Goal: Task Accomplishment & Management: Manage account settings

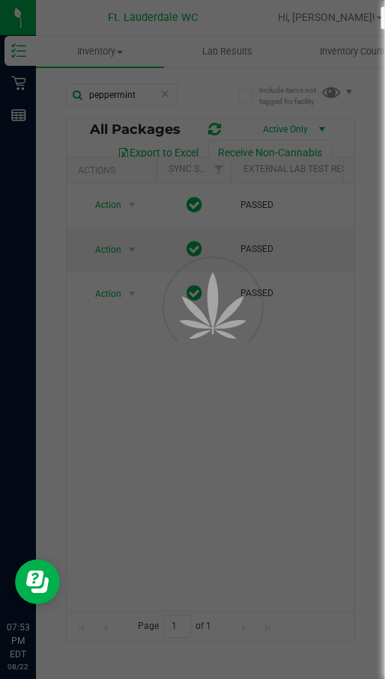
scroll to position [0, 376]
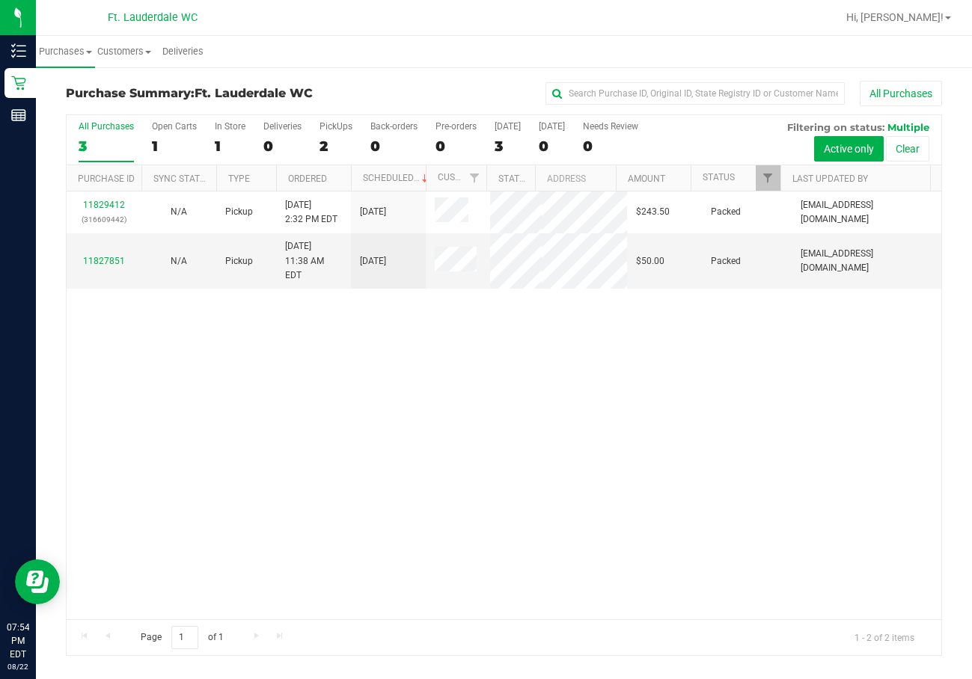
click at [384, 431] on div "11829412 (316609442) N/A Pickup [DATE] 2:32 PM EDT 8/22/2025 $243.50 Packed [EM…" at bounding box center [504, 406] width 875 height 428
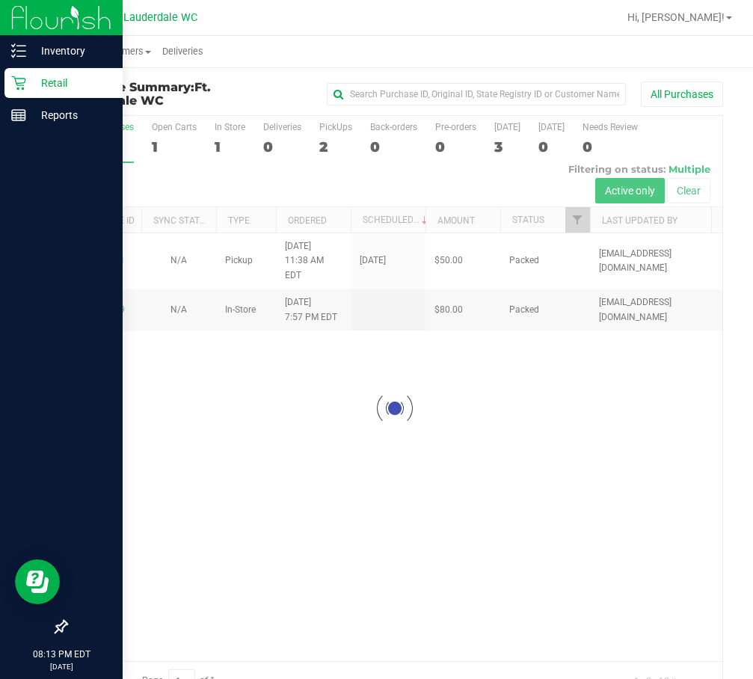
click at [46, 84] on p "Retail" at bounding box center [71, 83] width 90 height 18
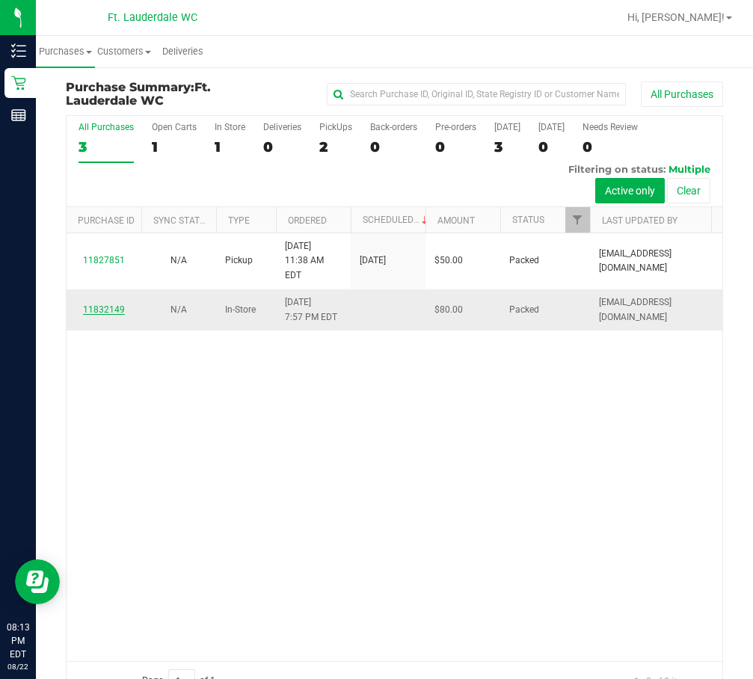
click at [113, 315] on link "11832149" at bounding box center [104, 310] width 42 height 10
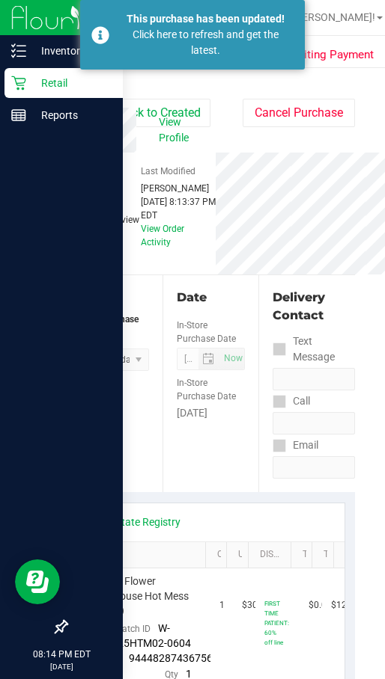
click at [27, 85] on p "Retail" at bounding box center [71, 83] width 90 height 18
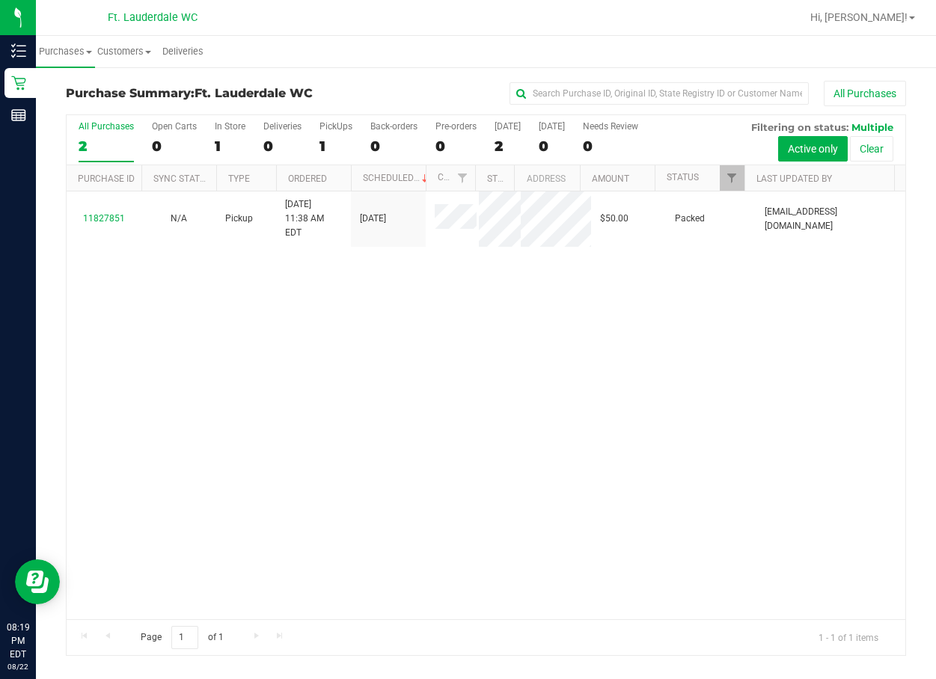
click at [384, 451] on div "11827851 N/A Pickup [DATE] 11:38 AM EDT 8/22/2025 $50.00 Packed [EMAIL_ADDRESS]…" at bounding box center [486, 406] width 839 height 428
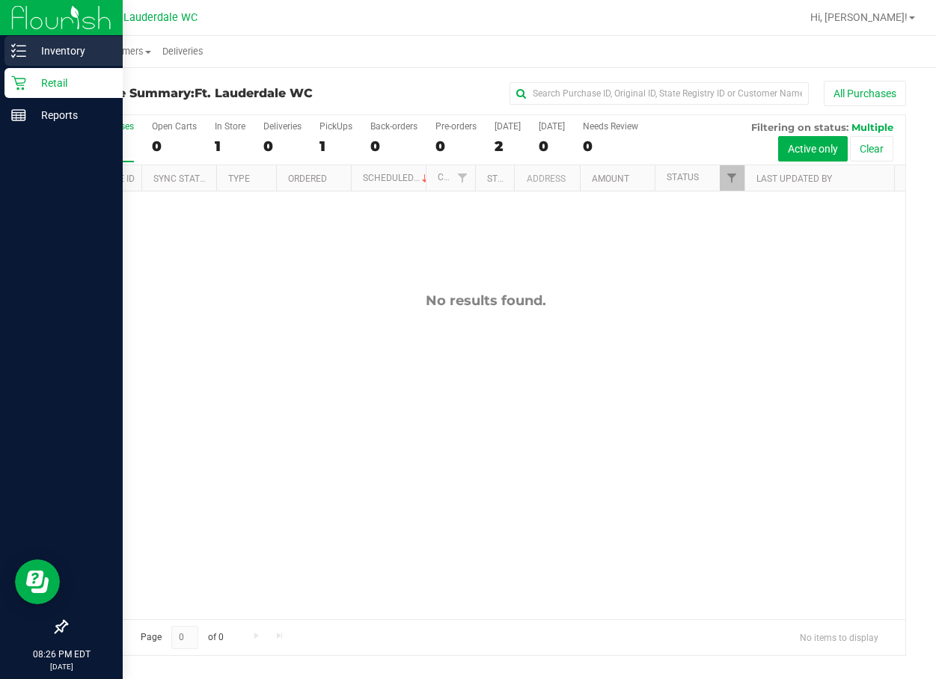
click at [43, 52] on p "Inventory" at bounding box center [71, 51] width 90 height 18
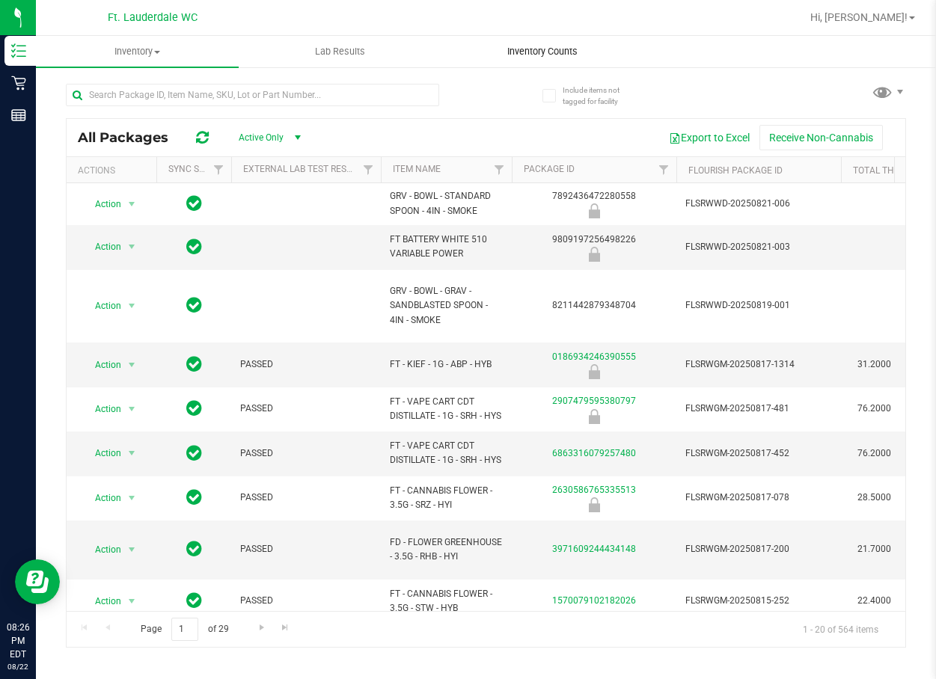
click at [384, 55] on span "Inventory Counts" at bounding box center [542, 51] width 111 height 13
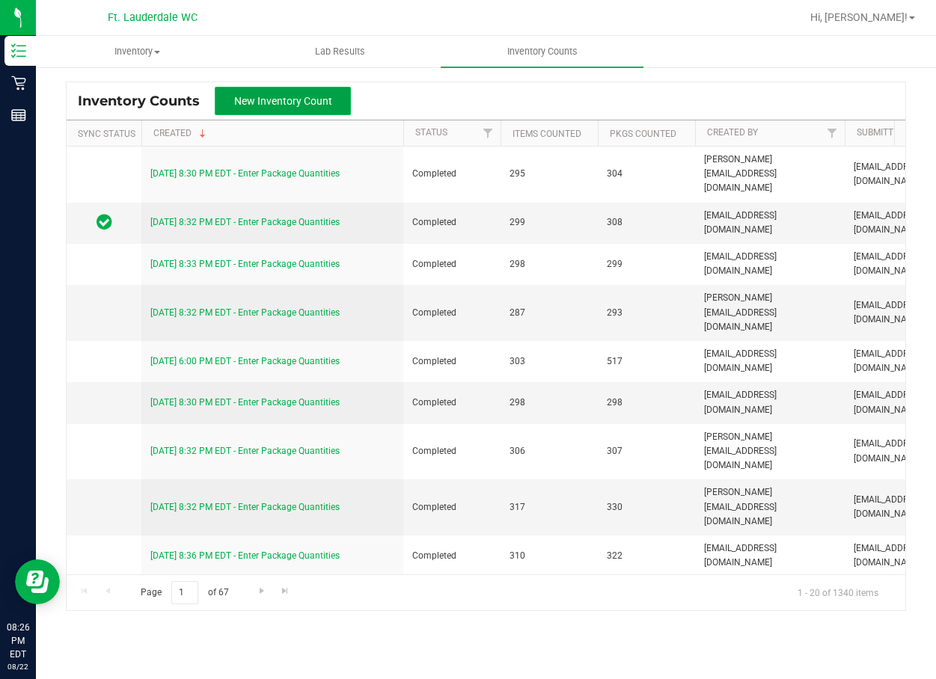
click at [312, 97] on span "New Inventory Count" at bounding box center [283, 101] width 98 height 12
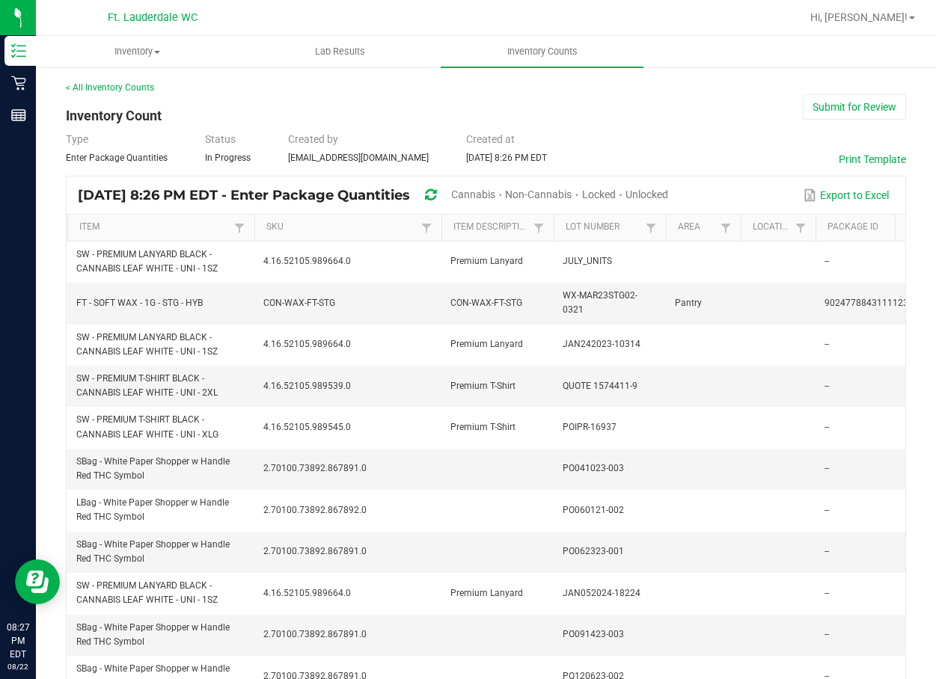
click at [384, 191] on span "Unlocked" at bounding box center [647, 195] width 43 height 12
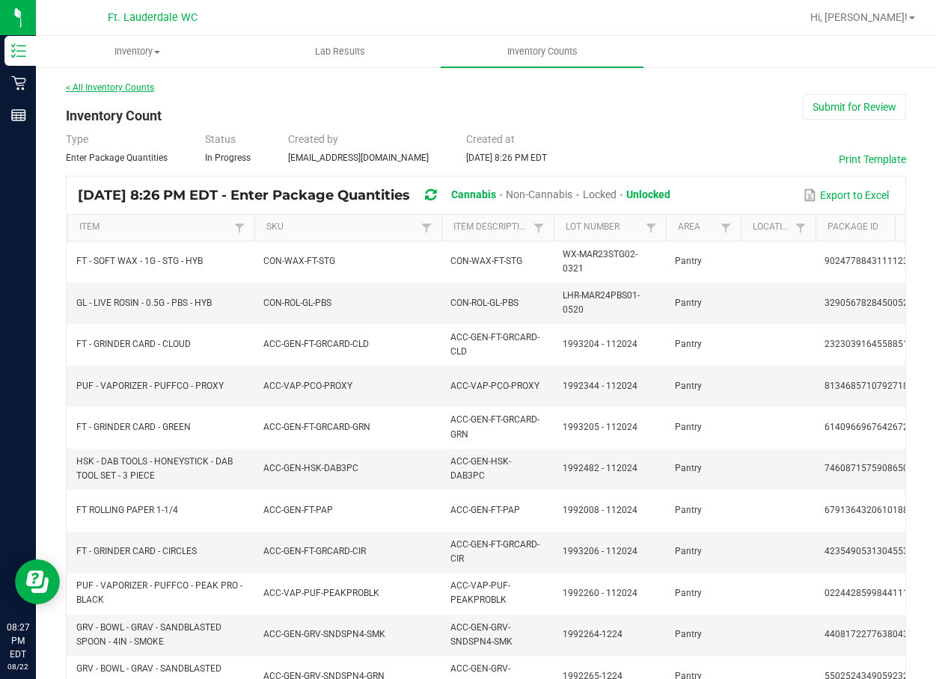
click at [131, 91] on link "< All Inventory Counts" at bounding box center [110, 87] width 88 height 10
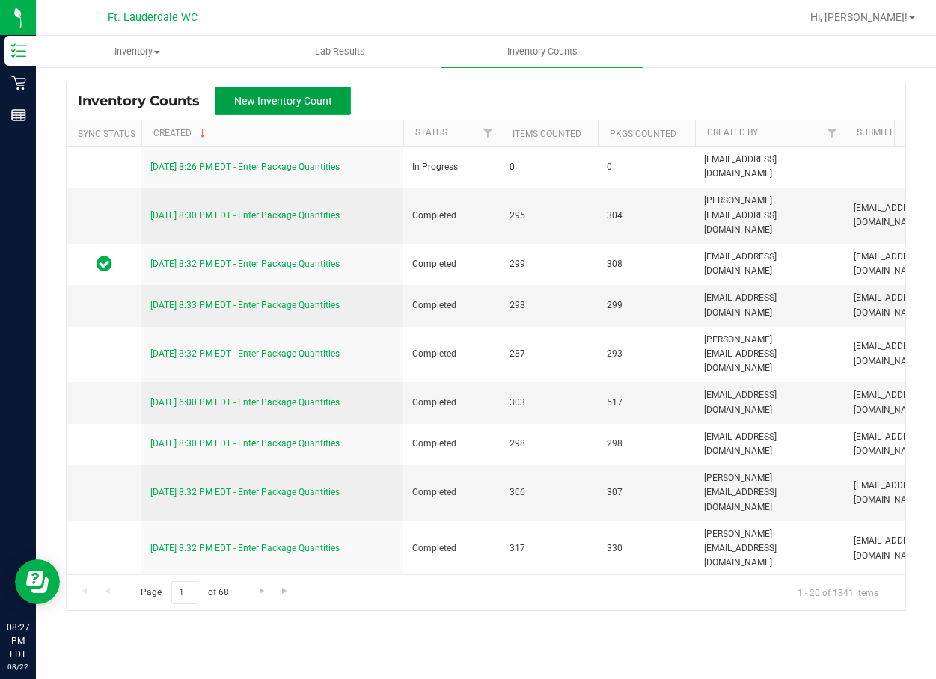
click at [271, 100] on span "New Inventory Count" at bounding box center [283, 101] width 98 height 12
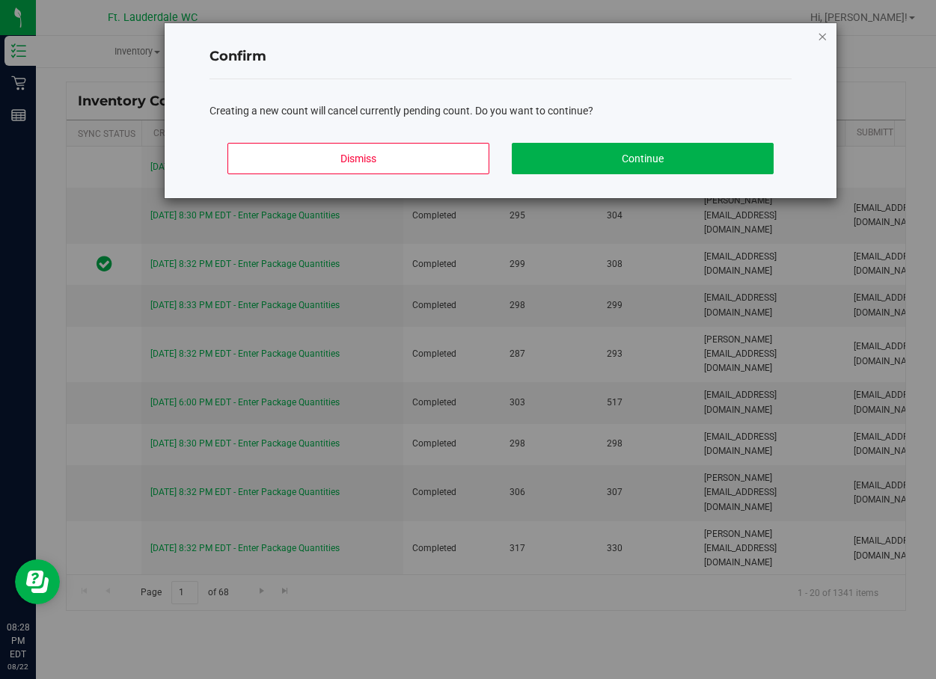
click at [384, 35] on icon "Close modal" at bounding box center [822, 36] width 10 height 18
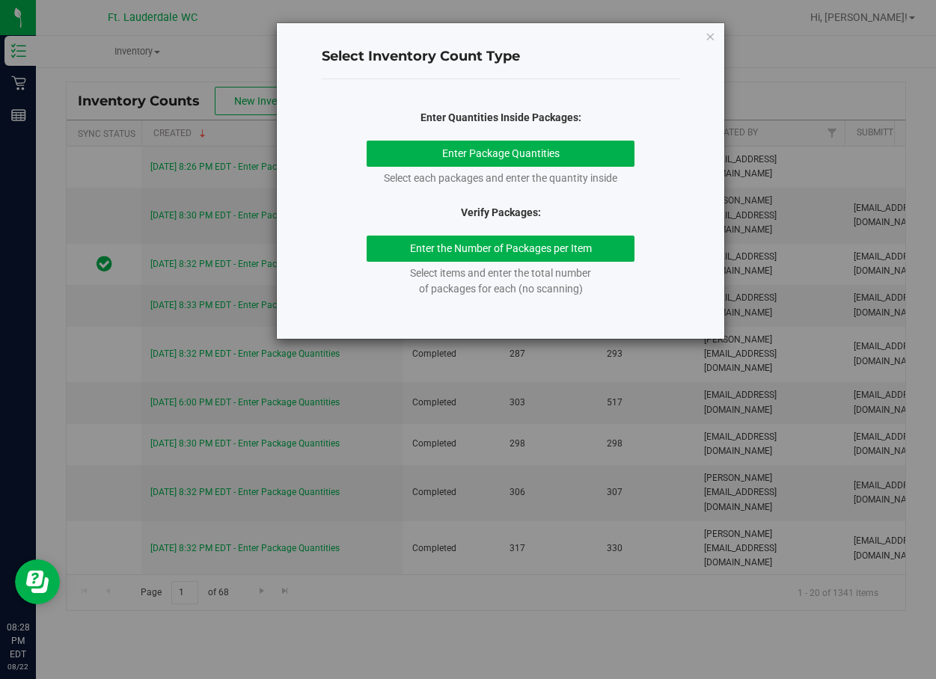
click at [384, 35] on div "Select Inventory Count Type Enter Quantities Inside Packages: Enter Package Qua…" at bounding box center [500, 181] width 447 height 316
click at [384, 35] on icon "button" at bounding box center [710, 36] width 10 height 18
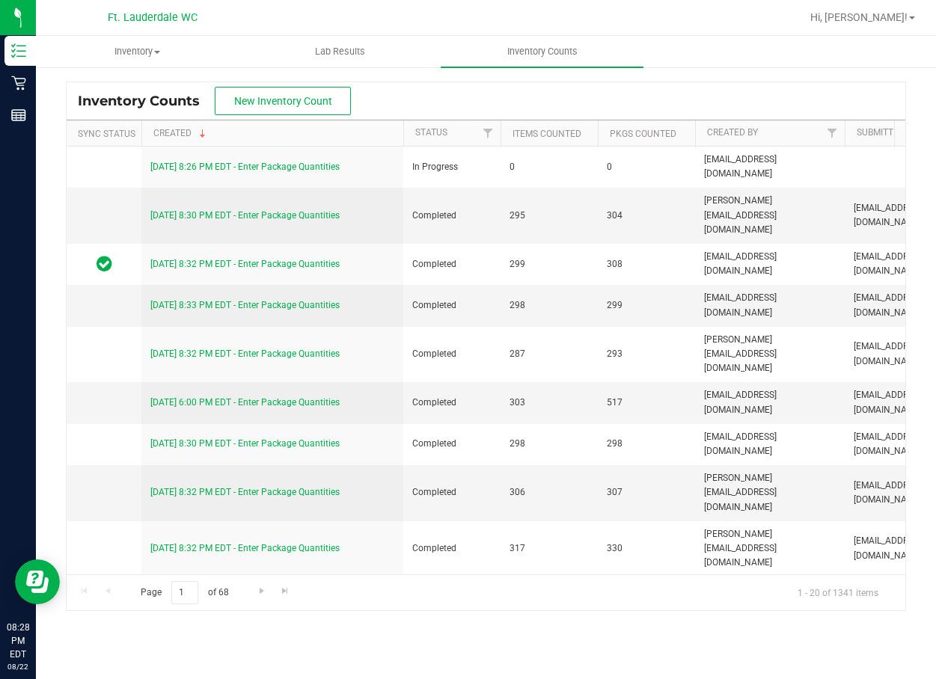
click at [384, 105] on div "Inventory Counts New Inventory Count" at bounding box center [486, 100] width 839 height 37
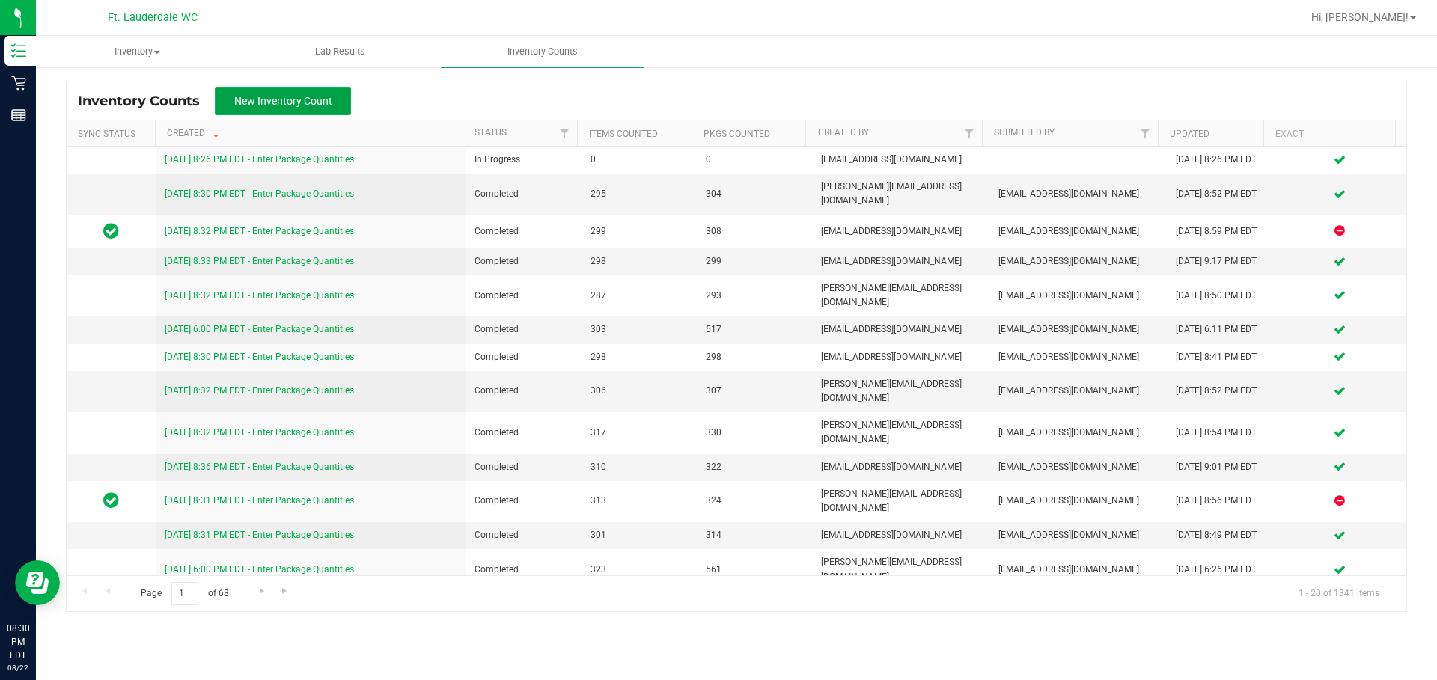
click at [332, 100] on button "New Inventory Count" at bounding box center [283, 101] width 136 height 28
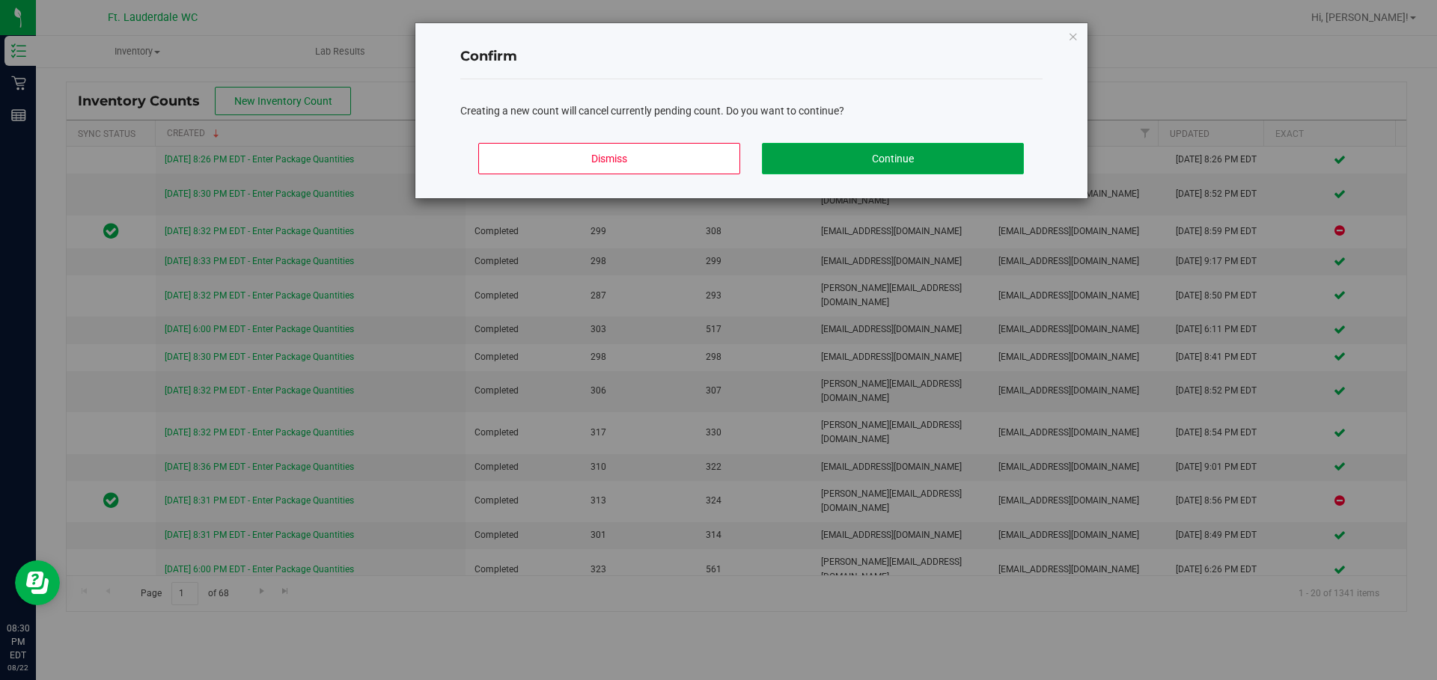
click at [384, 168] on button "Continue" at bounding box center [893, 158] width 262 height 31
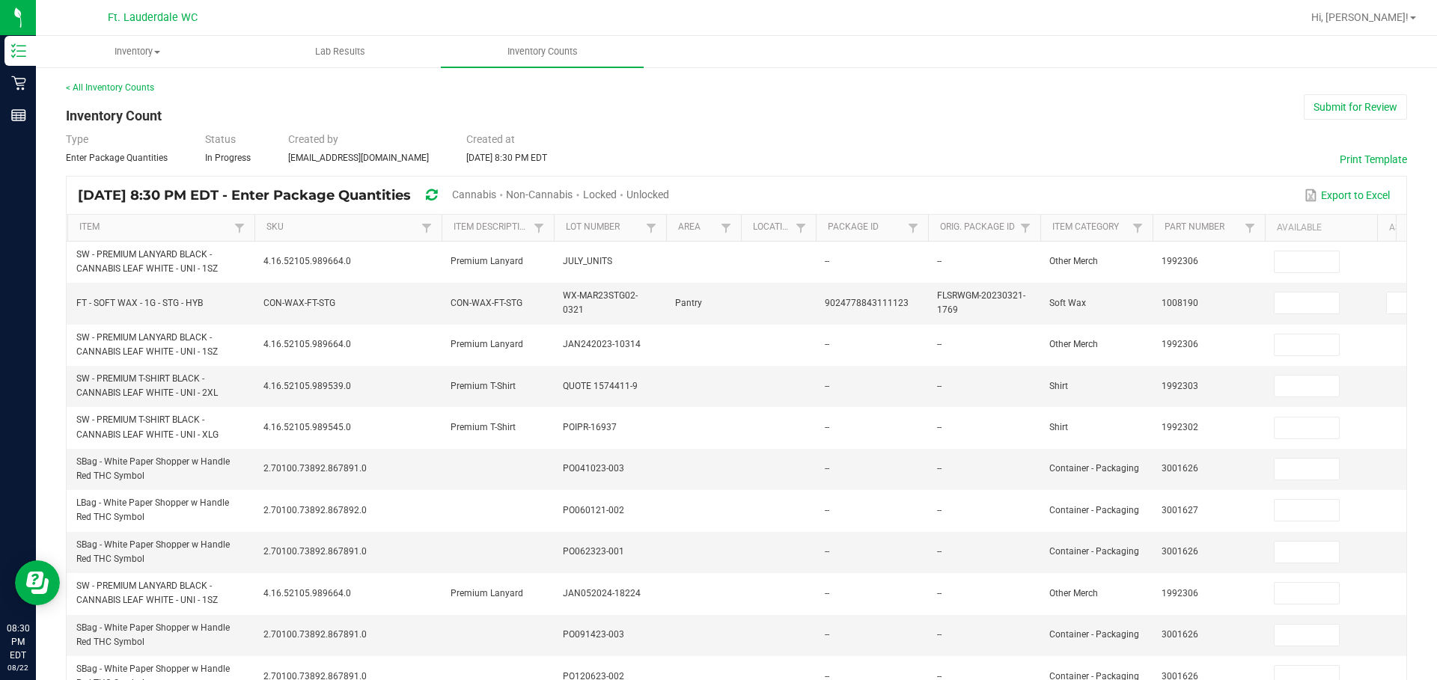
click at [384, 198] on span "Unlocked" at bounding box center [647, 195] width 43 height 12
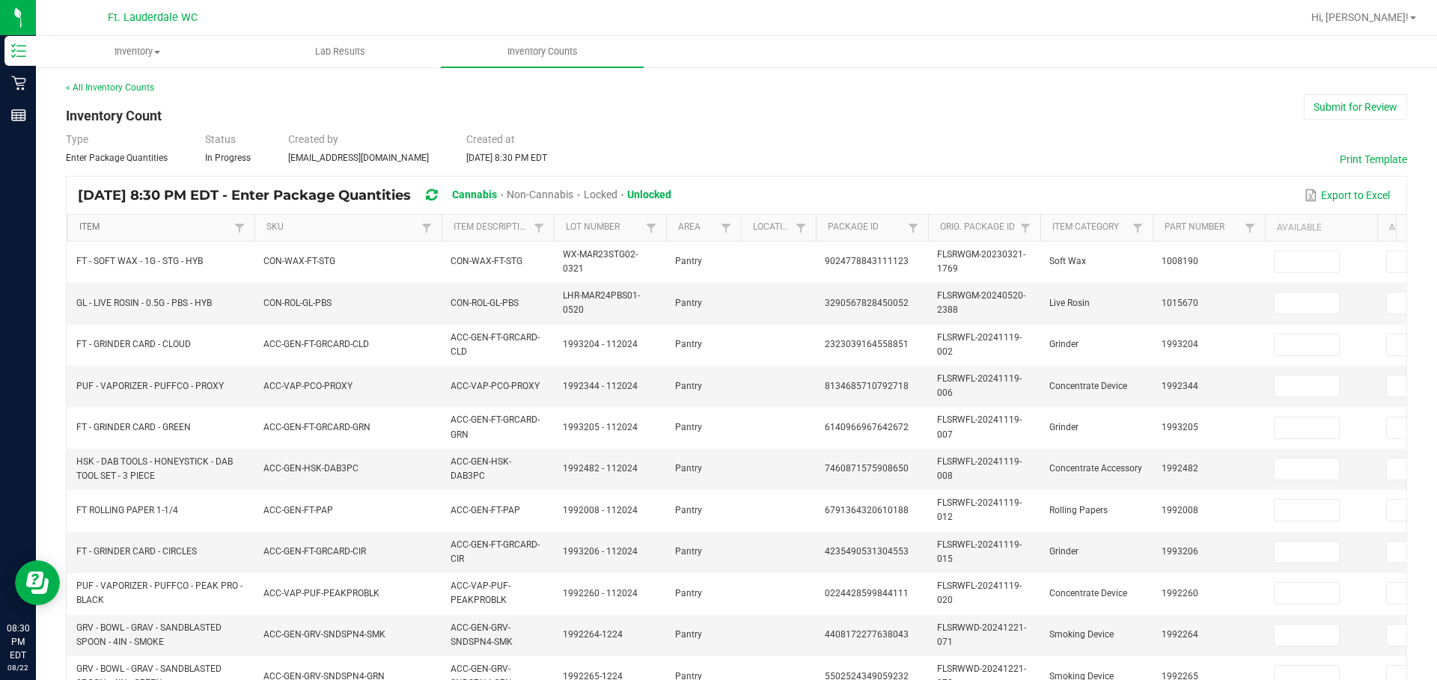
click at [150, 230] on link "Item" at bounding box center [154, 227] width 150 height 12
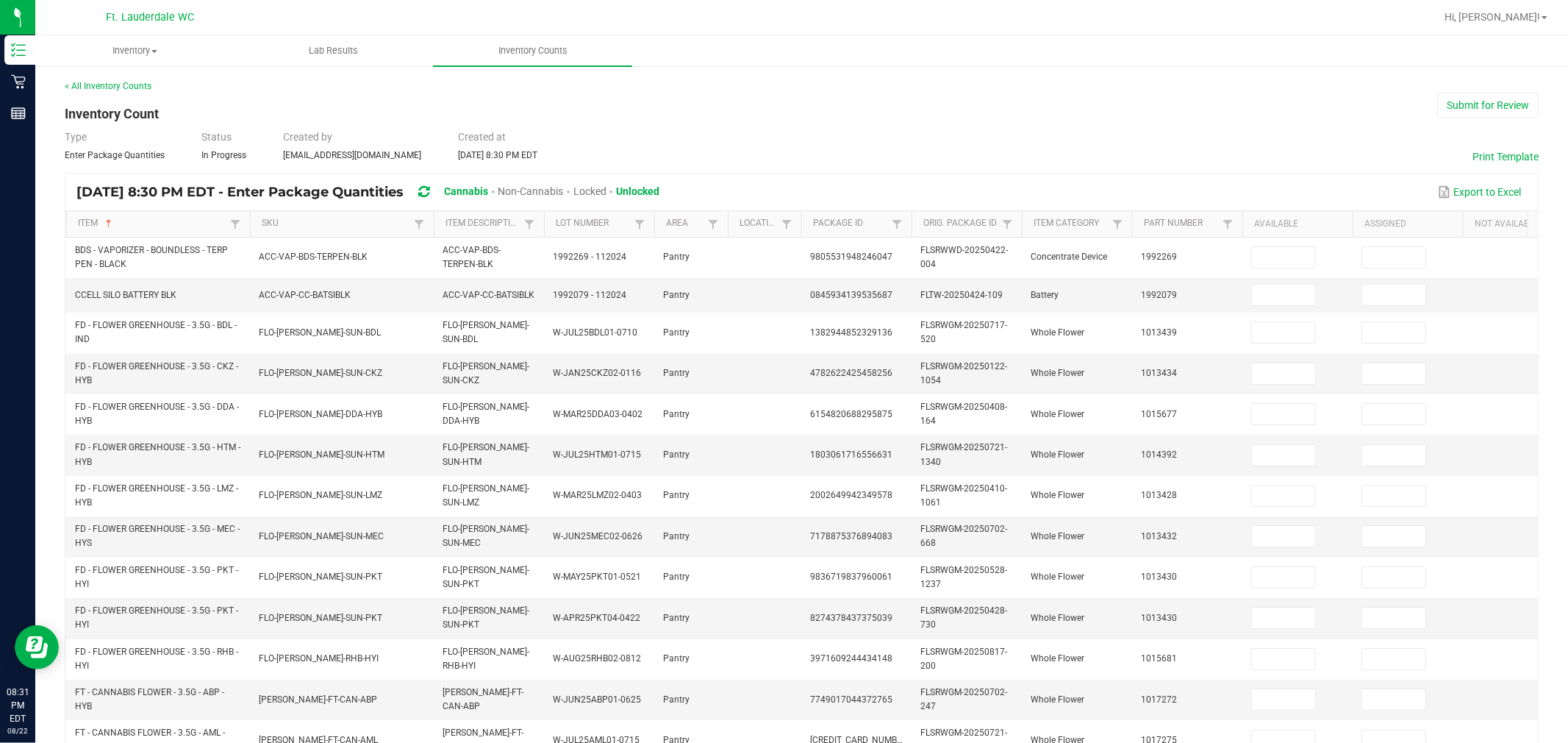
drag, startPoint x: 1348, startPoint y: 1, endPoint x: 1211, endPoint y: 98, distance: 167.9
click at [377, 98] on div "< All Inventory Counts Inventory Count Submit for Review Type Enter Package Qua…" at bounding box center [802, 582] width 1474 height 1004
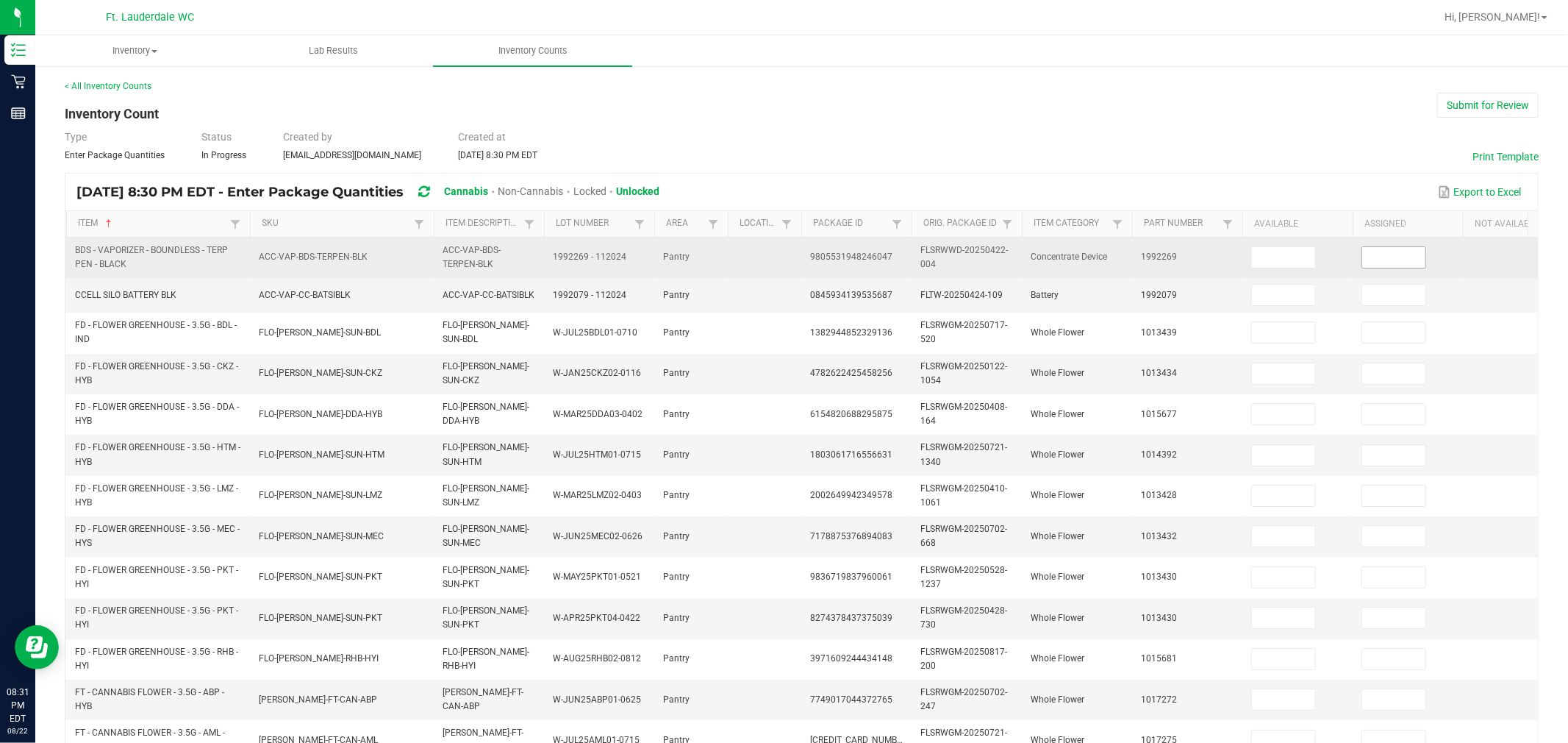
click at [377, 249] on input at bounding box center [1393, 257] width 63 height 21
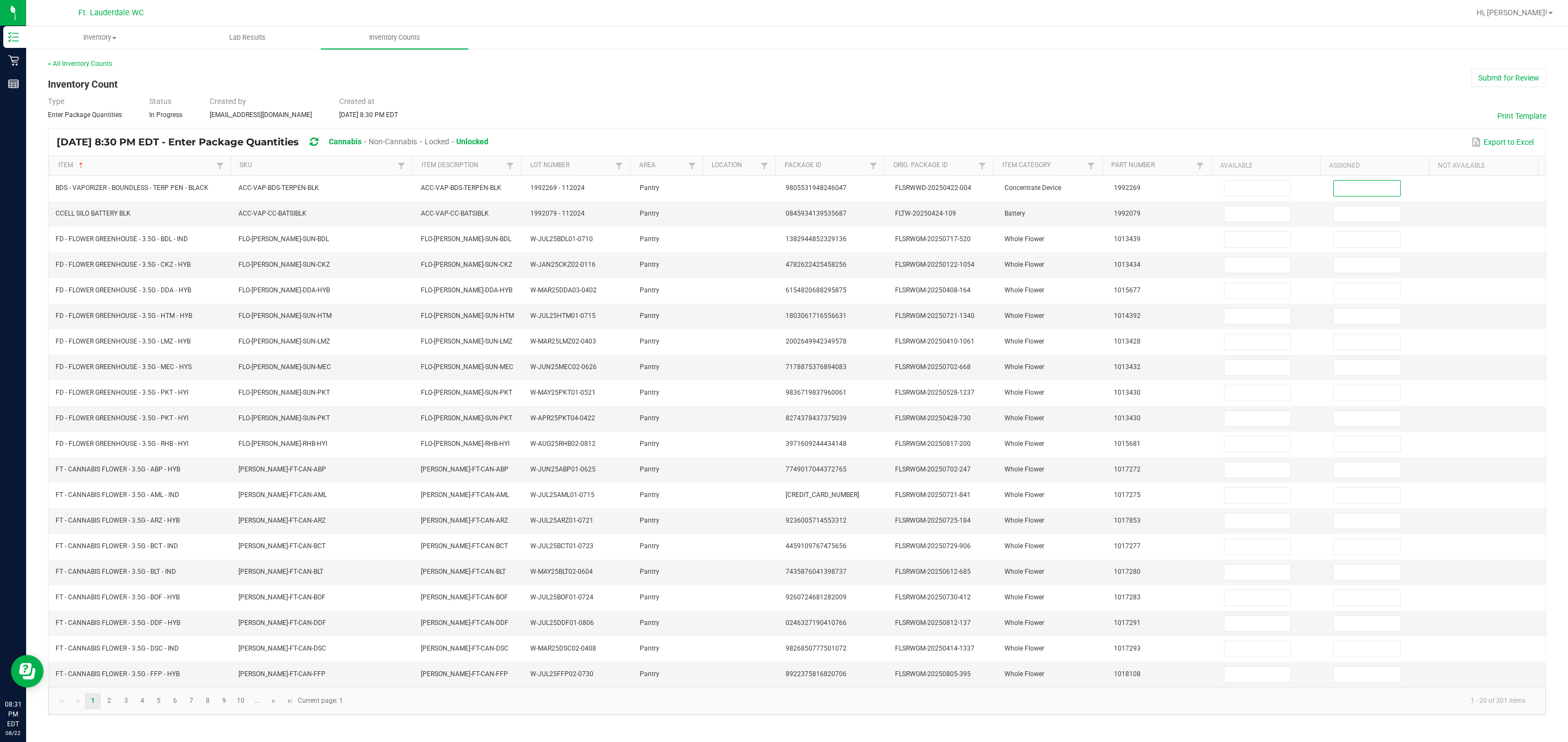
scroll to position [1, 0]
drag, startPoint x: 1153, startPoint y: 2, endPoint x: 1013, endPoint y: 73, distance: 157.0
click at [279, 73] on div "< All Inventory Counts Inventory Count Submit for Review Type Enter Package Qua…" at bounding box center [797, 387] width 1498 height 656
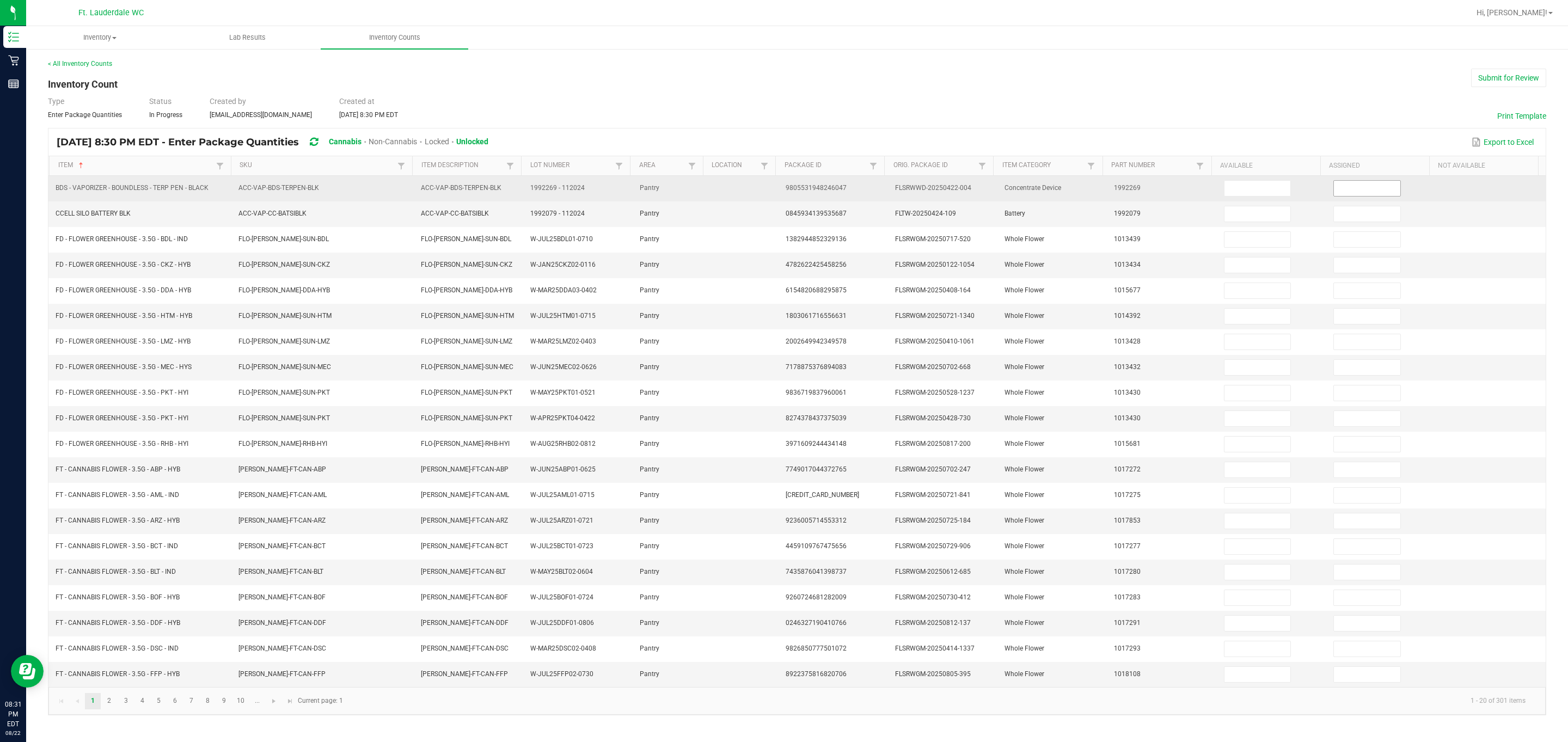
click at [279, 188] on input at bounding box center [1366, 188] width 66 height 15
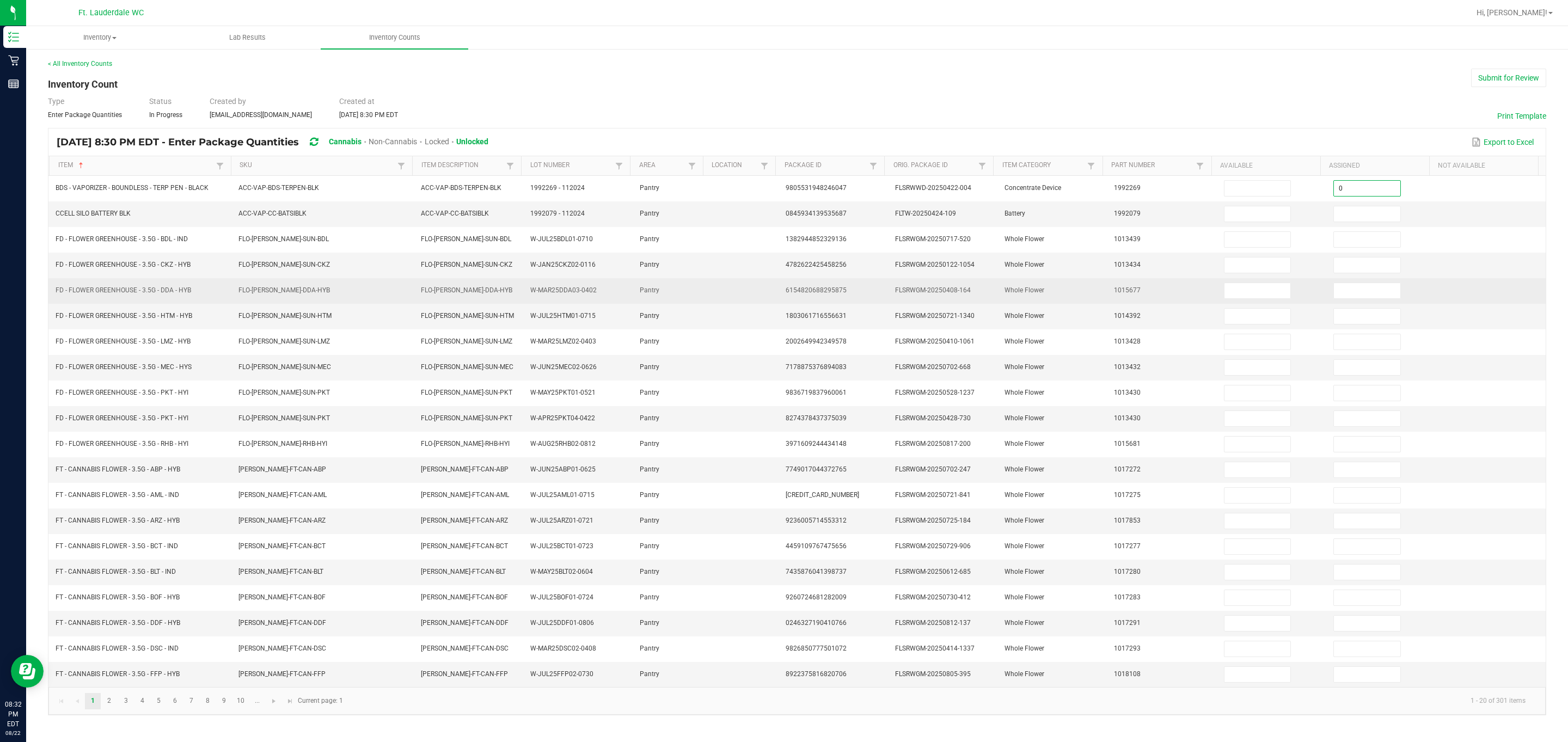
type input "0"
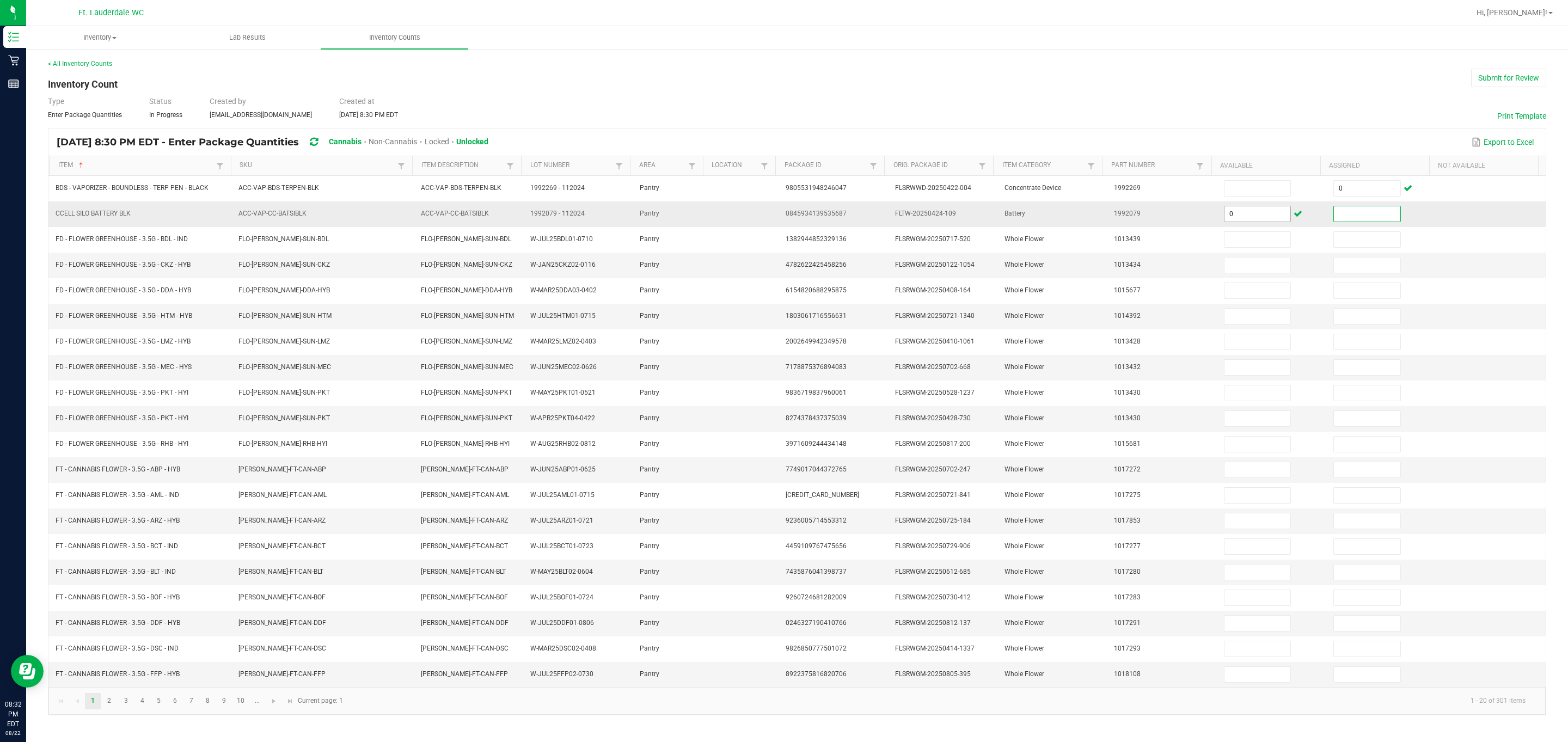
click at [279, 218] on input "0" at bounding box center [1257, 214] width 66 height 15
click at [279, 210] on input at bounding box center [1366, 214] width 66 height 15
type input "0"
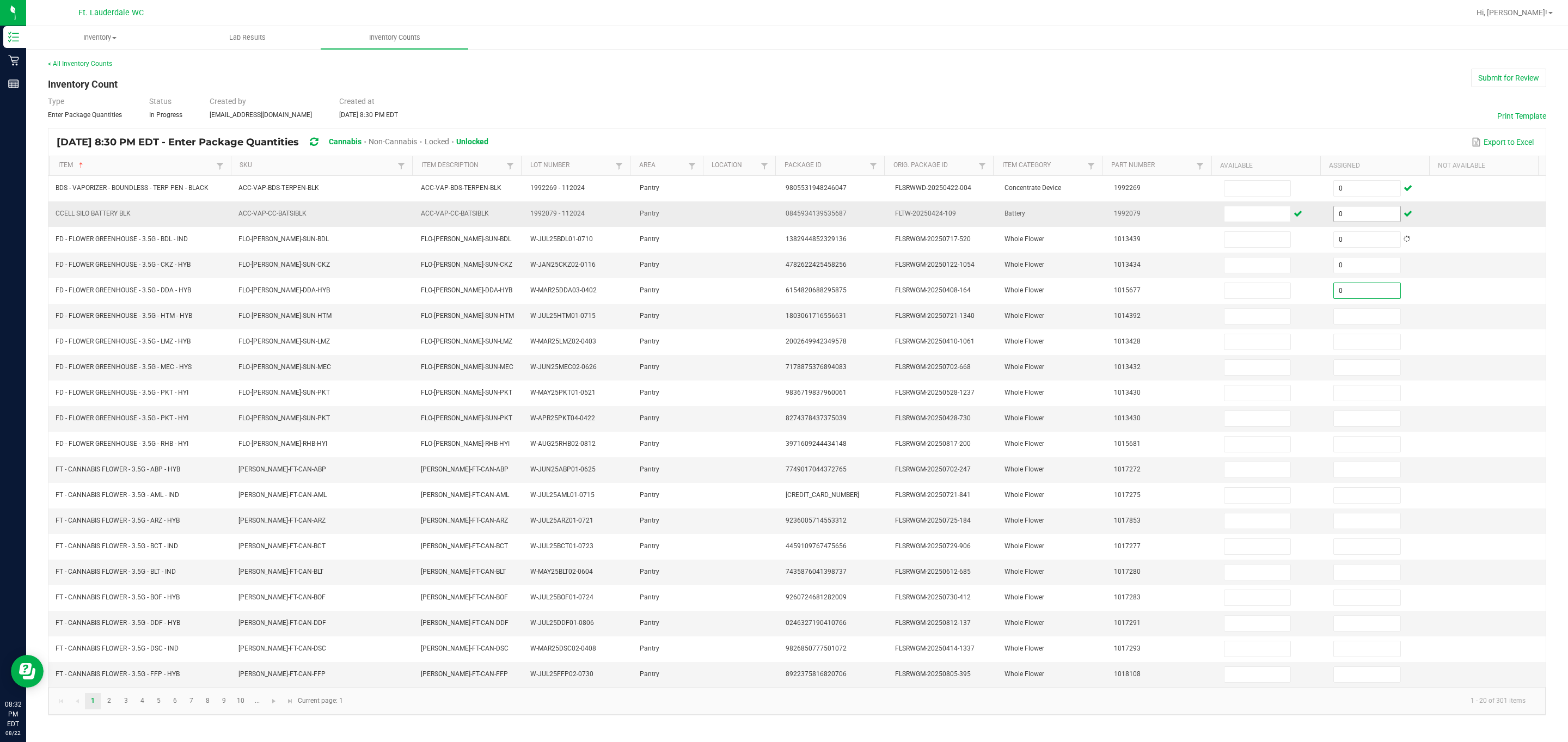
type input "0"
click at [279, 324] on input at bounding box center [1366, 316] width 66 height 15
type input "0"
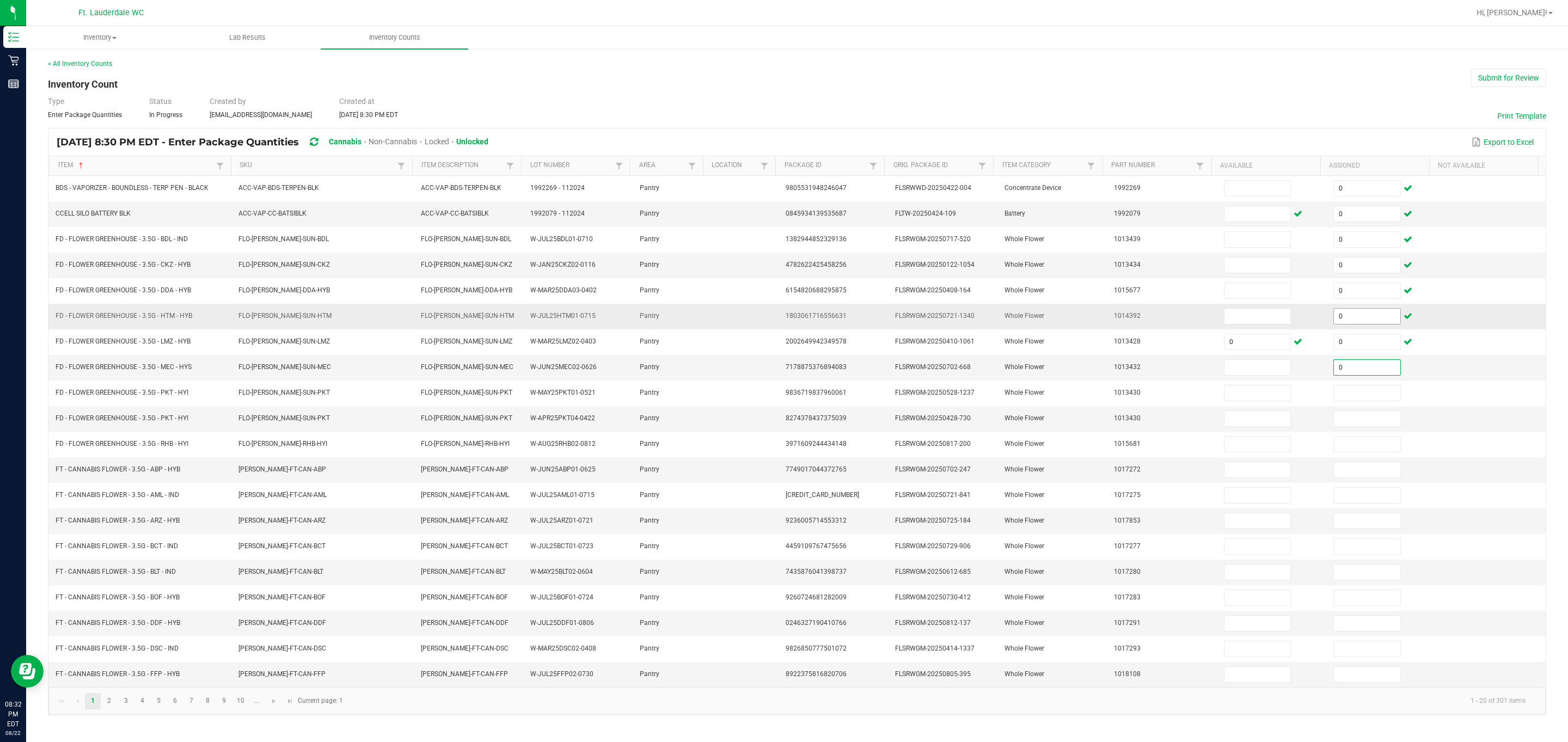
type input "0"
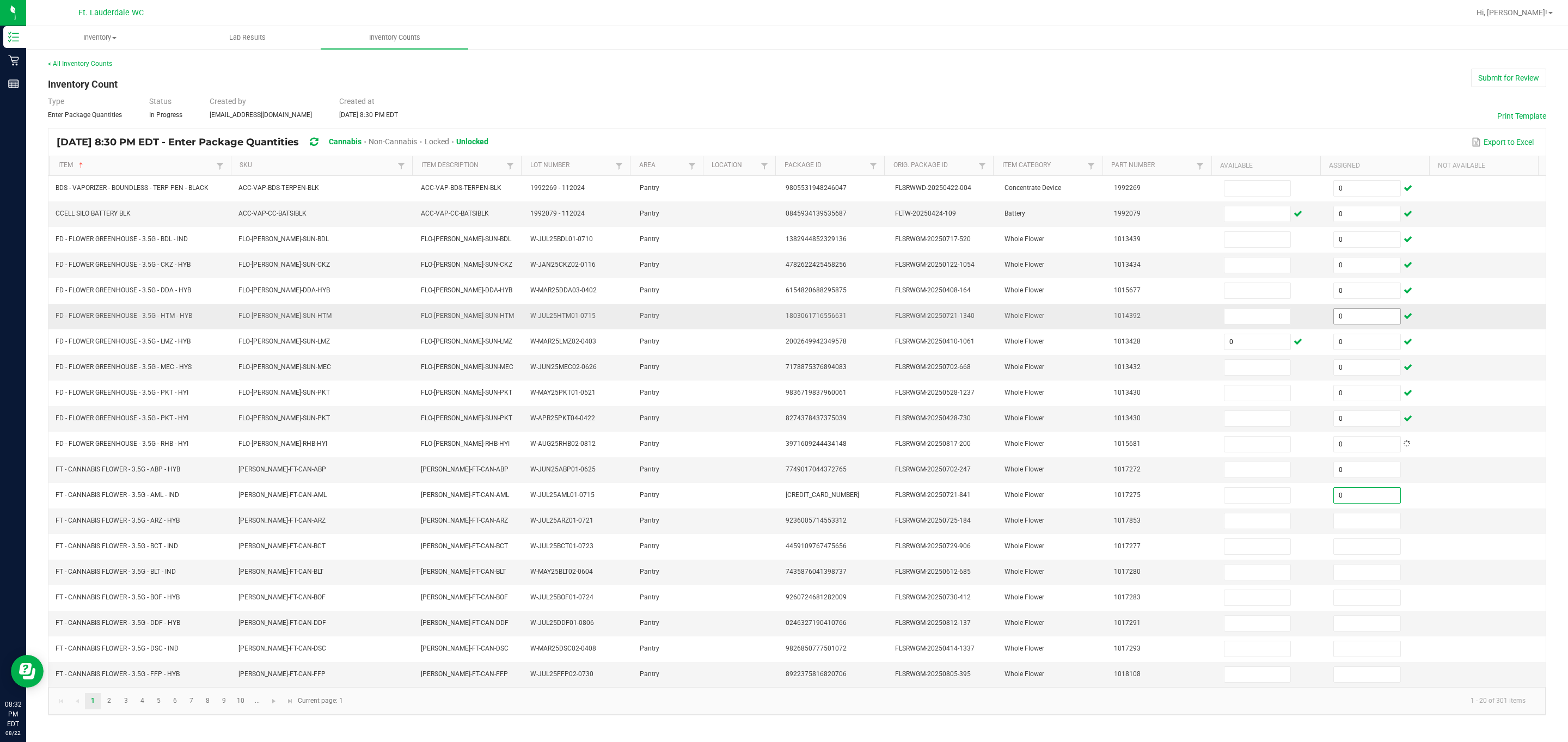
type input "0"
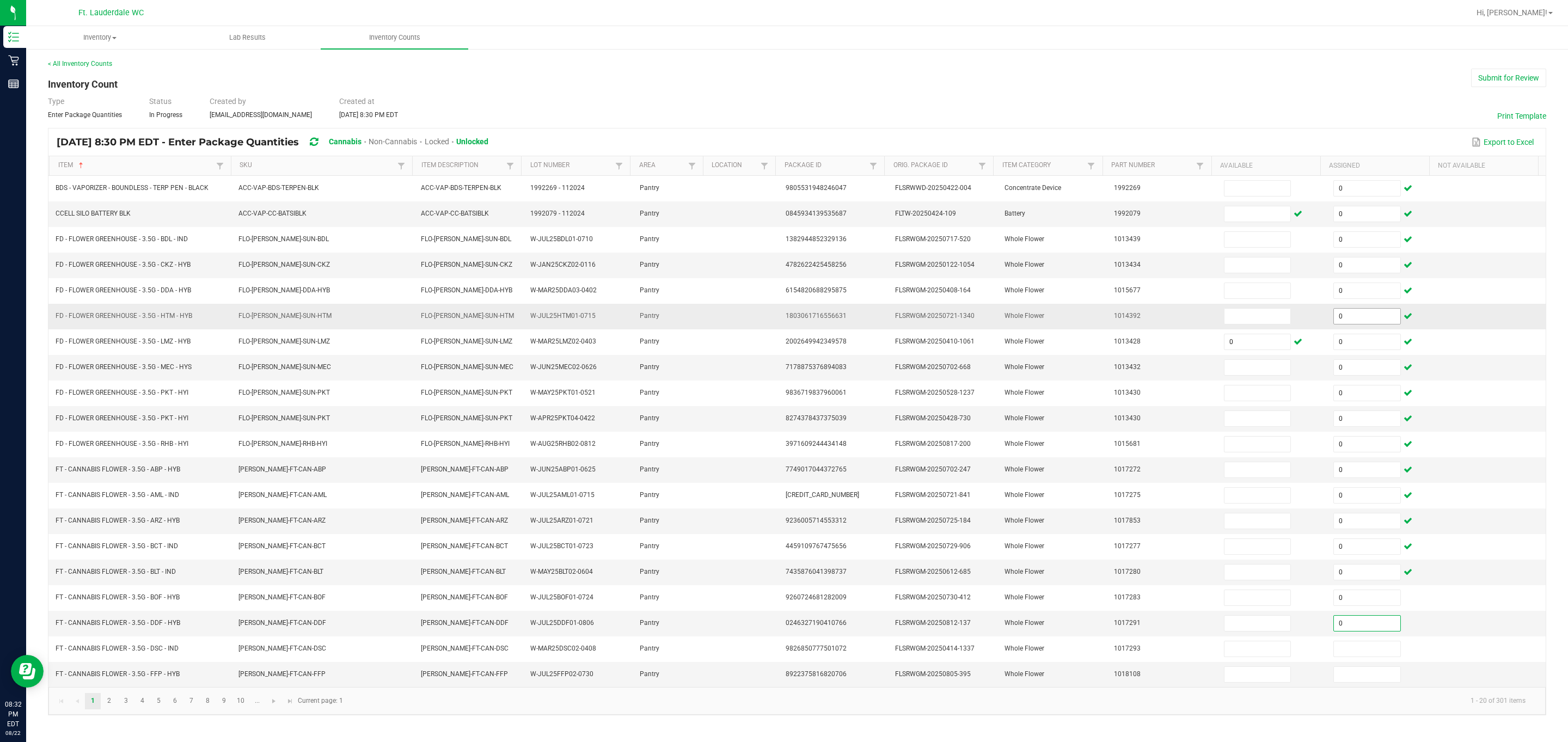
type input "0"
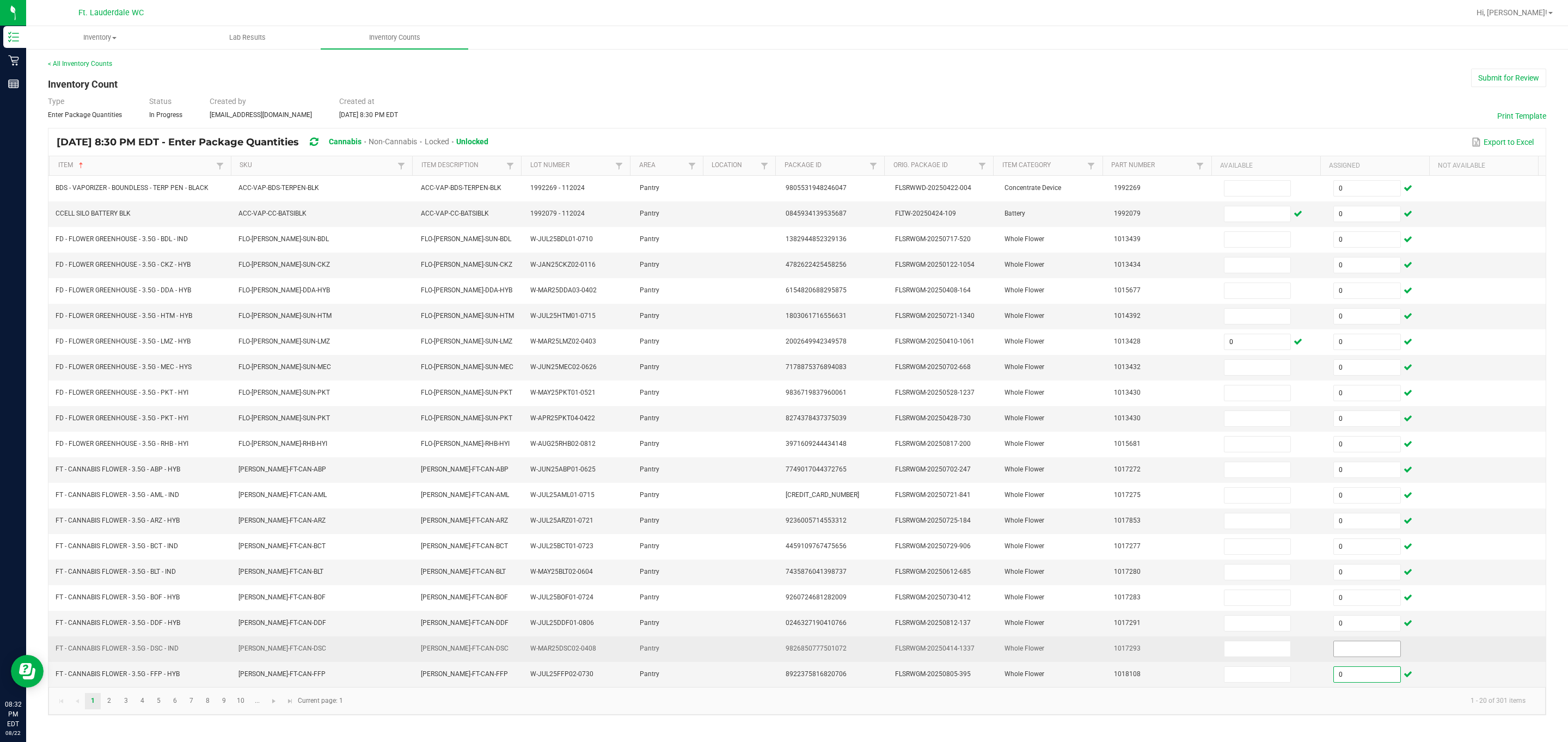
type input "0"
click at [279, 494] on input at bounding box center [1366, 648] width 66 height 15
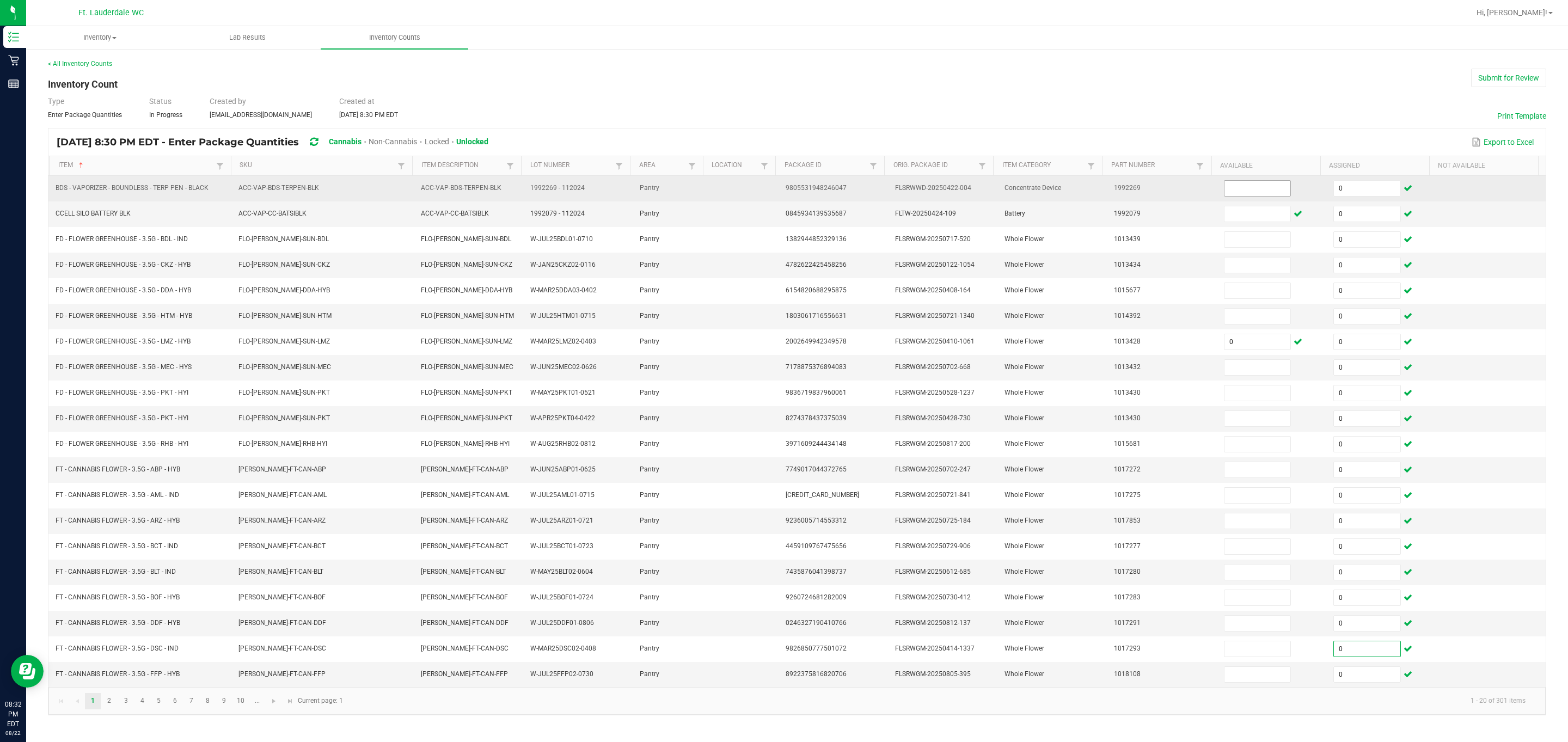
type input "0"
click at [279, 188] on input at bounding box center [1257, 188] width 66 height 15
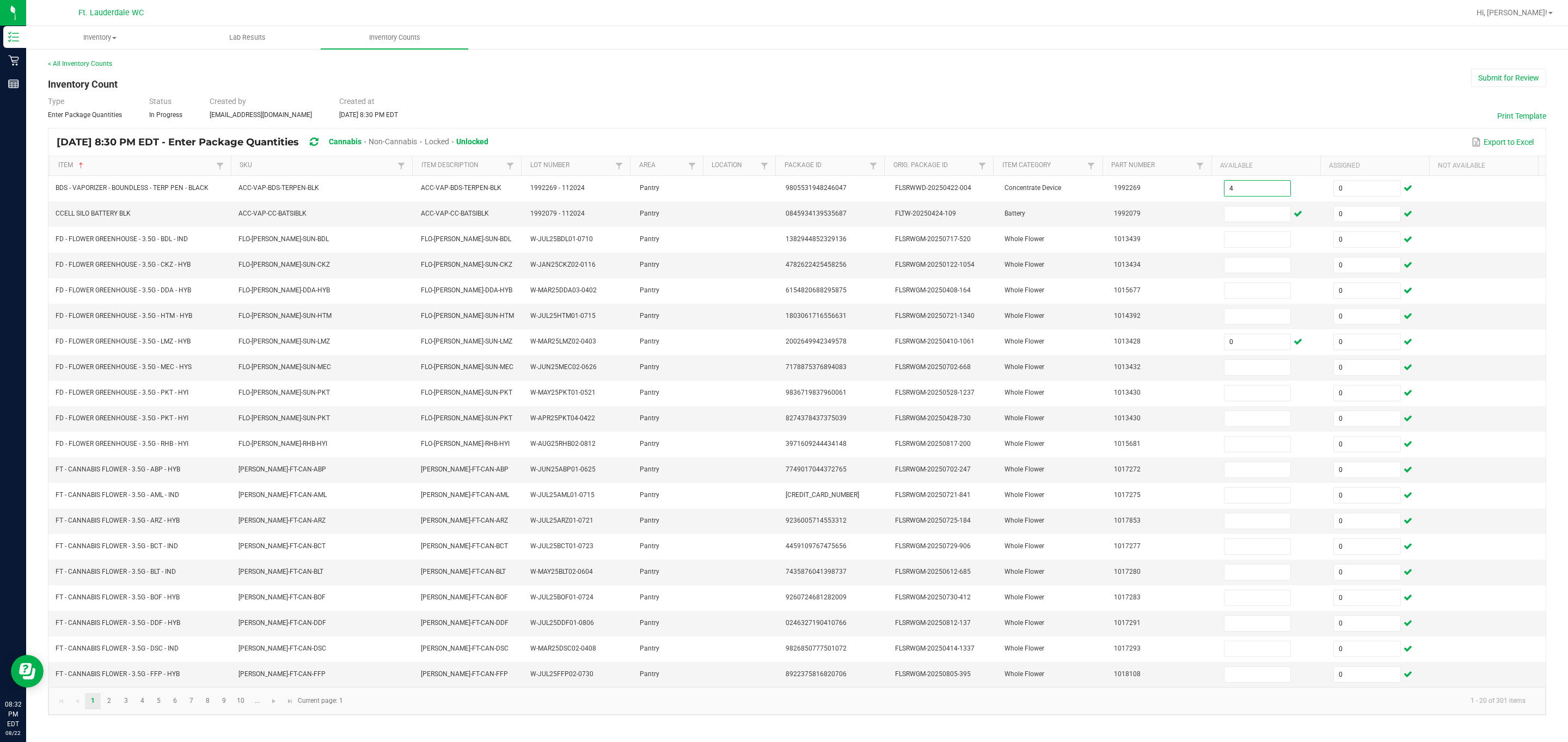
type input "4"
type input "18"
type input "2"
type input "3"
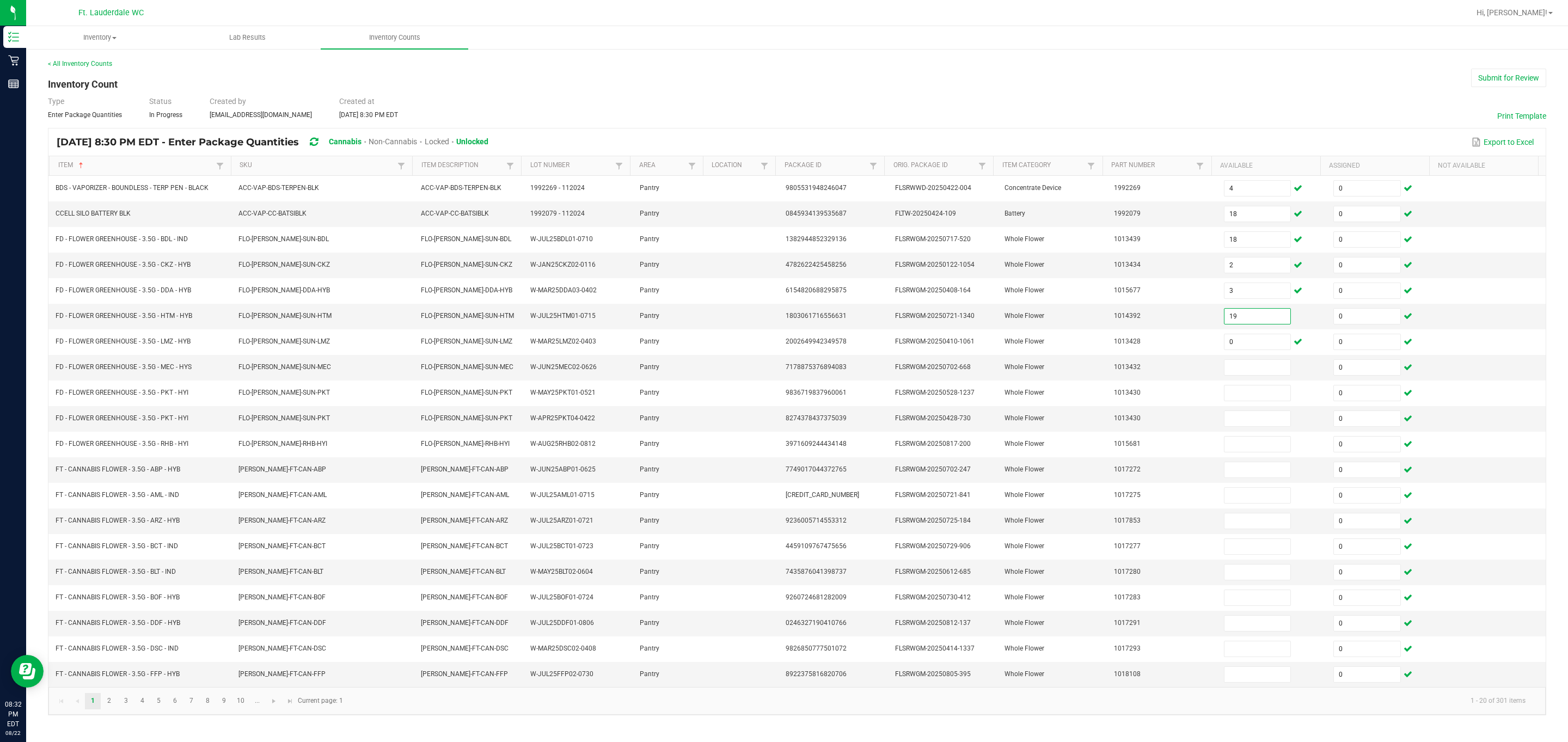
type input "19"
type input "13"
type input "5"
type input "20"
type input "2"
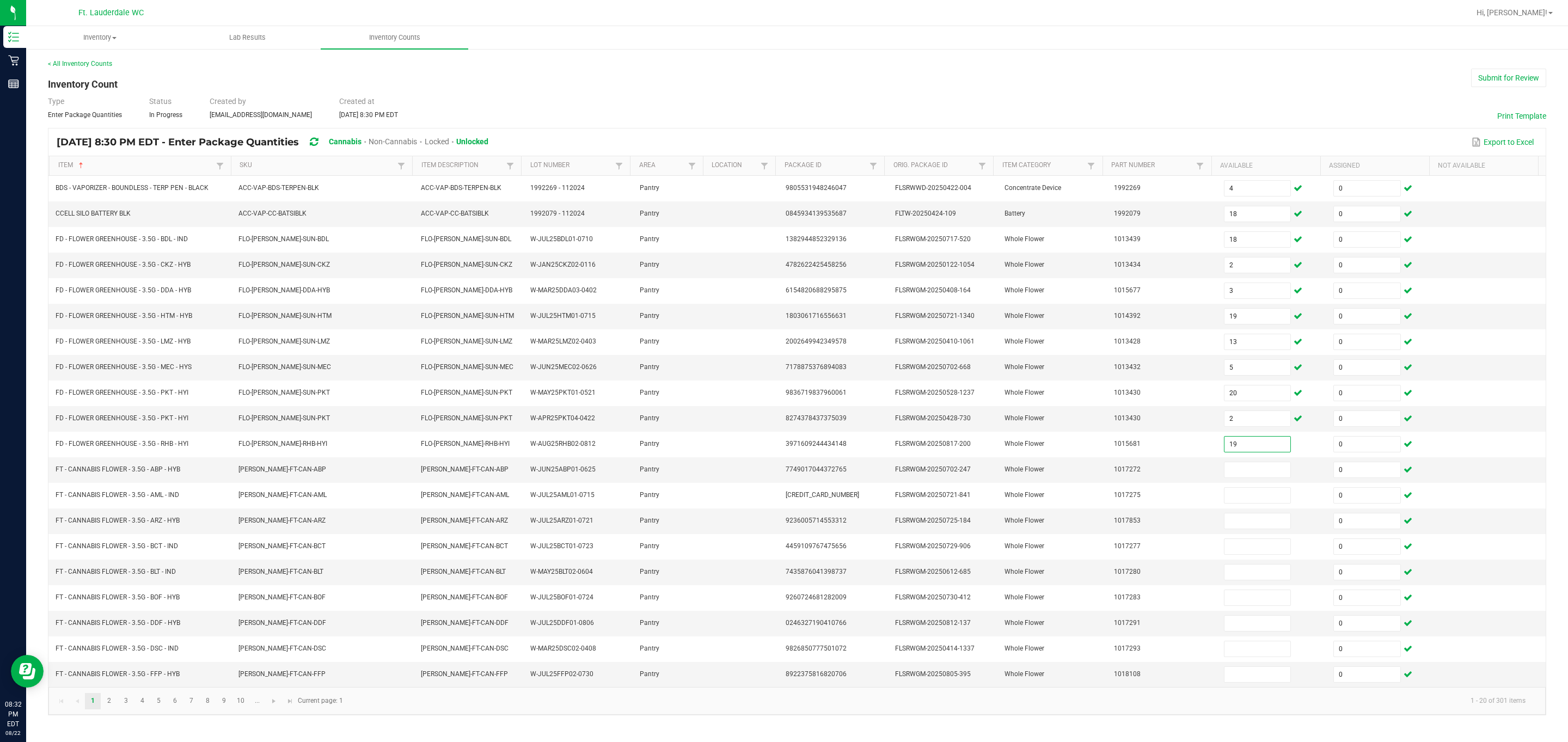
type input "19"
type input "15"
type input "11"
type input "1"
type input "10"
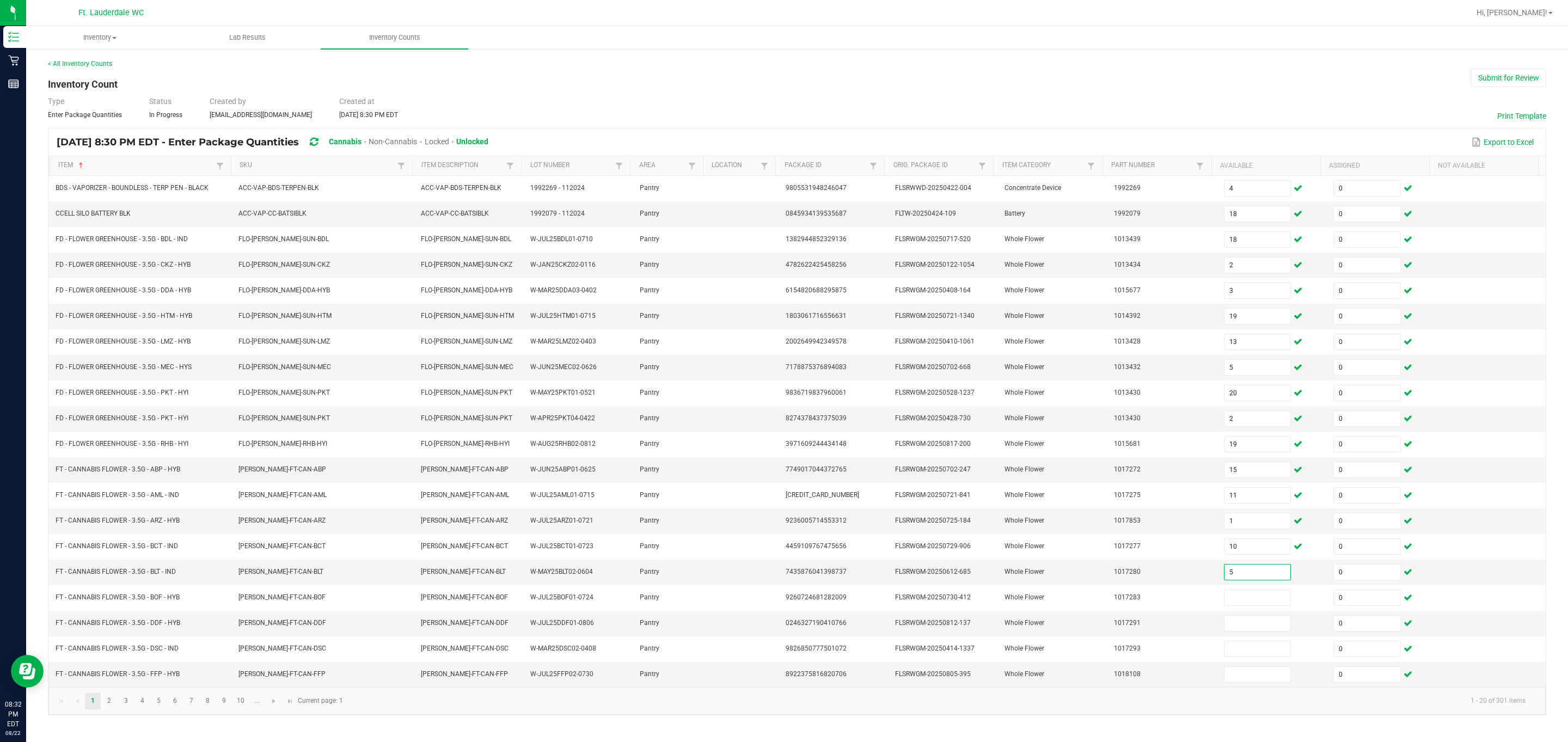
type input "5"
type input "12"
type input "14"
type input "2"
type input "13"
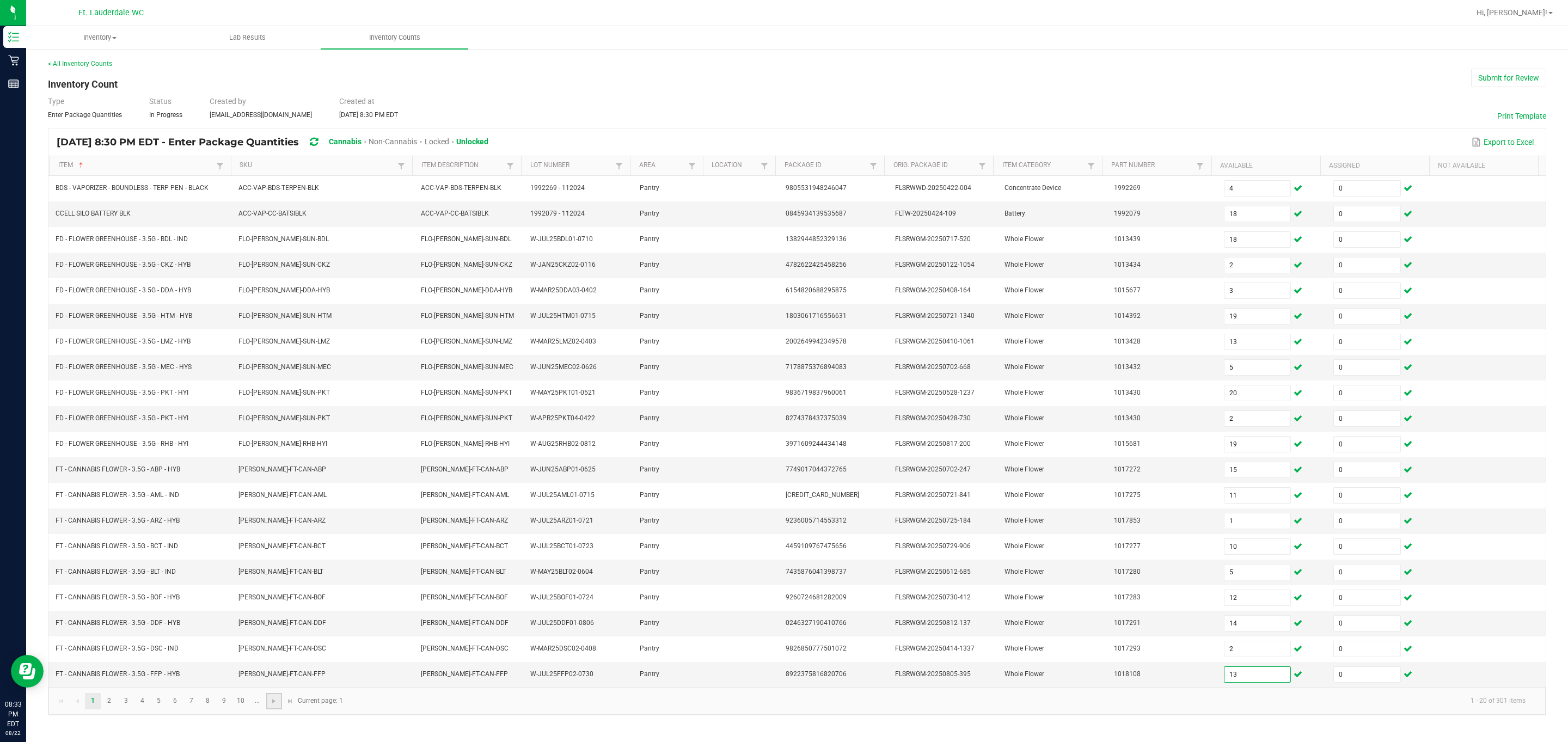
click at [268, 494] on link at bounding box center [274, 701] width 16 height 16
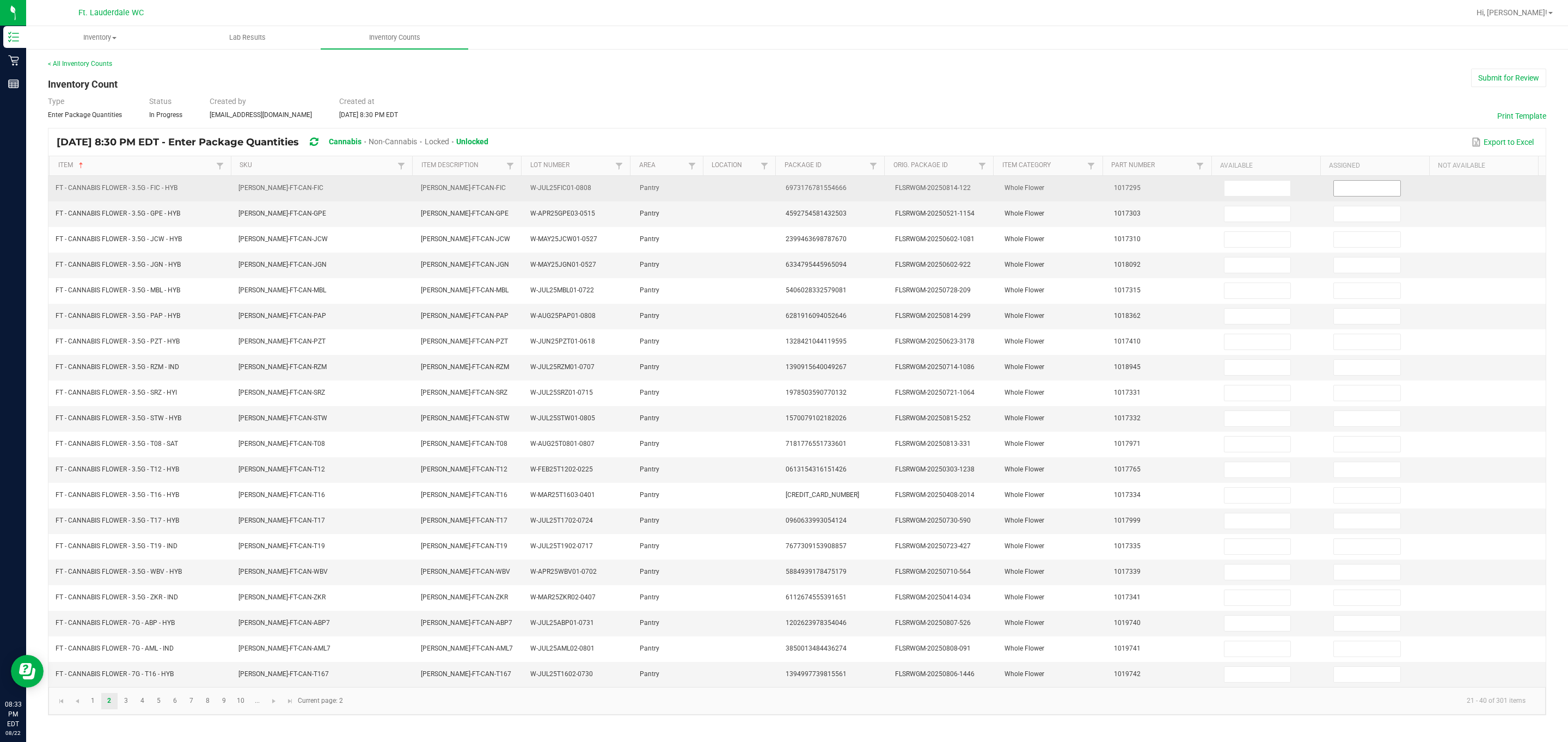
click at [279, 180] on span at bounding box center [1366, 188] width 68 height 16
click at [279, 188] on input at bounding box center [1366, 188] width 66 height 15
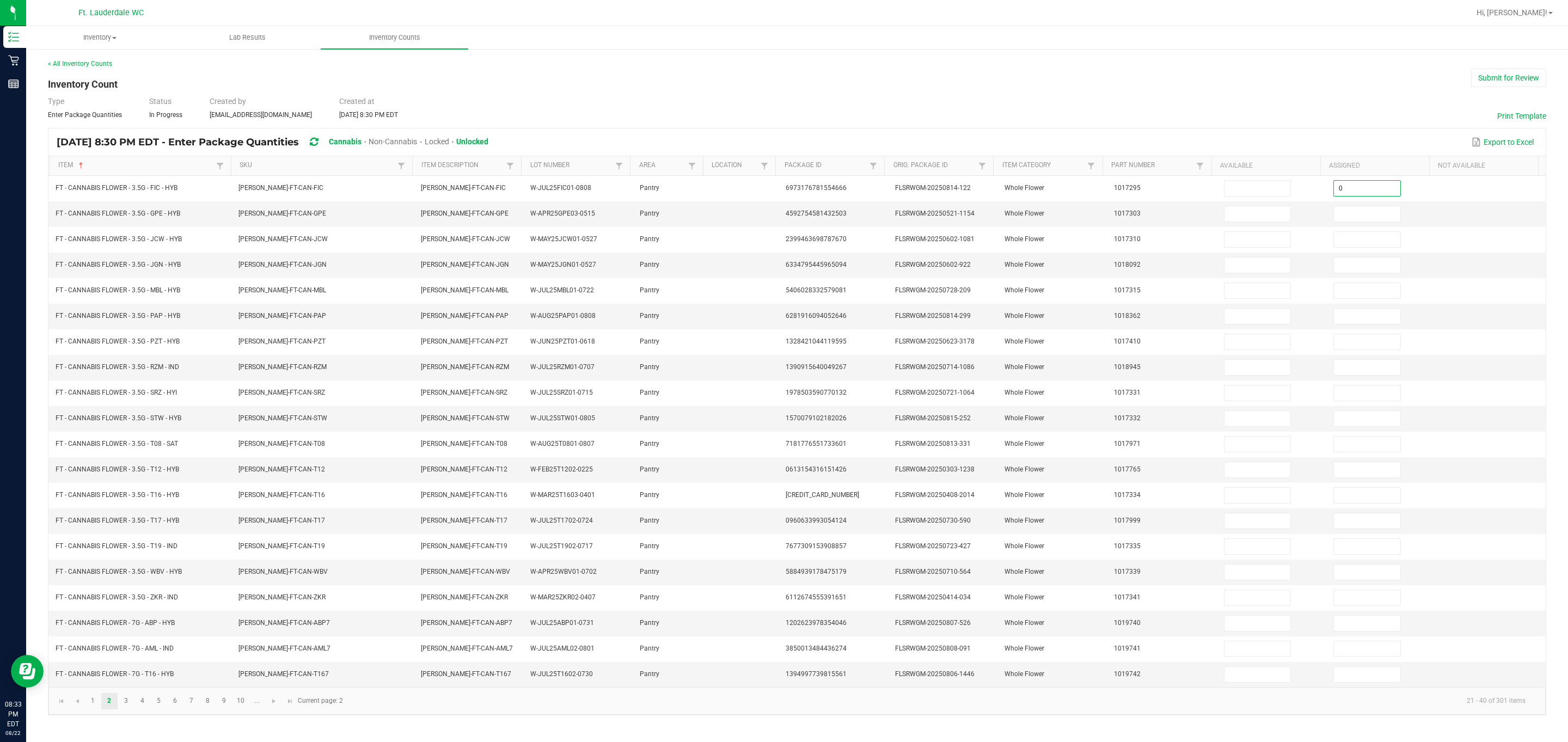
type input "0"
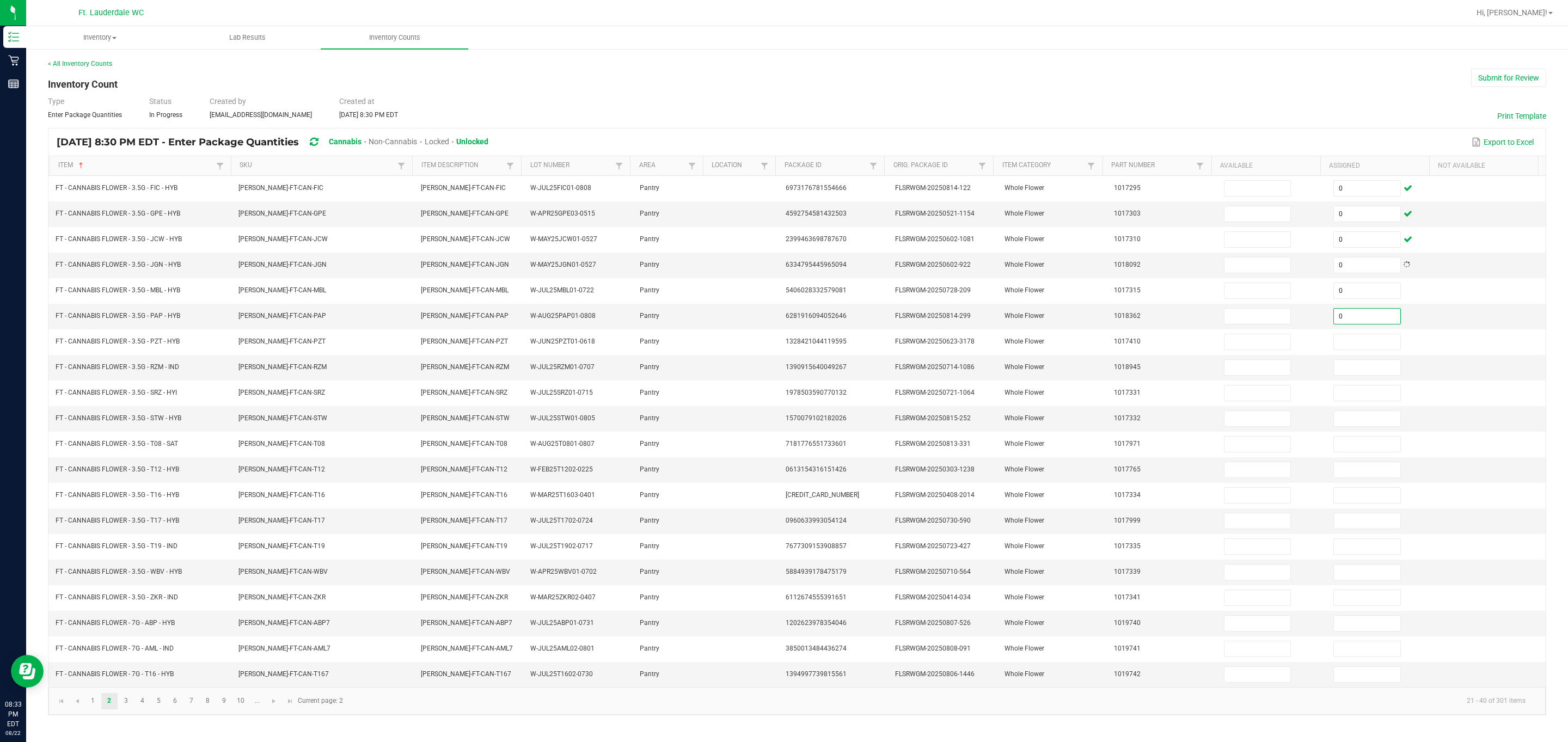
type input "0"
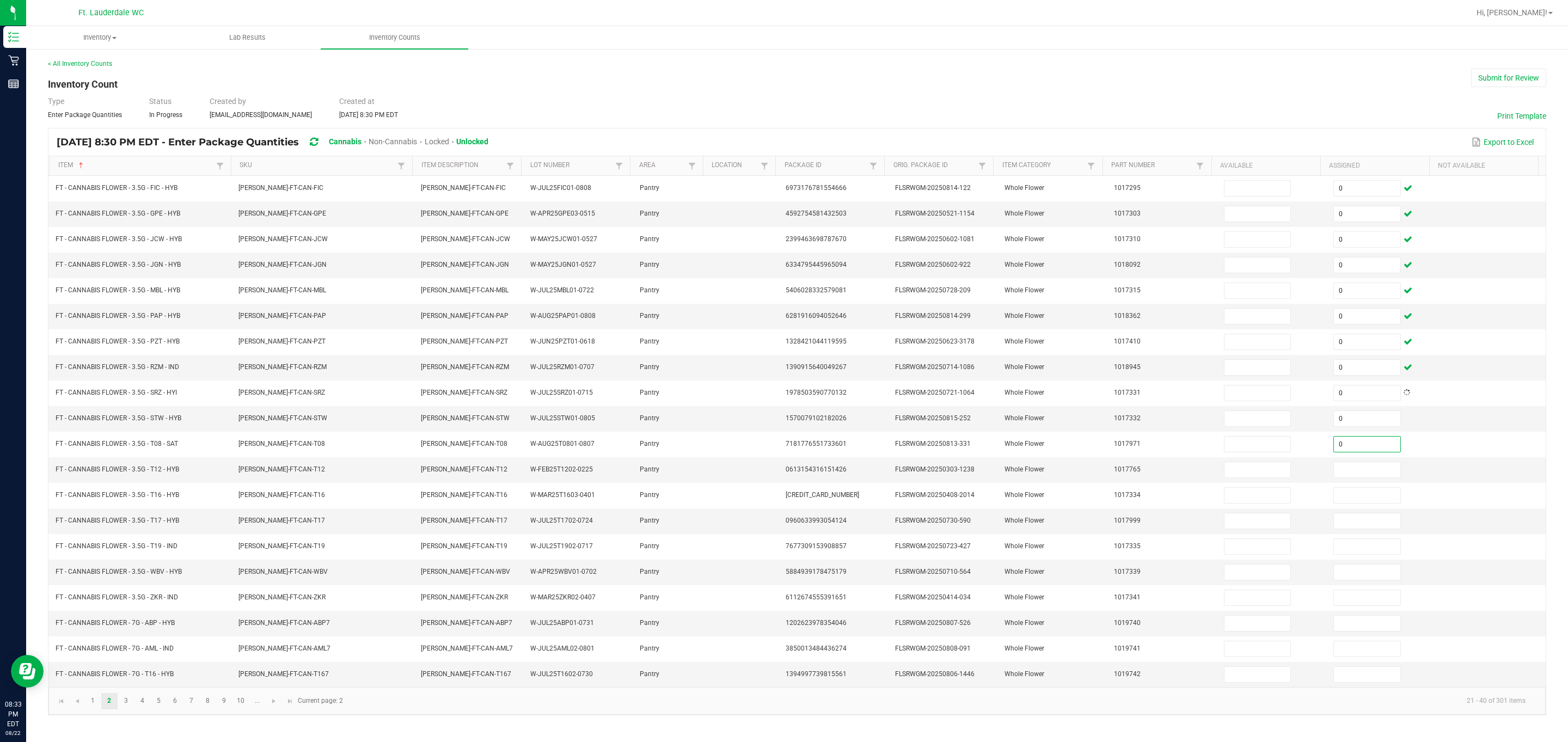
type input "0"
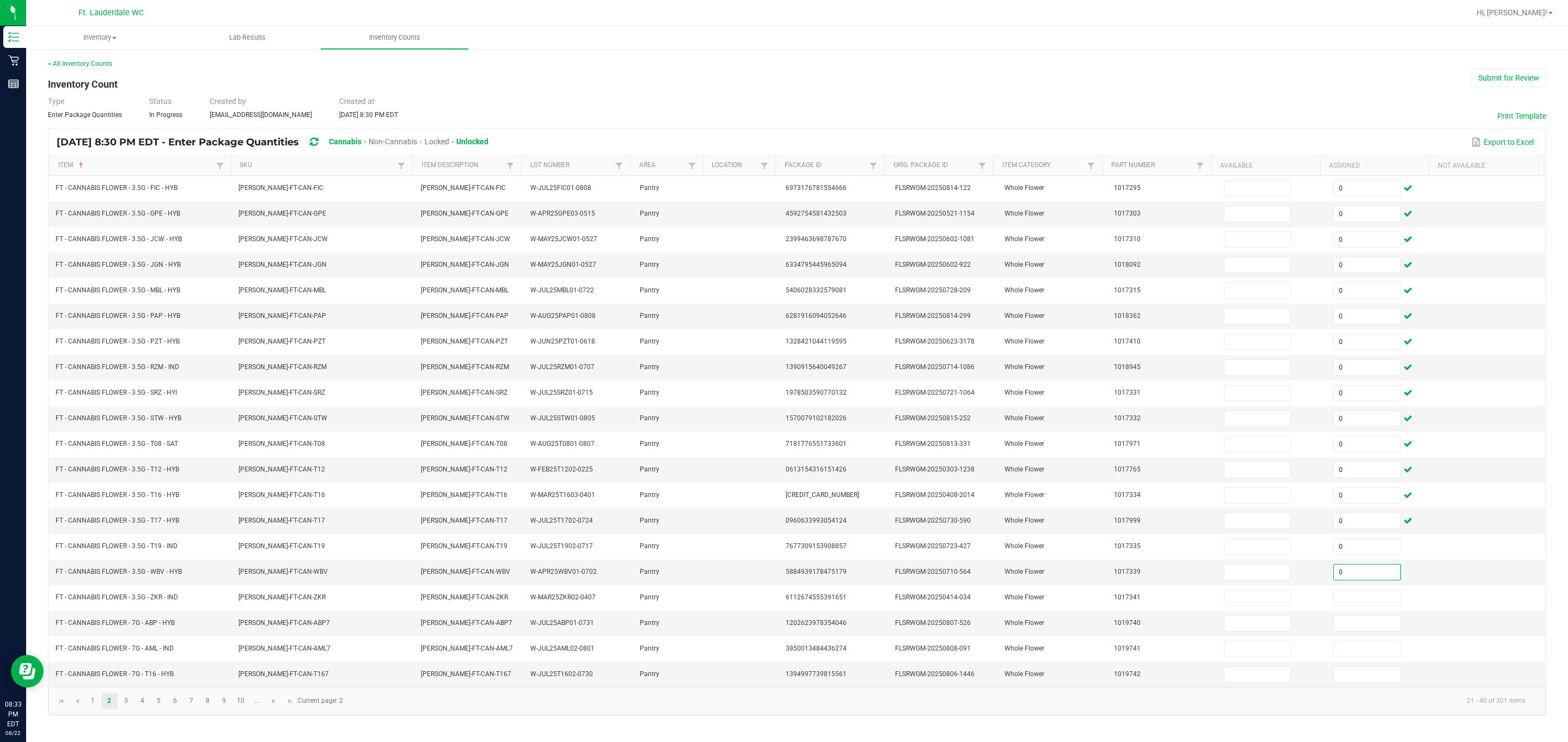
type input "0"
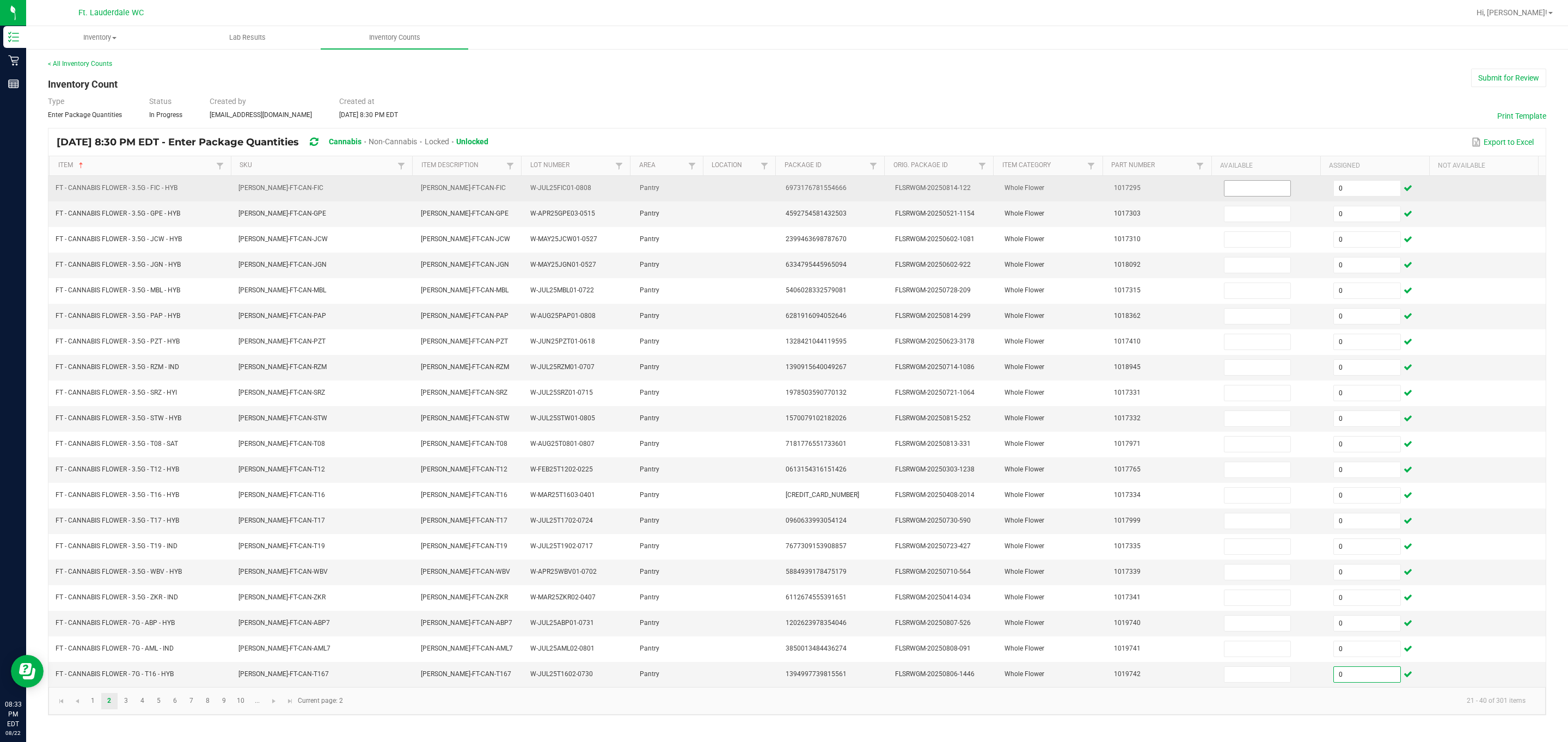
type input "0"
click at [279, 187] on input at bounding box center [1257, 188] width 66 height 15
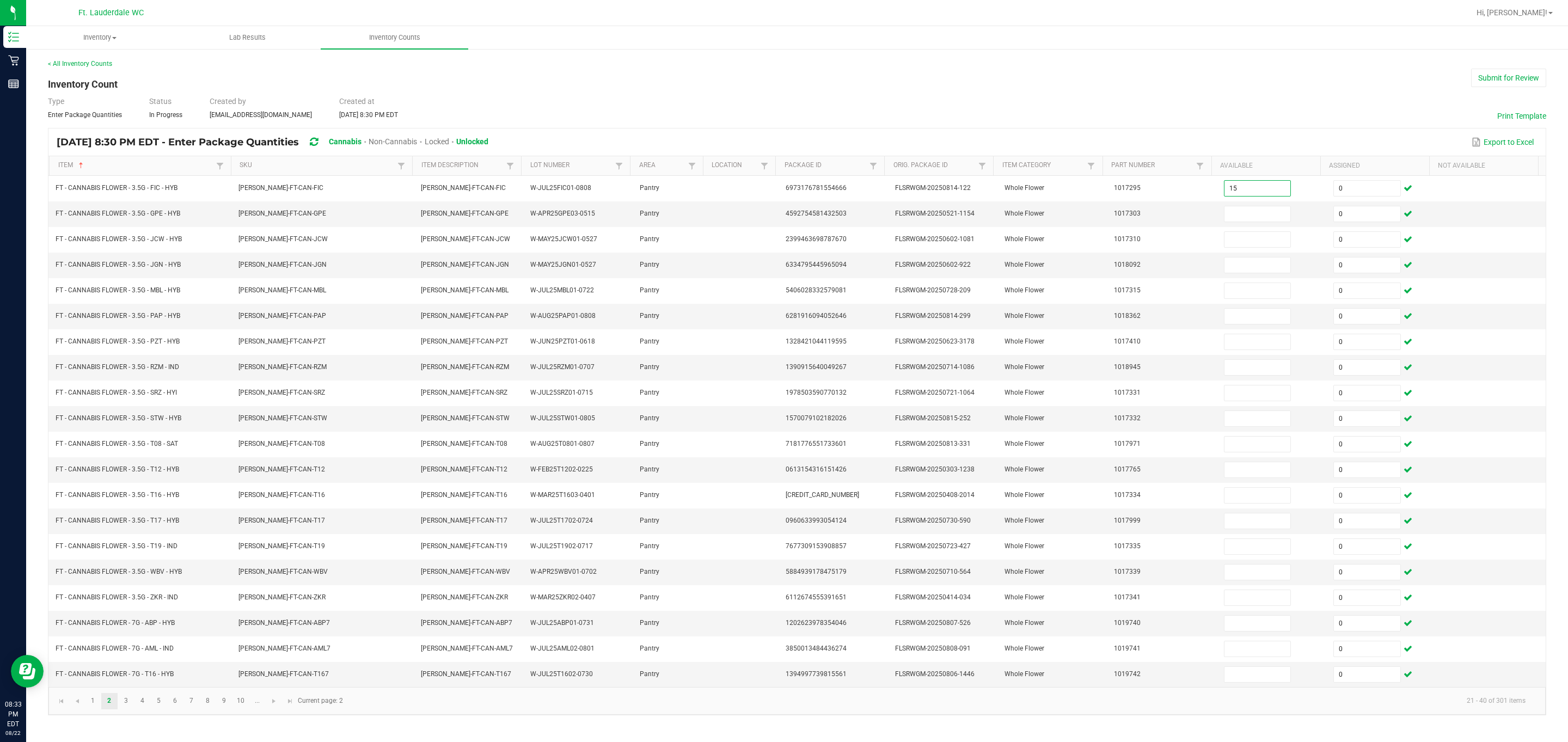
type input "15"
type input "13"
type input "5"
type input "11"
type input "7"
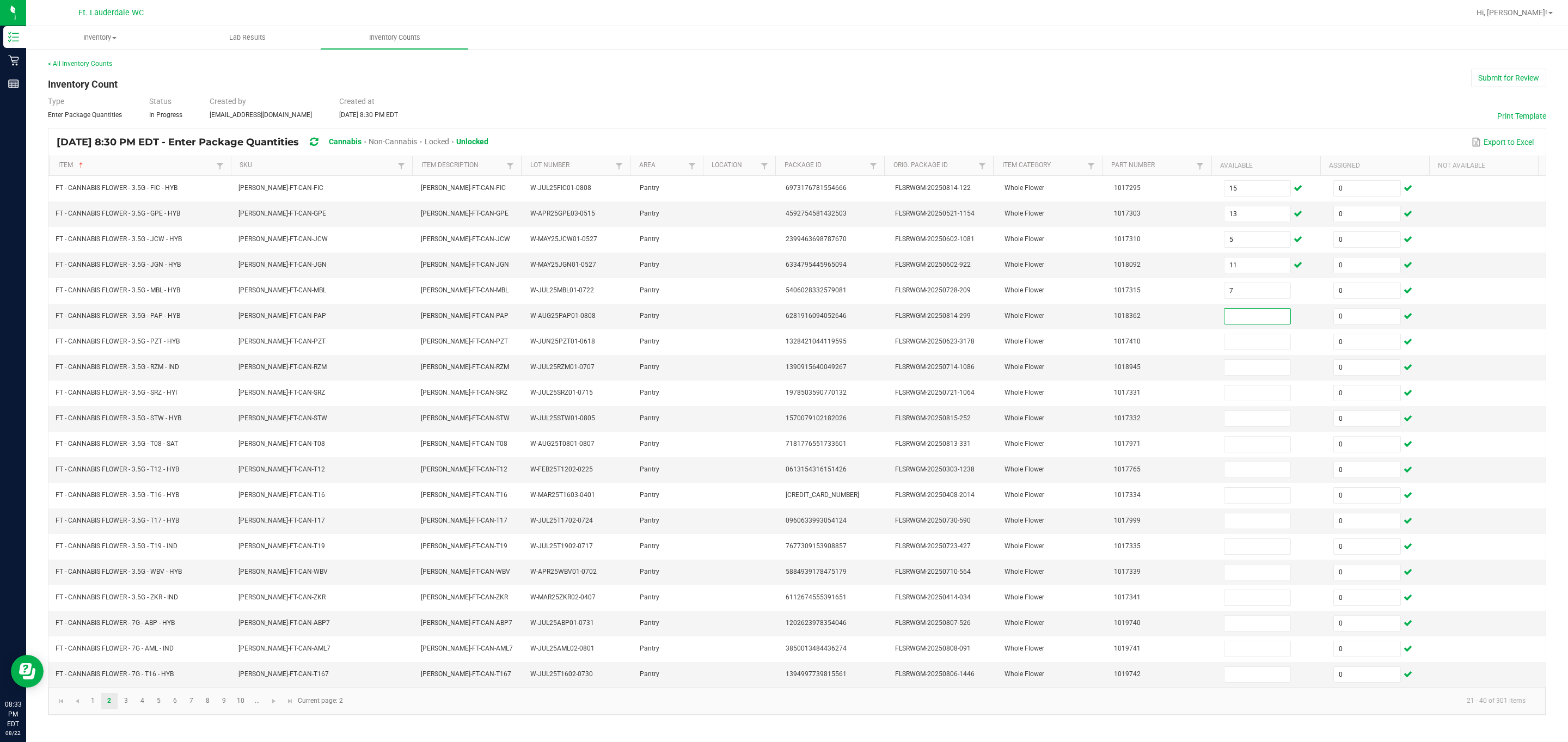
type input "6"
type input "16"
type input "3"
type input "10"
type input "8"
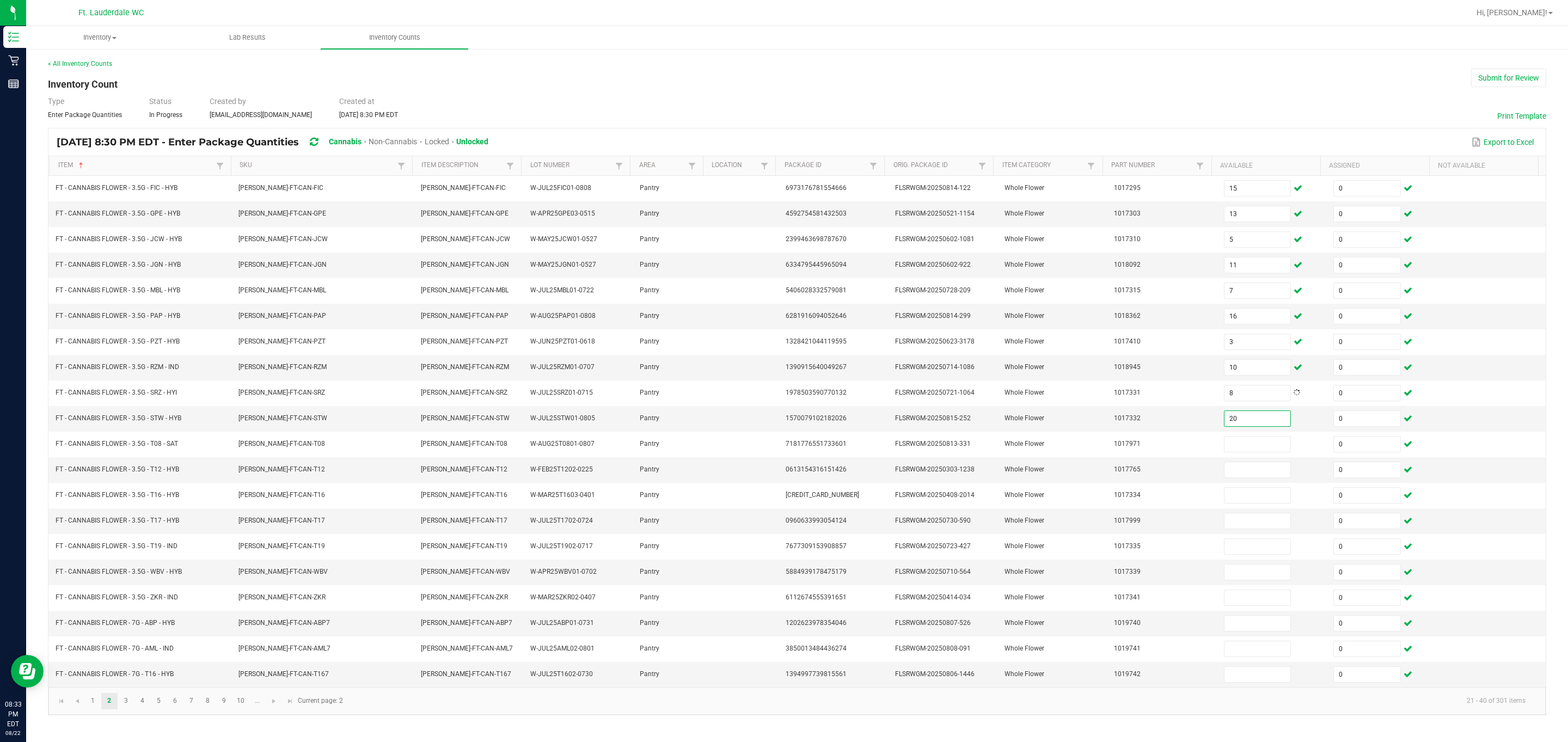
type input "20"
type input "15"
type input "29"
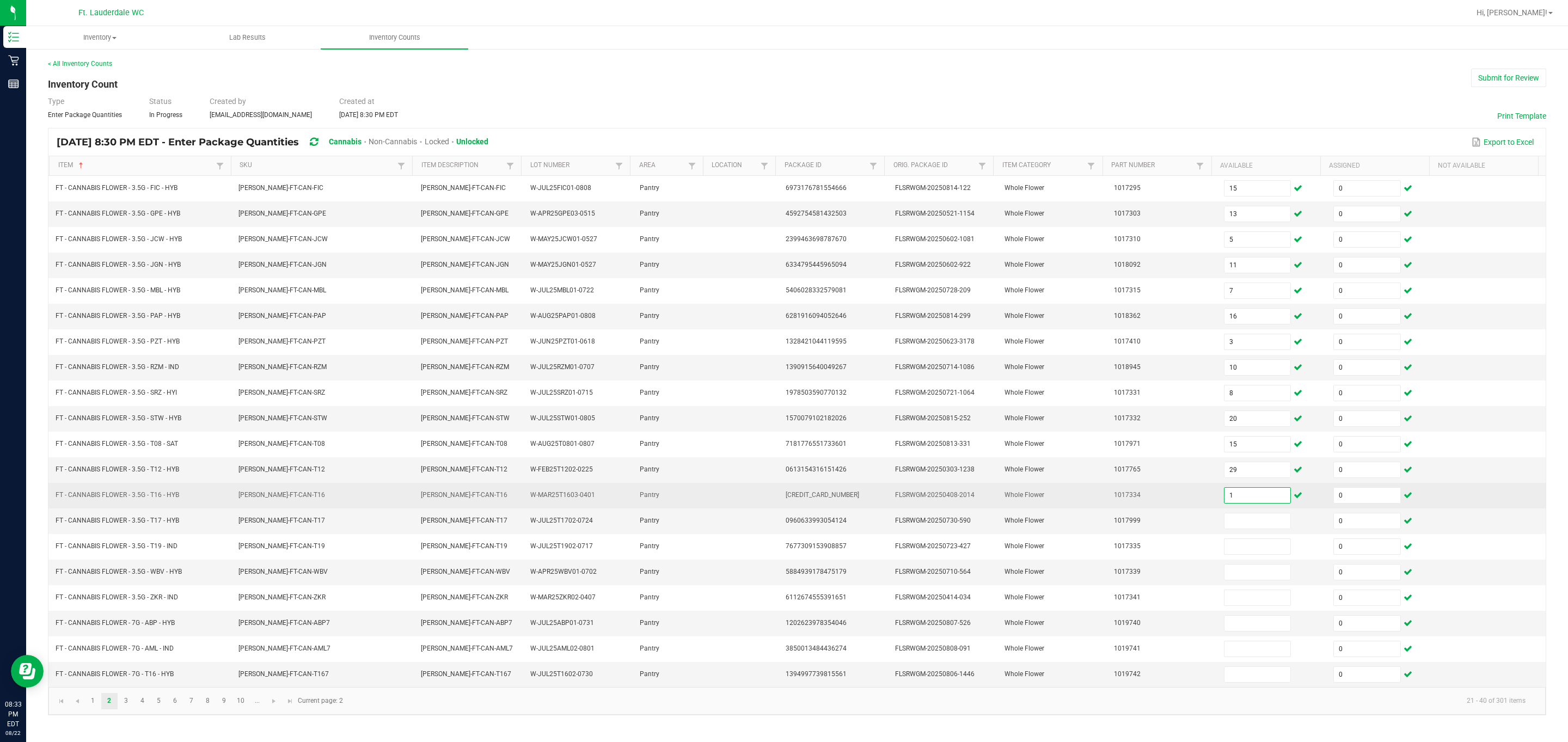
click at [279, 494] on input "1" at bounding box center [1257, 495] width 66 height 15
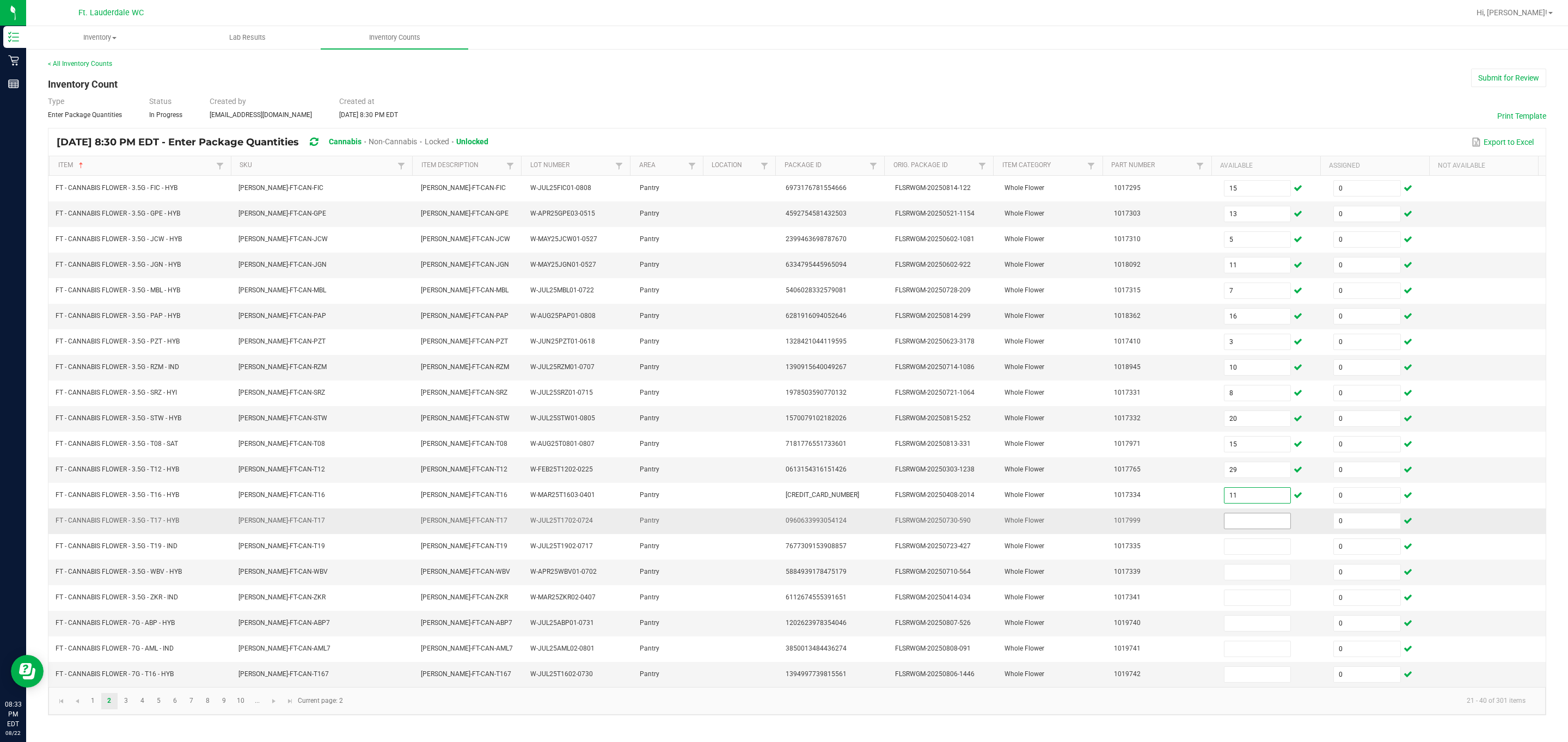
type input "11"
click at [279, 494] on input at bounding box center [1257, 521] width 66 height 15
type input "14"
type input "9"
type input "10"
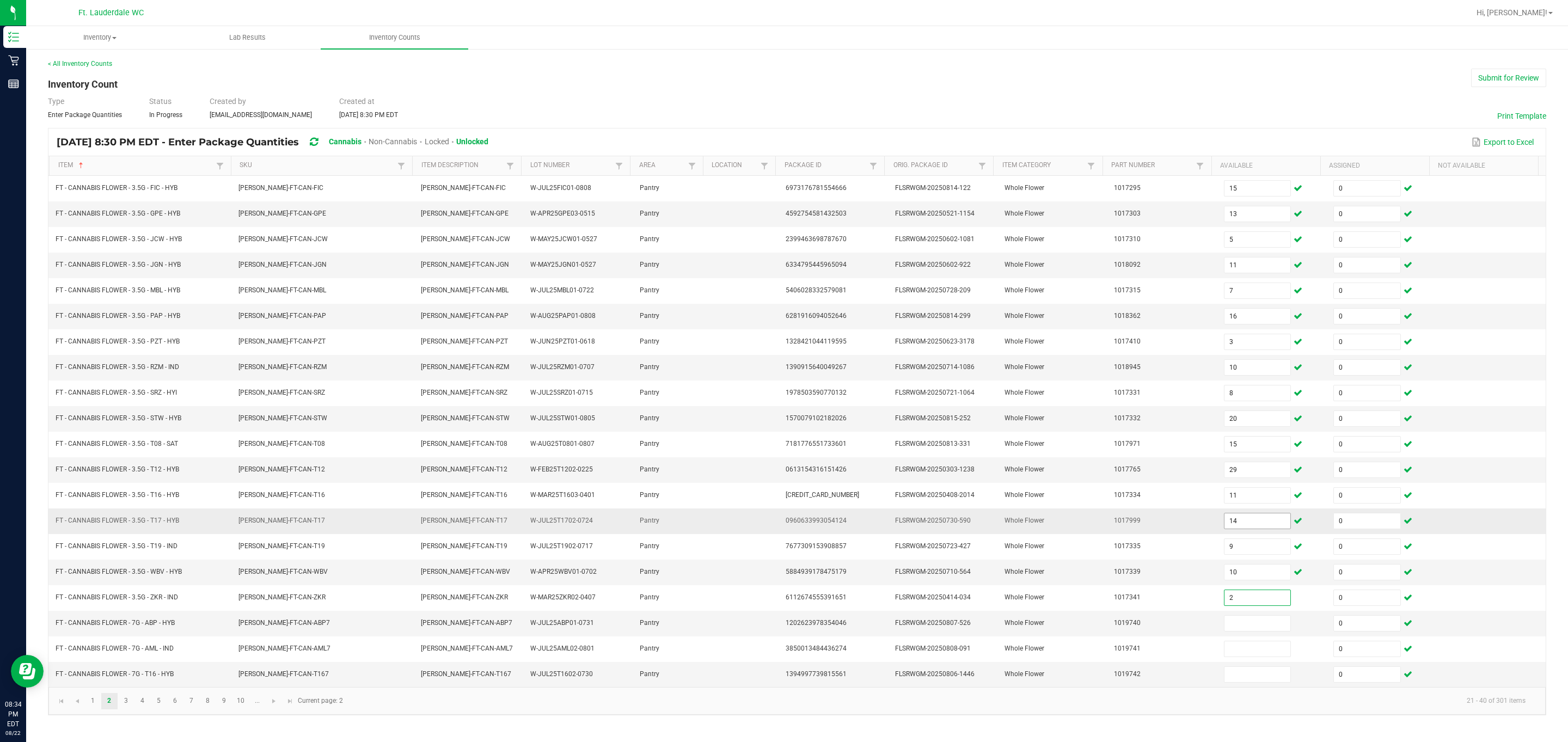
type input "2"
type input "19"
type input "20"
click at [271, 494] on span "Go to the next page" at bounding box center [274, 701] width 9 height 9
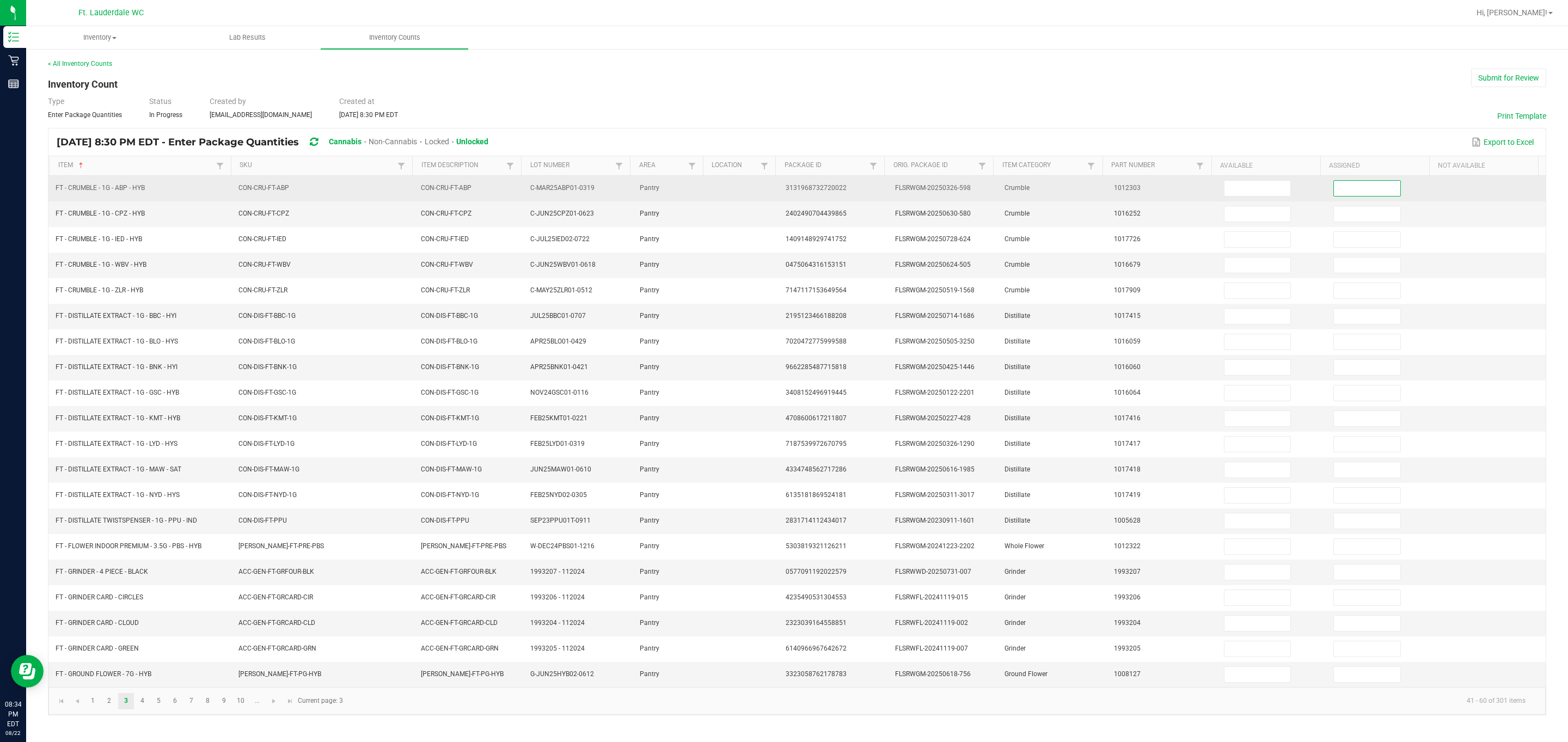
click at [279, 194] on input at bounding box center [1366, 188] width 66 height 15
type input "0"
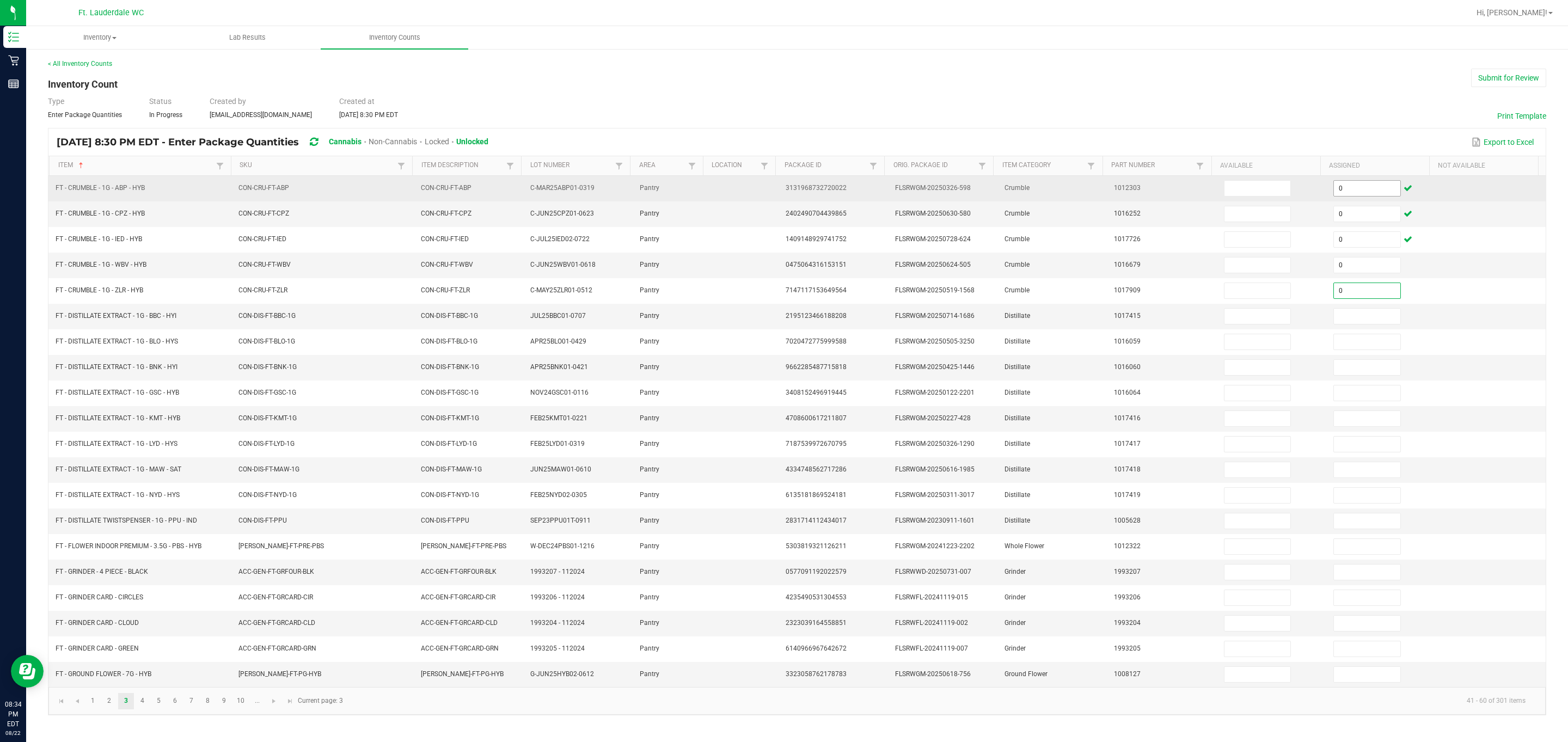
type input "0"
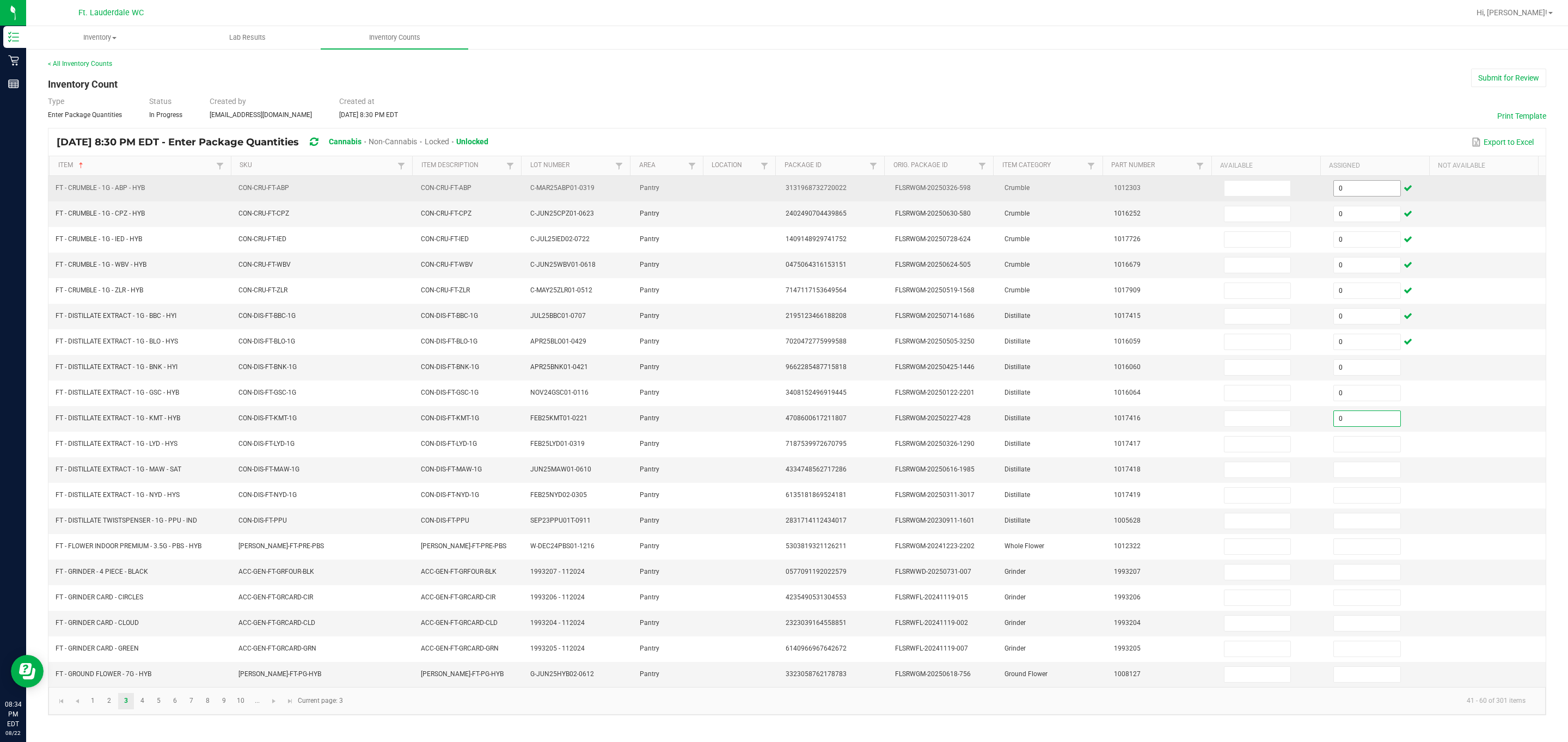
type input "0"
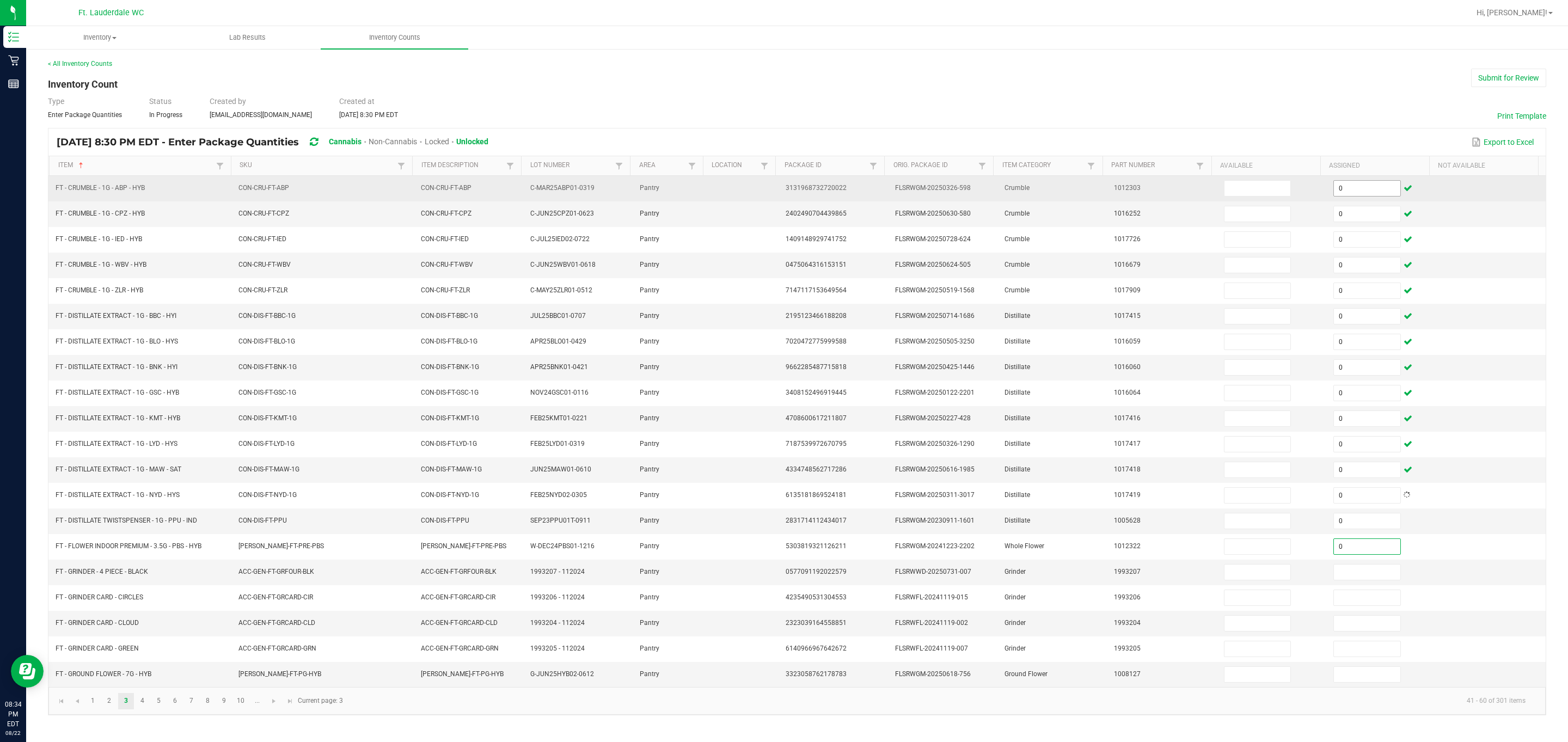
type input "0"
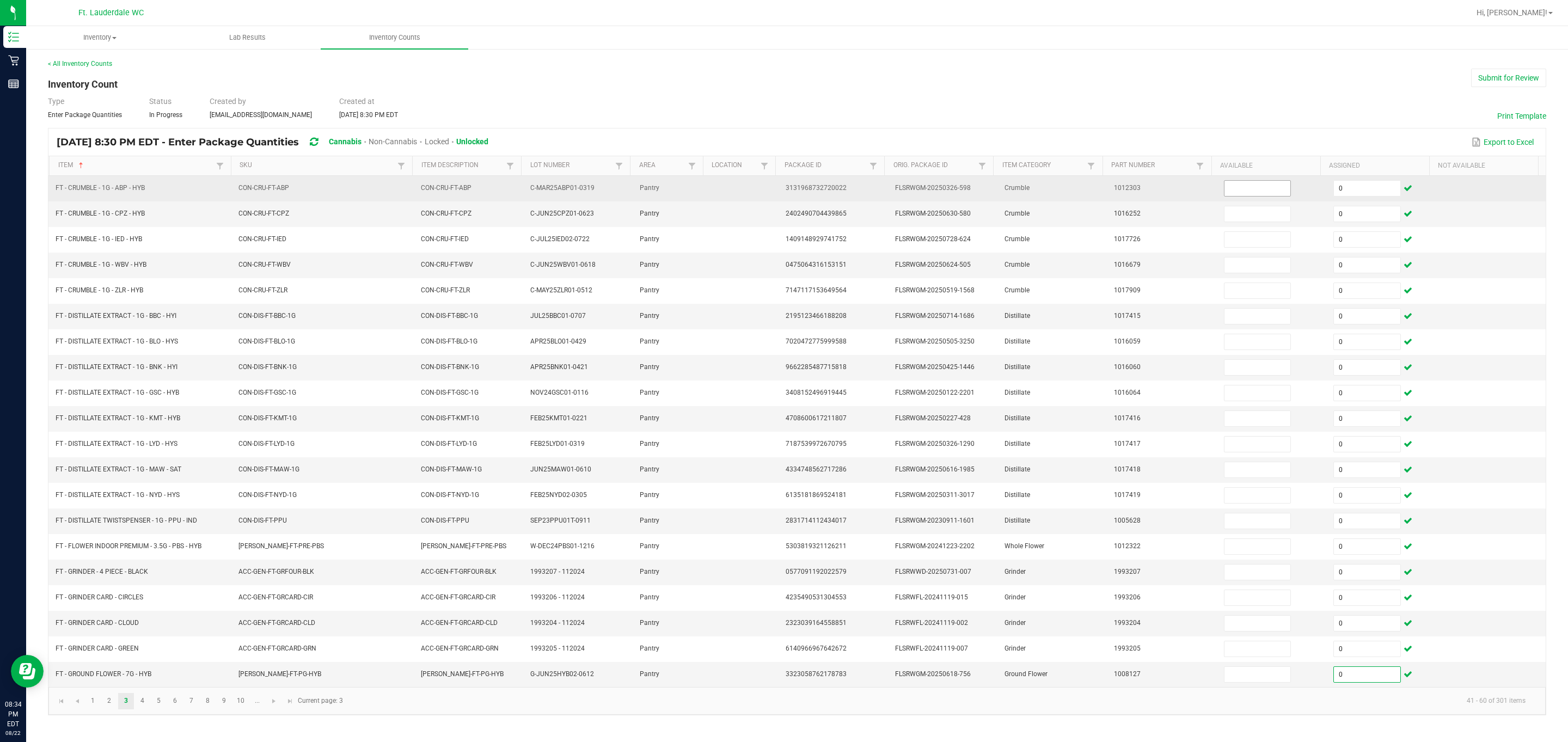
type input "0"
click at [279, 185] on input at bounding box center [1257, 188] width 66 height 15
type input "4"
type input "3"
type input "7"
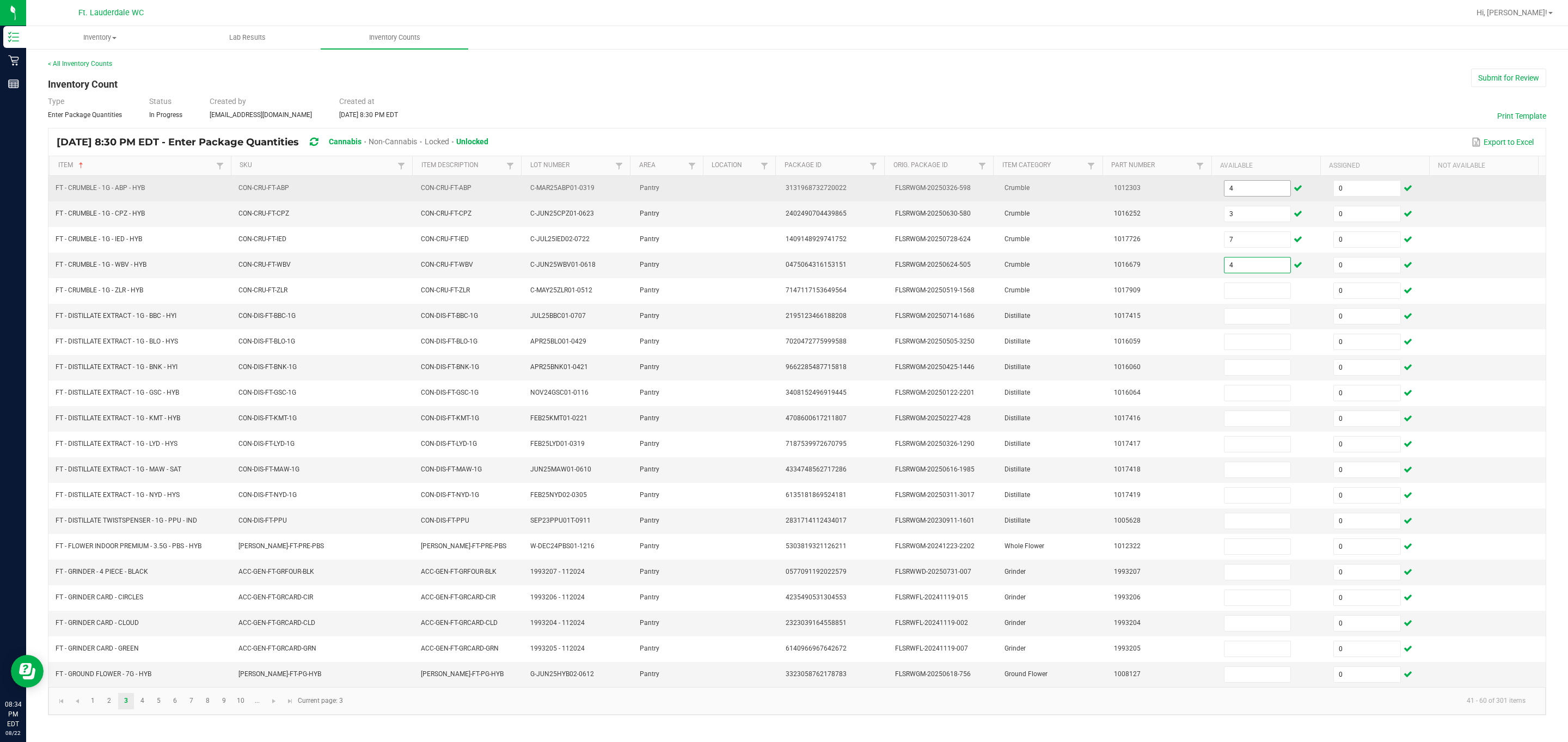
type input "4"
type input "2"
type input "11"
type input "2"
type input "8"
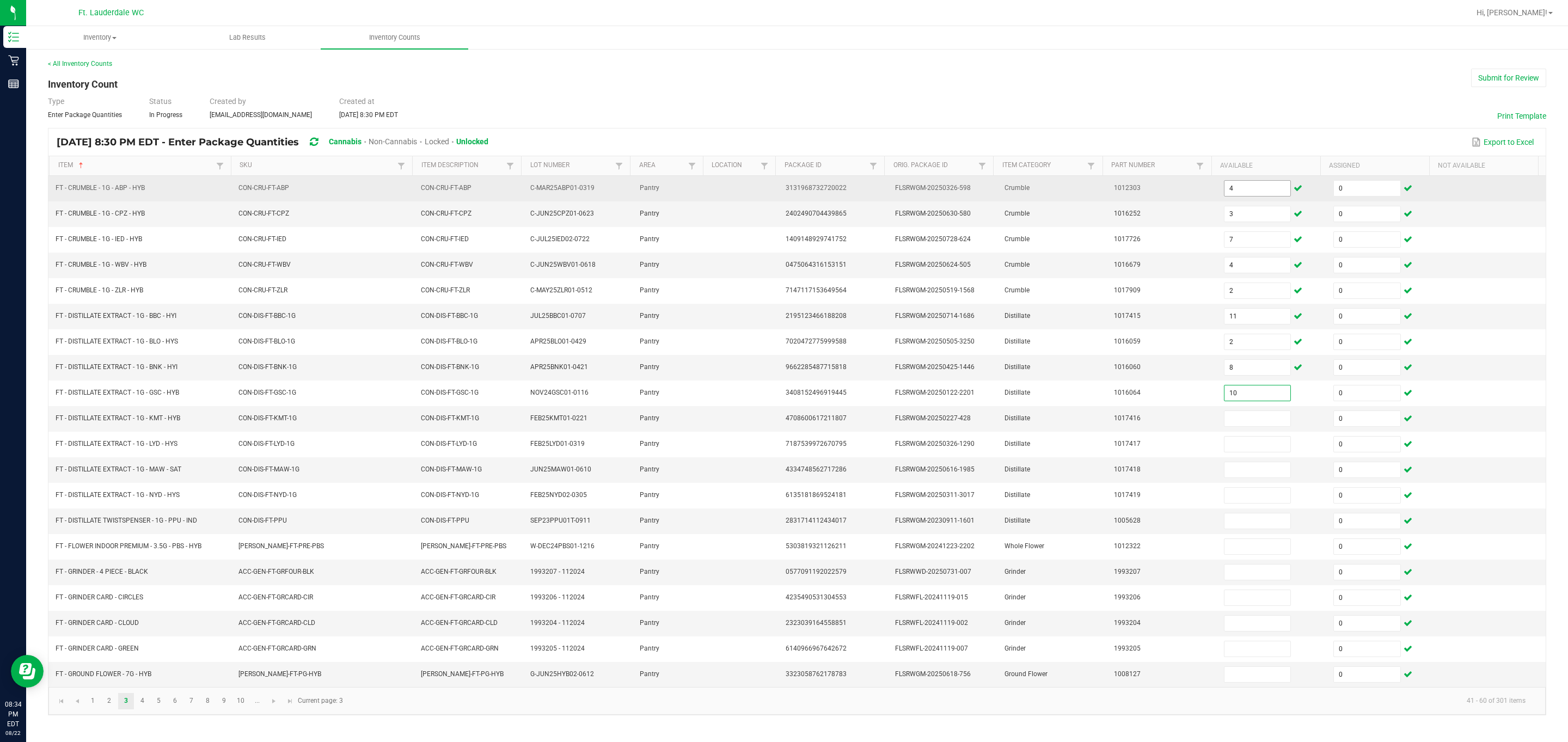
type input "10"
type input "6"
type input "9"
type input "8"
type input "2"
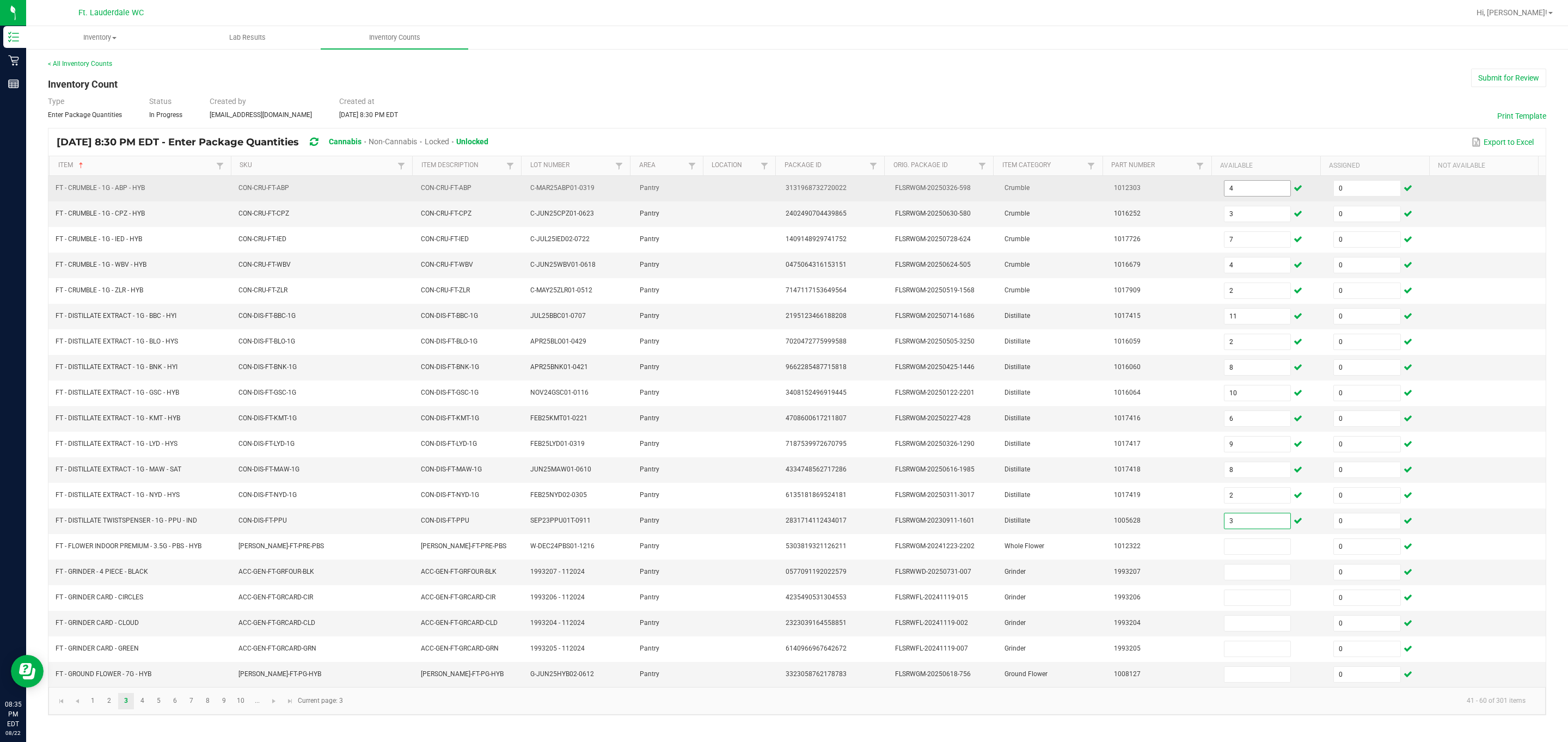
type input "3"
type input "0"
type input "1"
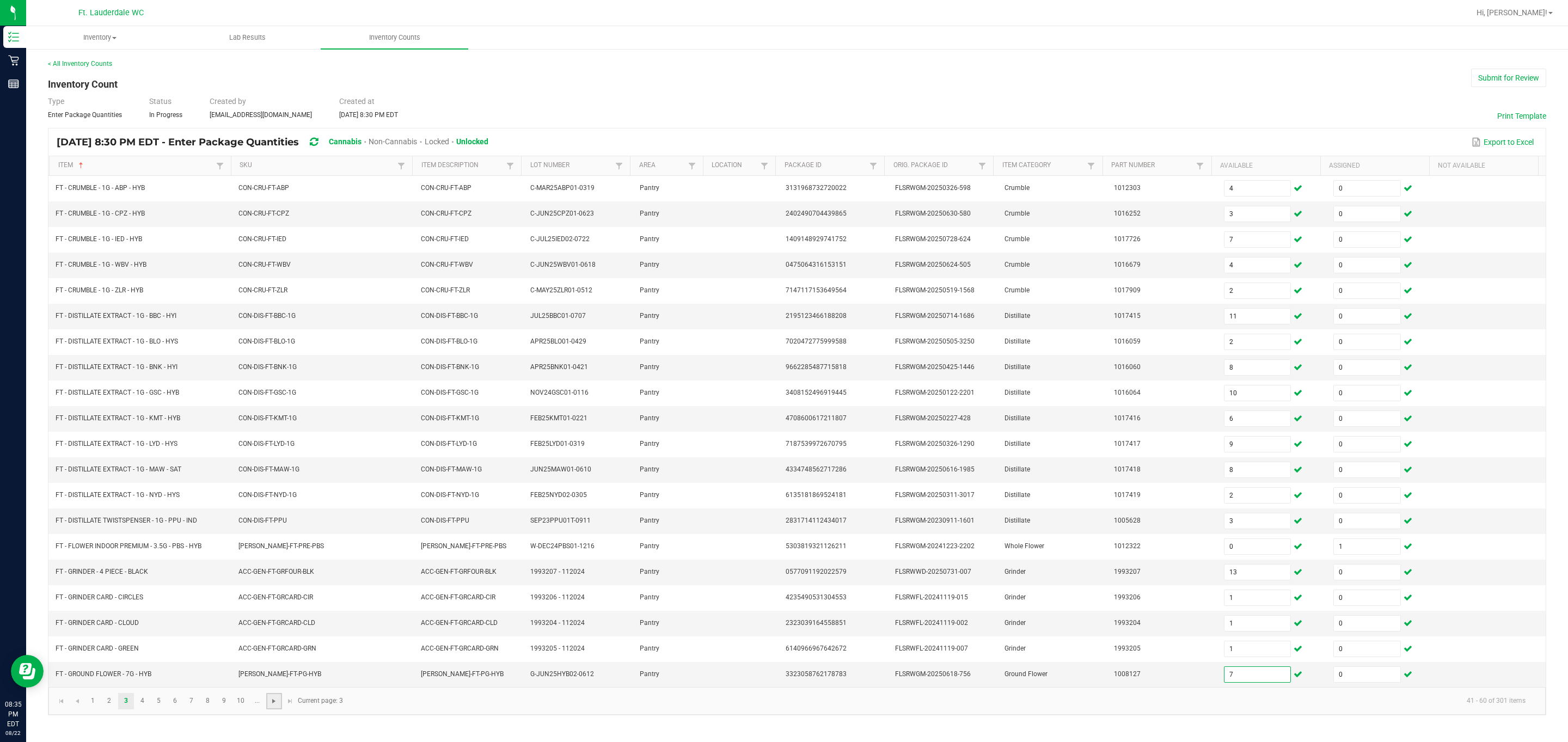
click at [274, 494] on span "Go to the next page" at bounding box center [274, 701] width 9 height 9
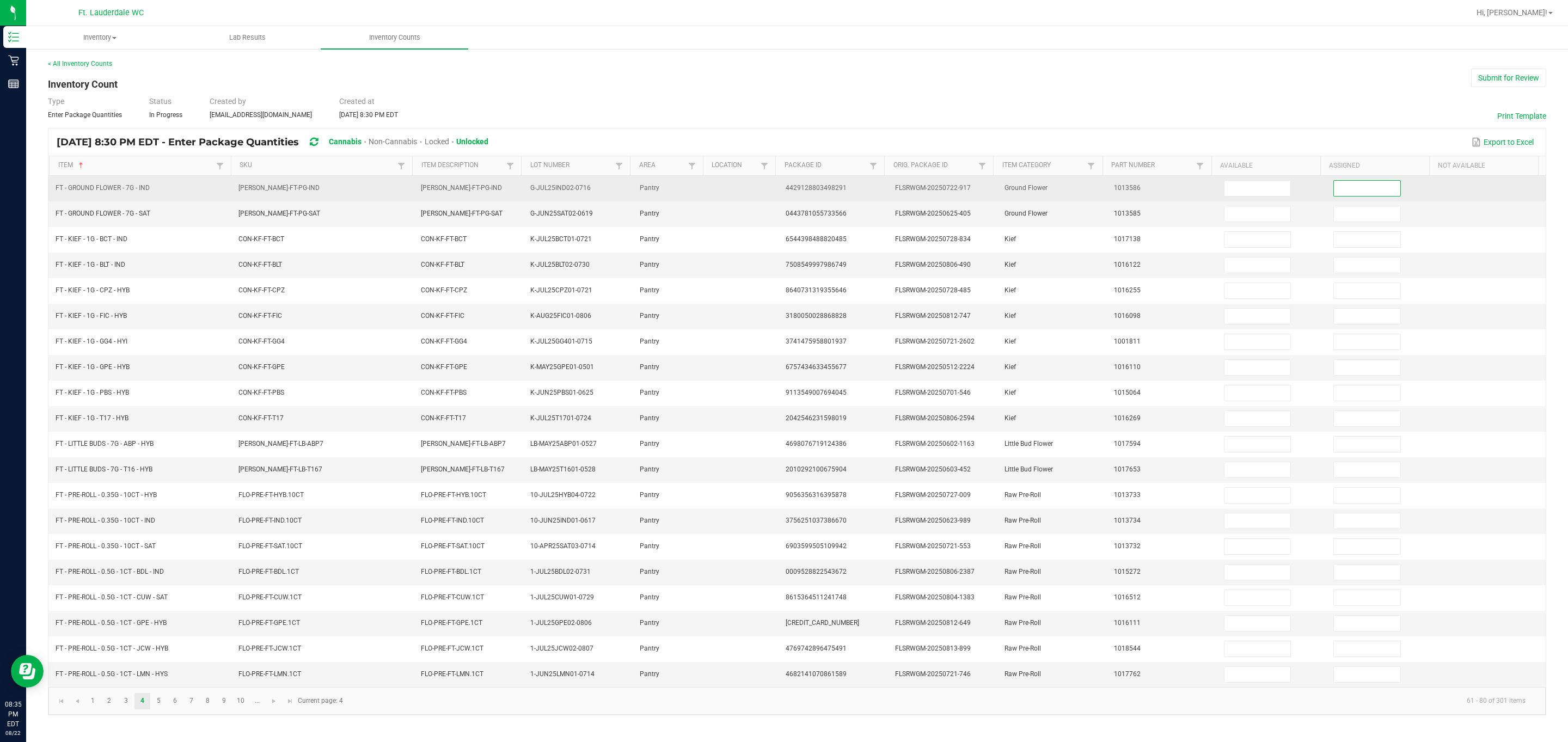
click at [279, 191] on input at bounding box center [1366, 188] width 66 height 15
click at [279, 189] on input at bounding box center [1257, 188] width 66 height 15
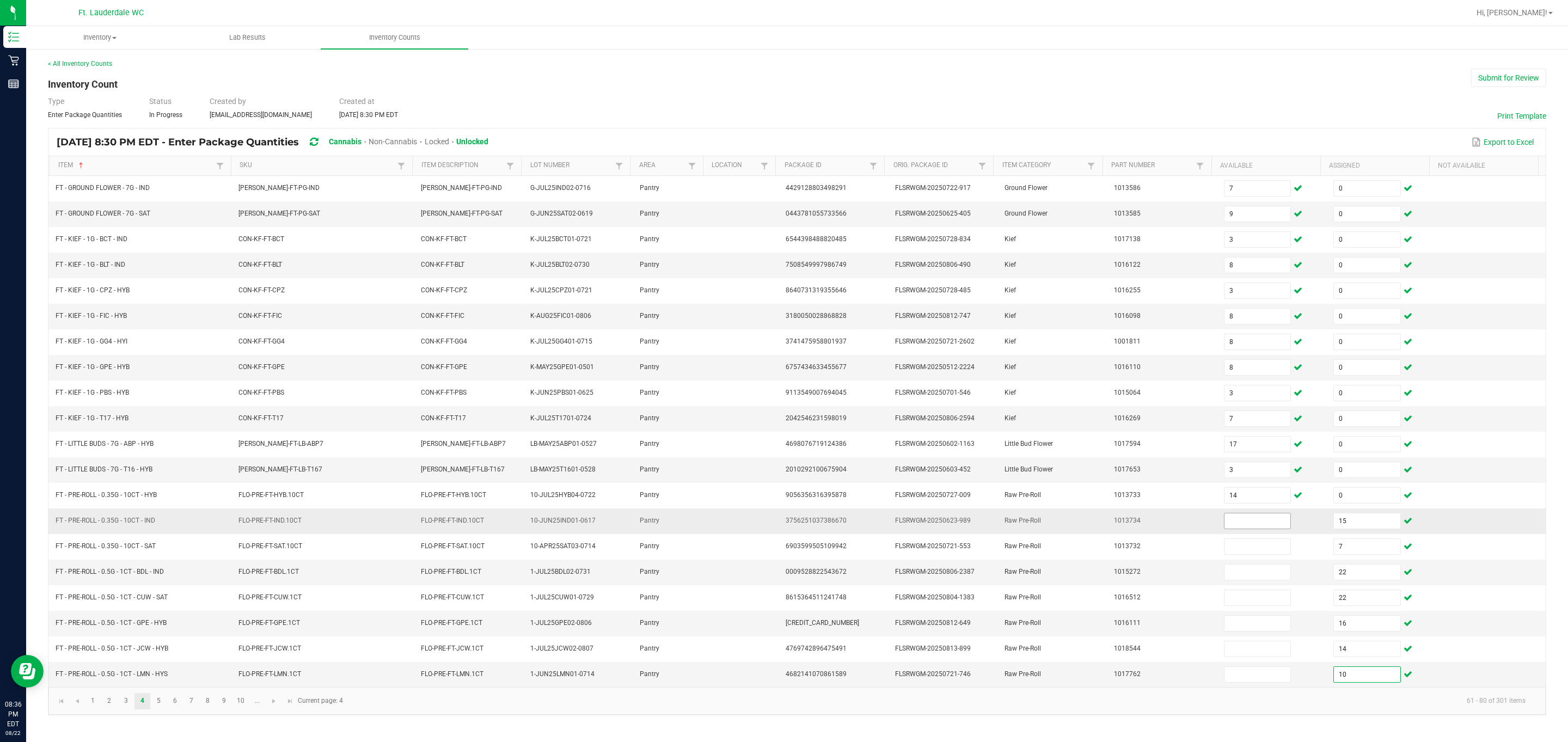
click at [279, 494] on input at bounding box center [1257, 521] width 66 height 15
click at [279, 494] on input "15" at bounding box center [1366, 521] width 66 height 15
click at [275, 494] on span "Go to the next page" at bounding box center [274, 701] width 9 height 9
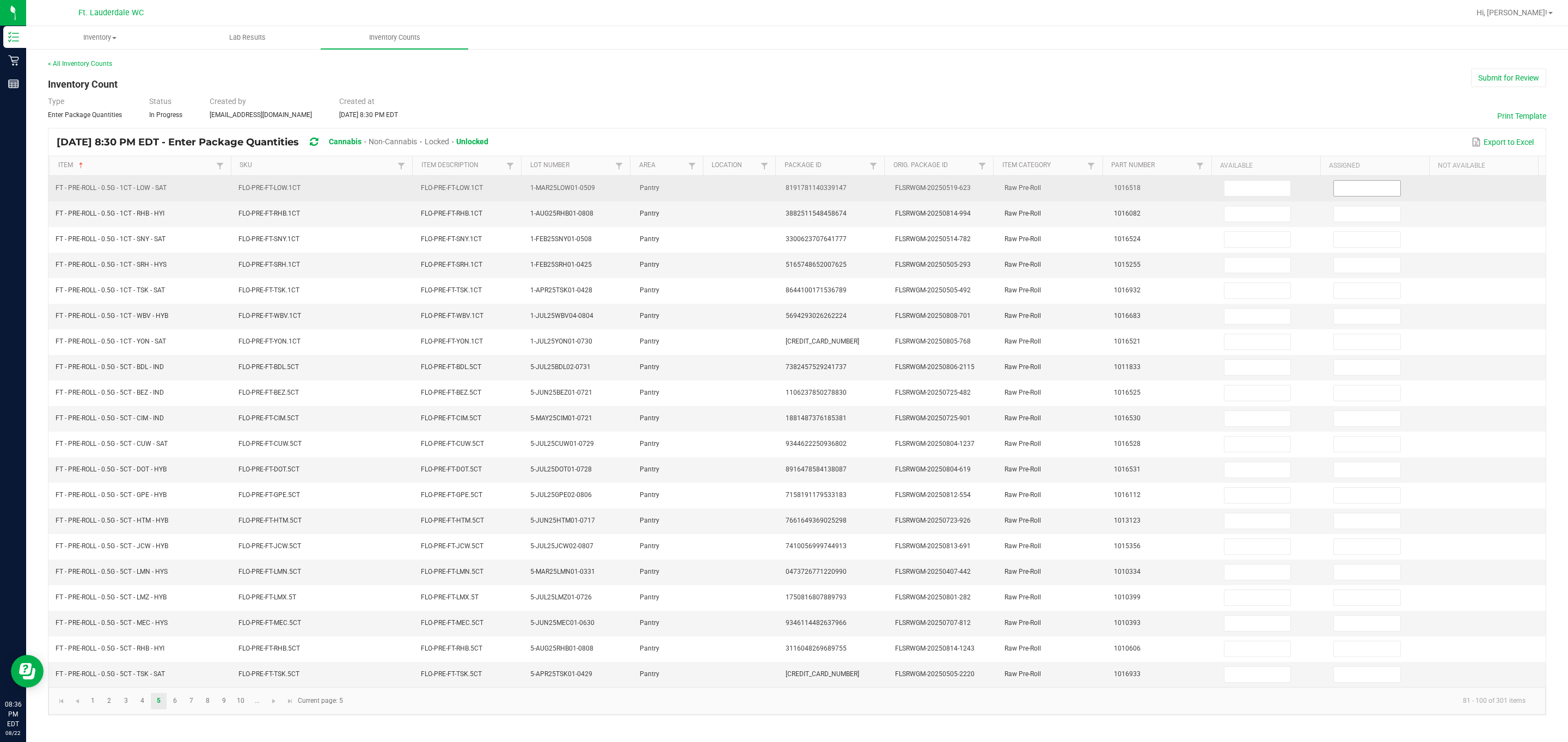
click at [279, 183] on input at bounding box center [1366, 188] width 66 height 15
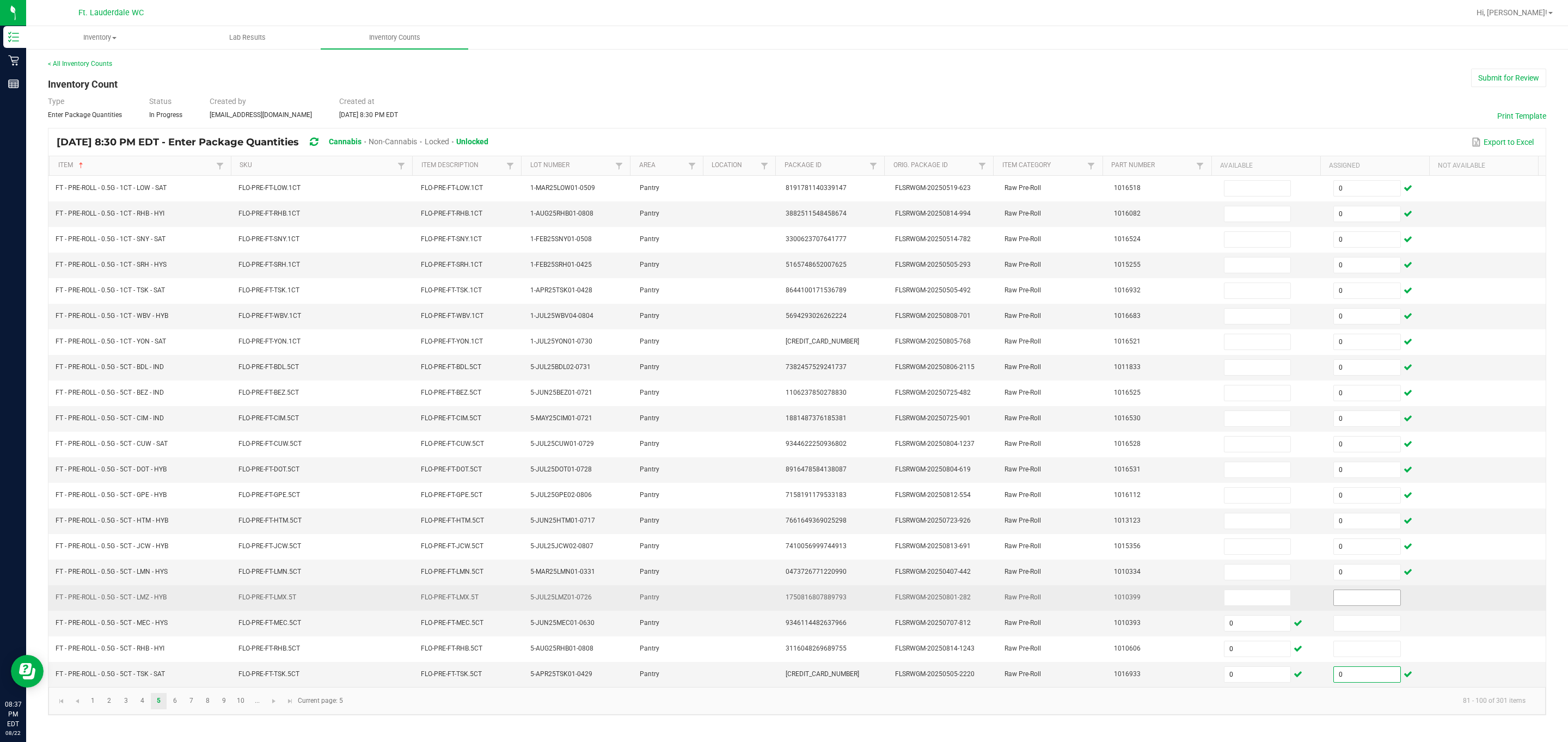
click at [279, 494] on input at bounding box center [1366, 597] width 66 height 15
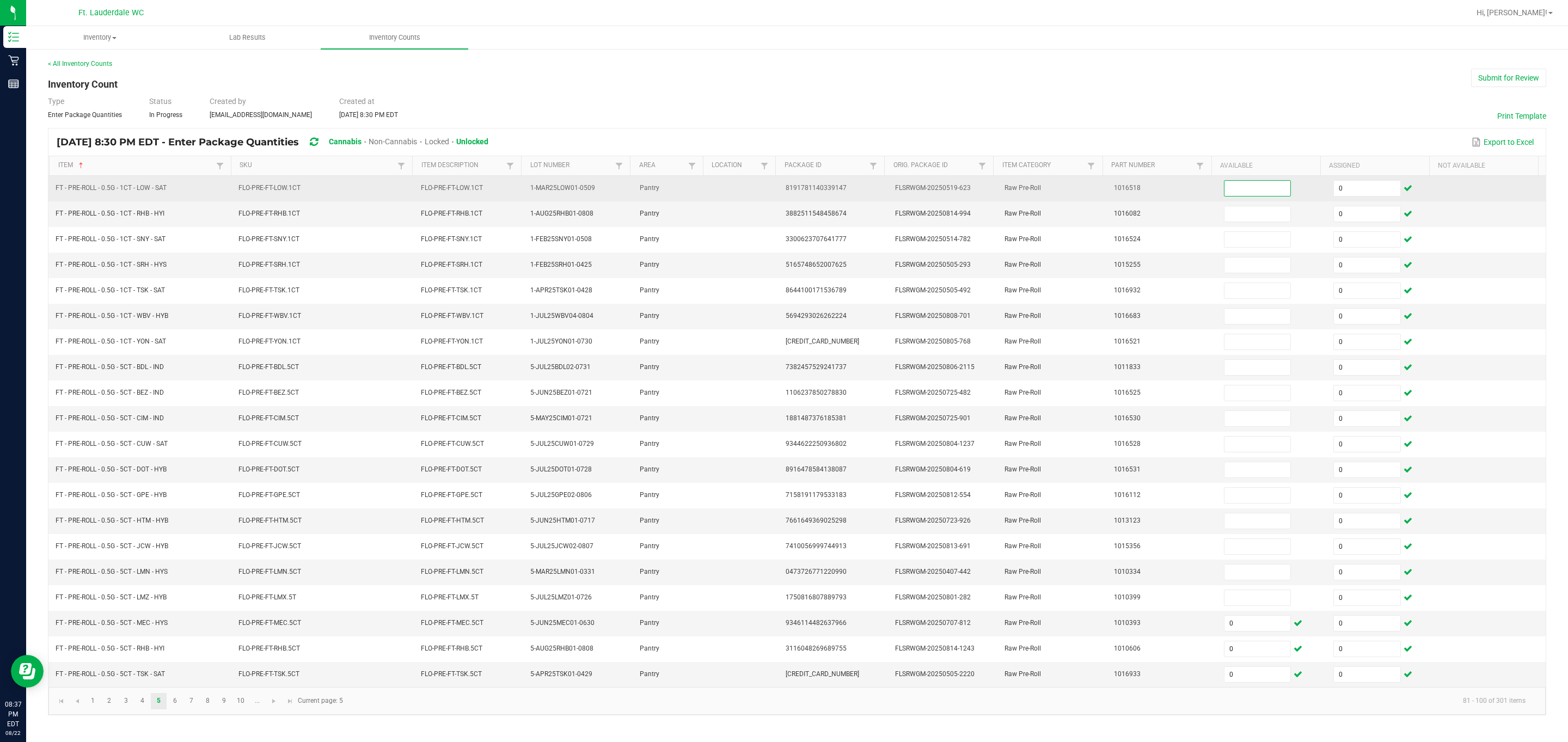
click at [279, 186] on input at bounding box center [1257, 188] width 66 height 15
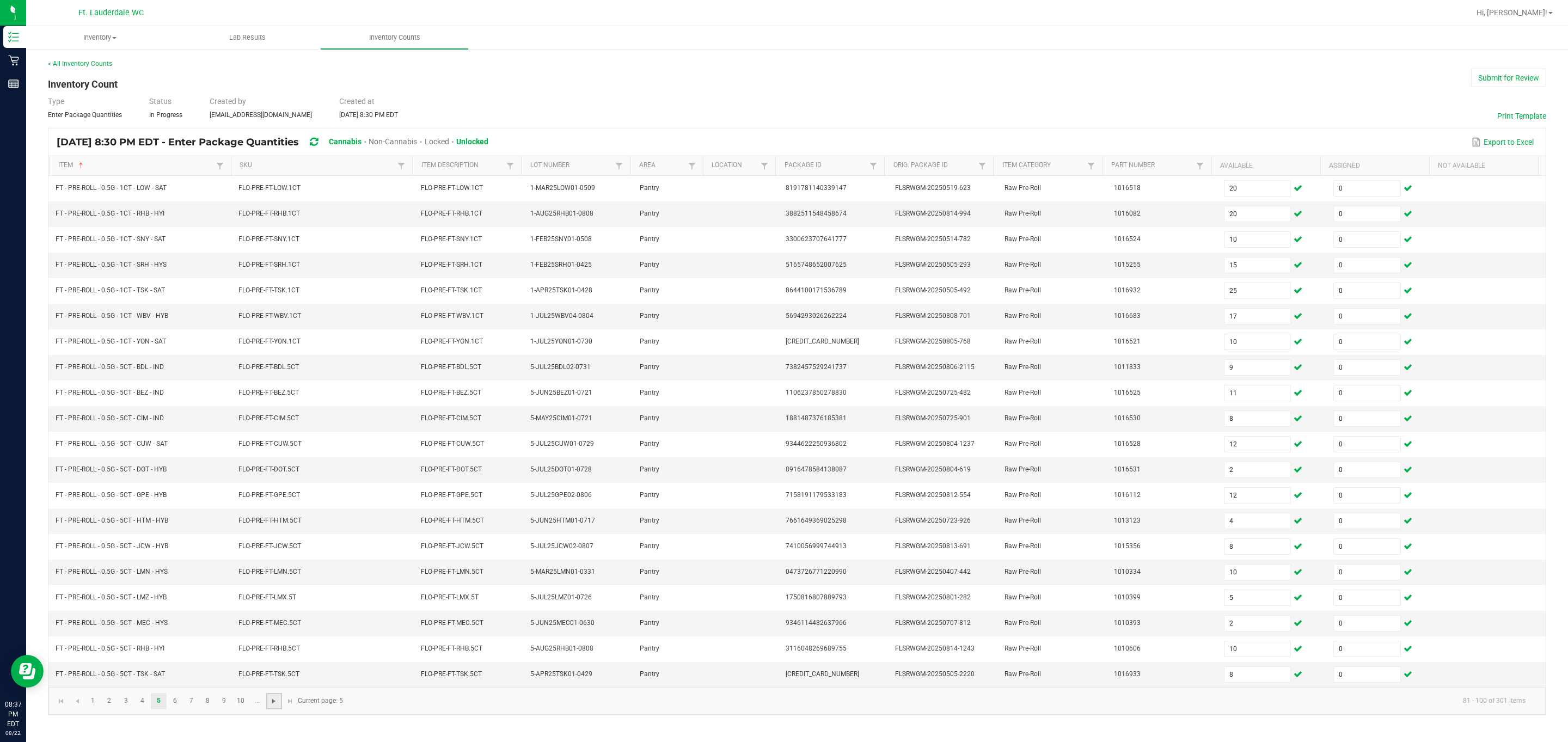
click at [269, 494] on span "Go to the next page" at bounding box center [274, 701] width 9 height 9
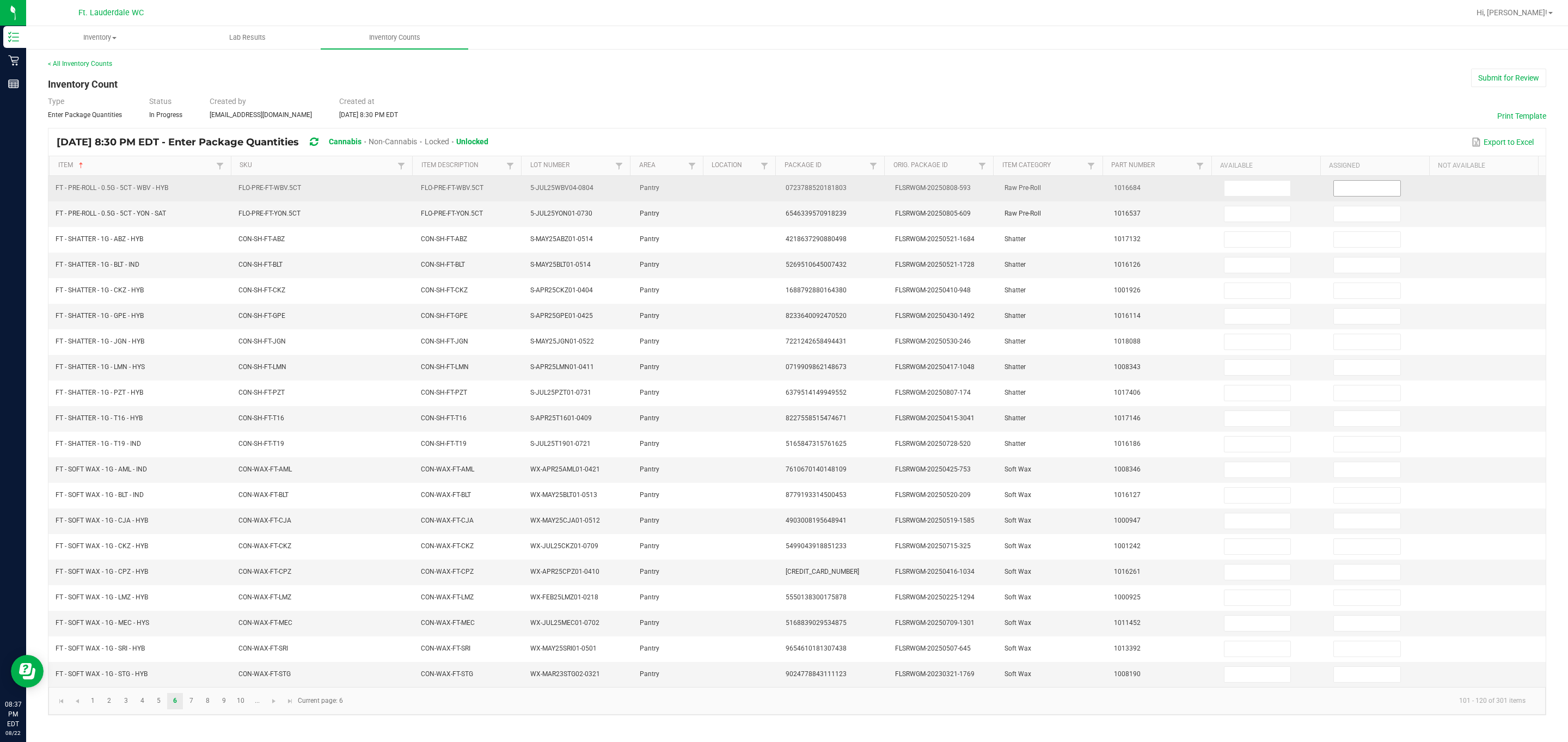
click at [279, 196] on span at bounding box center [1366, 188] width 68 height 16
click at [279, 191] on input at bounding box center [1366, 188] width 66 height 15
click at [279, 185] on input at bounding box center [1257, 188] width 66 height 15
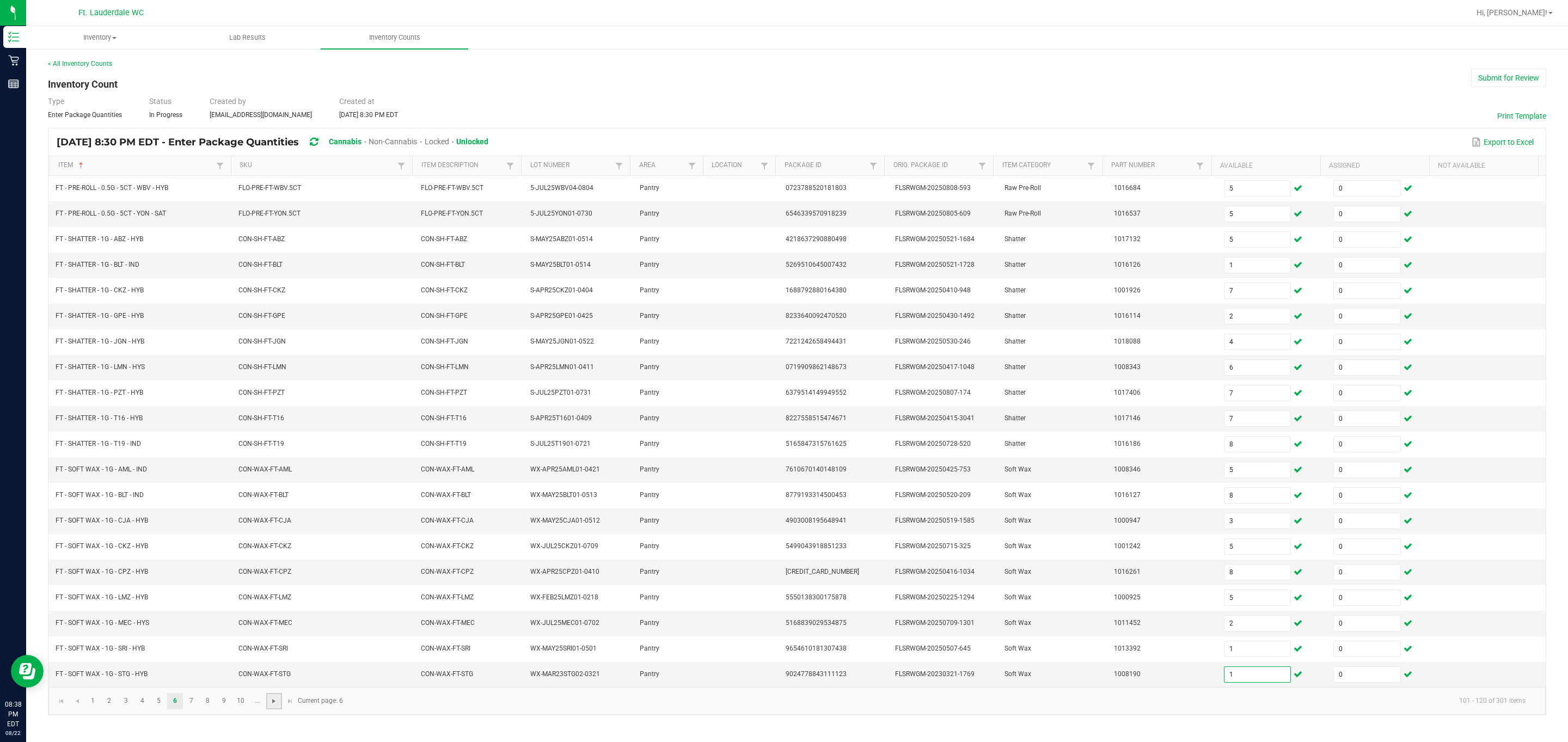
click at [278, 494] on span "Go to the next page" at bounding box center [274, 701] width 9 height 9
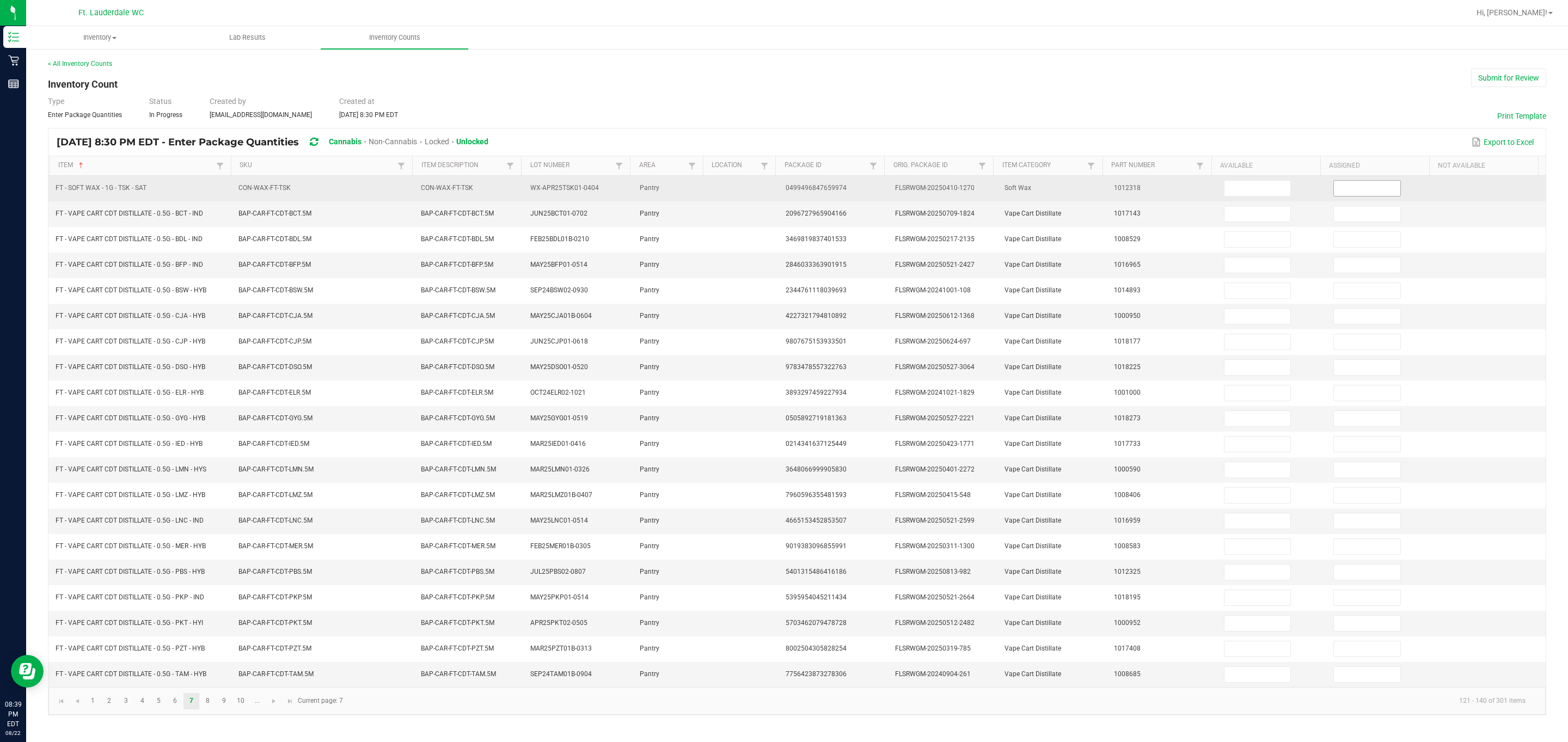
click at [279, 194] on input at bounding box center [1366, 188] width 66 height 15
click at [279, 194] on input at bounding box center [1257, 188] width 66 height 15
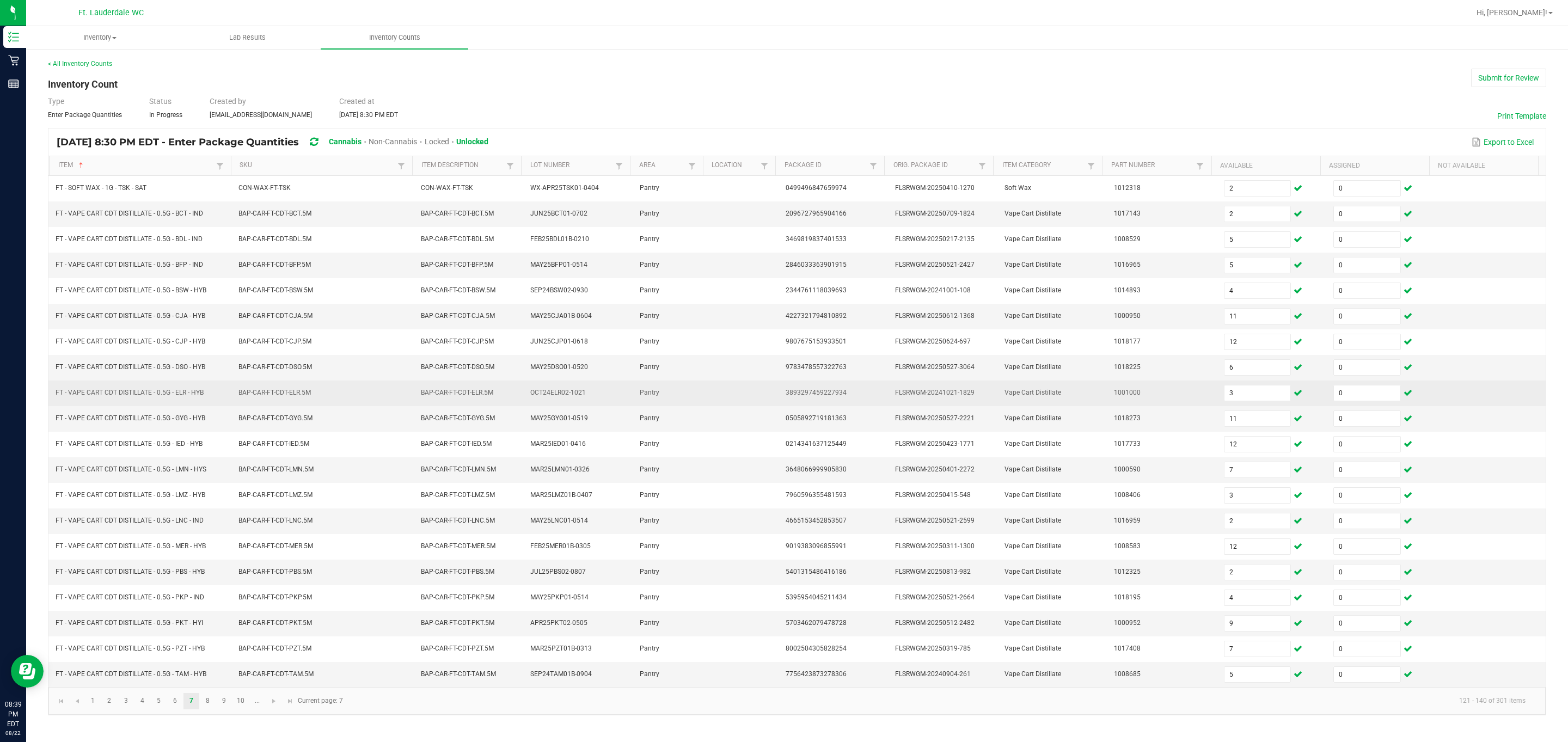
click at [279, 392] on td "1001000" at bounding box center [1162, 393] width 109 height 25
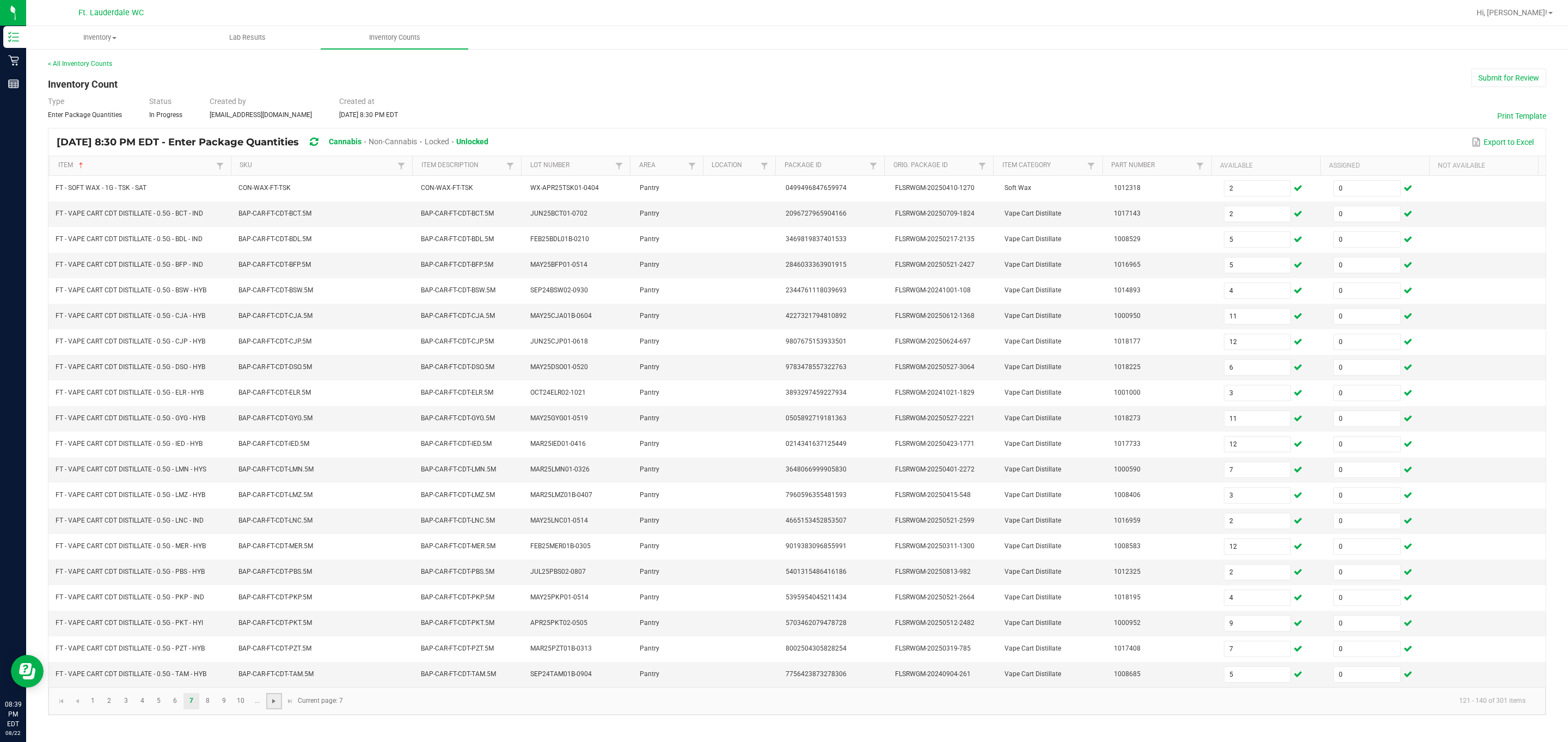
click at [274, 494] on span "Go to the next page" at bounding box center [274, 701] width 9 height 9
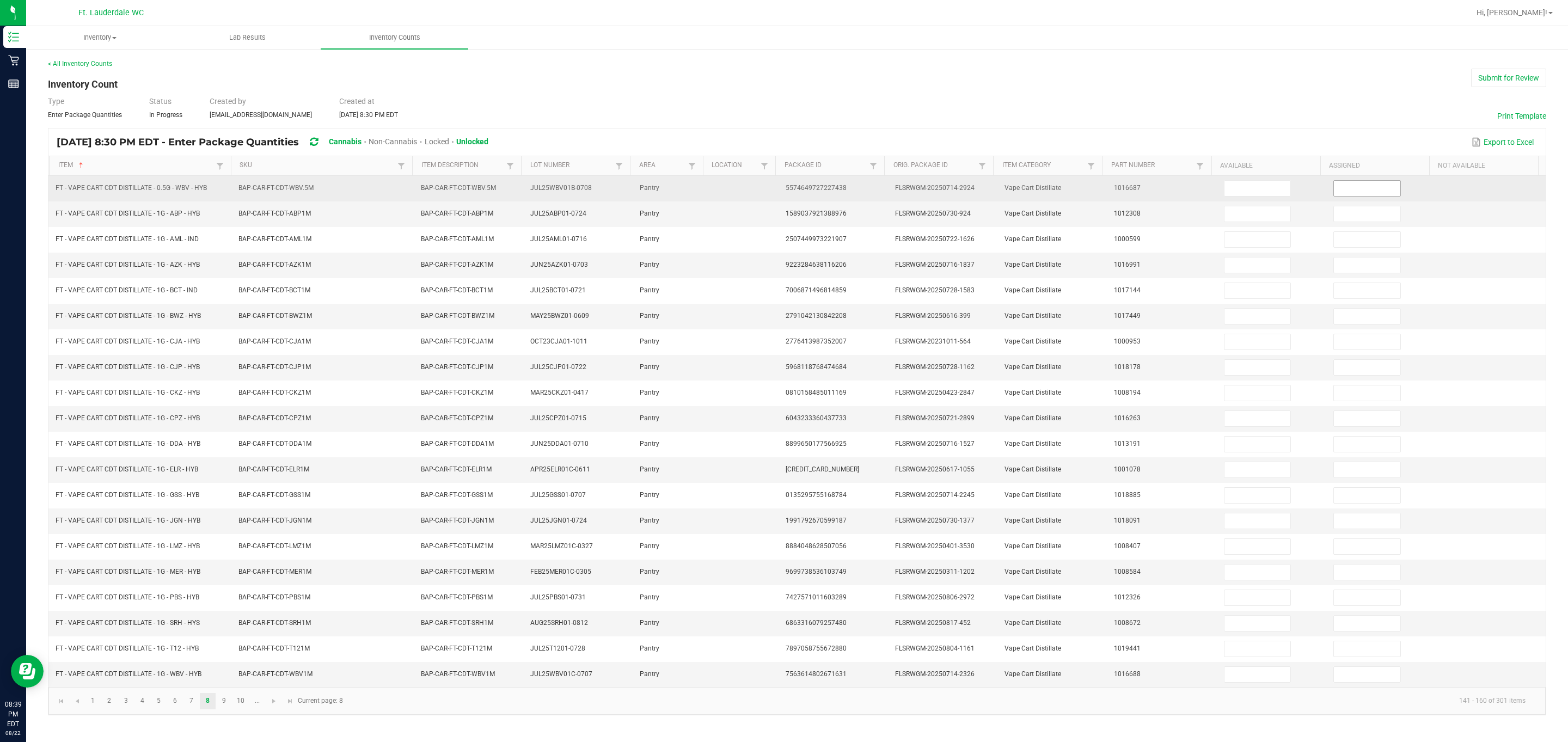
click at [279, 186] on input at bounding box center [1366, 188] width 66 height 15
click at [279, 195] on input at bounding box center [1257, 188] width 66 height 15
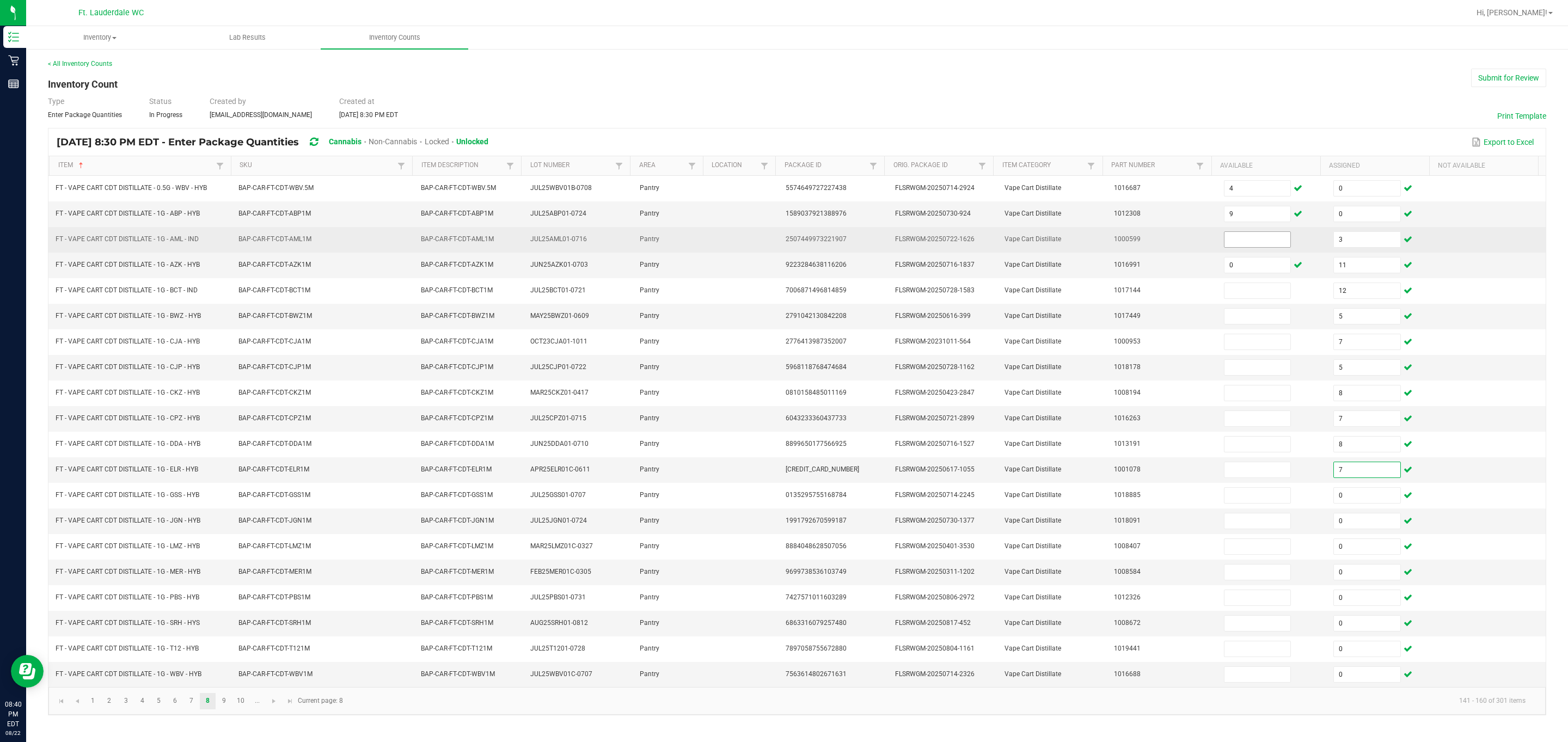
click at [279, 240] on input at bounding box center [1257, 239] width 66 height 15
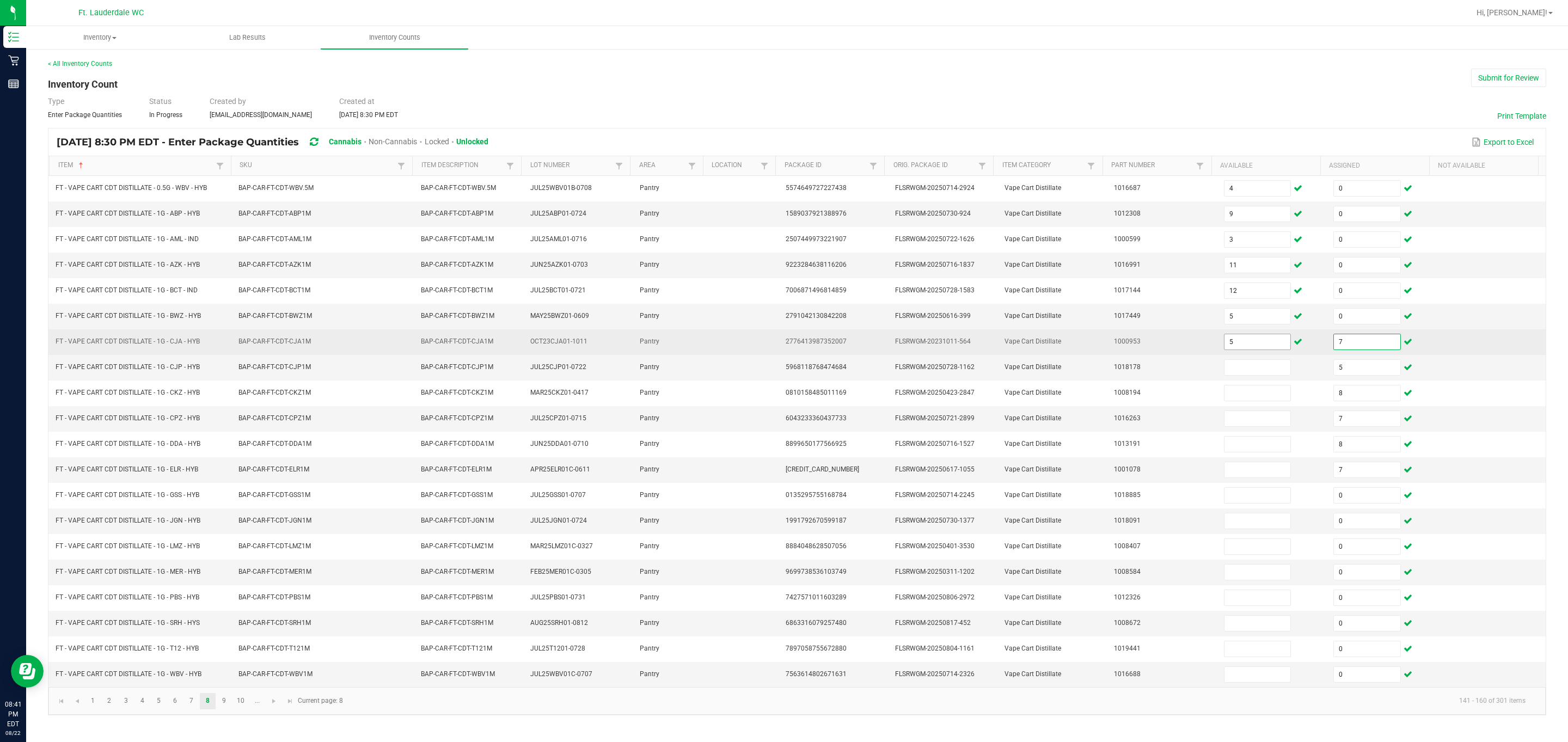
click at [279, 349] on input "5" at bounding box center [1257, 341] width 66 height 15
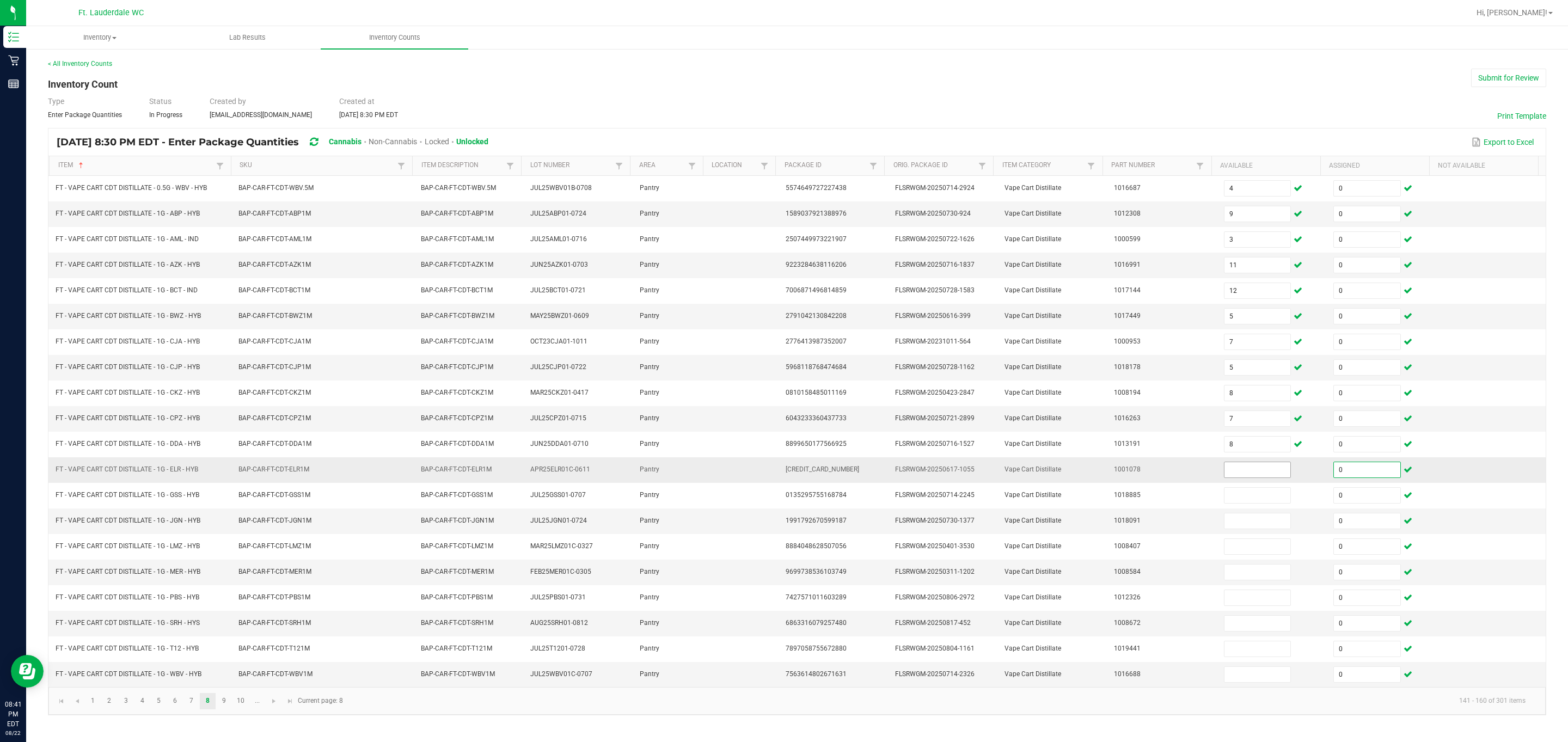
click at [279, 477] on input at bounding box center [1257, 469] width 66 height 15
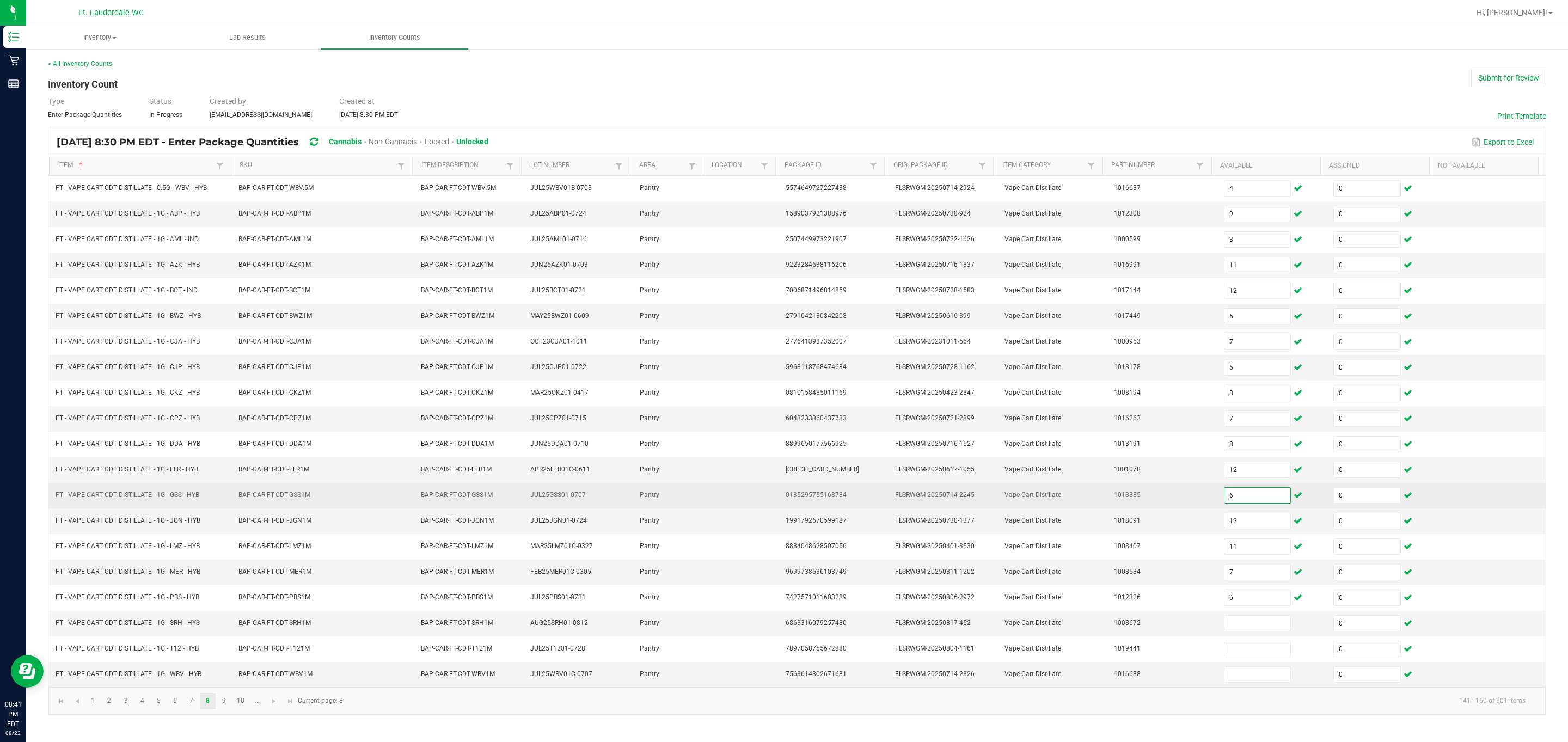
click at [279, 494] on input "6" at bounding box center [1257, 495] width 66 height 15
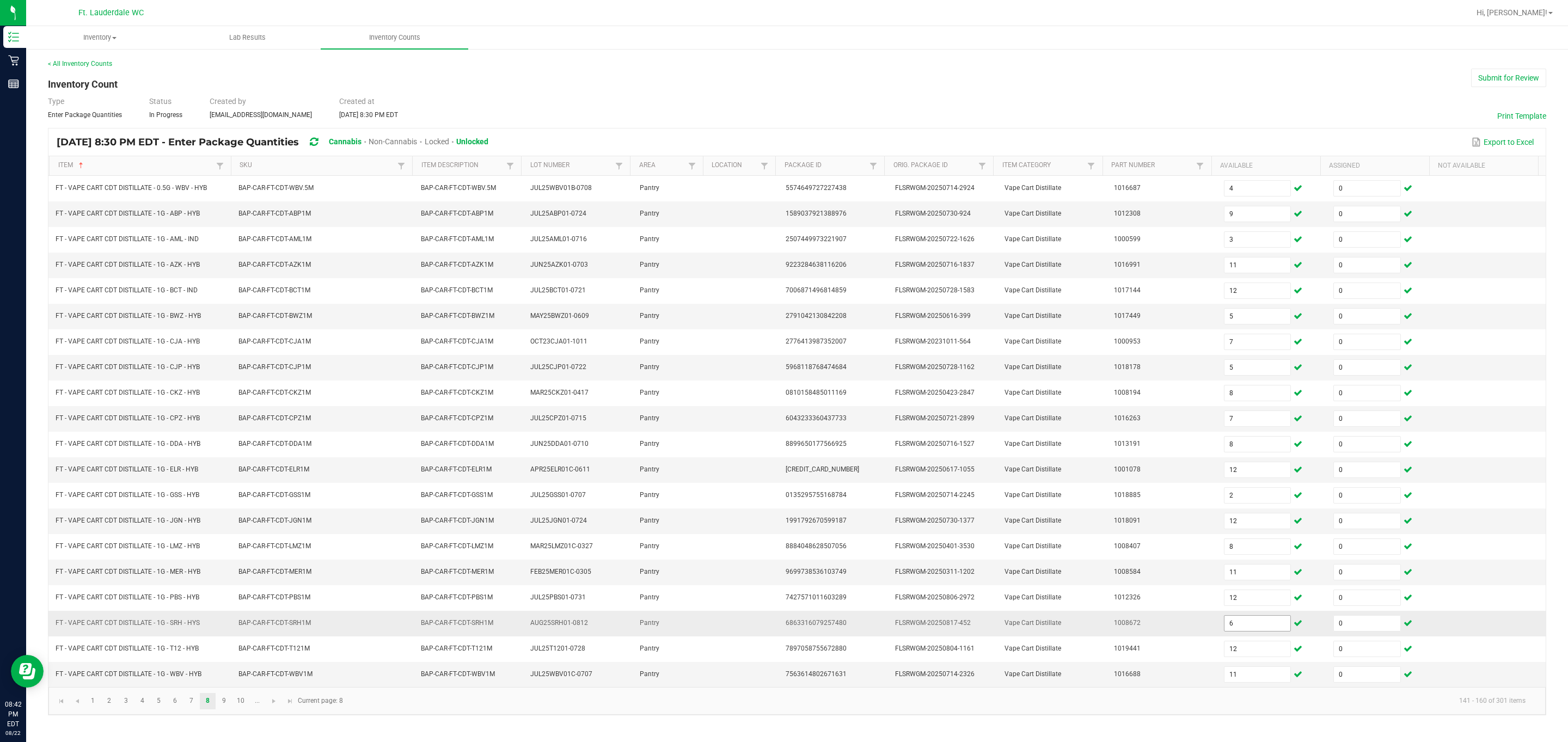
click at [279, 494] on input "6" at bounding box center [1257, 623] width 66 height 15
click at [274, 494] on span "Go to the next page" at bounding box center [274, 701] width 9 height 9
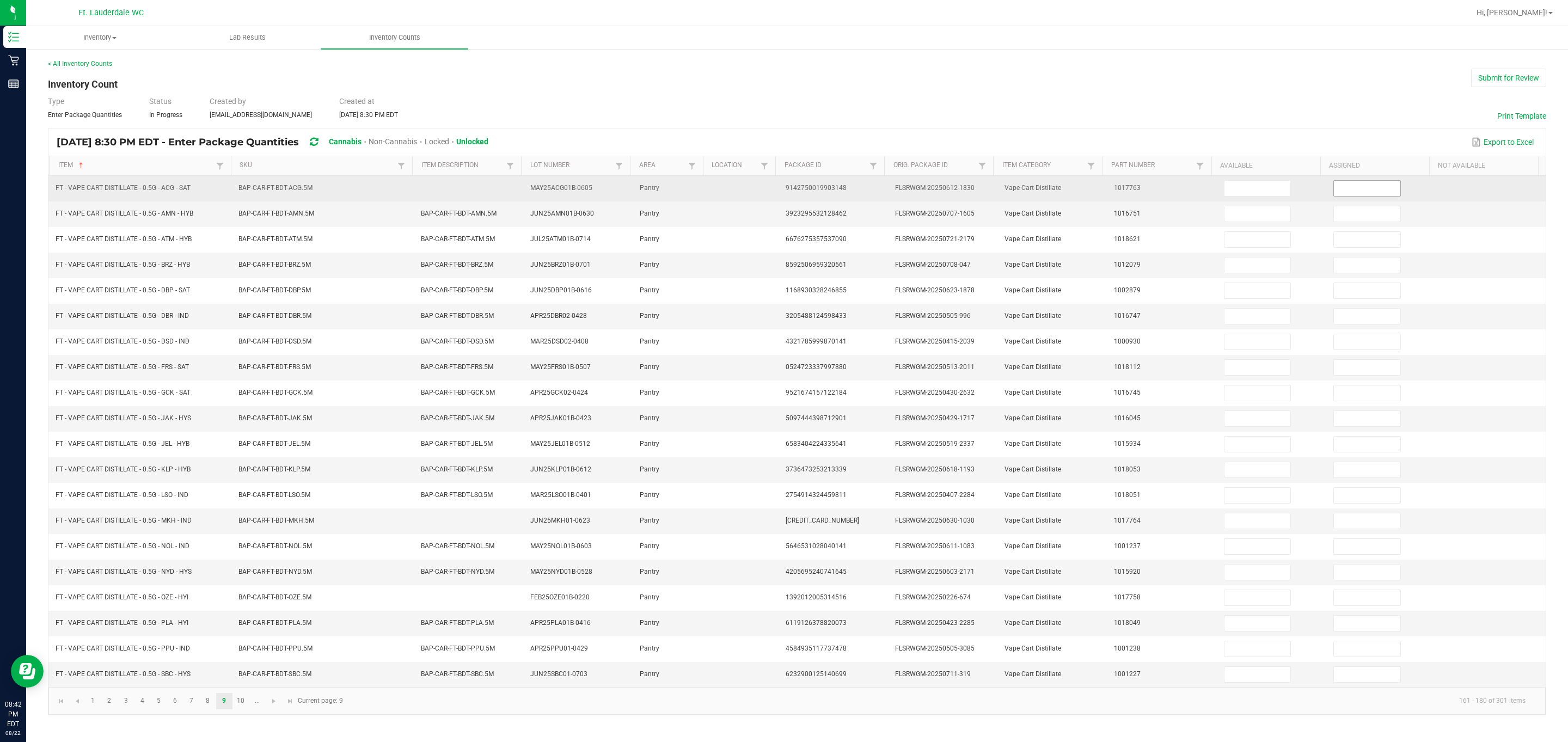
click at [279, 190] on input at bounding box center [1366, 188] width 66 height 15
click at [279, 194] on input at bounding box center [1257, 188] width 66 height 15
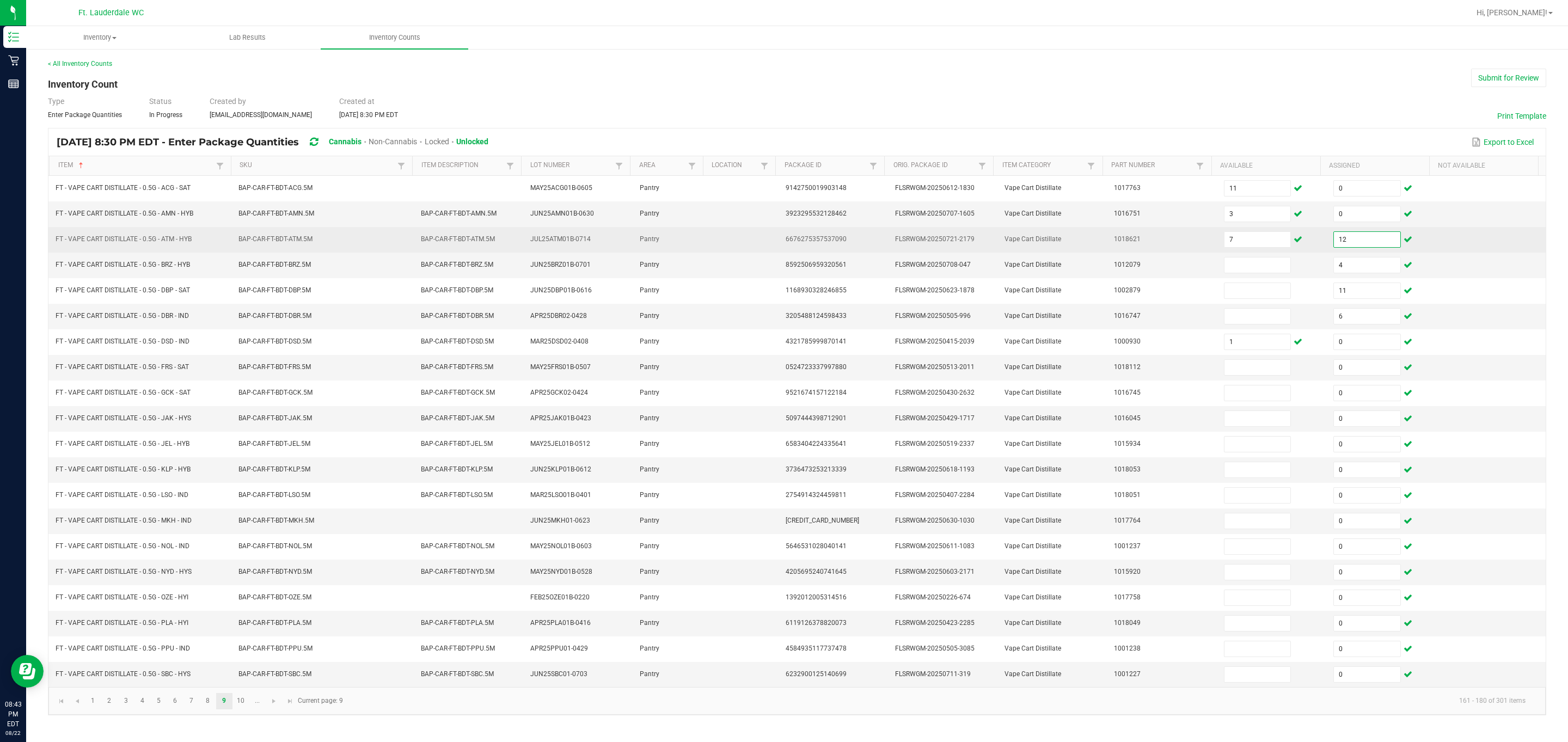
click at [279, 239] on input "12" at bounding box center [1366, 239] width 66 height 15
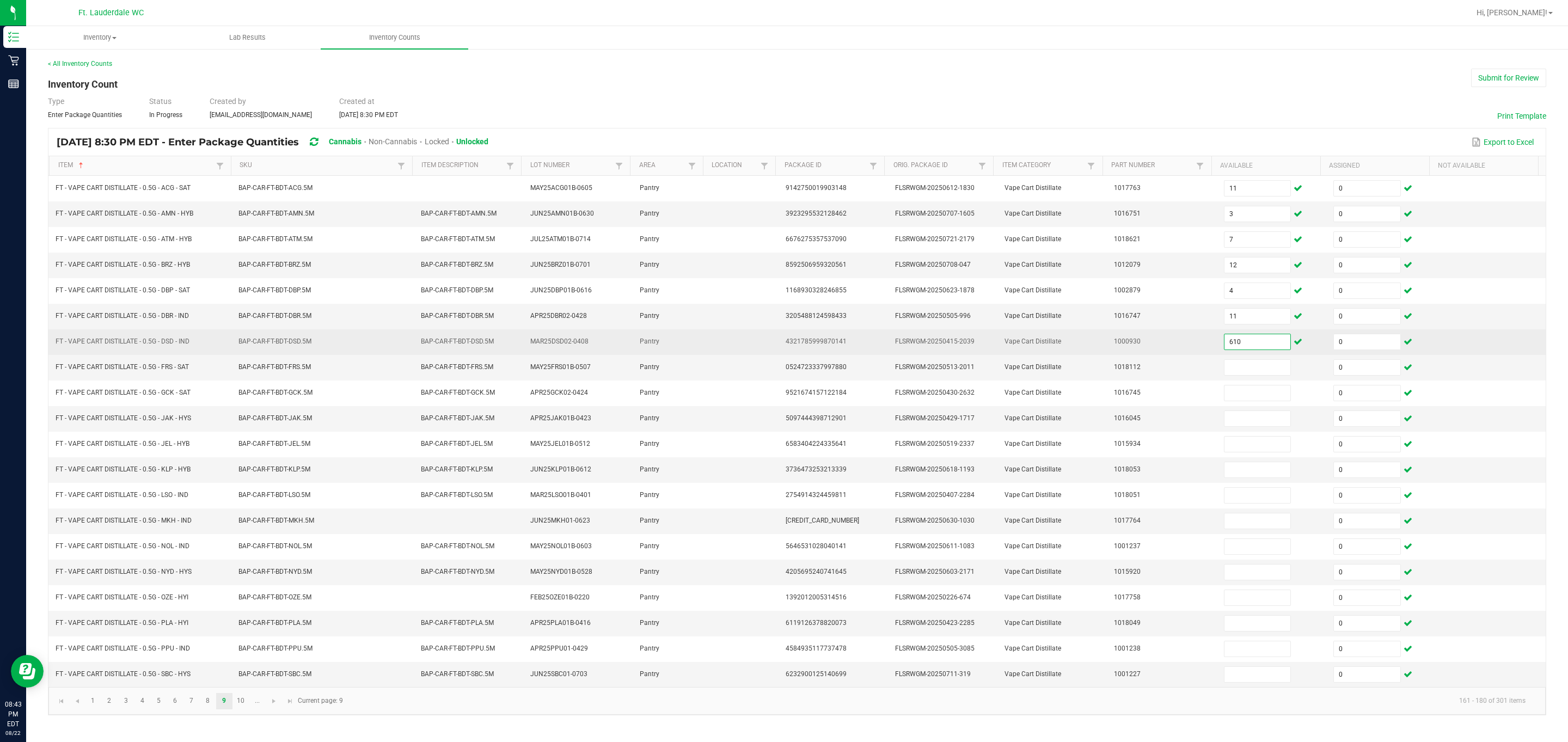
click at [279, 347] on input "610" at bounding box center [1257, 341] width 66 height 15
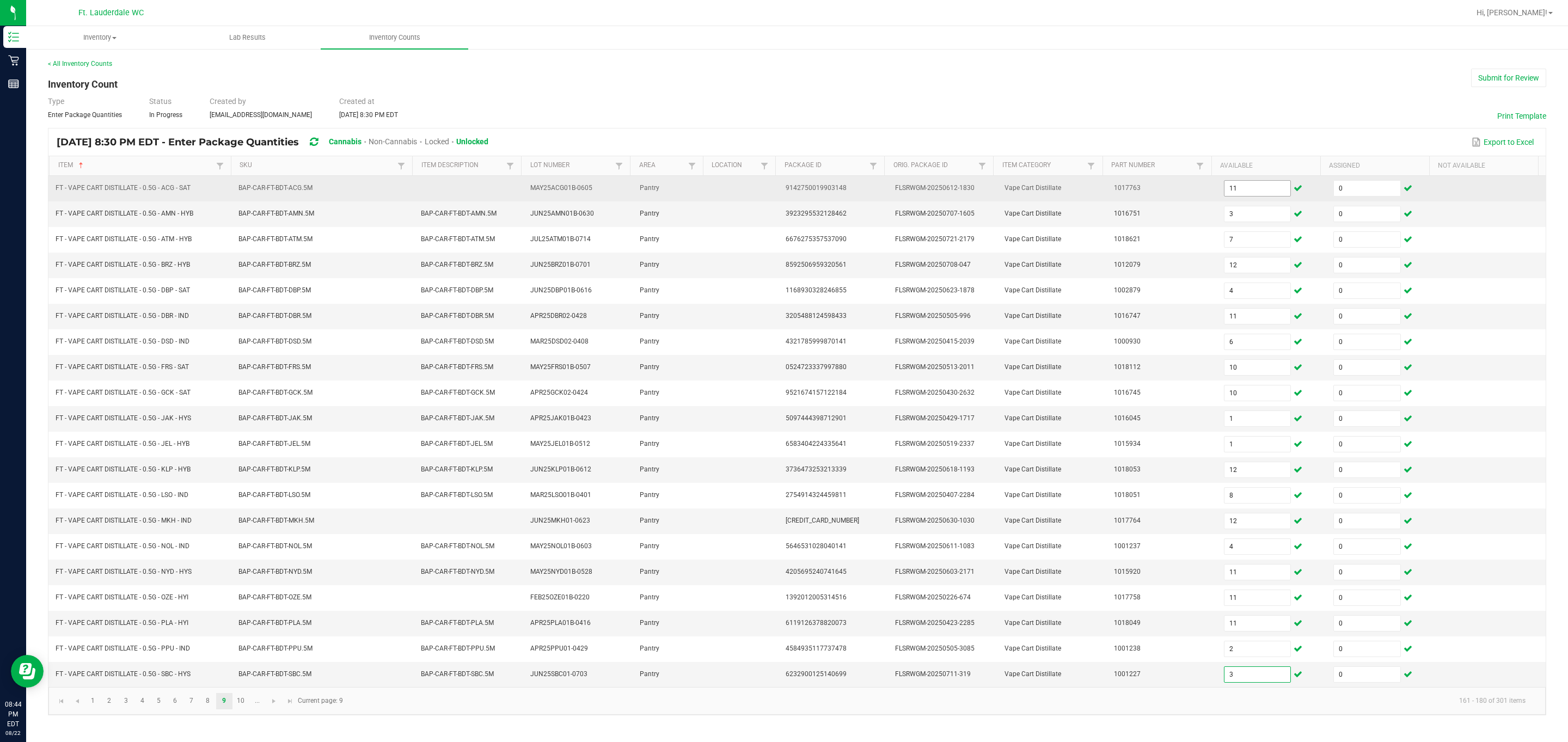
click at [279, 190] on input "11" at bounding box center [1257, 188] width 66 height 15
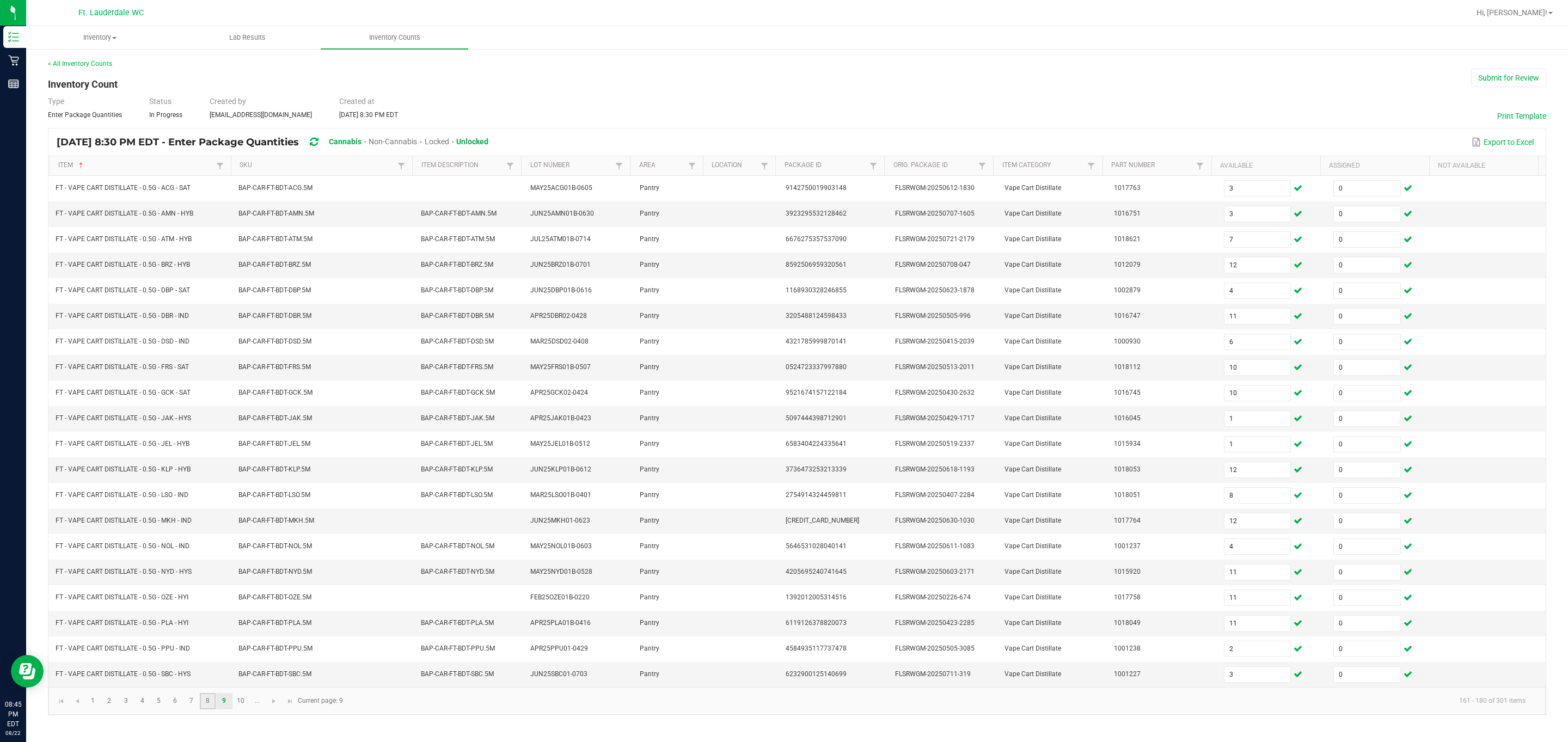
click at [207, 494] on link "8" at bounding box center [208, 701] width 16 height 16
click at [279, 494] on input "6" at bounding box center [1257, 674] width 66 height 15
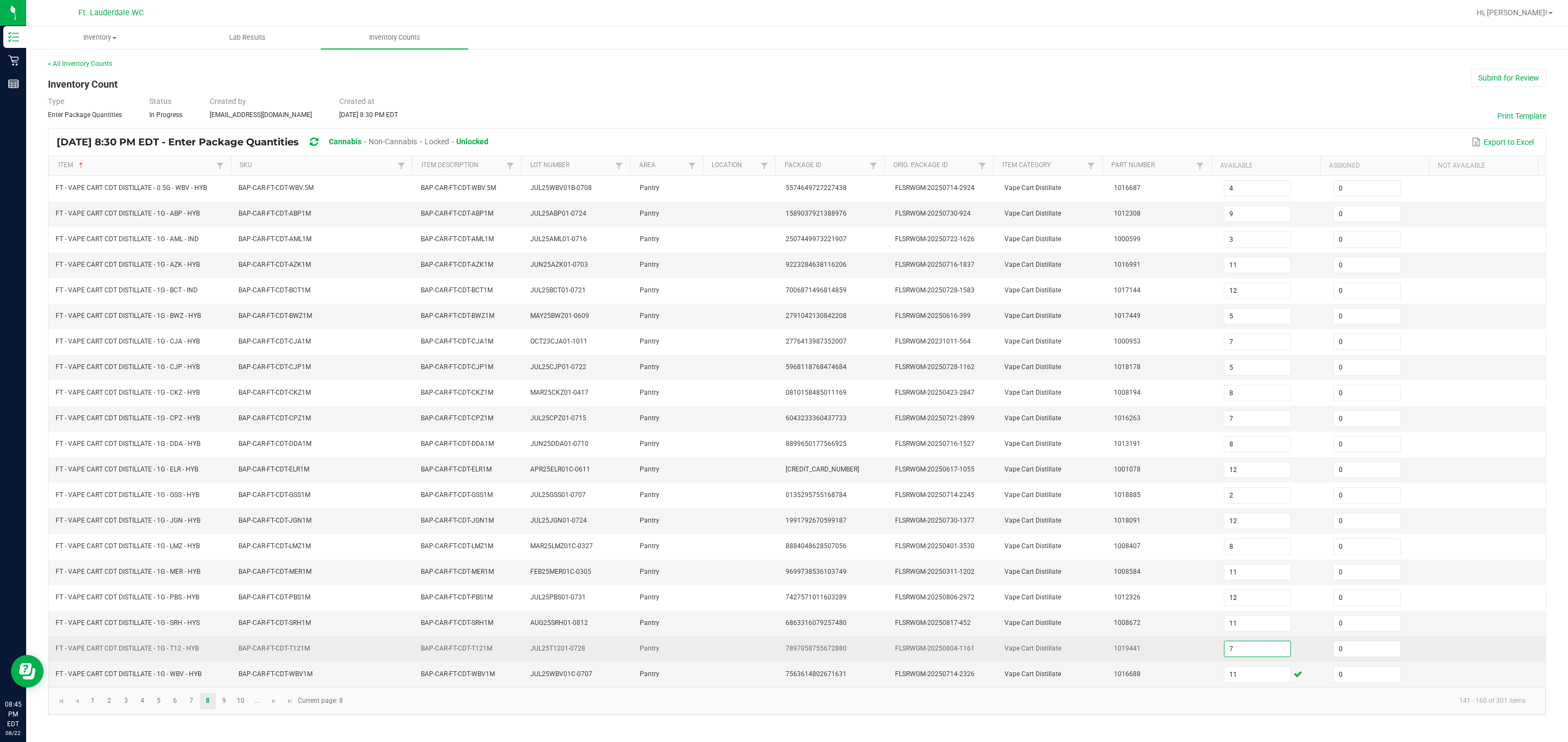
click at [279, 494] on input "7" at bounding box center [1257, 648] width 66 height 15
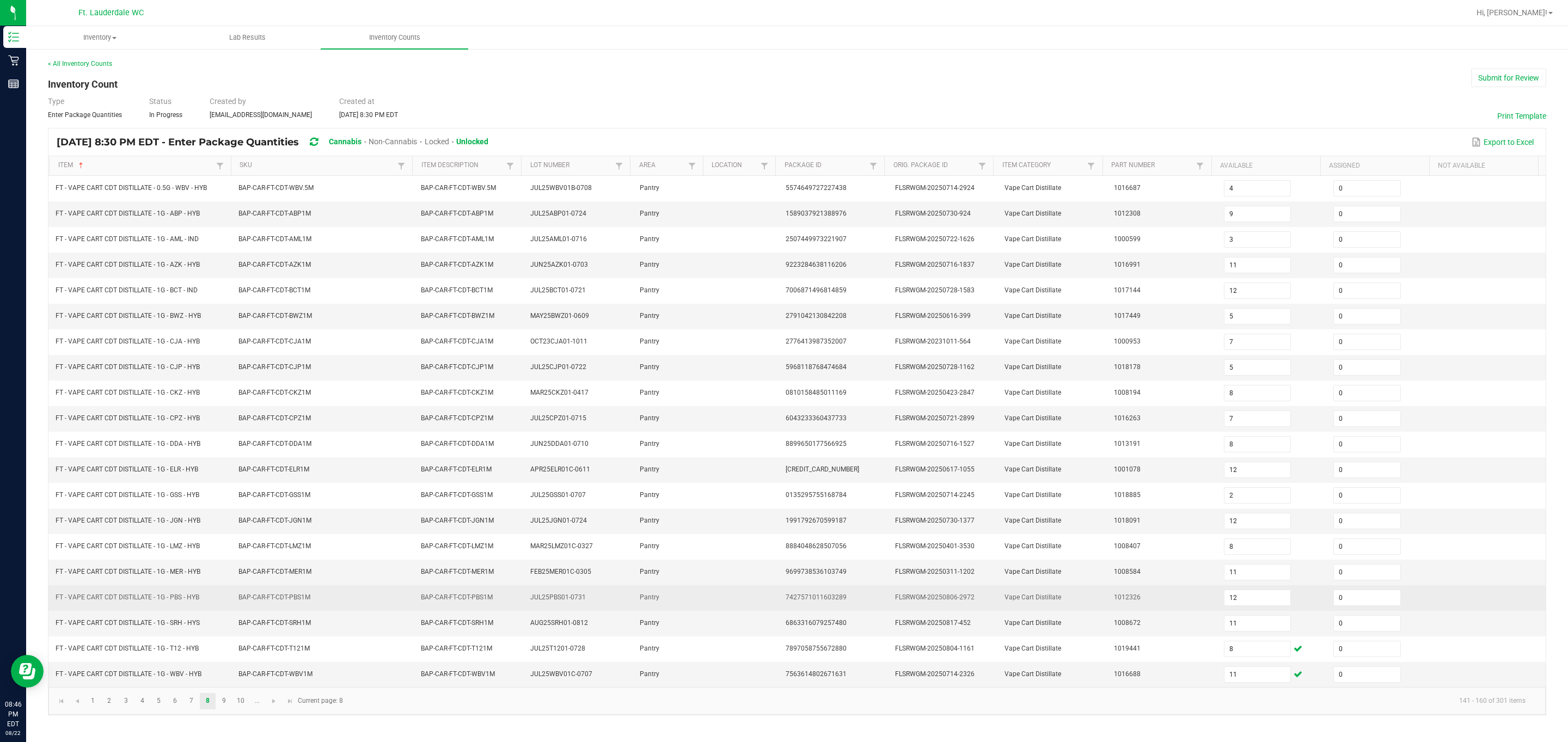
click at [279, 494] on td "12" at bounding box center [1272, 597] width 109 height 25
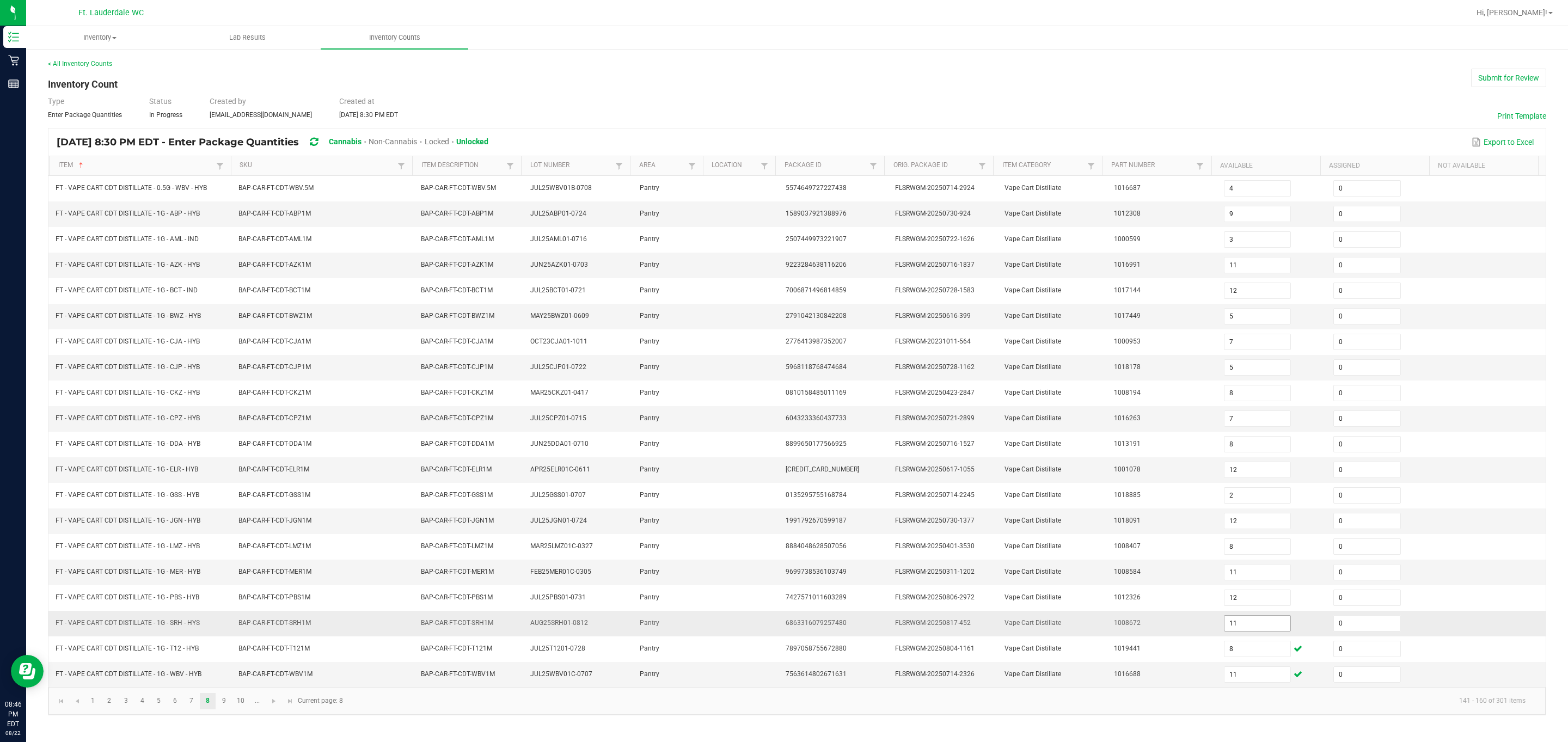
click at [279, 494] on input "11" at bounding box center [1257, 623] width 66 height 15
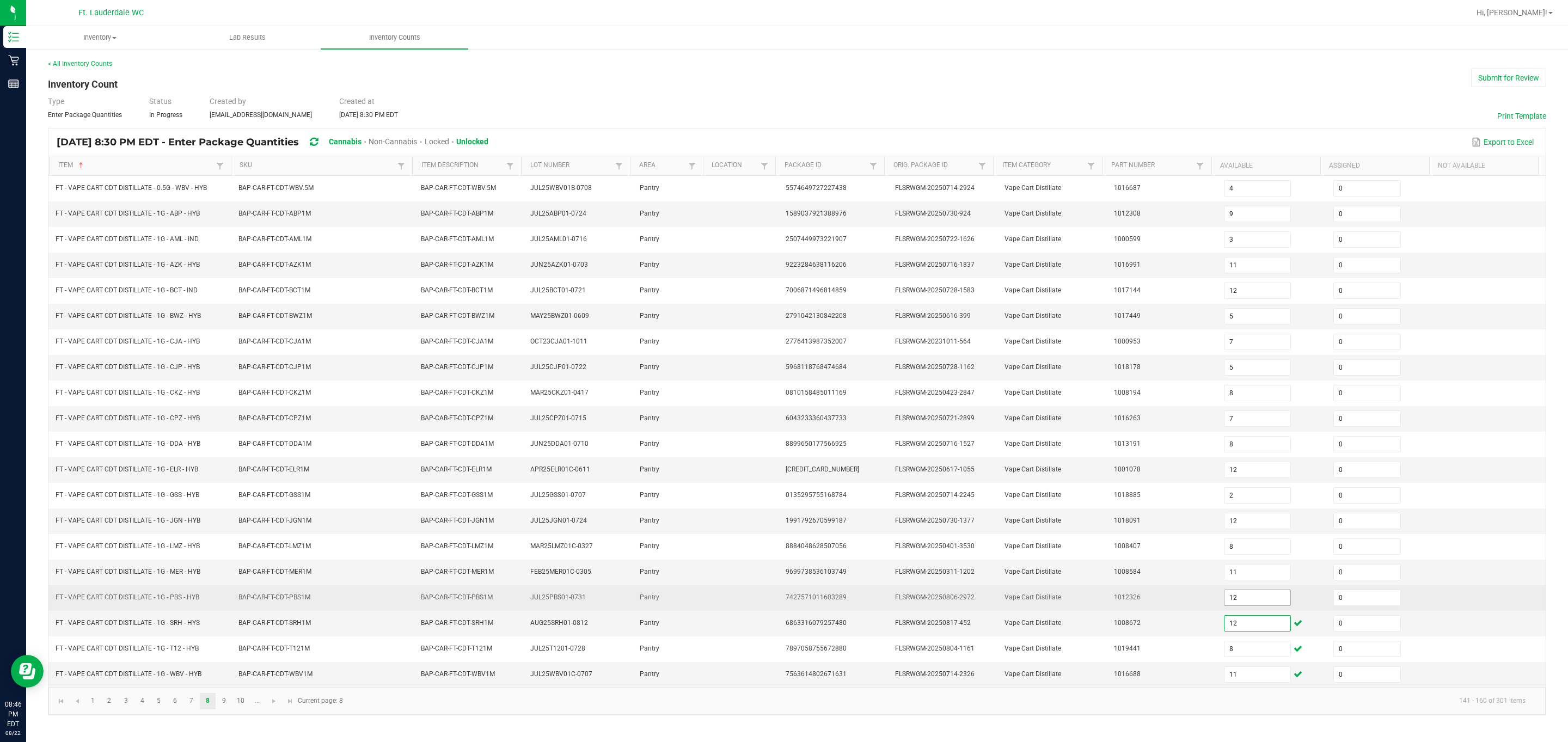
click at [279, 494] on input "12" at bounding box center [1257, 597] width 66 height 15
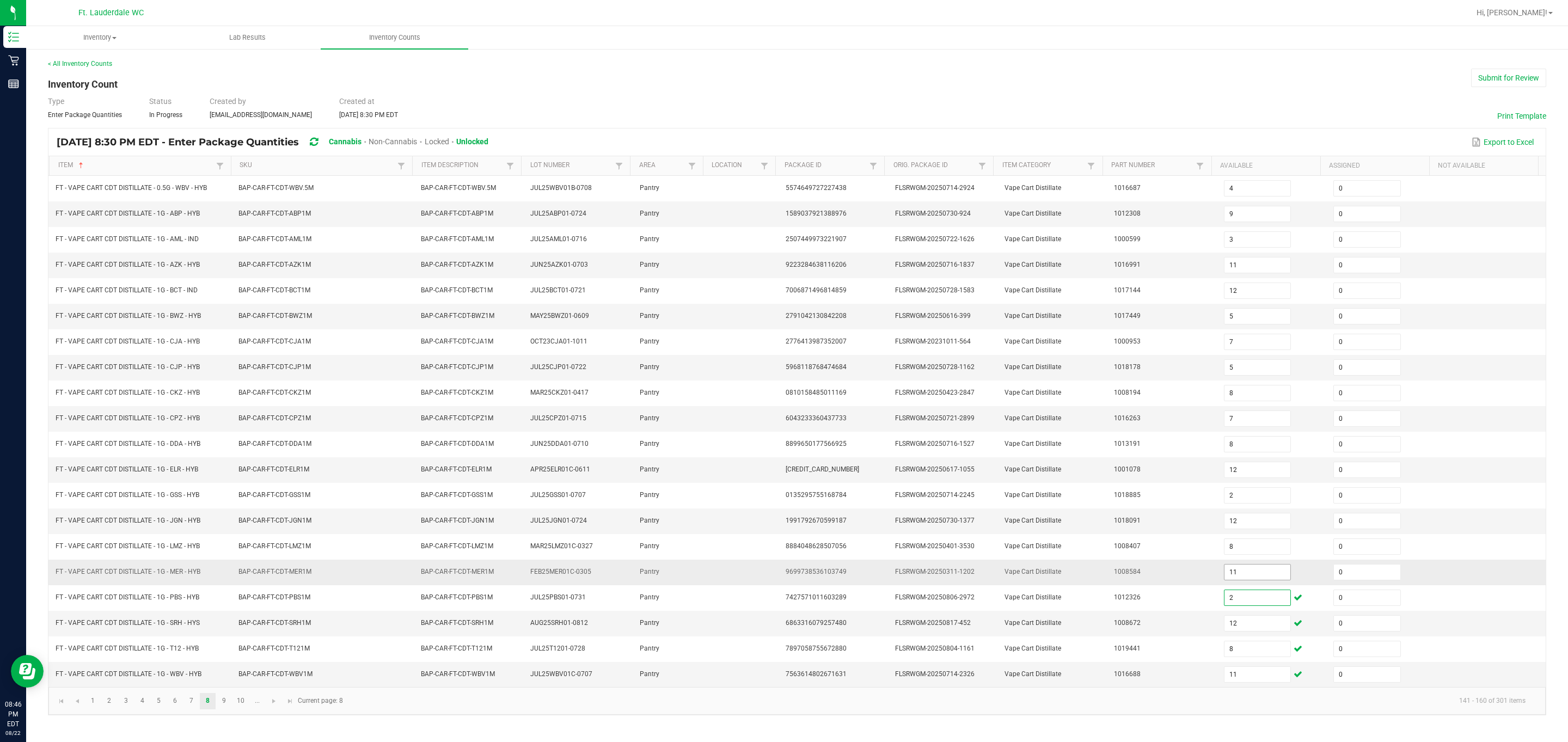
click at [279, 494] on input "11" at bounding box center [1257, 572] width 66 height 15
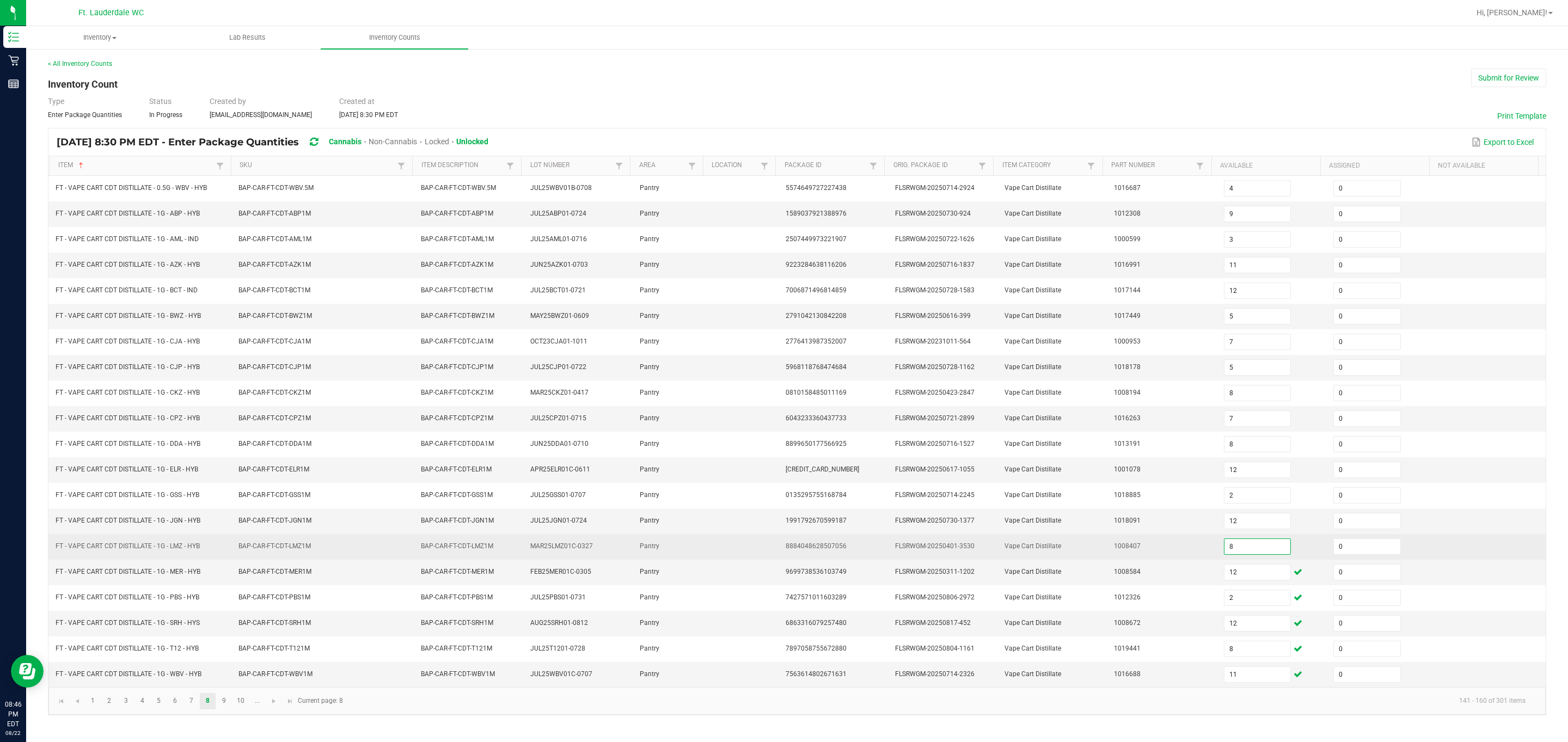
click at [279, 494] on input "8" at bounding box center [1257, 546] width 66 height 15
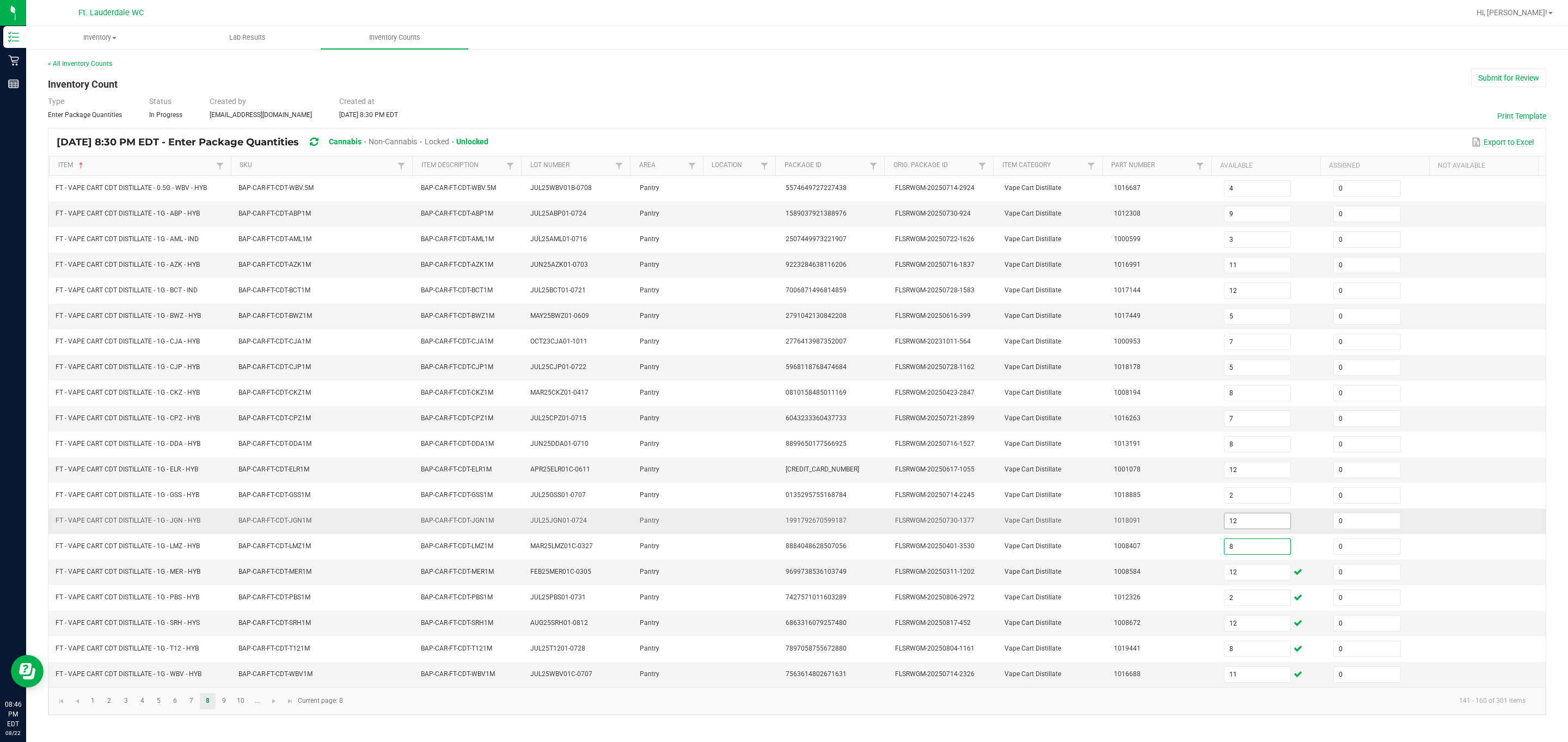
click at [279, 494] on input "12" at bounding box center [1257, 521] width 66 height 15
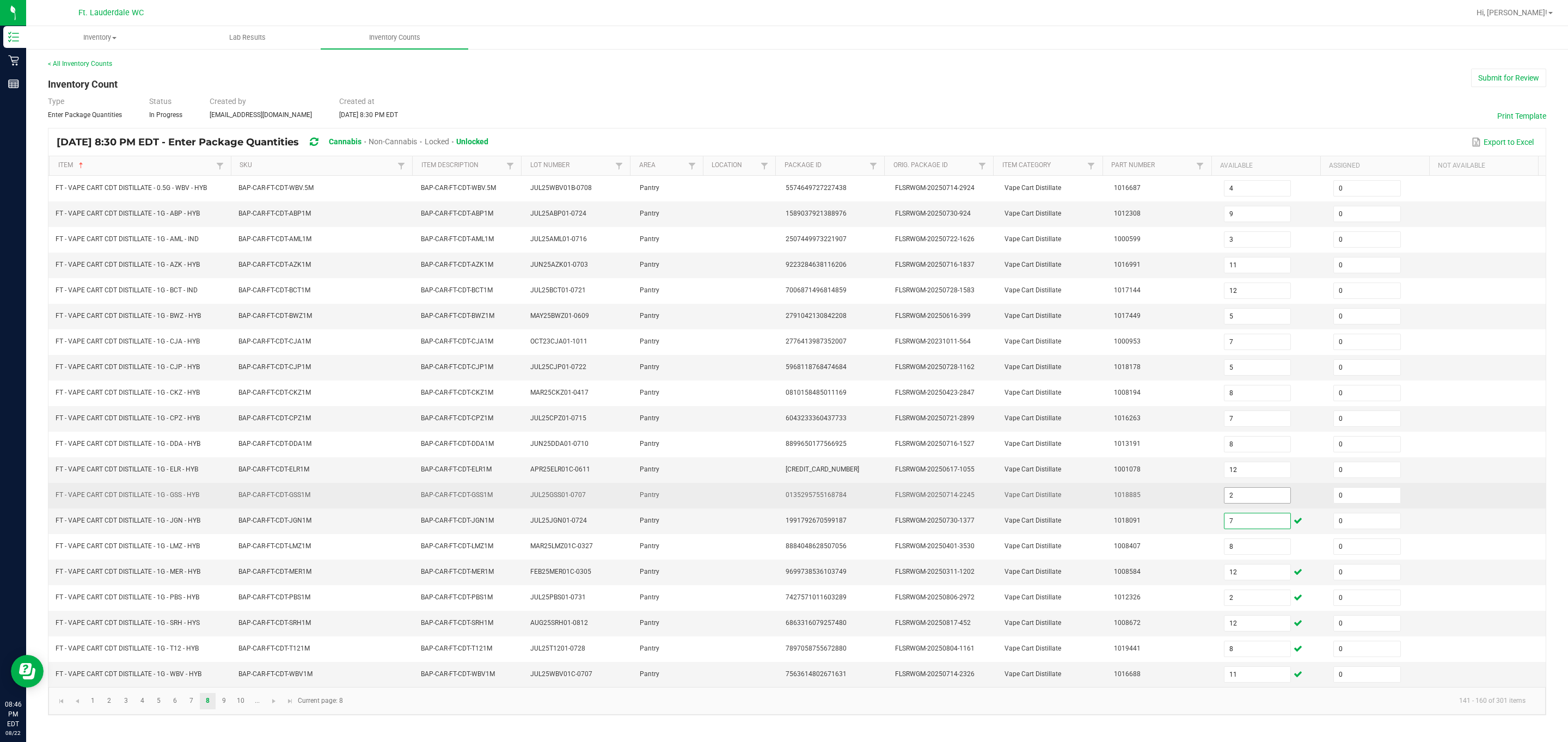
click at [279, 494] on input "2" at bounding box center [1257, 495] width 66 height 15
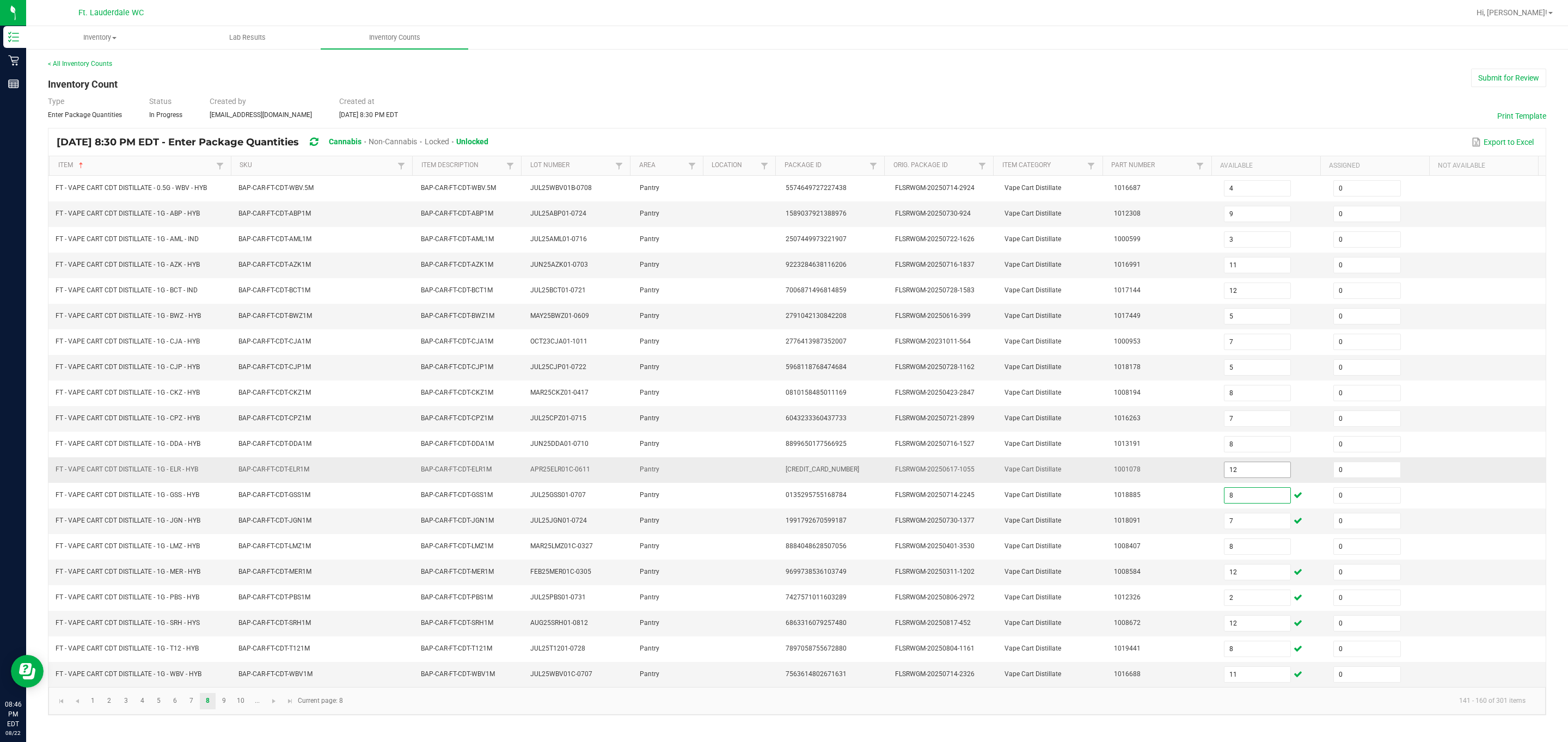
click at [279, 477] on input "12" at bounding box center [1257, 469] width 66 height 15
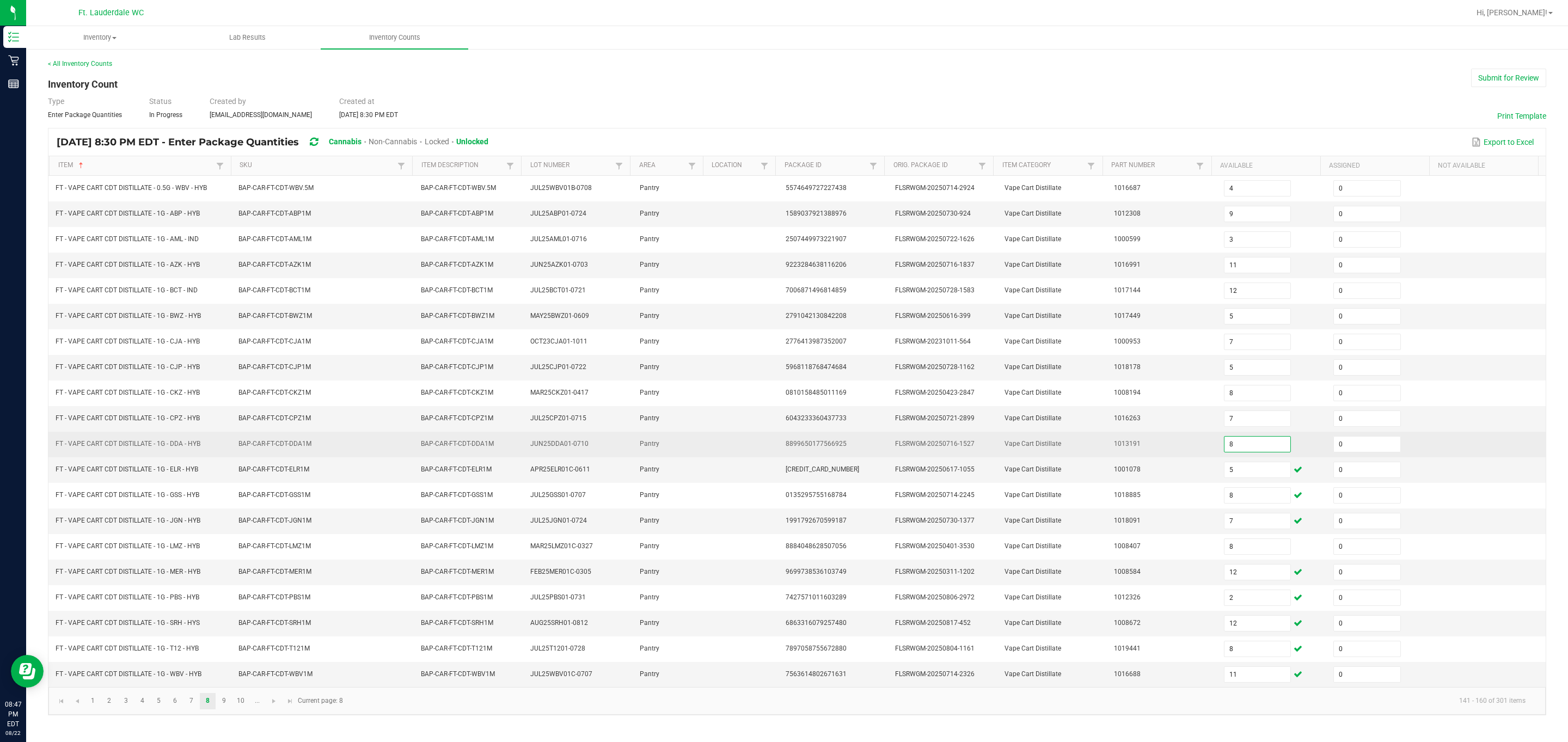
click at [279, 452] on input "8" at bounding box center [1257, 444] width 66 height 15
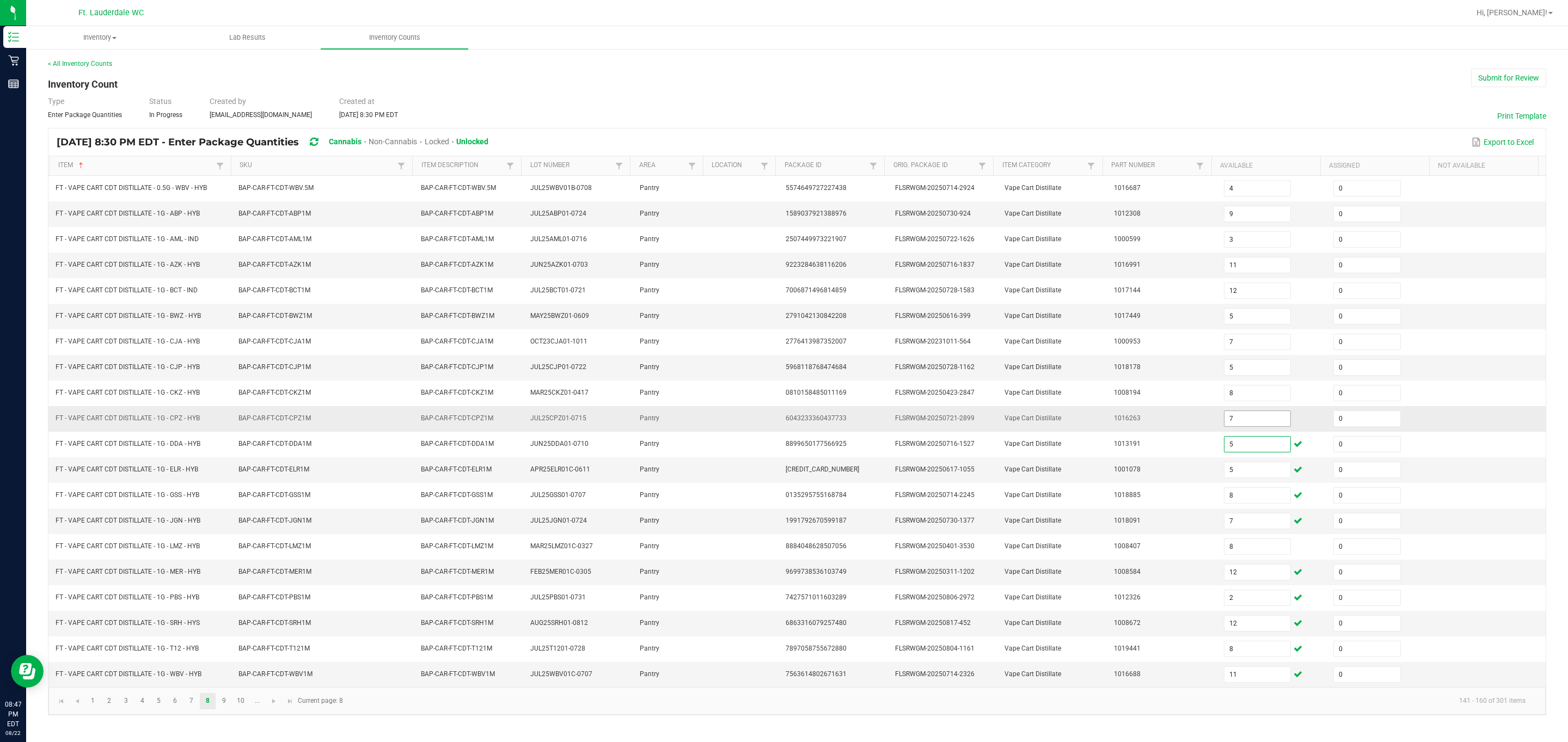
click at [279, 423] on input "7" at bounding box center [1257, 418] width 66 height 15
click at [279, 366] on input "5" at bounding box center [1257, 367] width 66 height 15
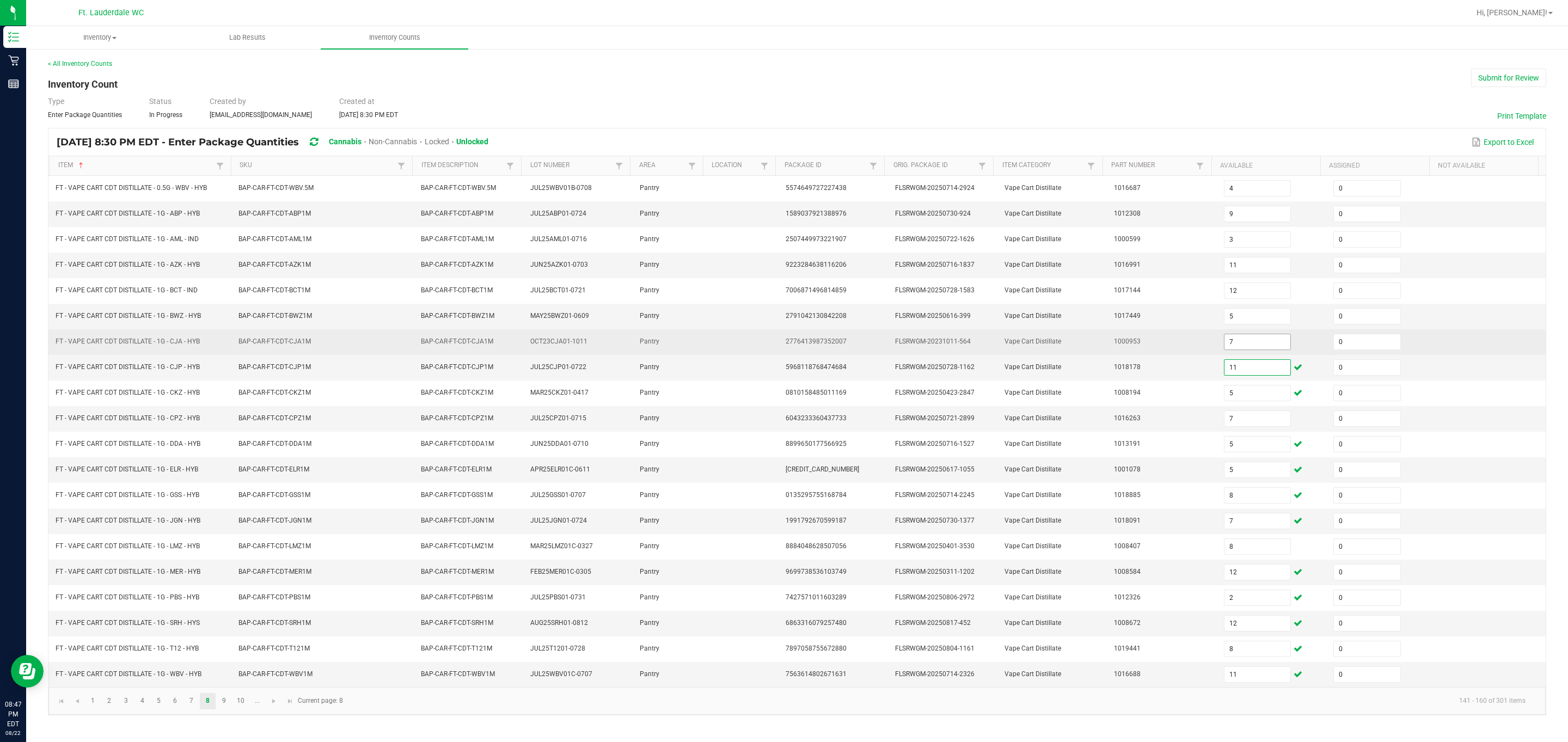
click at [279, 346] on input "7" at bounding box center [1257, 341] width 66 height 15
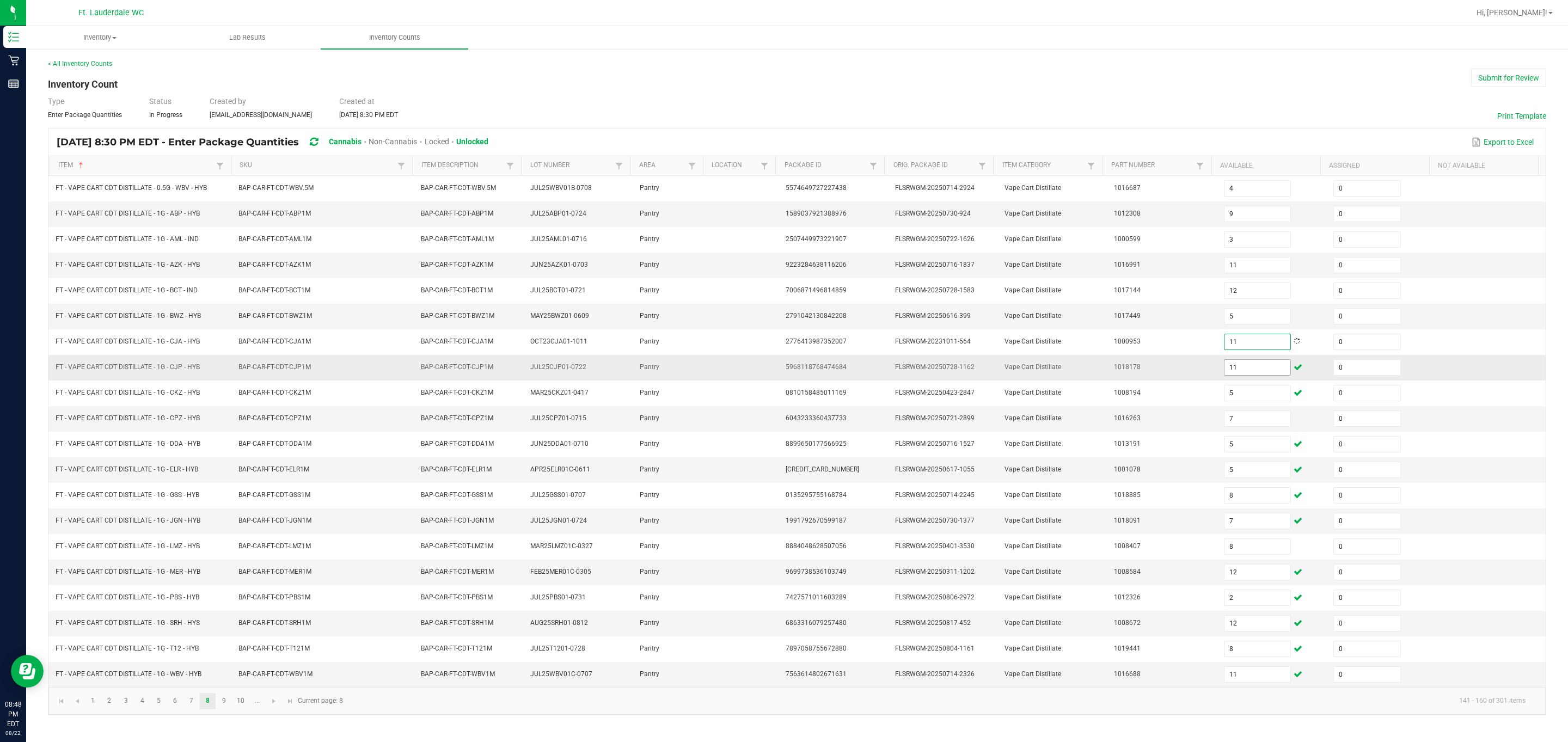
click at [279, 372] on input "11" at bounding box center [1257, 367] width 66 height 15
click at [279, 319] on input "5" at bounding box center [1257, 316] width 66 height 15
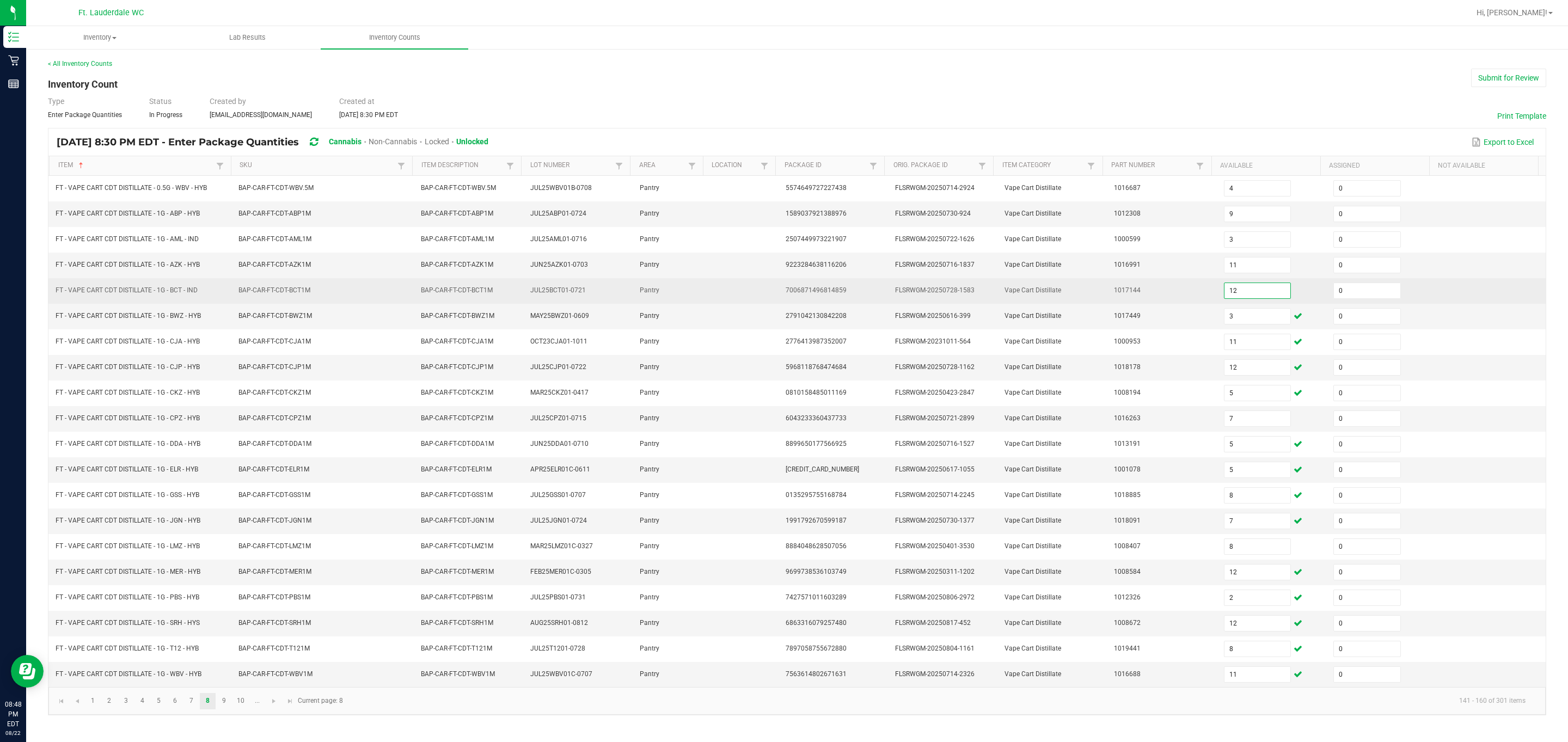
click at [279, 287] on input "12" at bounding box center [1257, 290] width 66 height 15
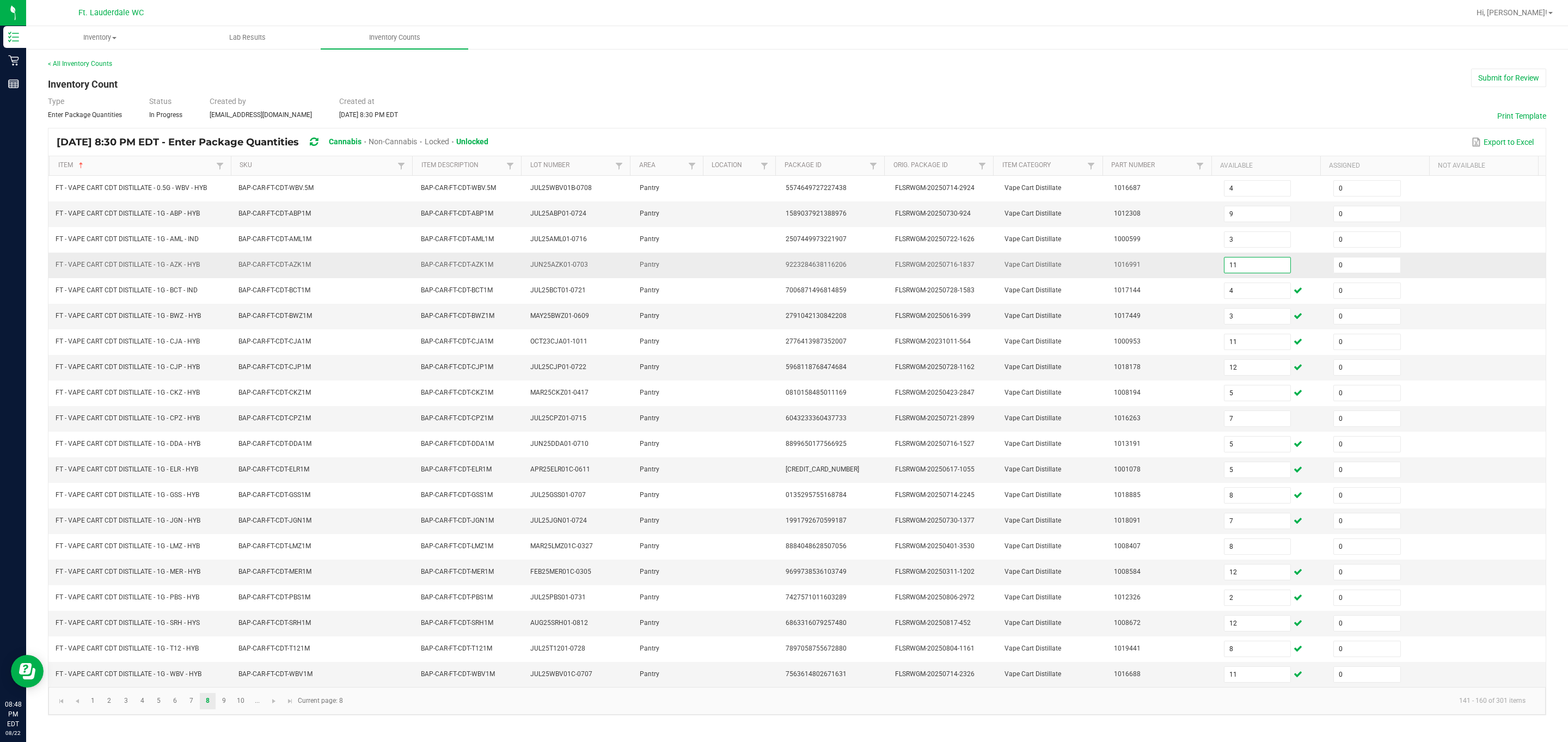
click at [279, 271] on input "11" at bounding box center [1257, 265] width 66 height 15
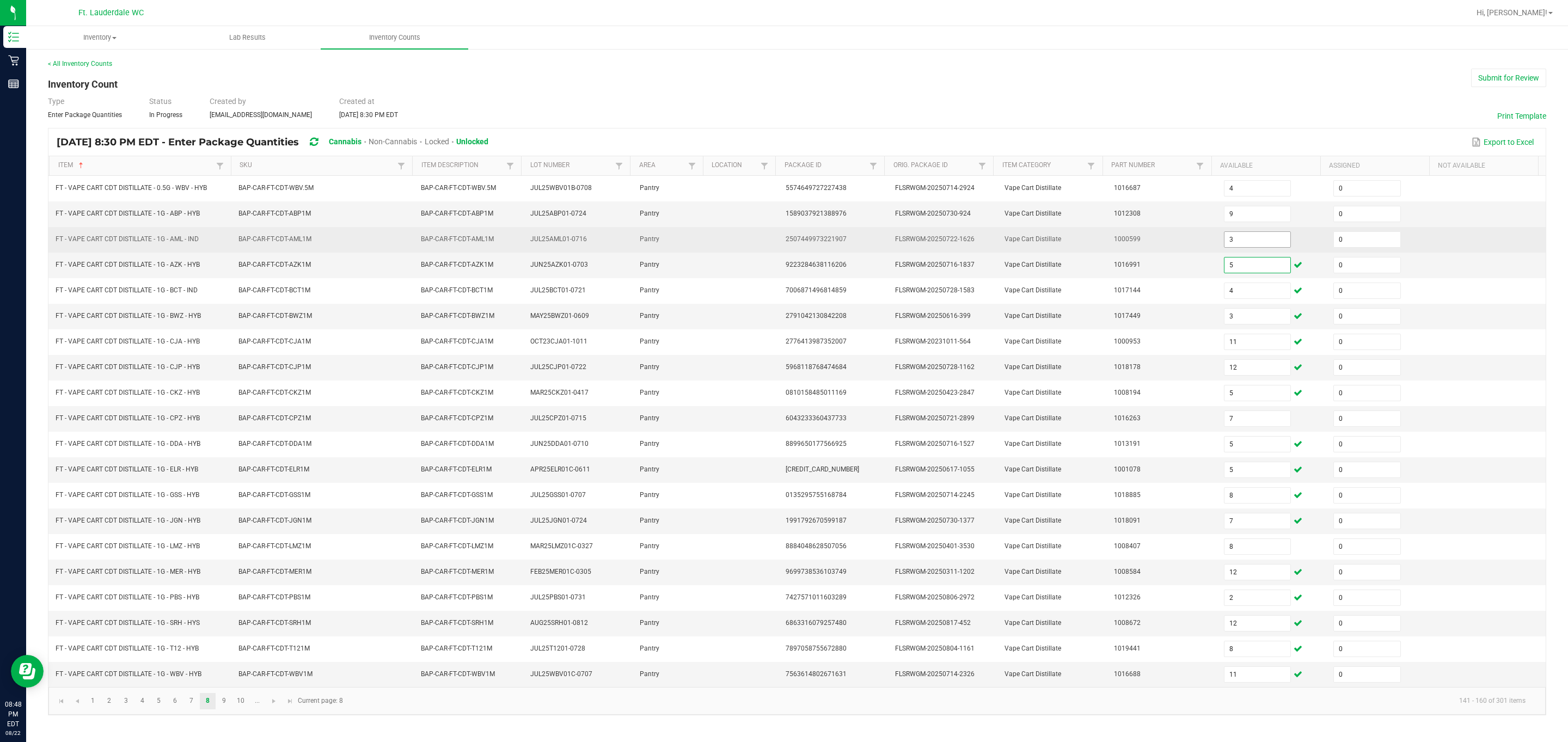
click at [279, 241] on input "3" at bounding box center [1257, 239] width 66 height 15
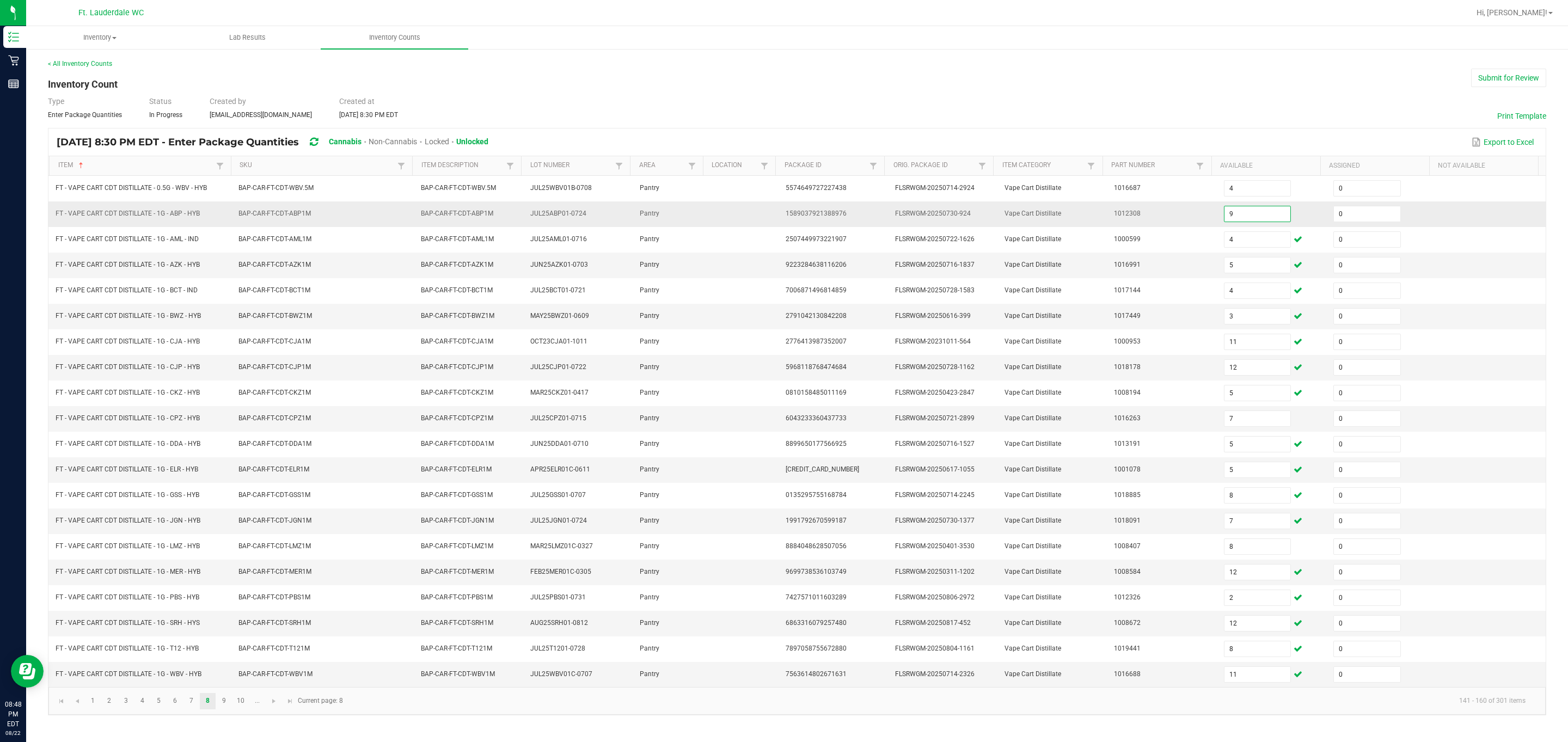
click at [279, 215] on input "9" at bounding box center [1257, 214] width 66 height 15
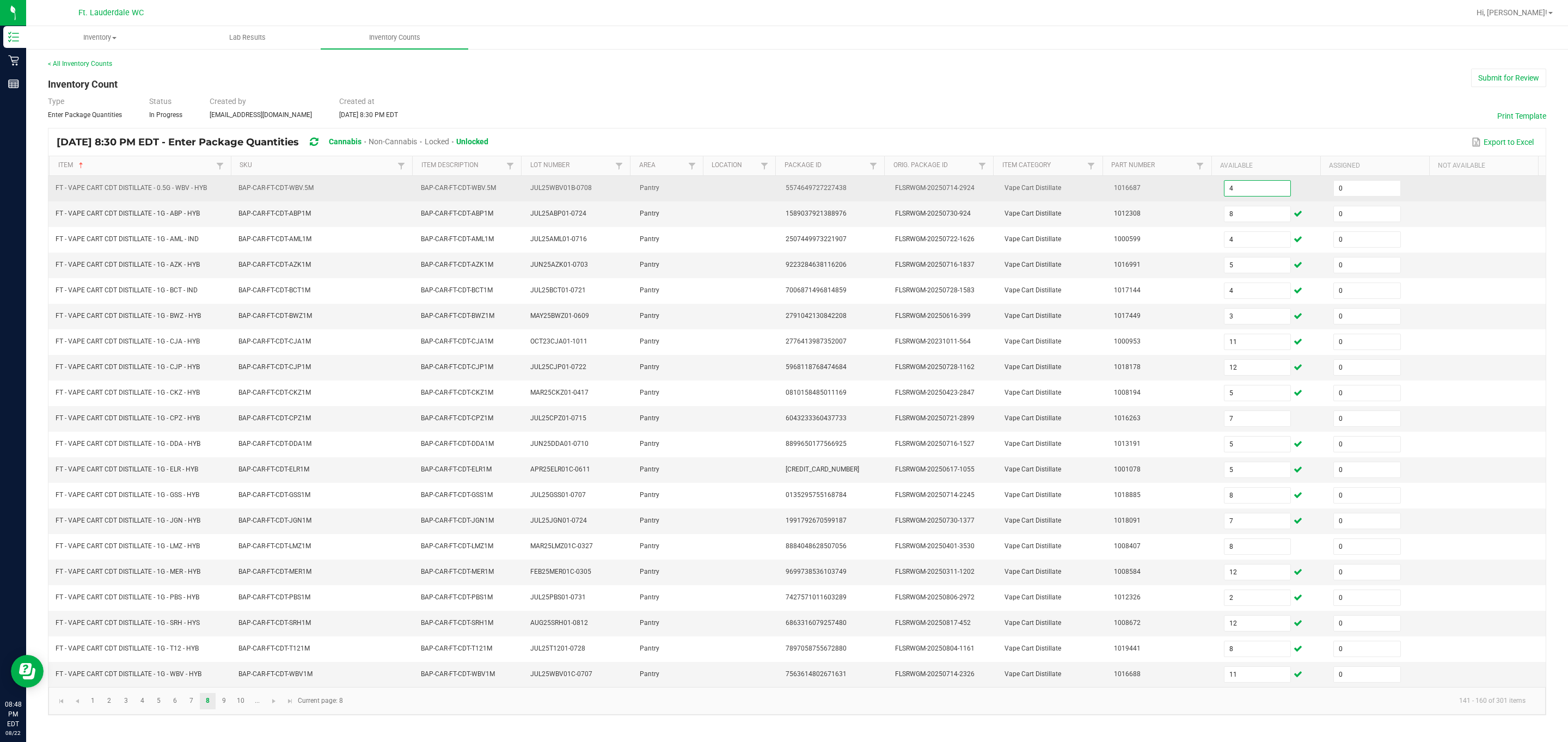
click at [279, 185] on input "4" at bounding box center [1257, 188] width 66 height 15
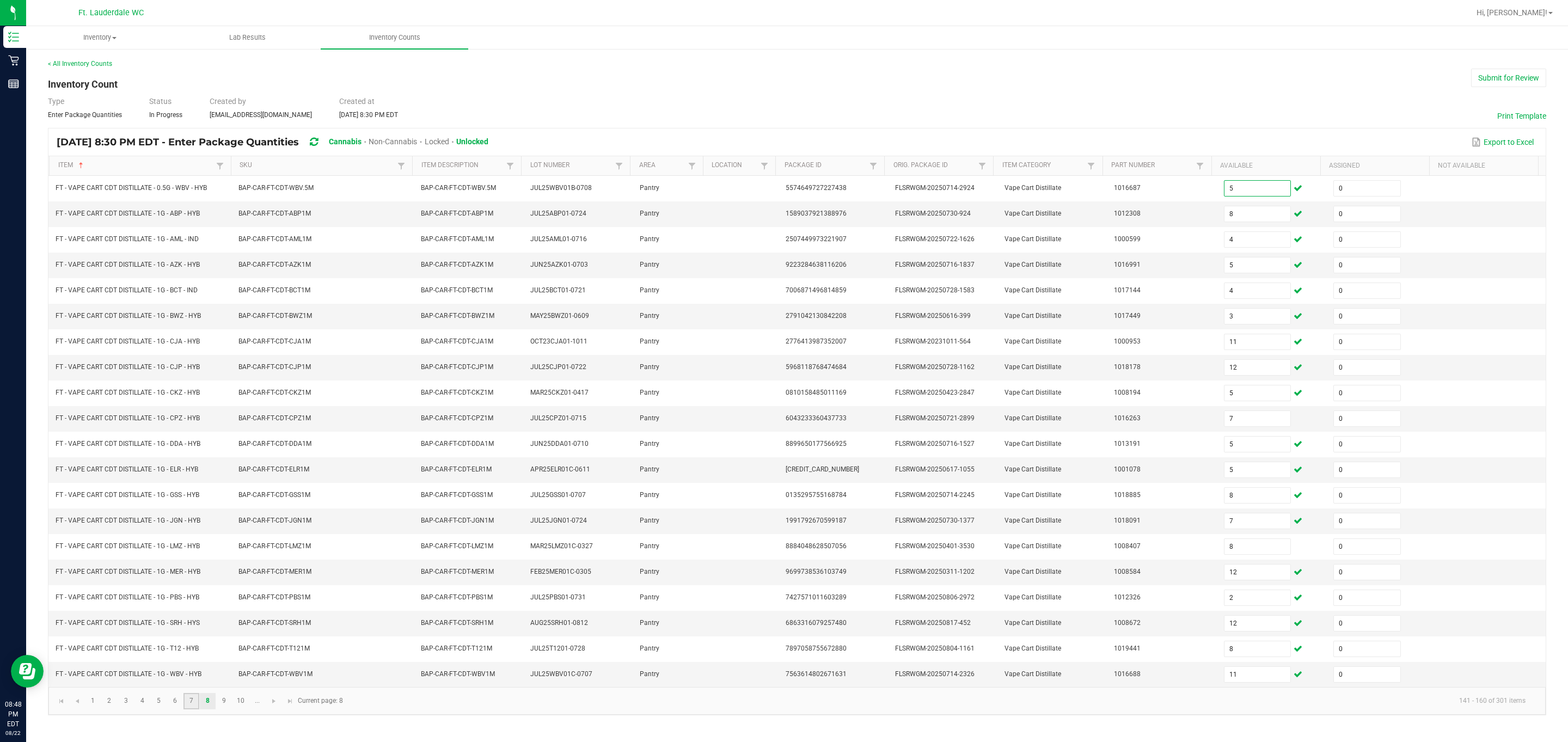
click at [187, 494] on link "7" at bounding box center [191, 701] width 16 height 16
click at [279, 209] on input "2" at bounding box center [1257, 214] width 66 height 15
click at [279, 268] on input "5" at bounding box center [1257, 265] width 66 height 15
click at [279, 420] on input "11" at bounding box center [1257, 418] width 66 height 15
click at [279, 423] on input "11" at bounding box center [1257, 418] width 66 height 15
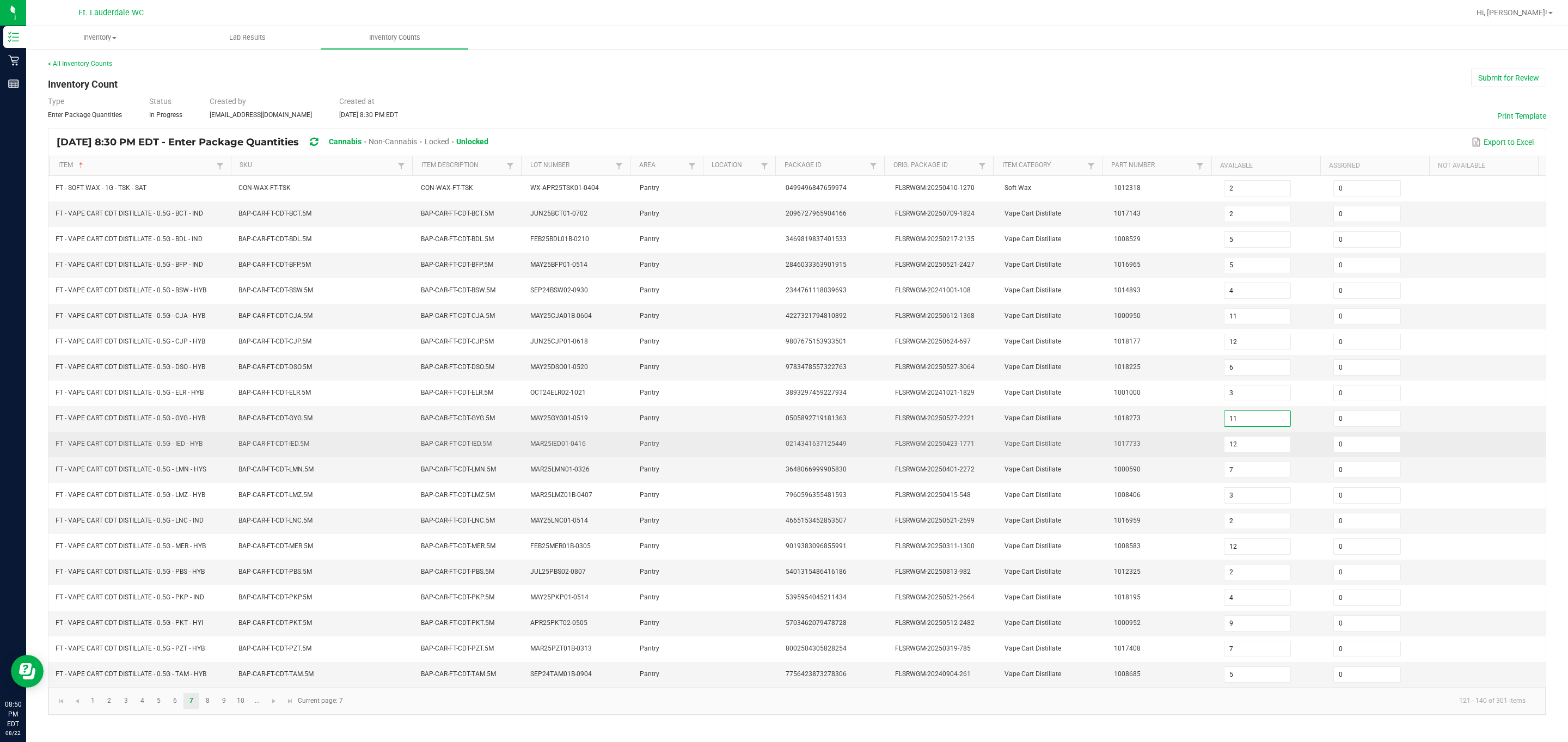
click at [279, 451] on td "MAR25IED01-0416" at bounding box center [578, 444] width 109 height 25
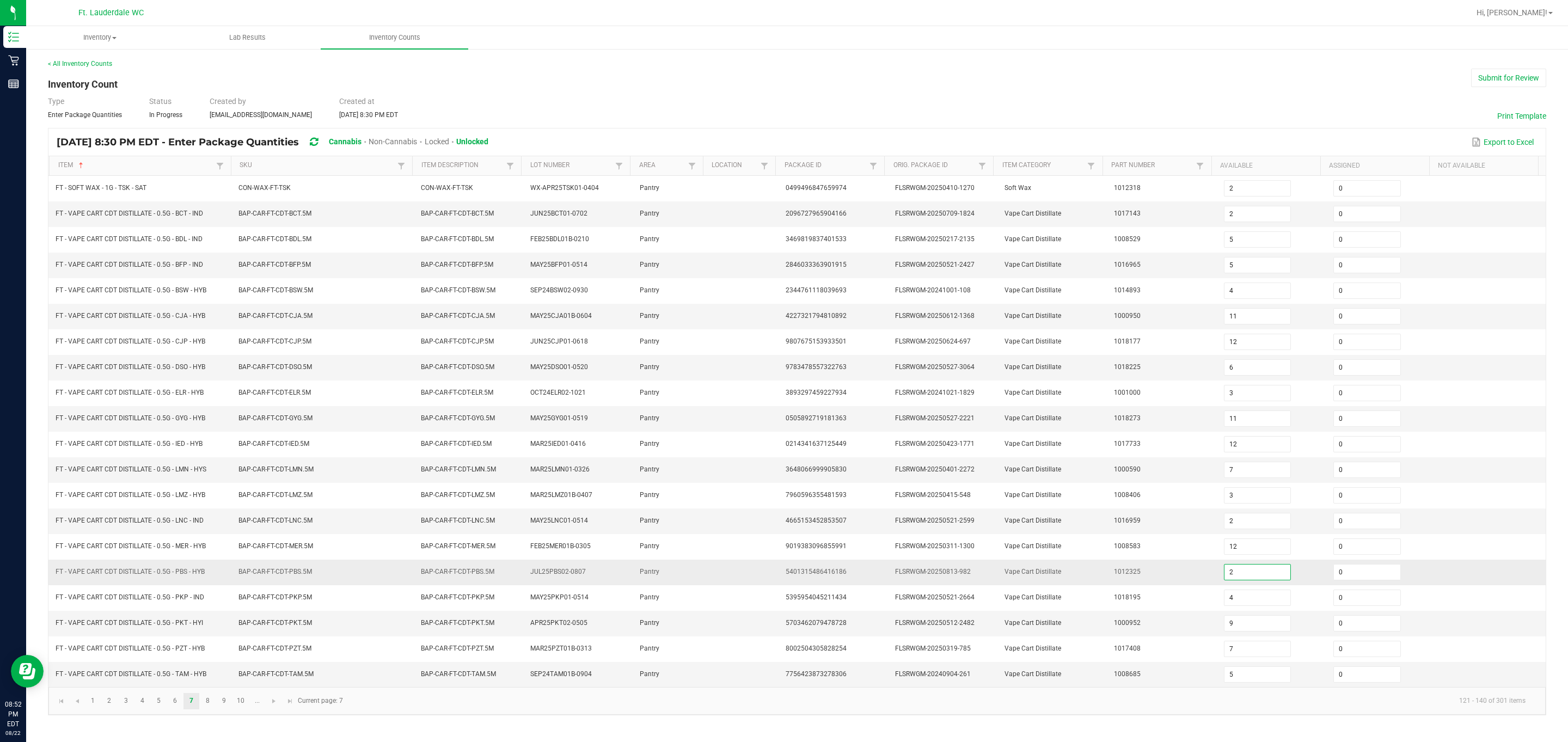
click at [279, 494] on input "2" at bounding box center [1257, 572] width 66 height 15
click at [279, 494] on td "11" at bounding box center [1272, 572] width 109 height 25
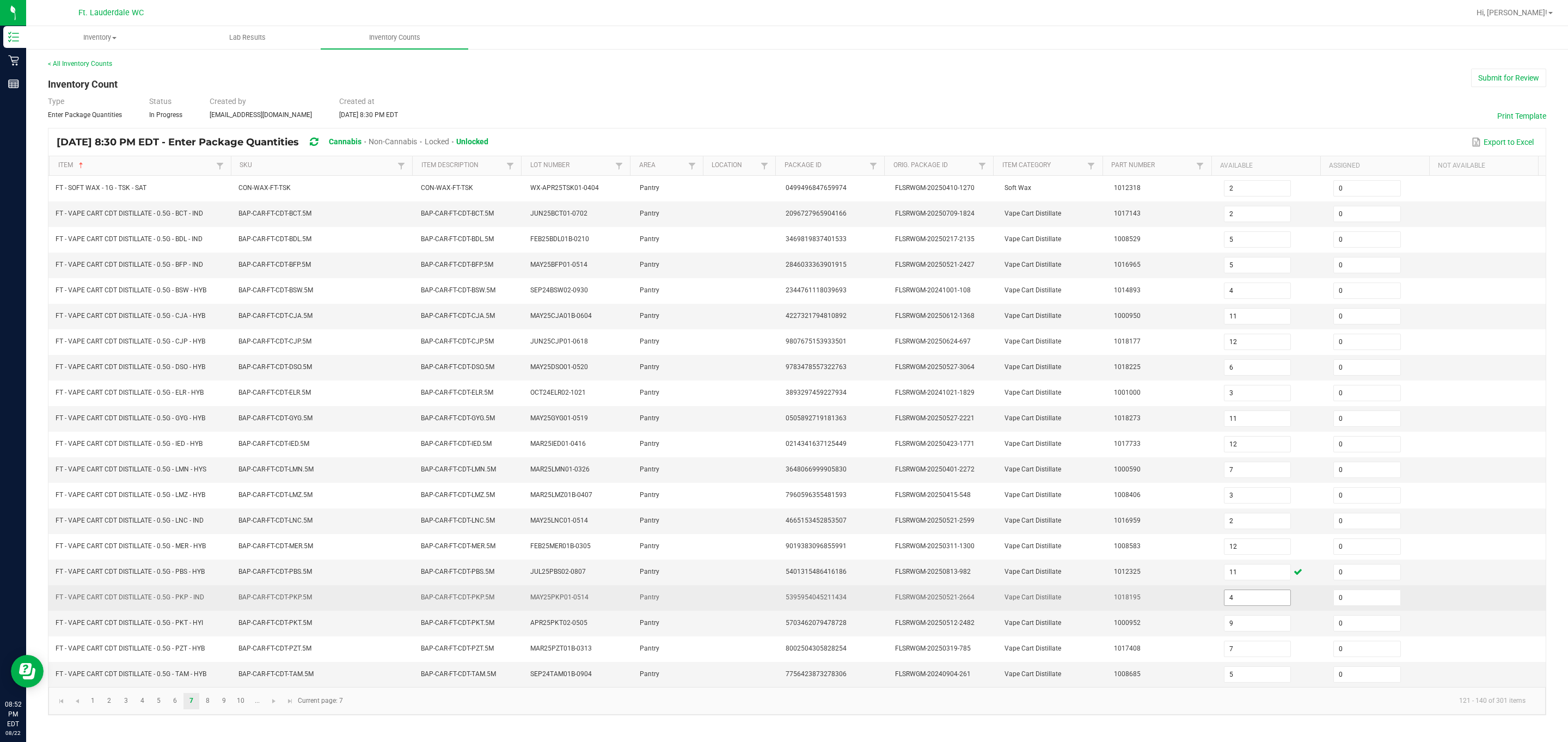
click at [279, 494] on input "4" at bounding box center [1257, 597] width 66 height 15
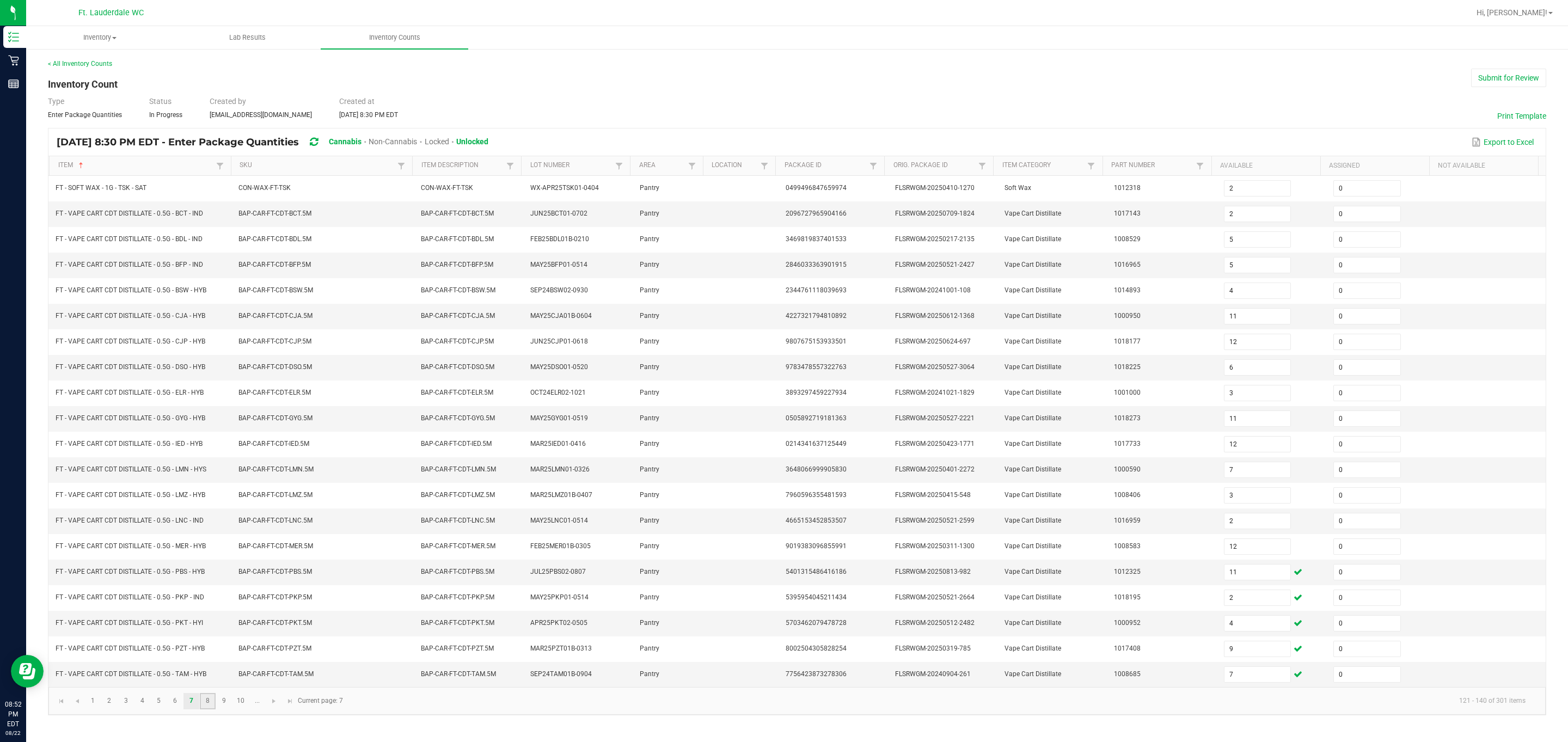
click at [203, 494] on link "8" at bounding box center [208, 701] width 16 height 16
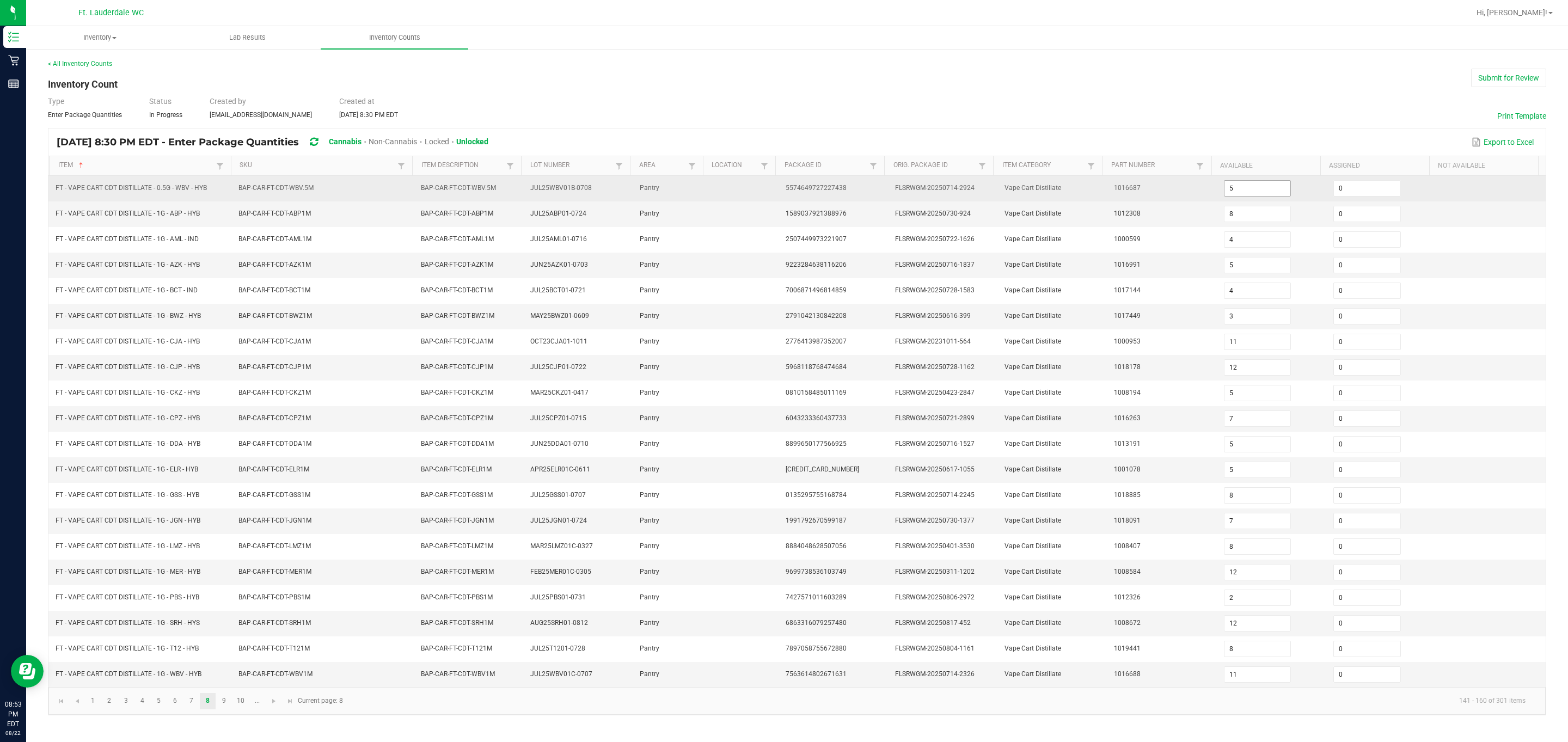
click at [279, 185] on input "5" at bounding box center [1257, 188] width 66 height 15
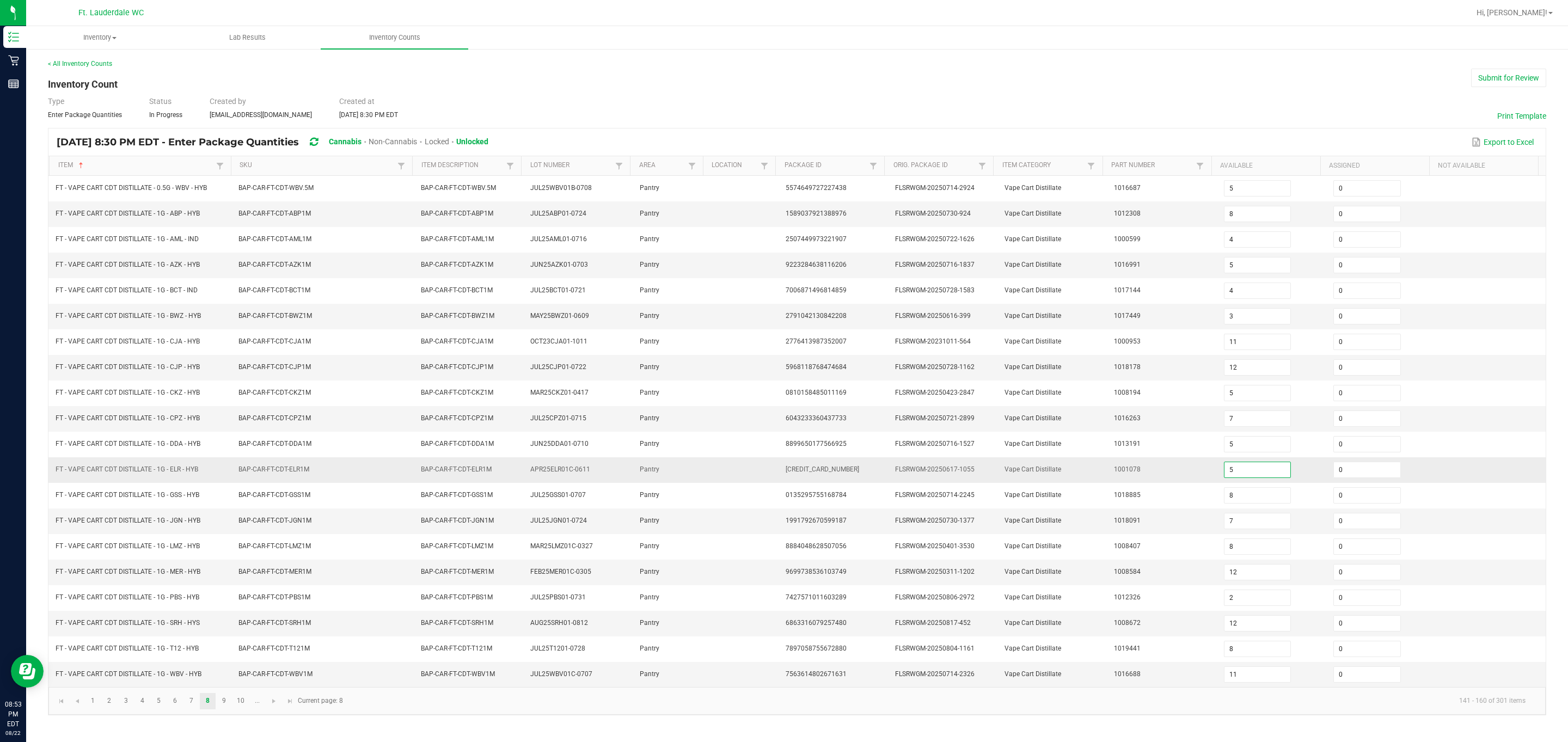
click at [279, 477] on input "5" at bounding box center [1257, 469] width 66 height 15
click at [229, 494] on link "9" at bounding box center [224, 701] width 16 height 16
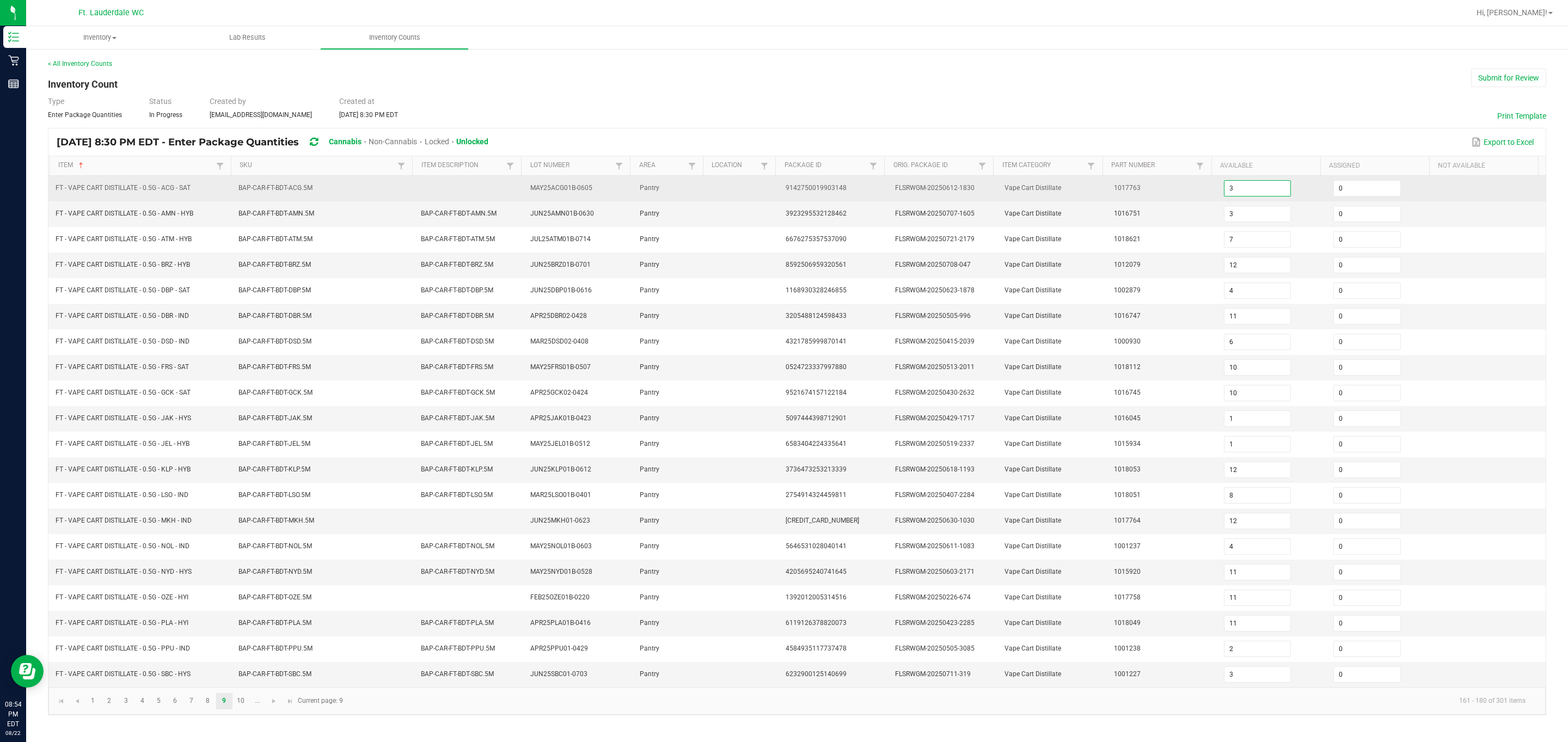
click at [279, 193] on input "3" at bounding box center [1257, 188] width 66 height 15
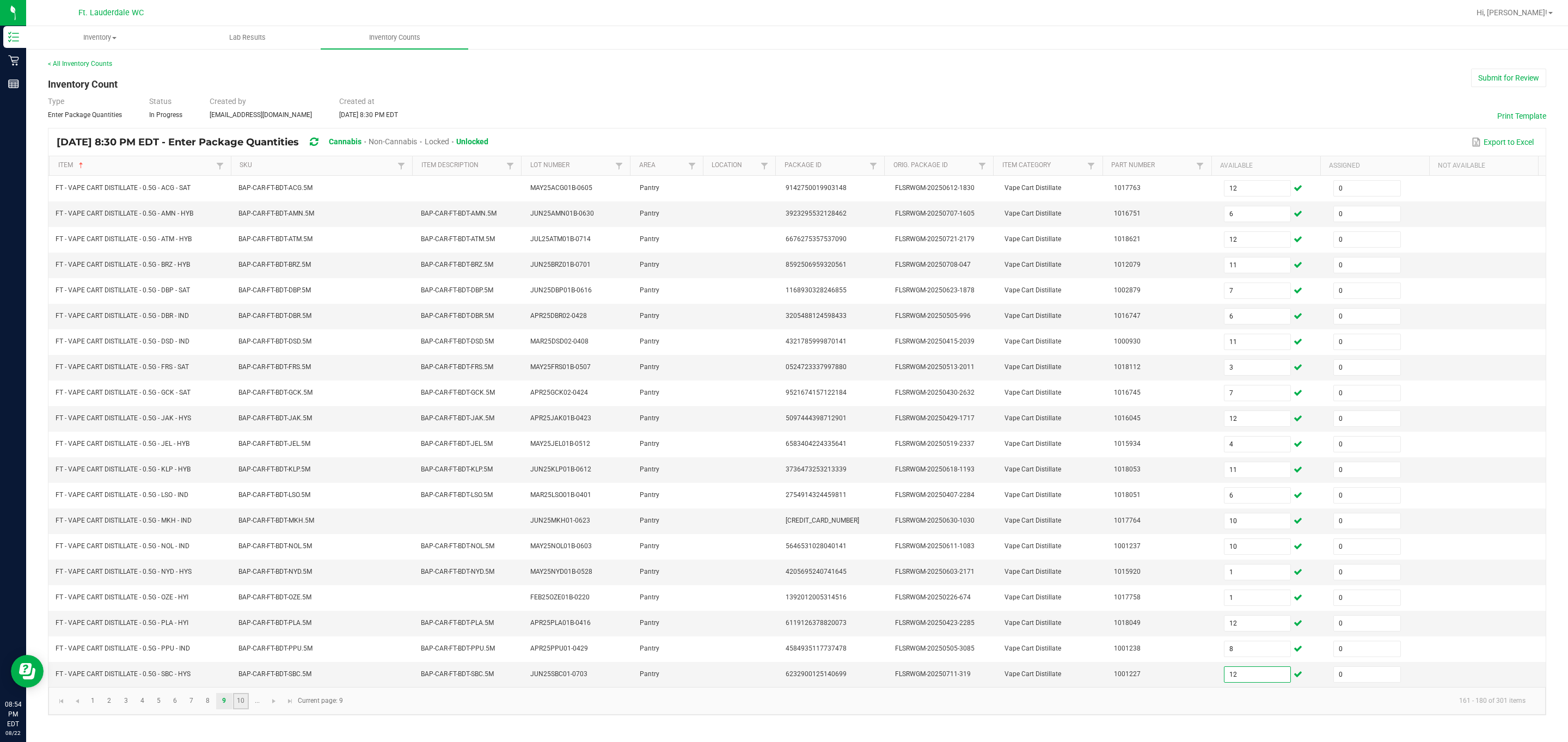
click at [245, 494] on link "10" at bounding box center [241, 701] width 16 height 16
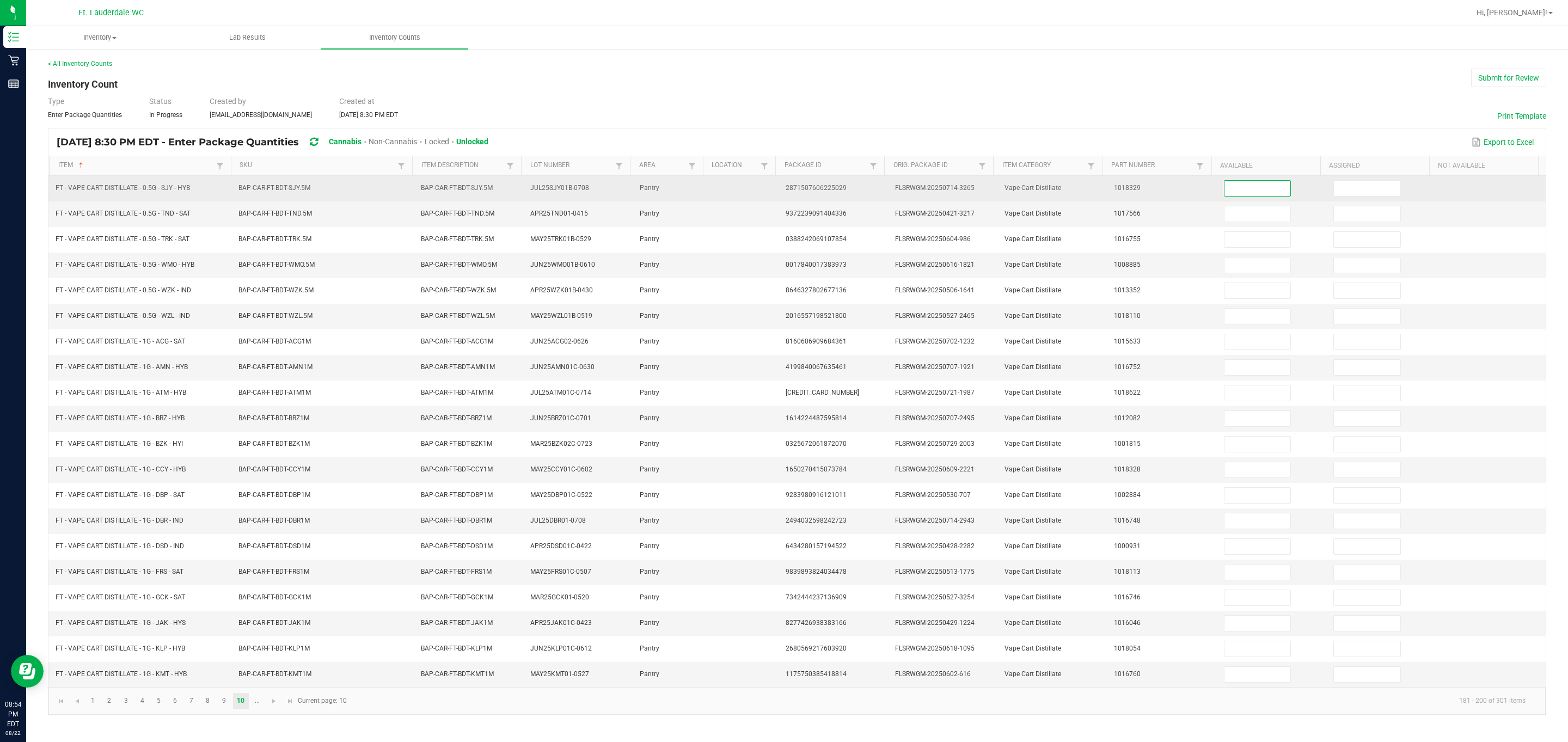
click at [279, 181] on input at bounding box center [1257, 188] width 66 height 15
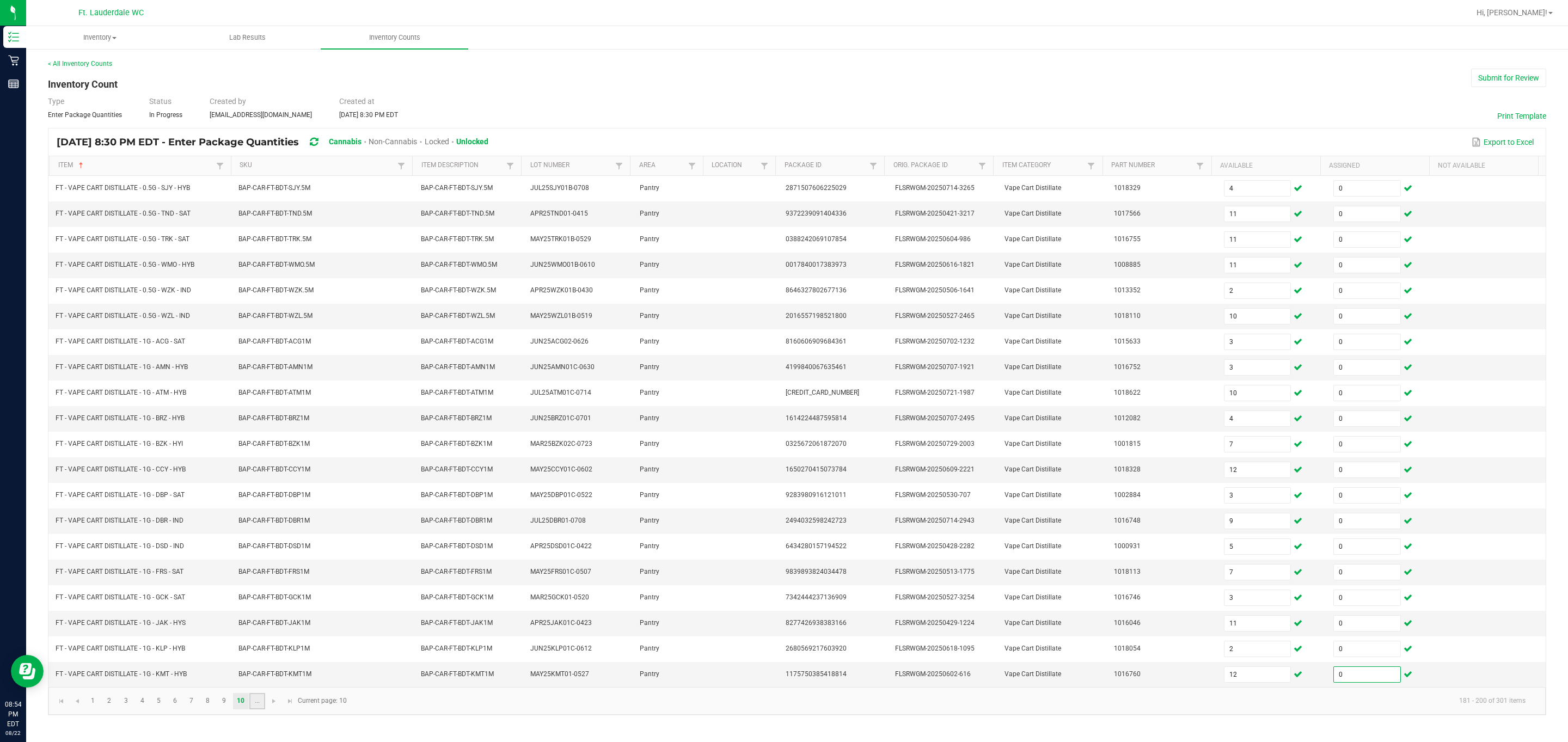
click at [256, 494] on link "..." at bounding box center [258, 701] width 16 height 16
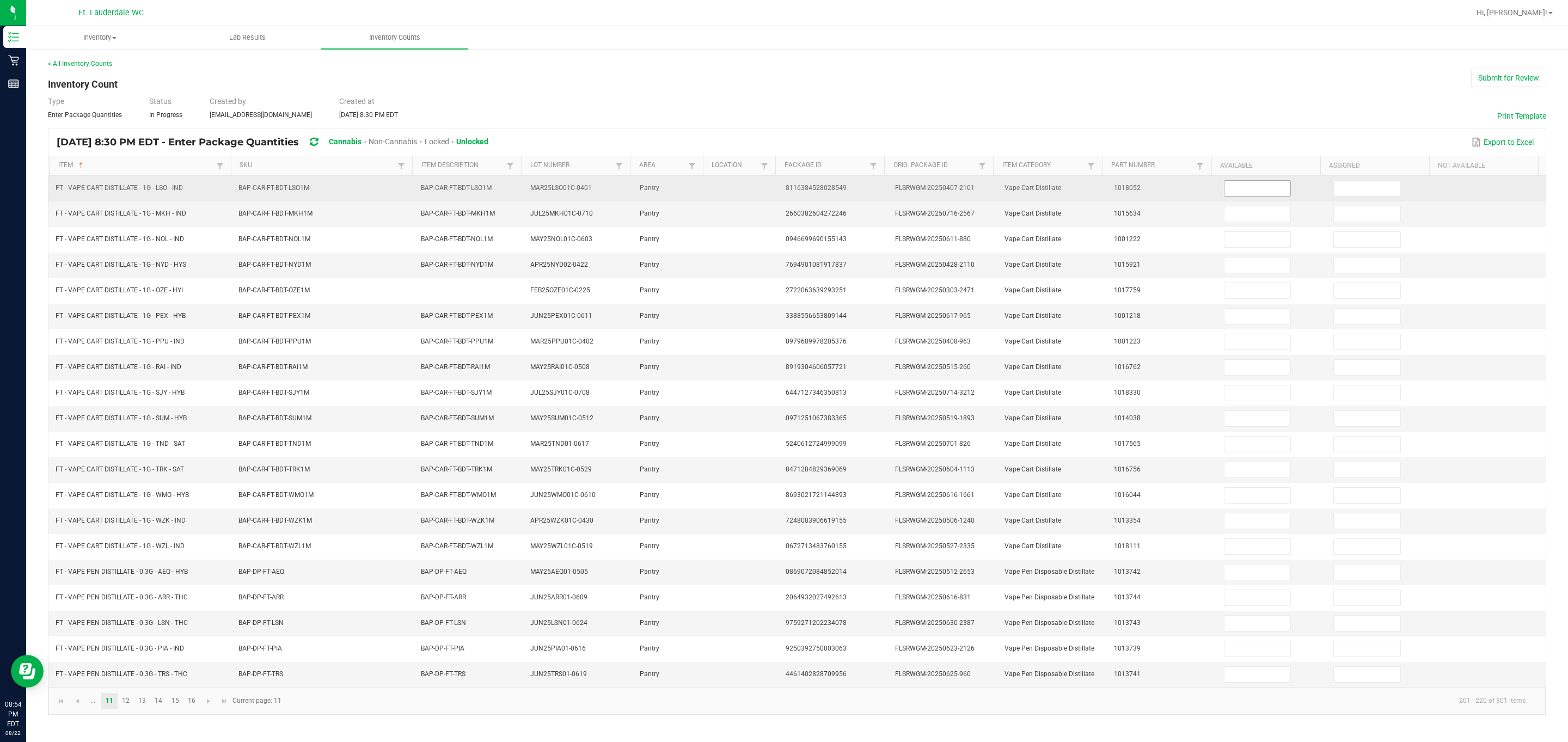
click at [279, 190] on input at bounding box center [1257, 188] width 66 height 15
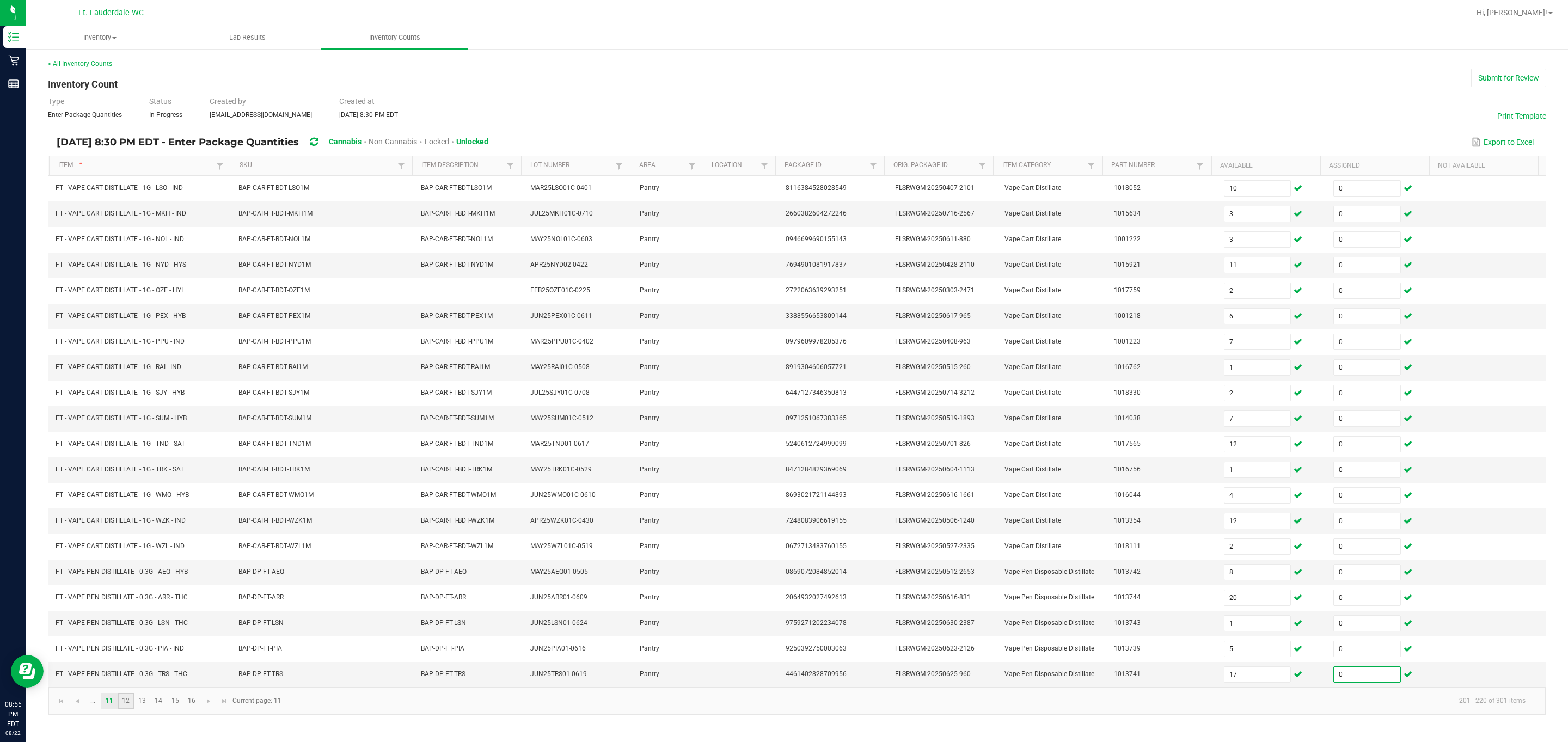
click at [120, 494] on link "12" at bounding box center [126, 701] width 16 height 16
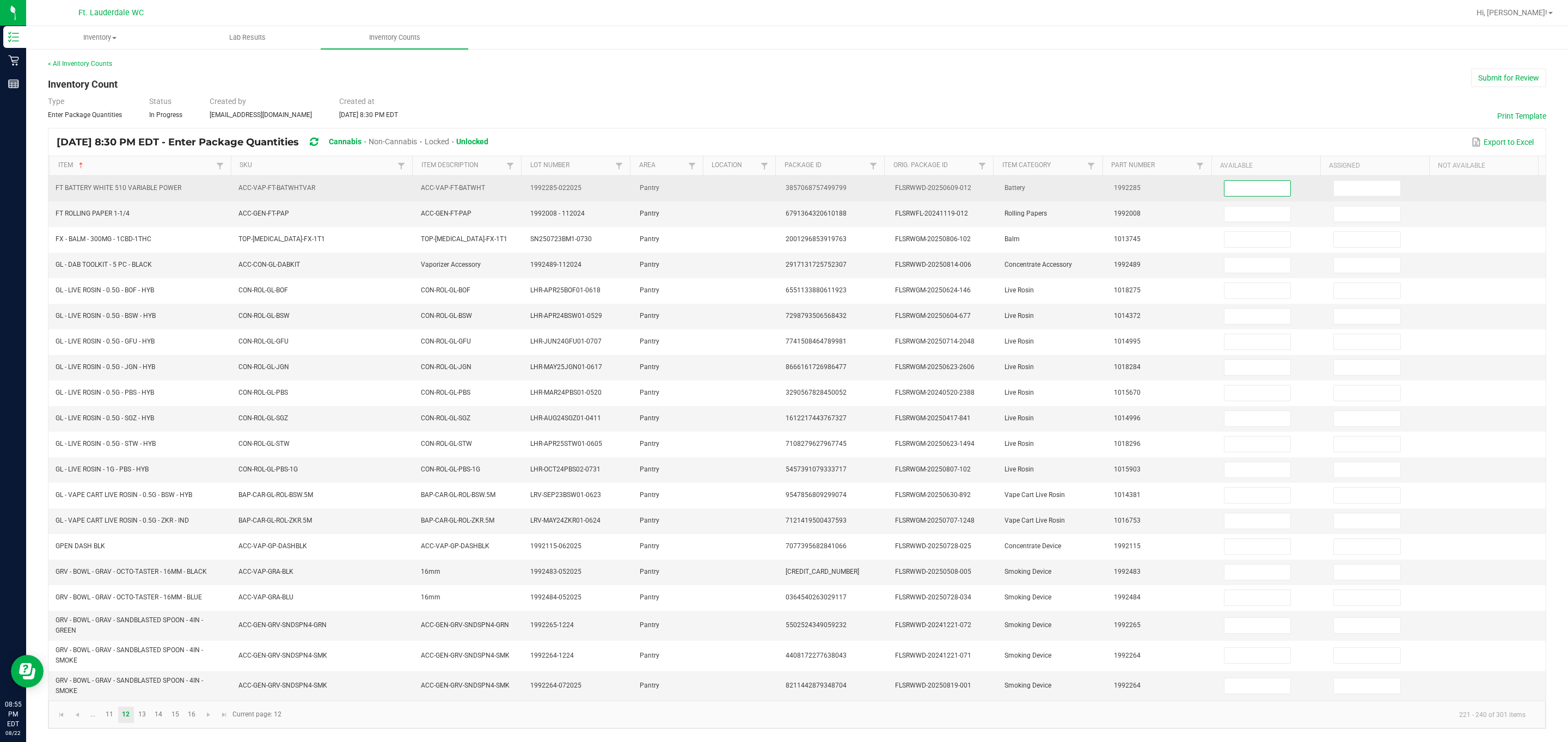
click at [279, 187] on input at bounding box center [1257, 188] width 66 height 15
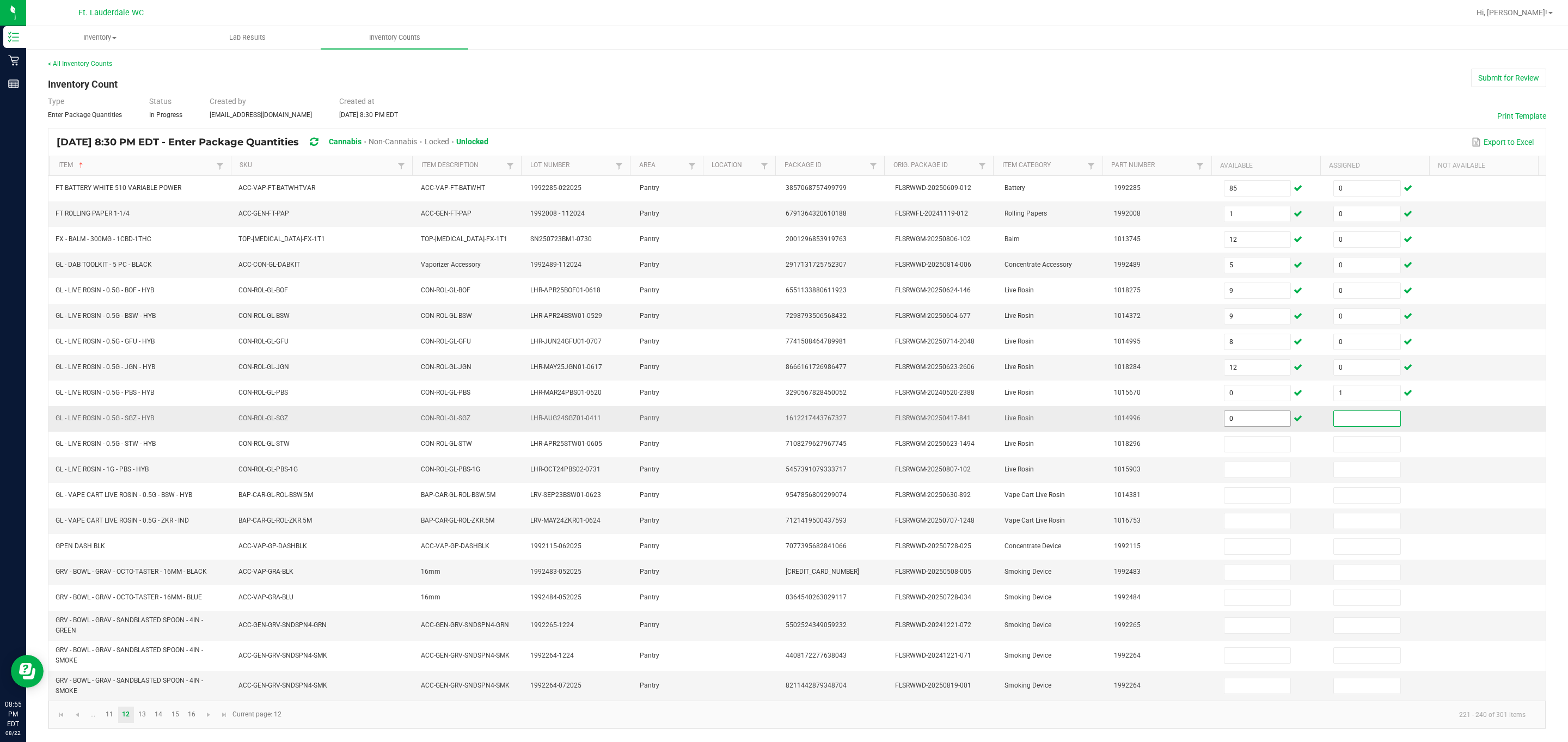
click at [279, 426] on input "0" at bounding box center [1257, 418] width 66 height 15
click at [148, 494] on link "13" at bounding box center [143, 714] width 16 height 16
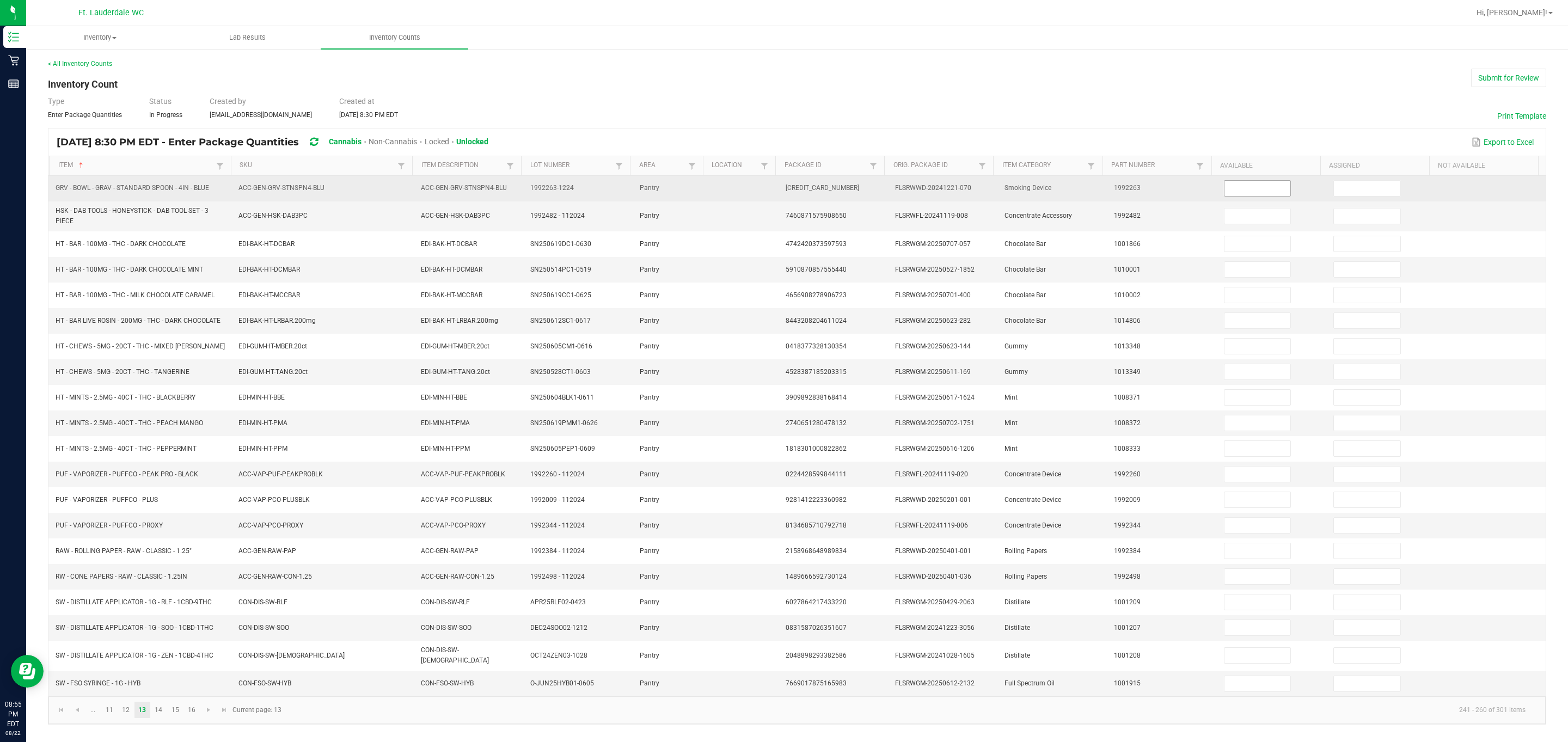
click at [279, 186] on input at bounding box center [1257, 188] width 66 height 15
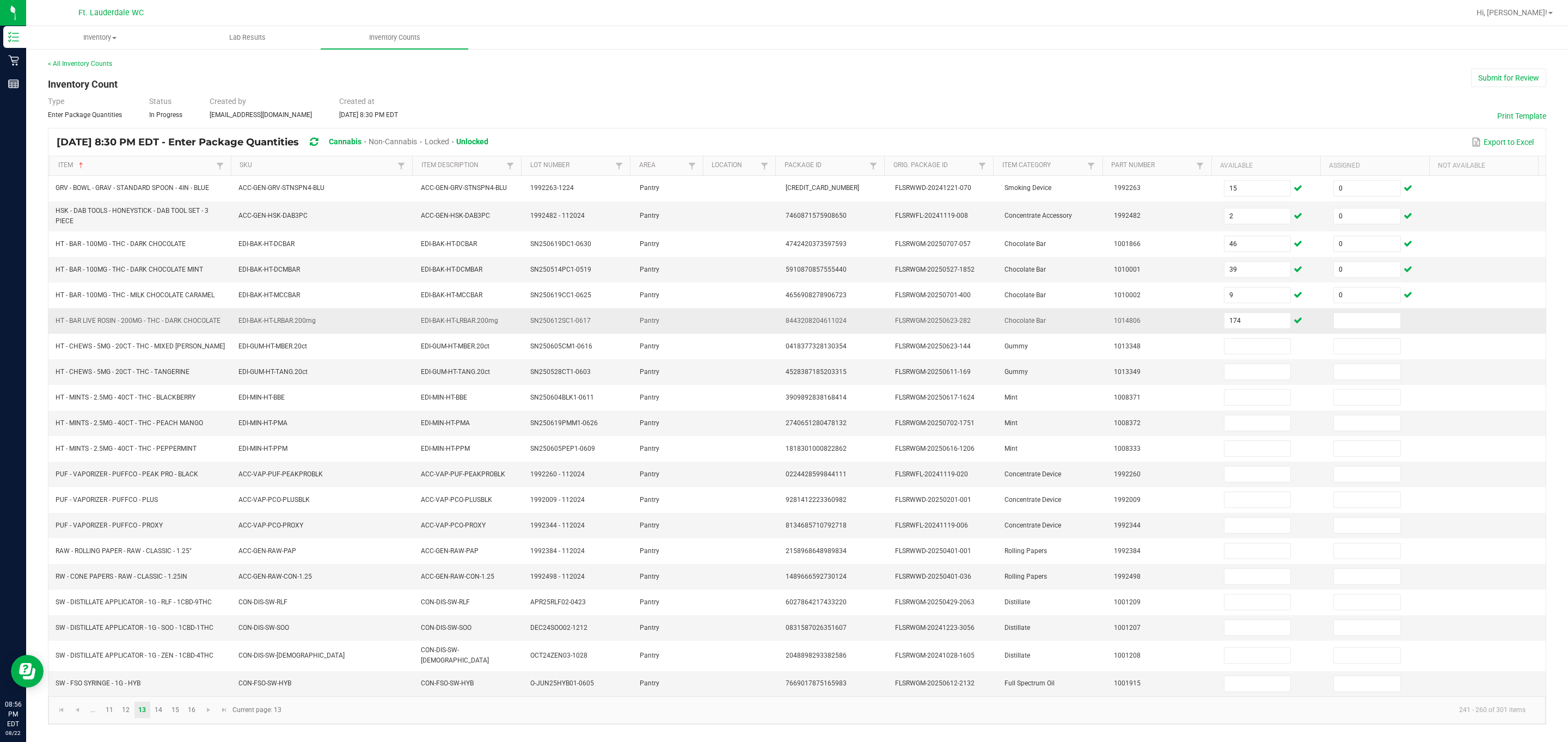
click at [279, 334] on td "174" at bounding box center [1272, 321] width 109 height 25
click at [279, 328] on input "174" at bounding box center [1257, 320] width 66 height 15
click at [279, 428] on input "14" at bounding box center [1366, 423] width 66 height 15
click at [156, 494] on link "14" at bounding box center [159, 709] width 16 height 16
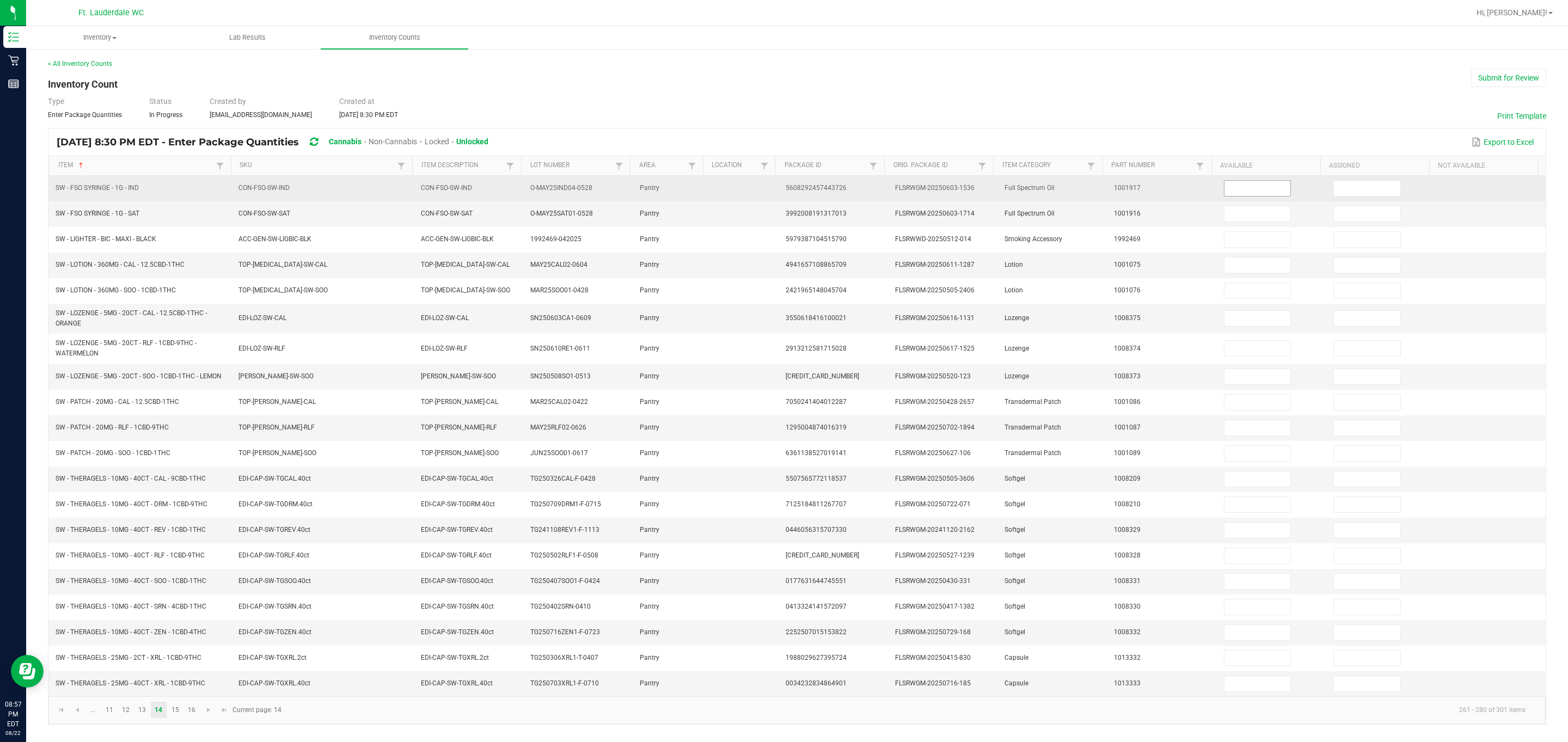
click at [279, 193] on input at bounding box center [1257, 188] width 66 height 15
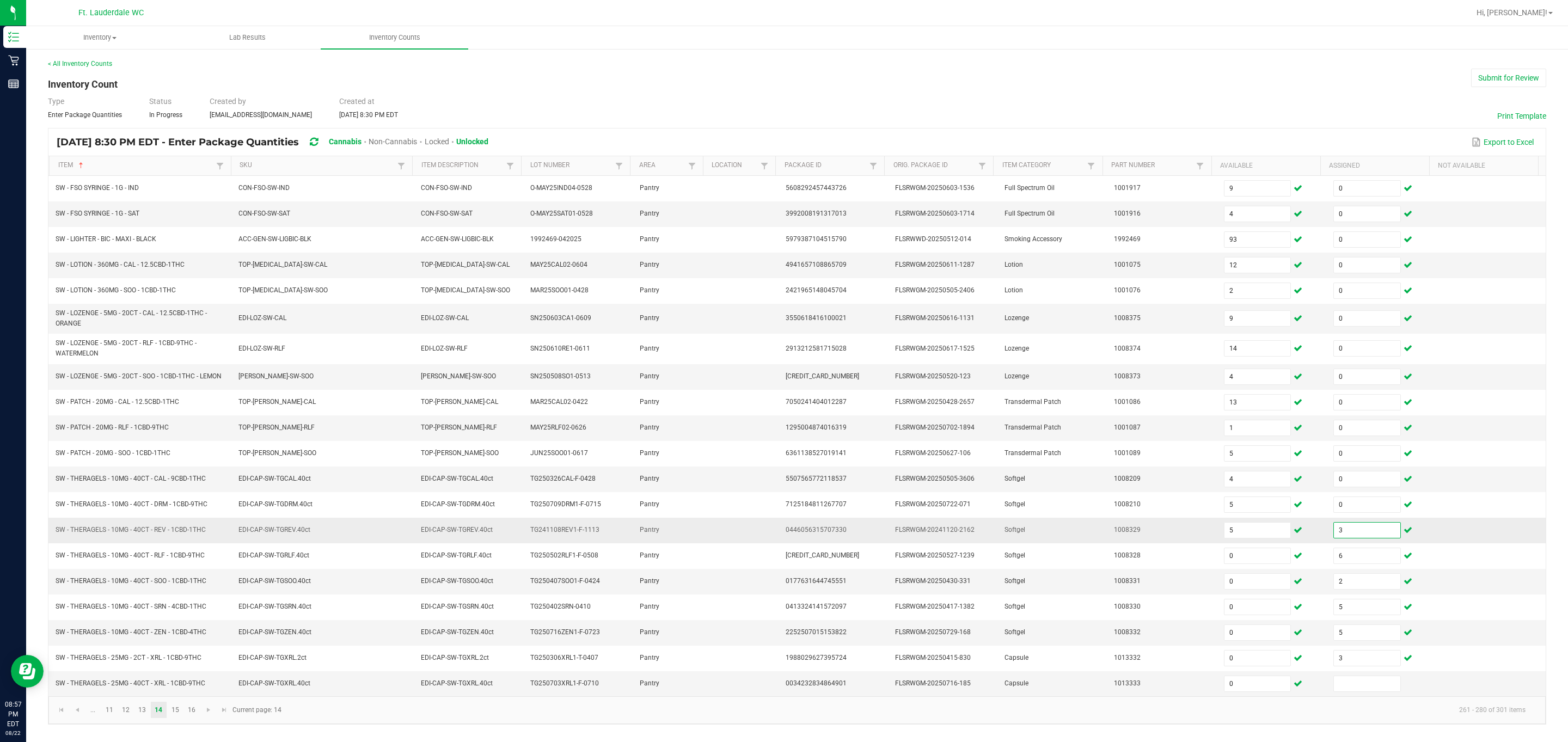
click at [279, 494] on input "3" at bounding box center [1366, 530] width 66 height 15
click at [177, 494] on link "15" at bounding box center [175, 709] width 16 height 16
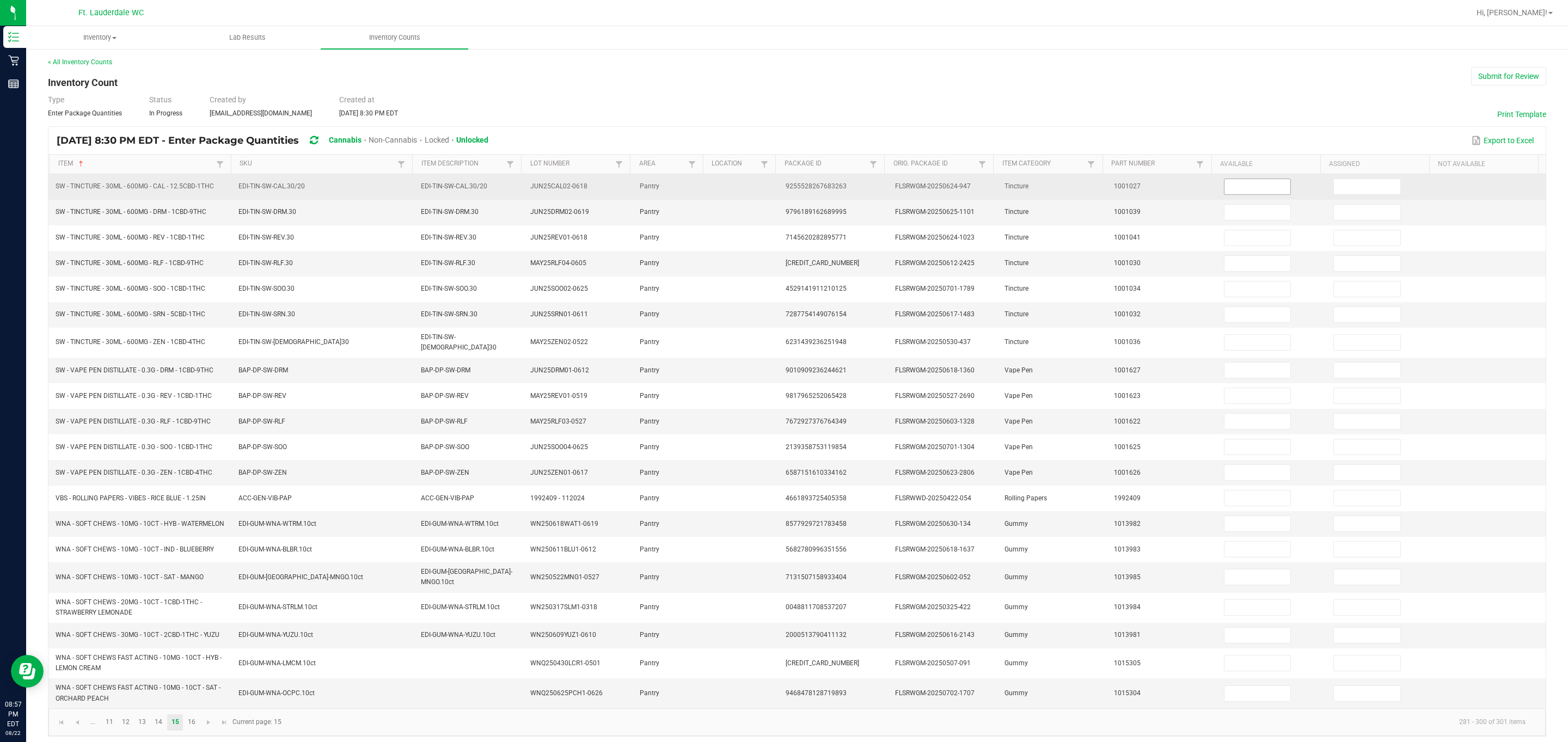
click at [279, 193] on input at bounding box center [1257, 186] width 66 height 15
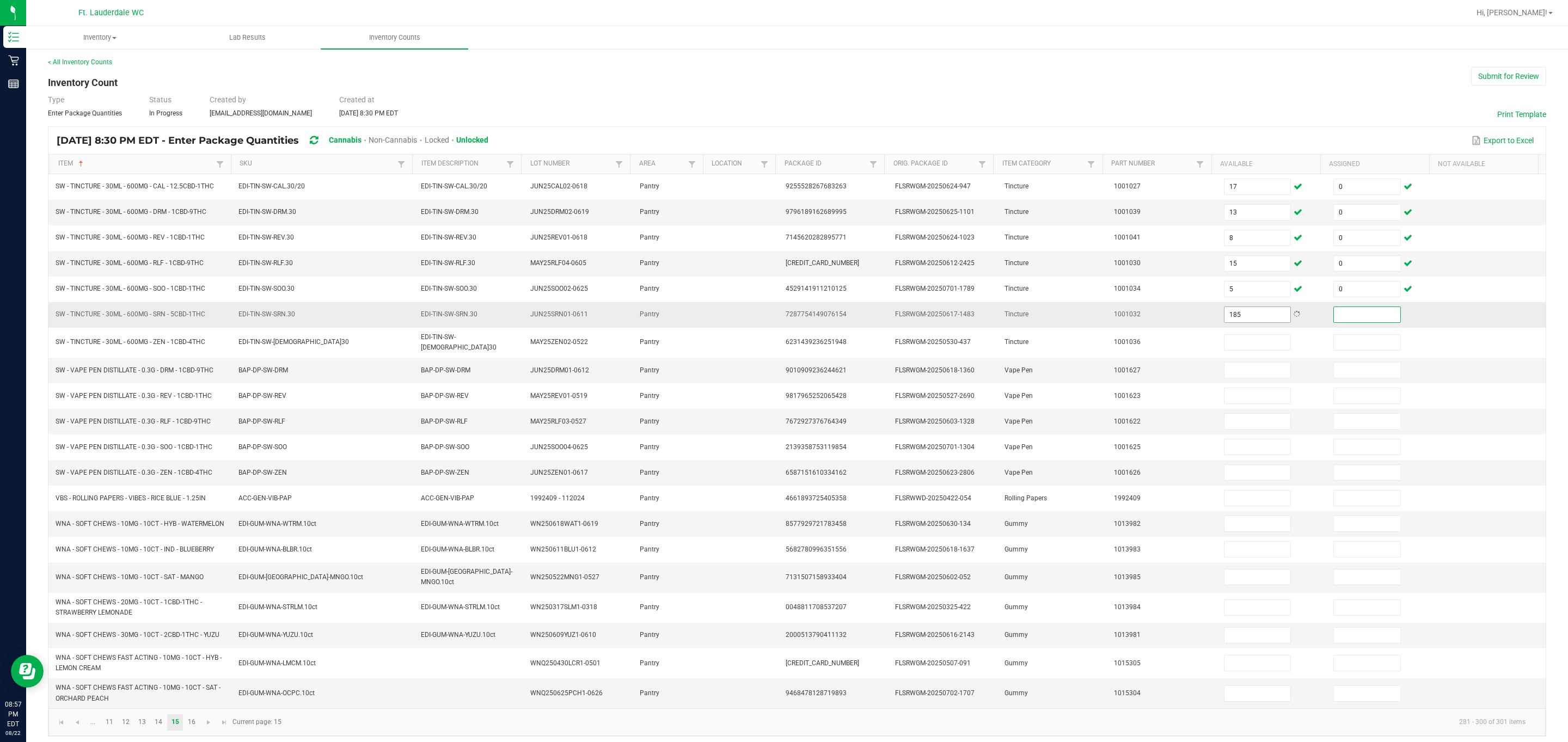
click at [279, 319] on input "185" at bounding box center [1257, 314] width 66 height 15
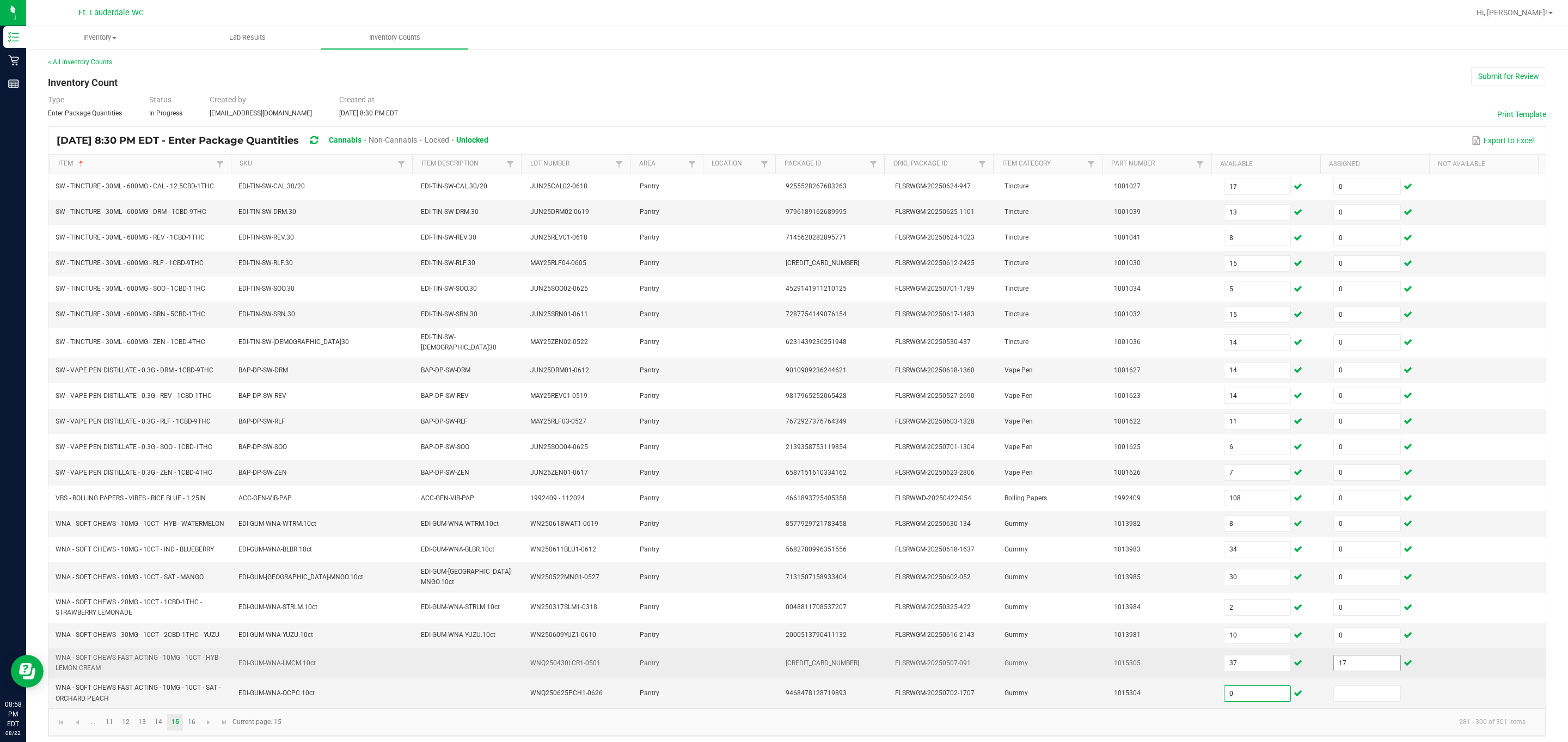
click at [279, 494] on span "17" at bounding box center [1366, 663] width 68 height 16
click at [279, 494] on input "17" at bounding box center [1366, 663] width 66 height 15
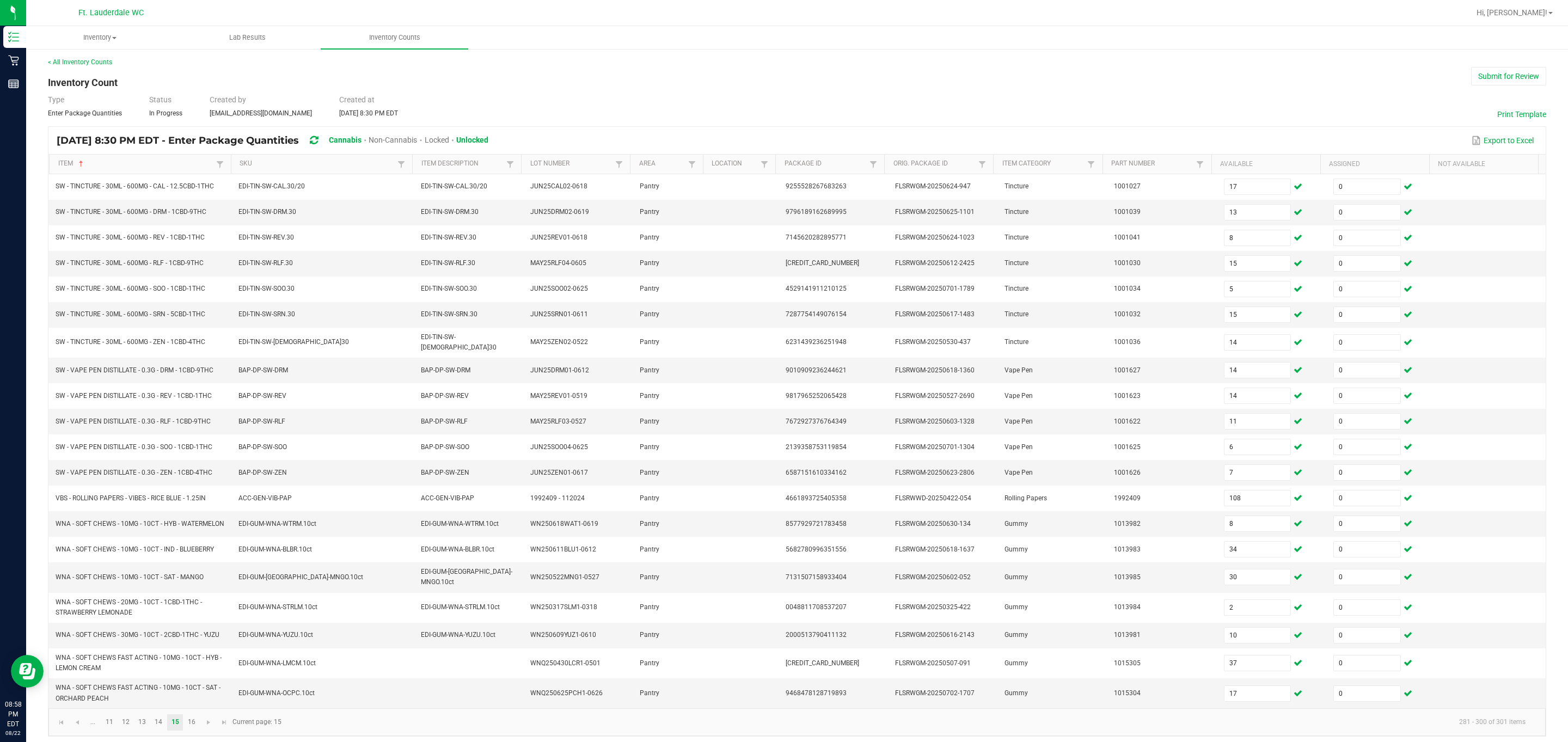
click at [201, 494] on kendo-pager "... 11 12 13 14 15 16 281 - 300 of 301 items Current page: 15" at bounding box center [797, 722] width 1497 height 28
click at [199, 494] on link "16" at bounding box center [191, 722] width 16 height 16
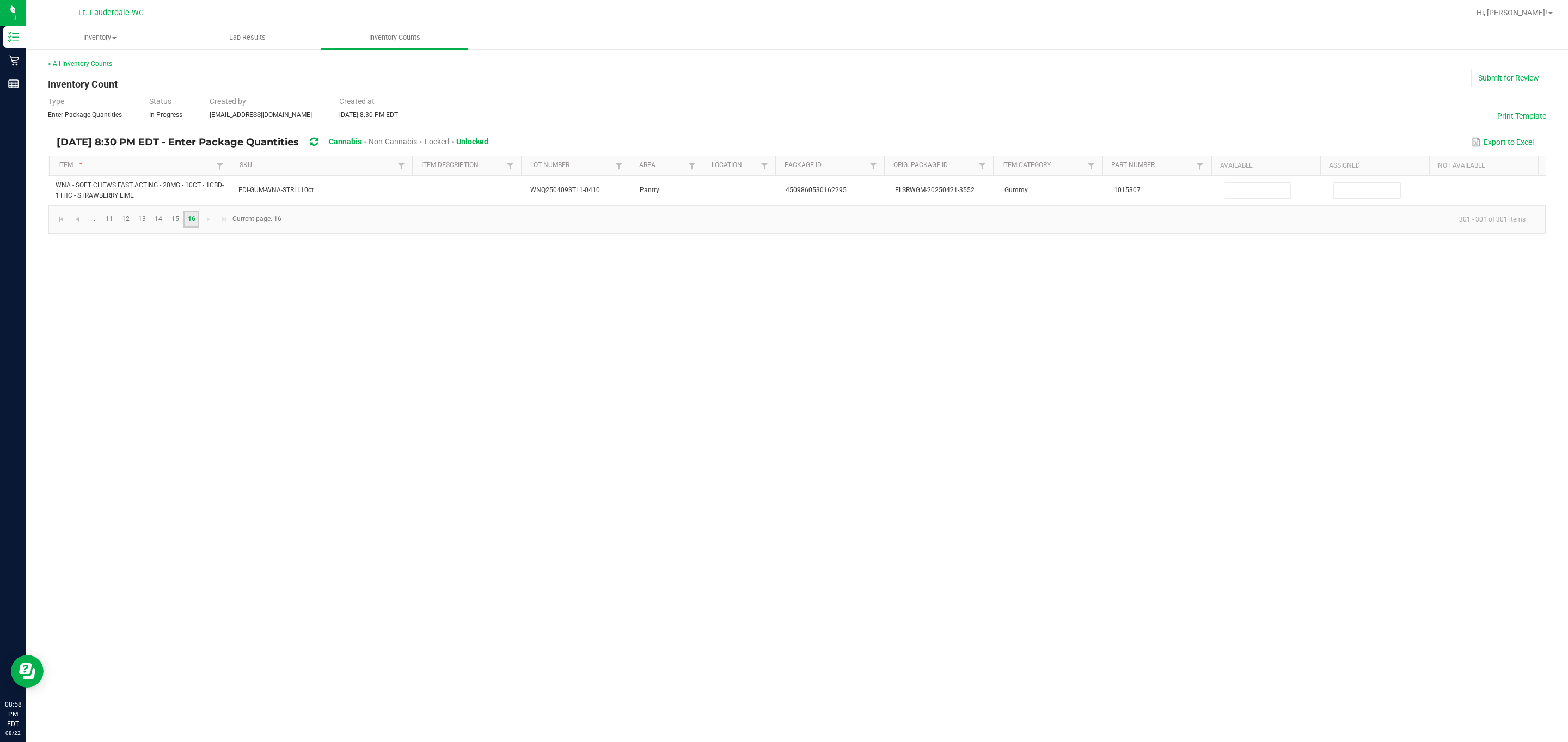
scroll to position [0, 0]
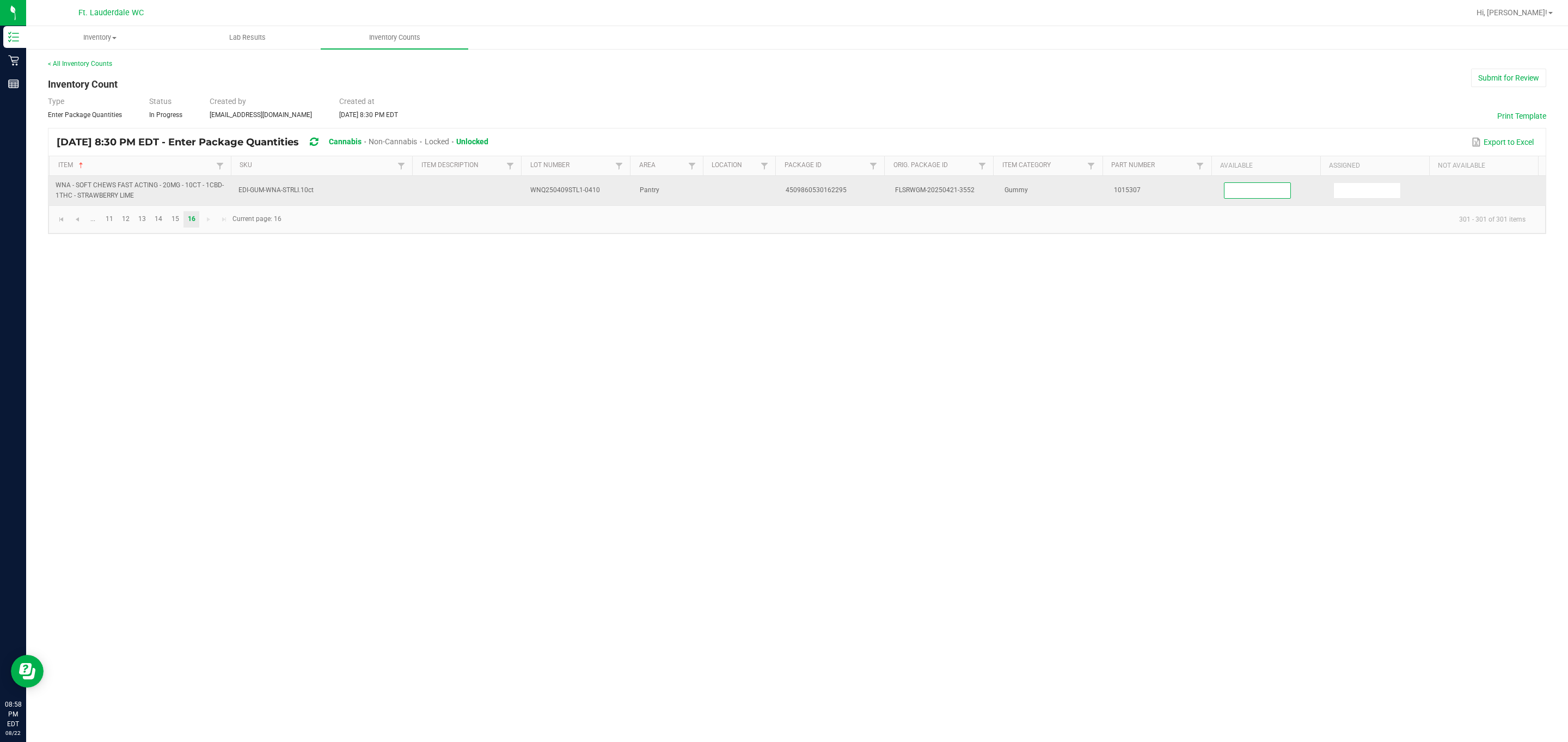
click at [279, 196] on input at bounding box center [1257, 190] width 66 height 15
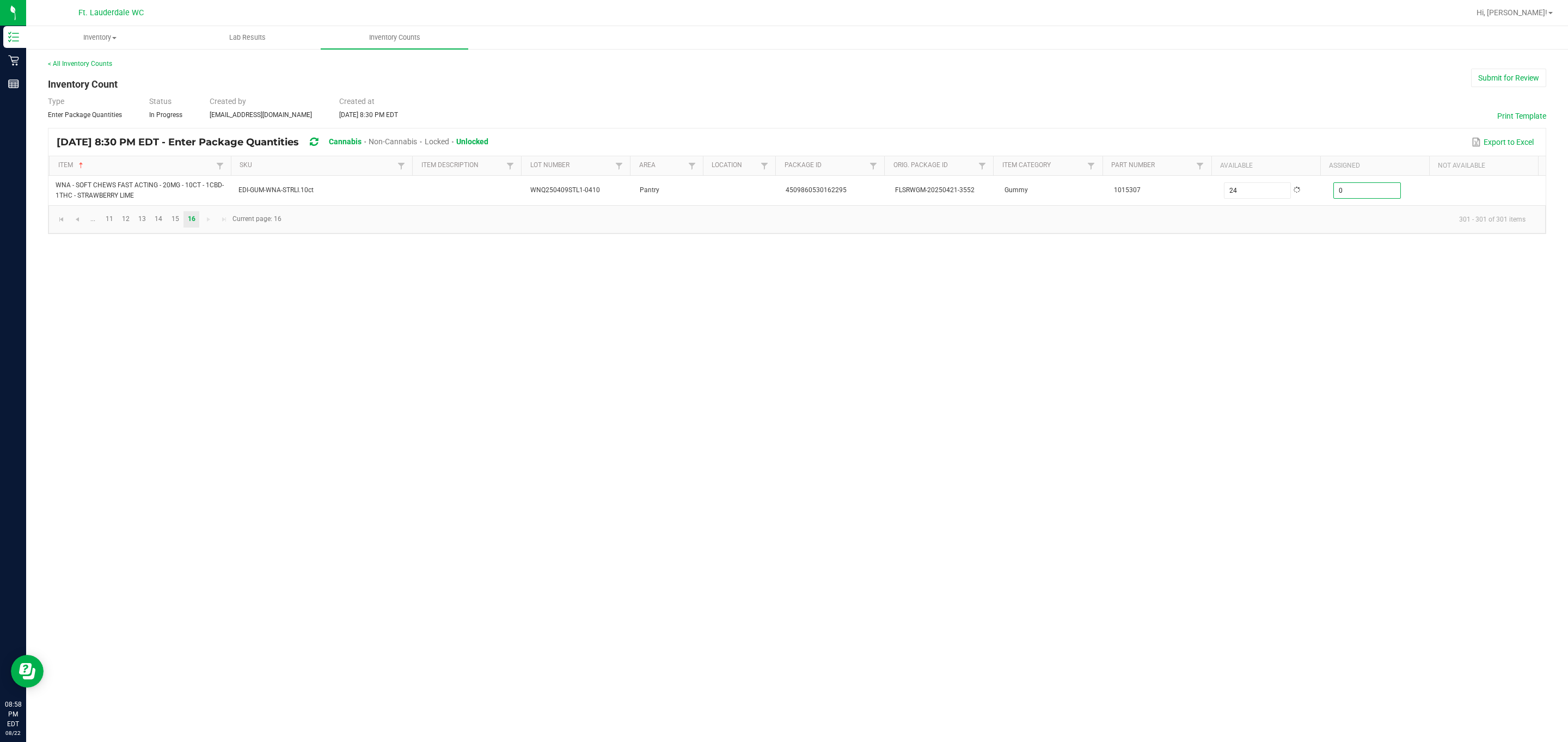
click at [279, 129] on div "[DATE] 8:30 PM EDT - Enter Package Quantities Cannabis Non-Cannabis Locked Unlo…" at bounding box center [797, 142] width 1497 height 27
click at [279, 76] on button "Submit for Review" at bounding box center [1508, 77] width 75 height 18
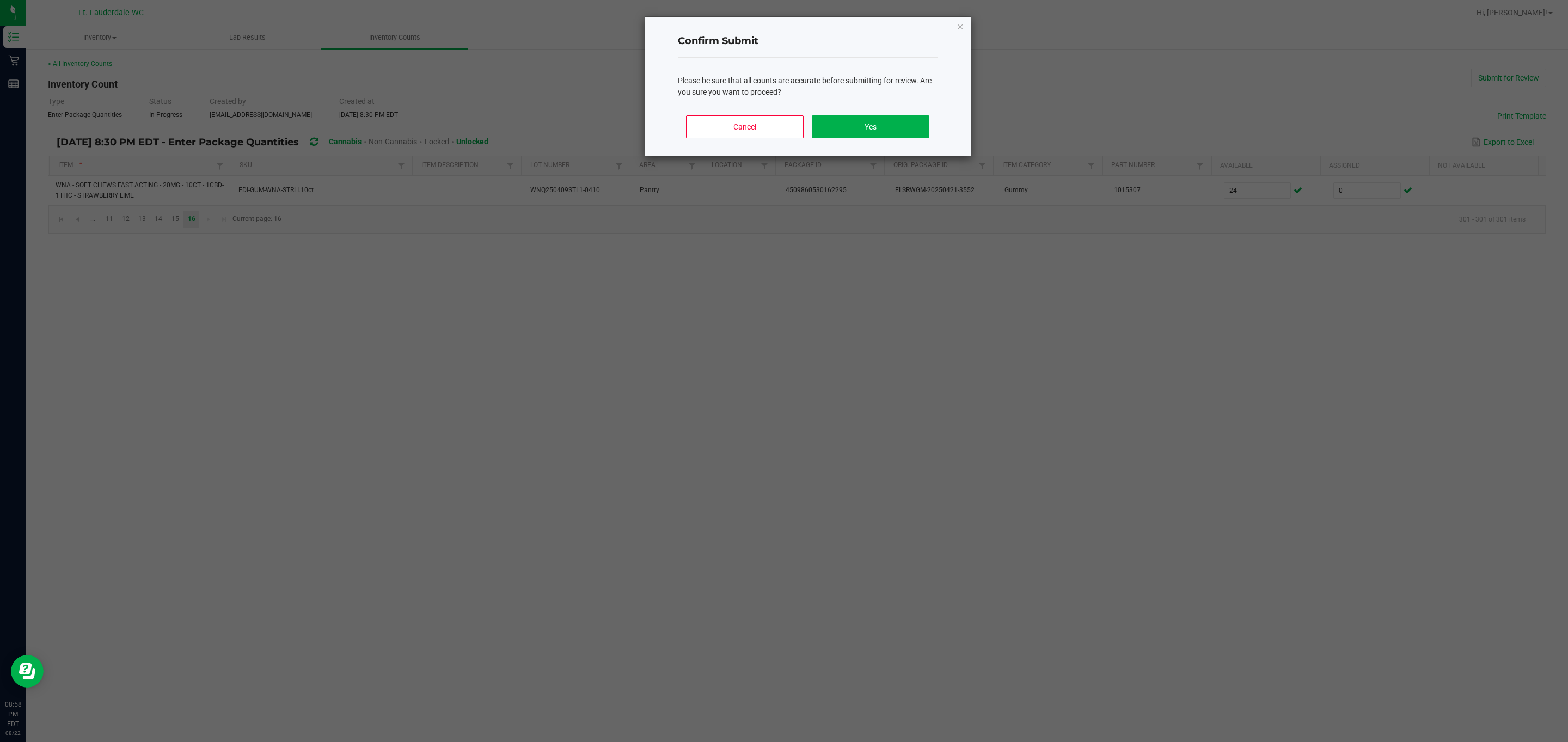
click at [279, 108] on div "Cancel Yes" at bounding box center [808, 131] width 260 height 49
click at [279, 111] on div "Cancel Yes" at bounding box center [808, 131] width 260 height 49
click at [279, 133] on button "Yes" at bounding box center [870, 127] width 117 height 23
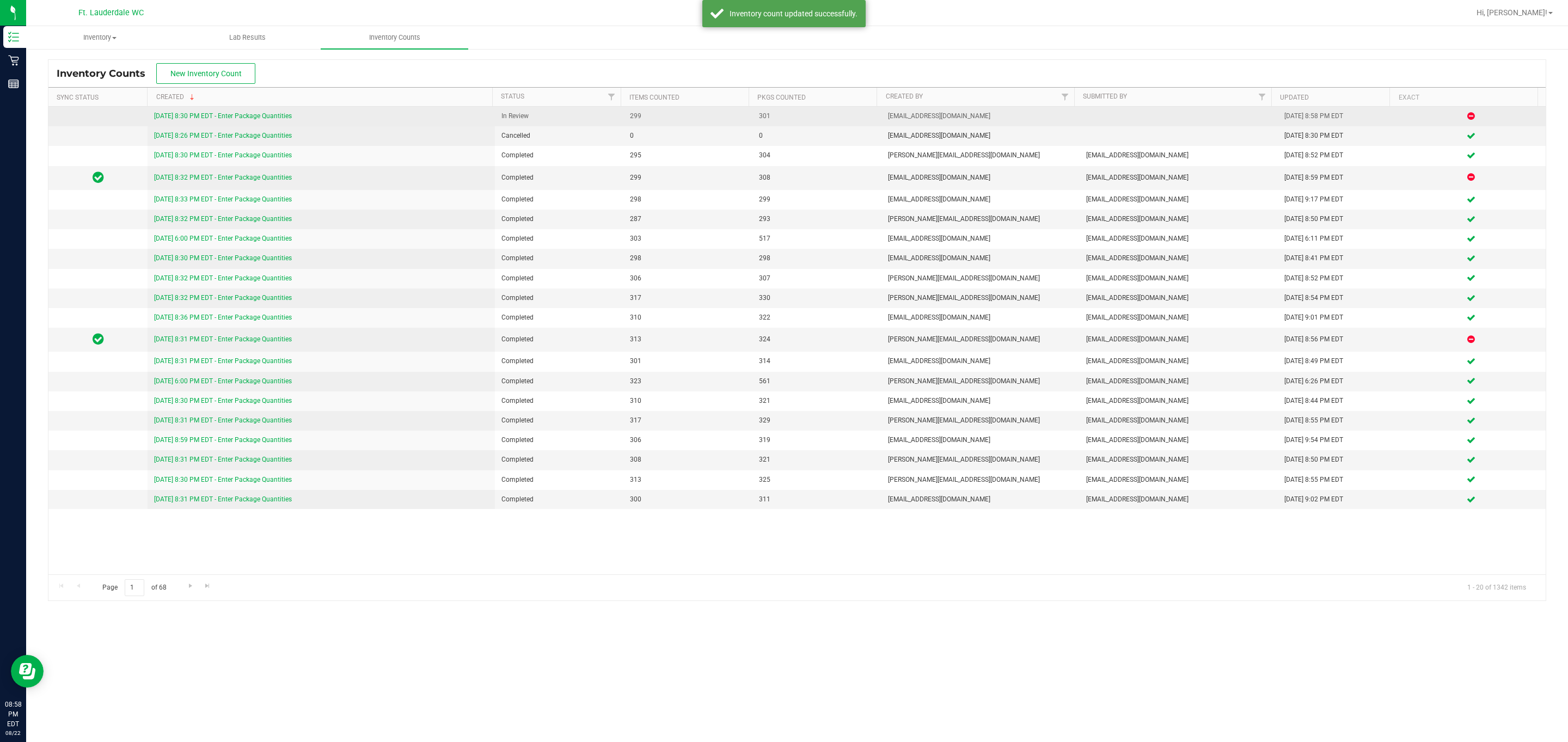
click at [279, 113] on link "[DATE] 8:30 PM EDT - Enter Package Quantities" at bounding box center [223, 116] width 138 height 7
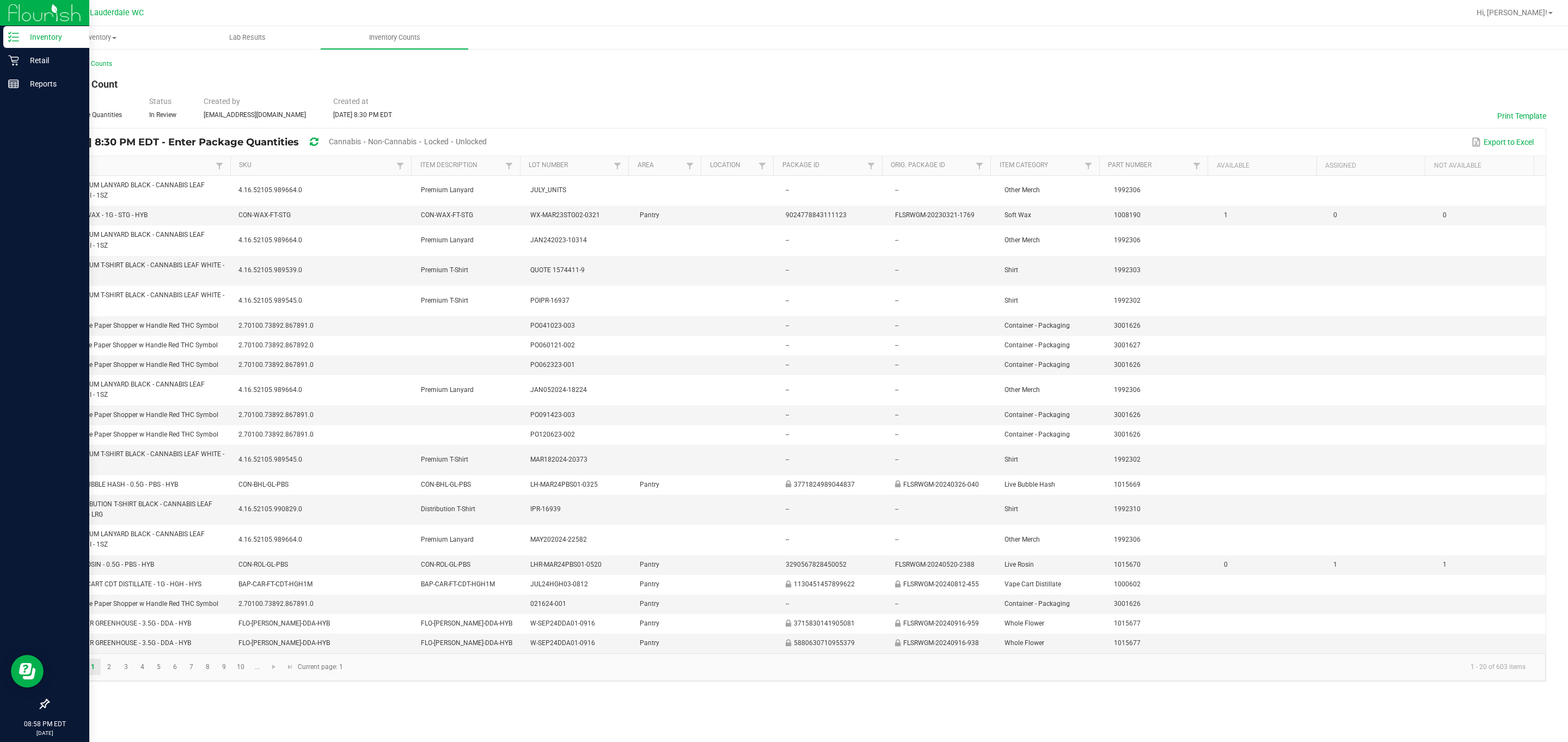
click at [36, 41] on p "Inventory" at bounding box center [52, 37] width 65 height 13
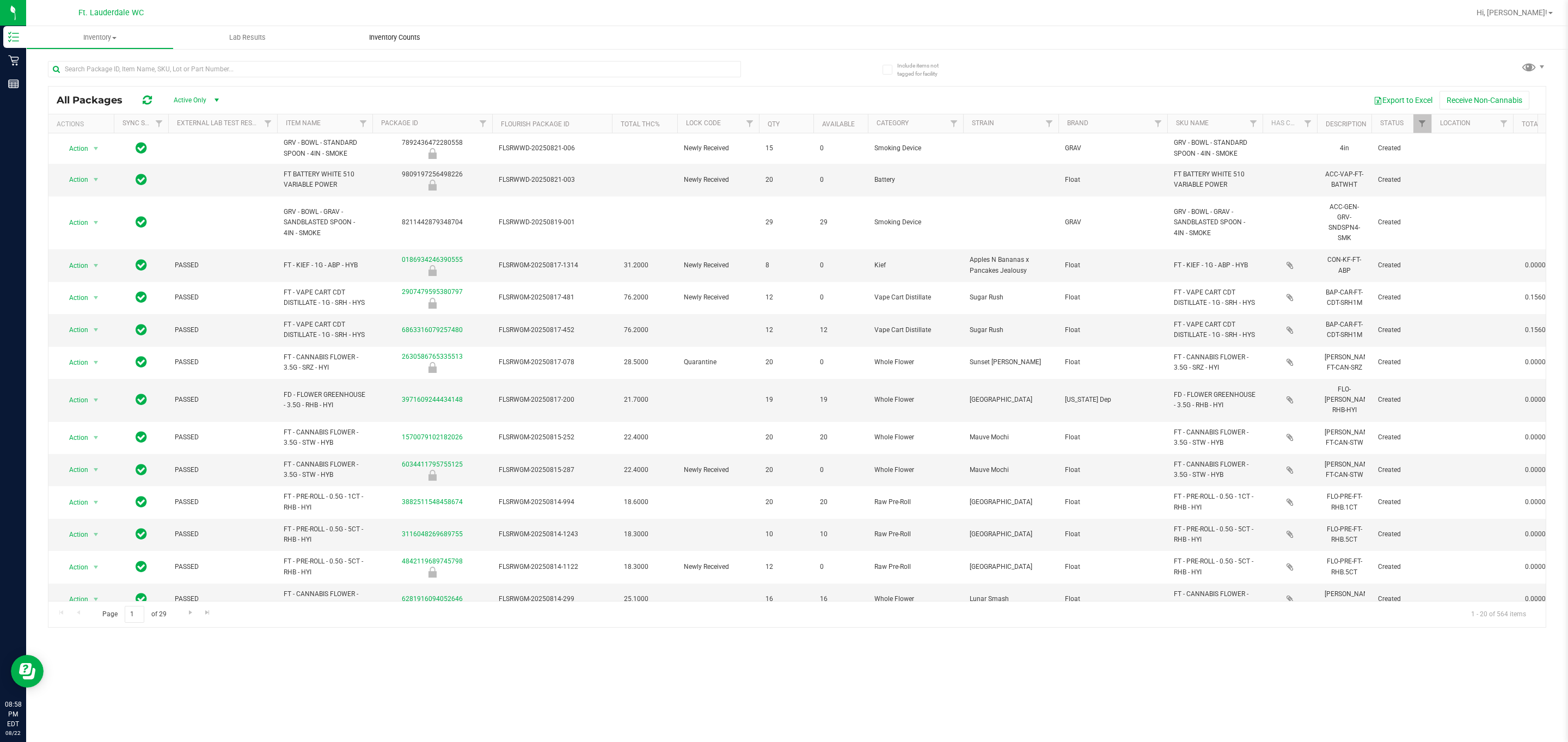
click at [279, 36] on uib-tab-heading "Inventory Counts" at bounding box center [394, 37] width 148 height 23
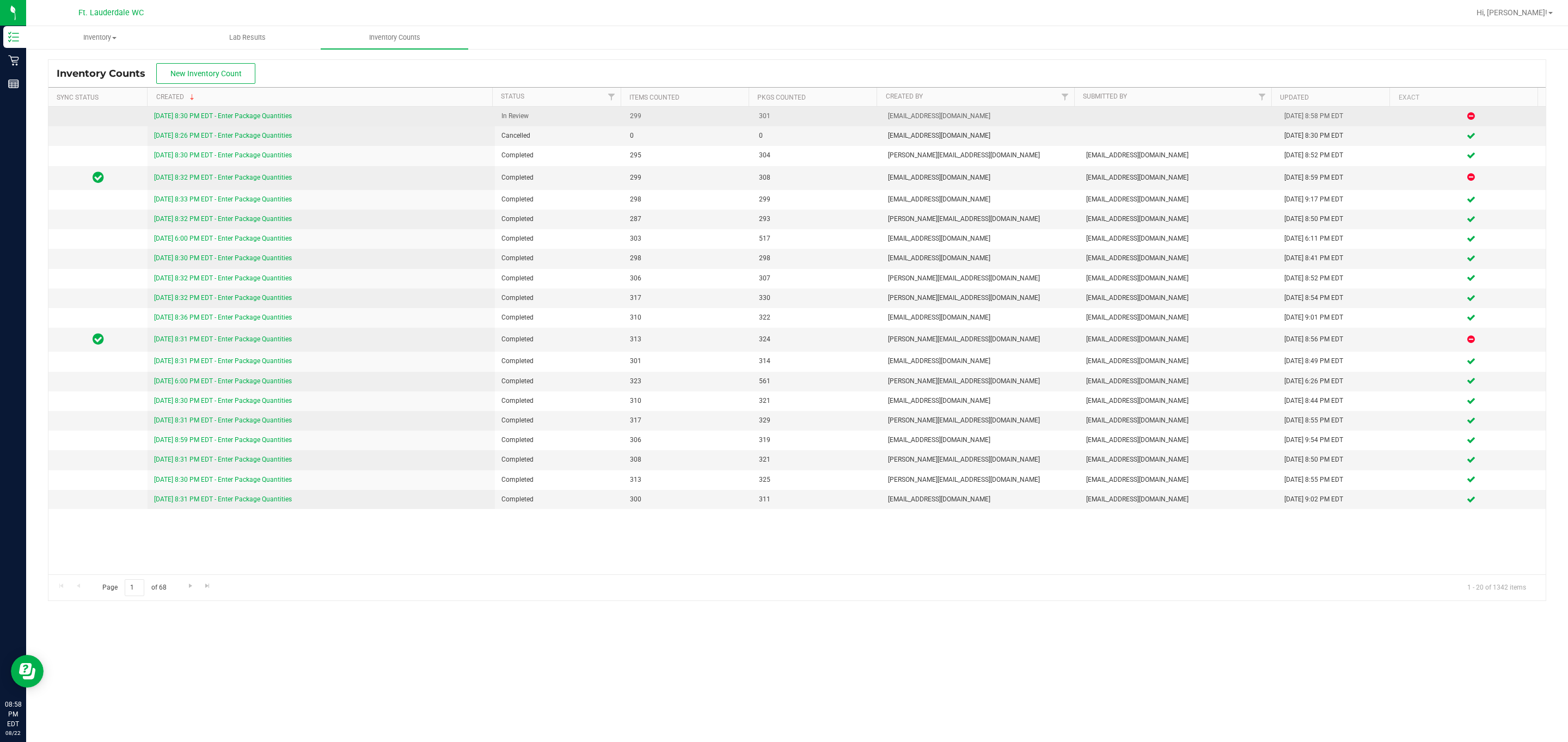
click at [274, 118] on link "[DATE] 8:30 PM EDT - Enter Package Quantities" at bounding box center [223, 116] width 138 height 7
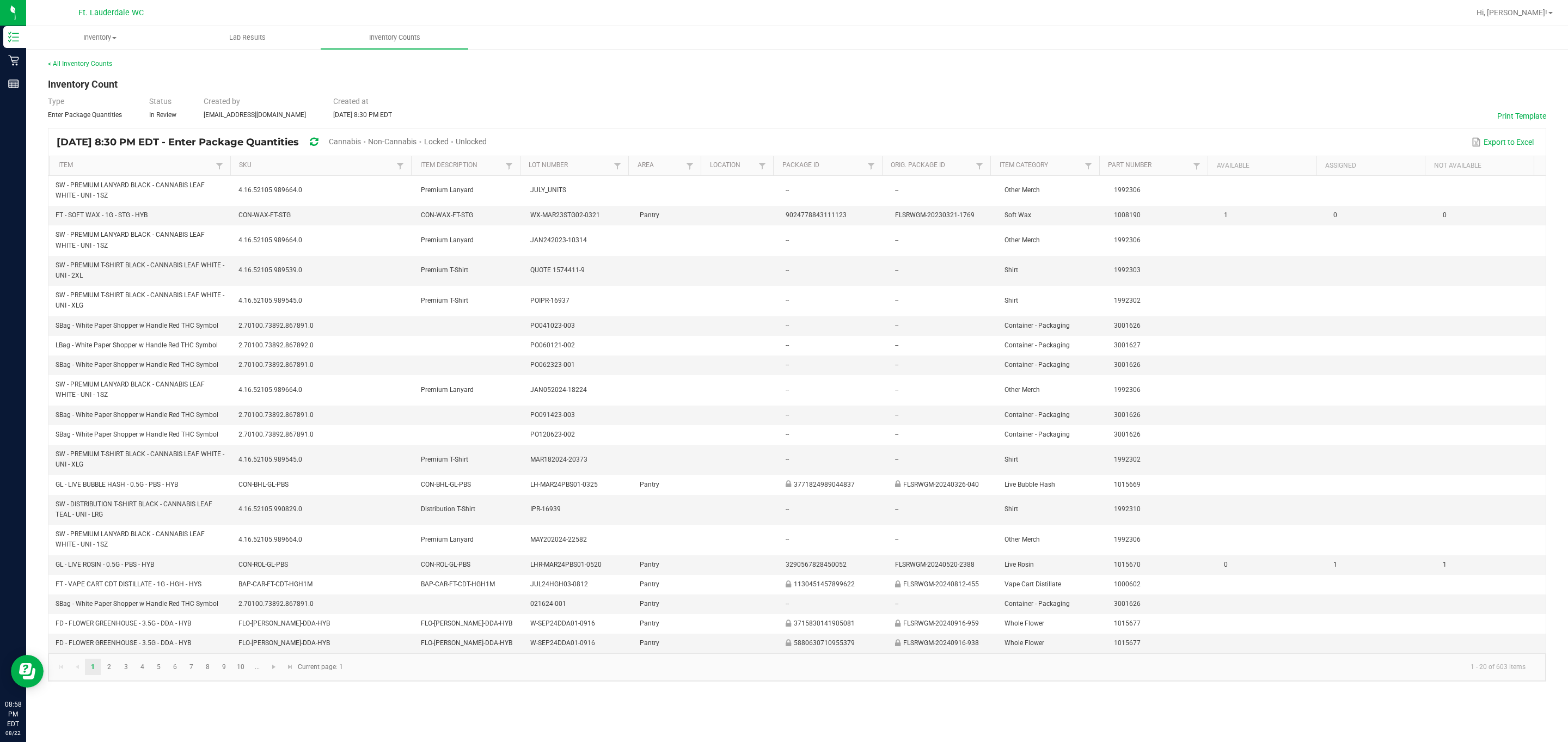
click at [279, 107] on div "Type Enter Package Quantities Status In Review Created by [EMAIL_ADDRESS][DOMAI…" at bounding box center [797, 108] width 1498 height 24
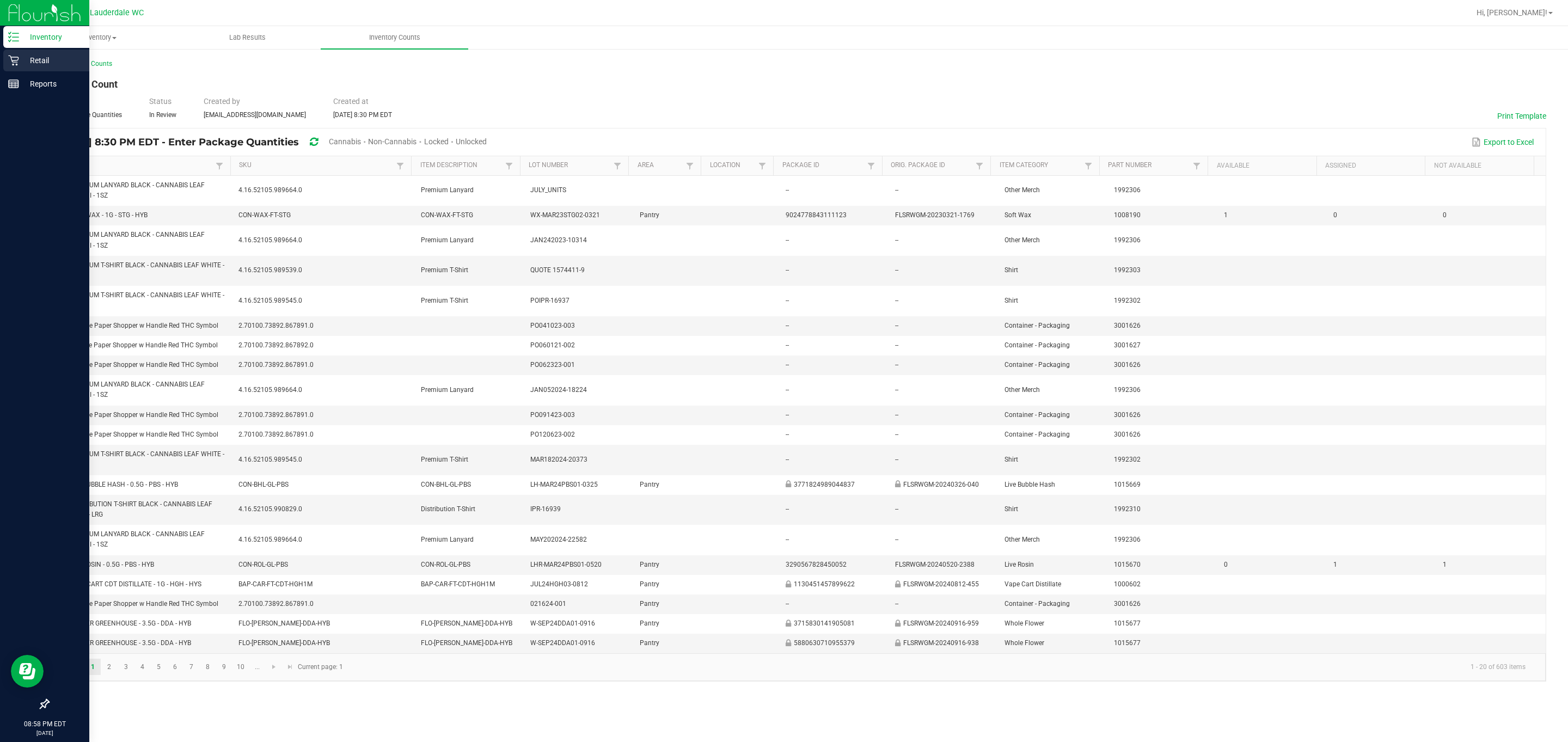
click at [18, 57] on icon at bounding box center [13, 60] width 10 height 10
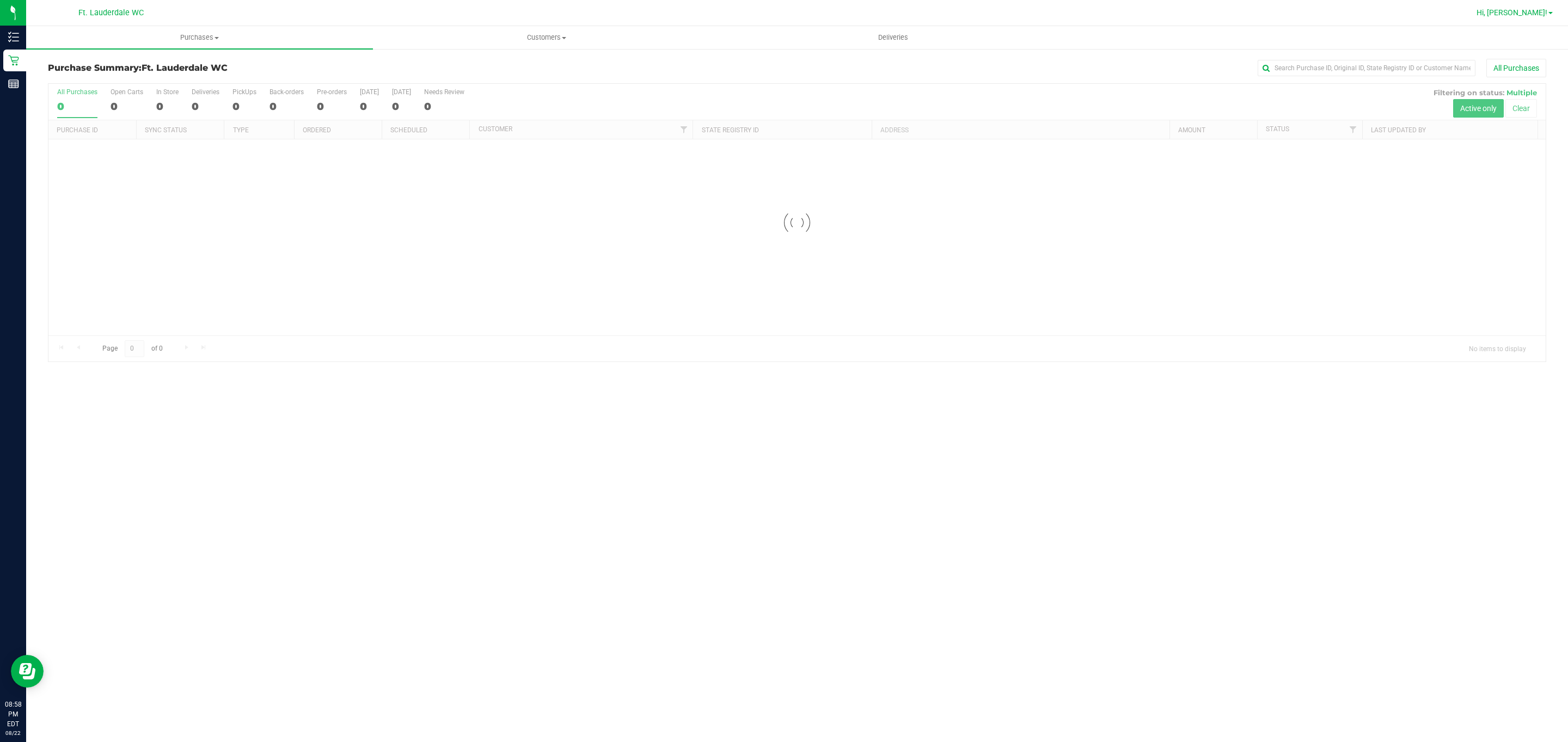
click at [279, 16] on span "Hi, [PERSON_NAME]!" at bounding box center [1511, 12] width 71 height 9
click at [279, 88] on li "Sign Out" at bounding box center [1519, 96] width 81 height 20
